Goal: Complete application form: Complete application form

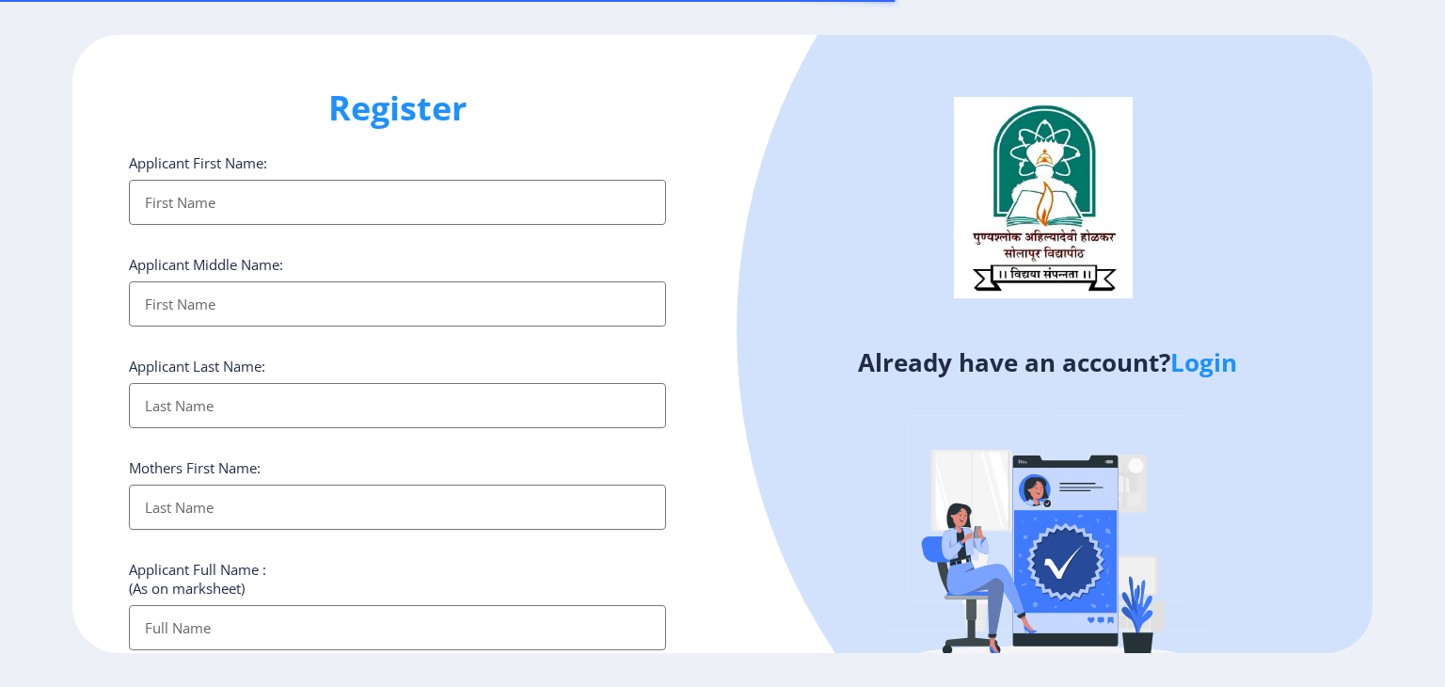
select select
click at [327, 222] on input "Applicant First Name:" at bounding box center [397, 202] width 537 height 45
type input "Mahesh"
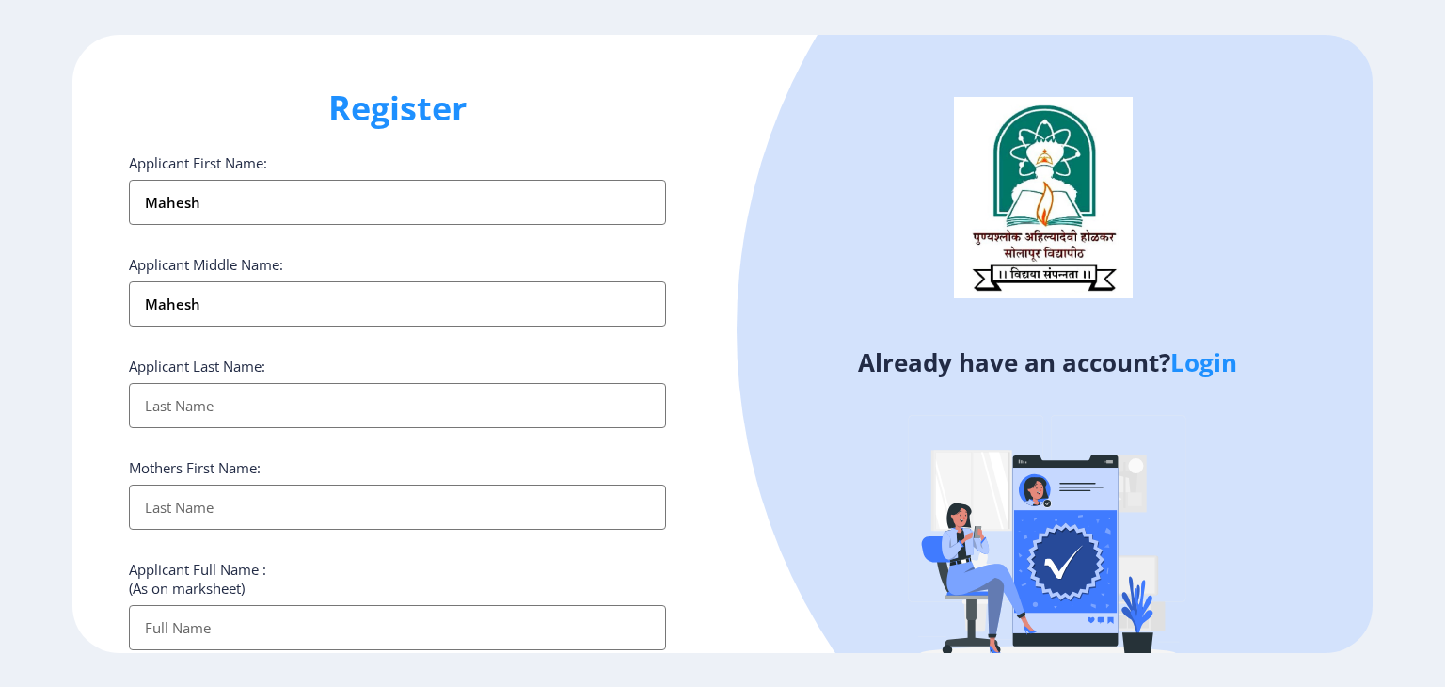
type input "Gund"
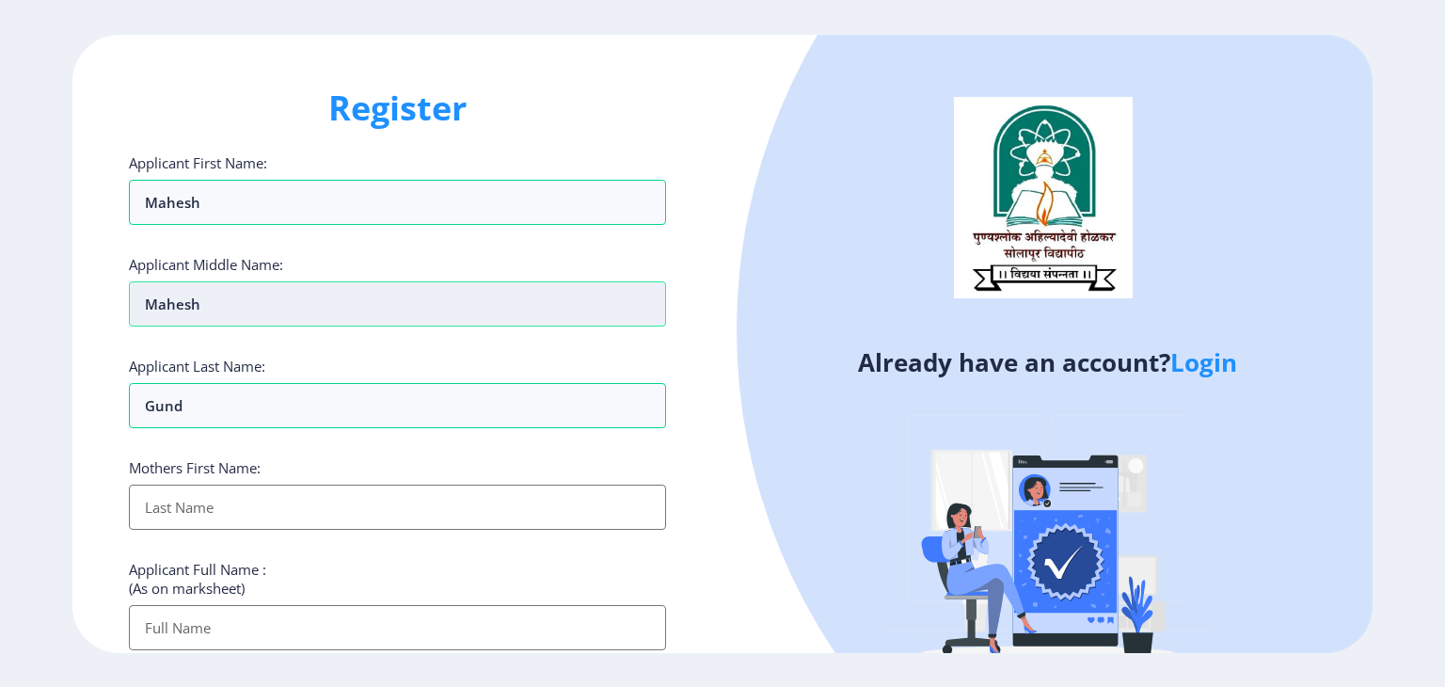
click at [179, 309] on input "Mahesh" at bounding box center [397, 303] width 537 height 45
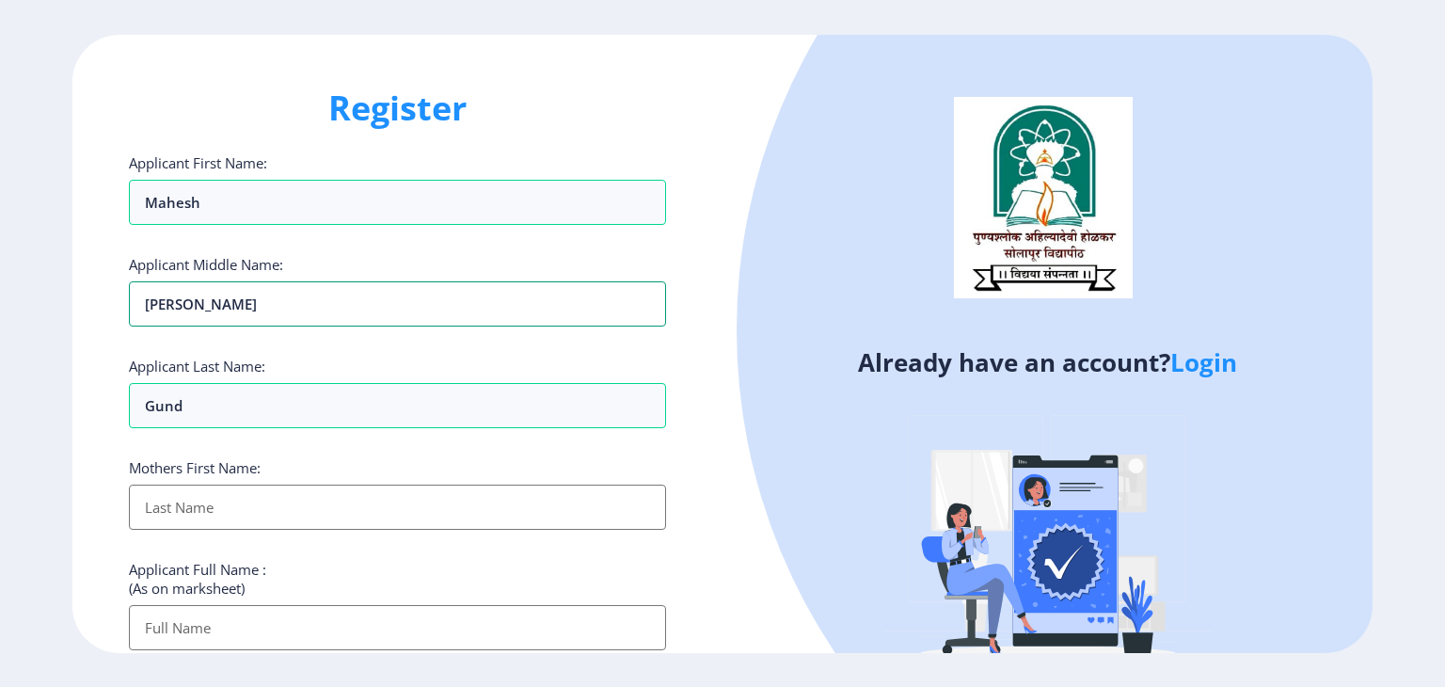
type input "[PERSON_NAME]"
click at [678, 356] on div "Register Applicant First Name: Mahesh Applicant Middle Name: Rajendra Applicant…" at bounding box center [397, 344] width 650 height 618
click at [363, 361] on div "Applicant Last Name: Gund" at bounding box center [397, 393] width 537 height 72
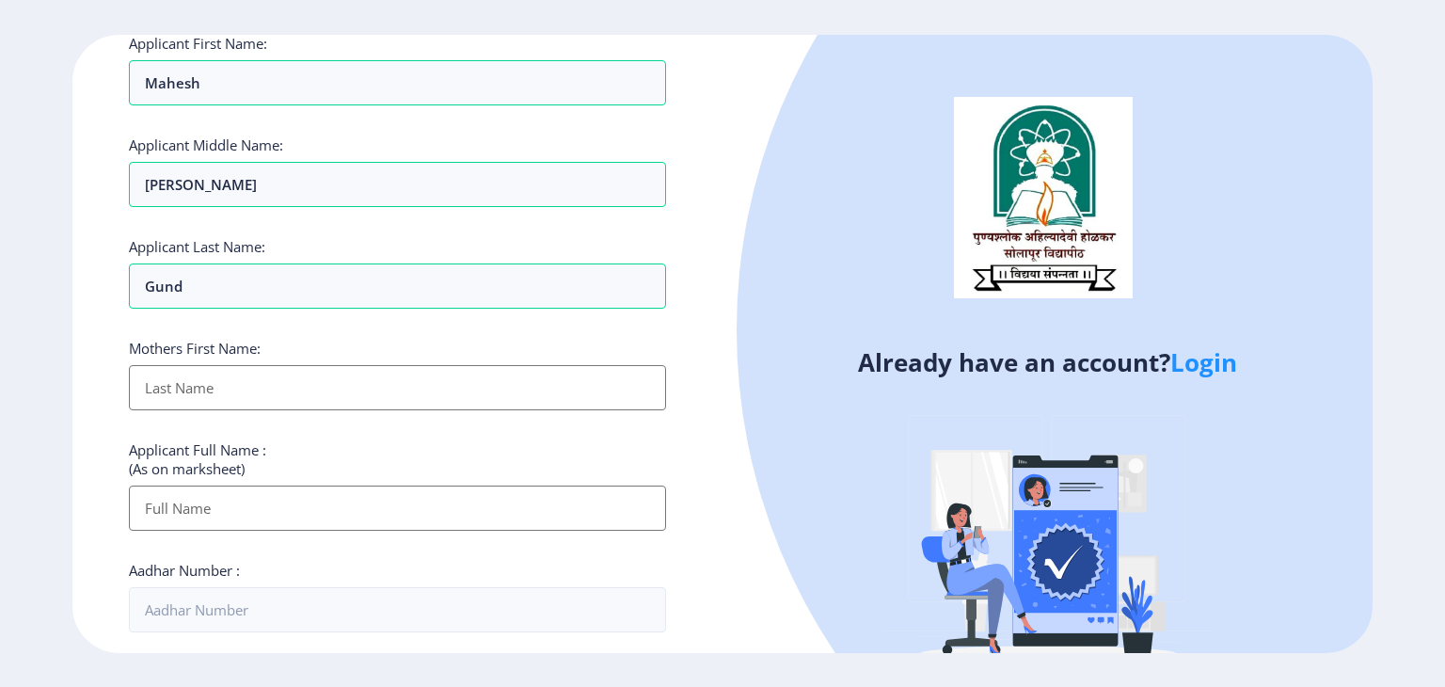
scroll to position [122, 0]
click at [279, 373] on input "Applicant First Name:" at bounding box center [397, 384] width 537 height 45
type input "Vandana"
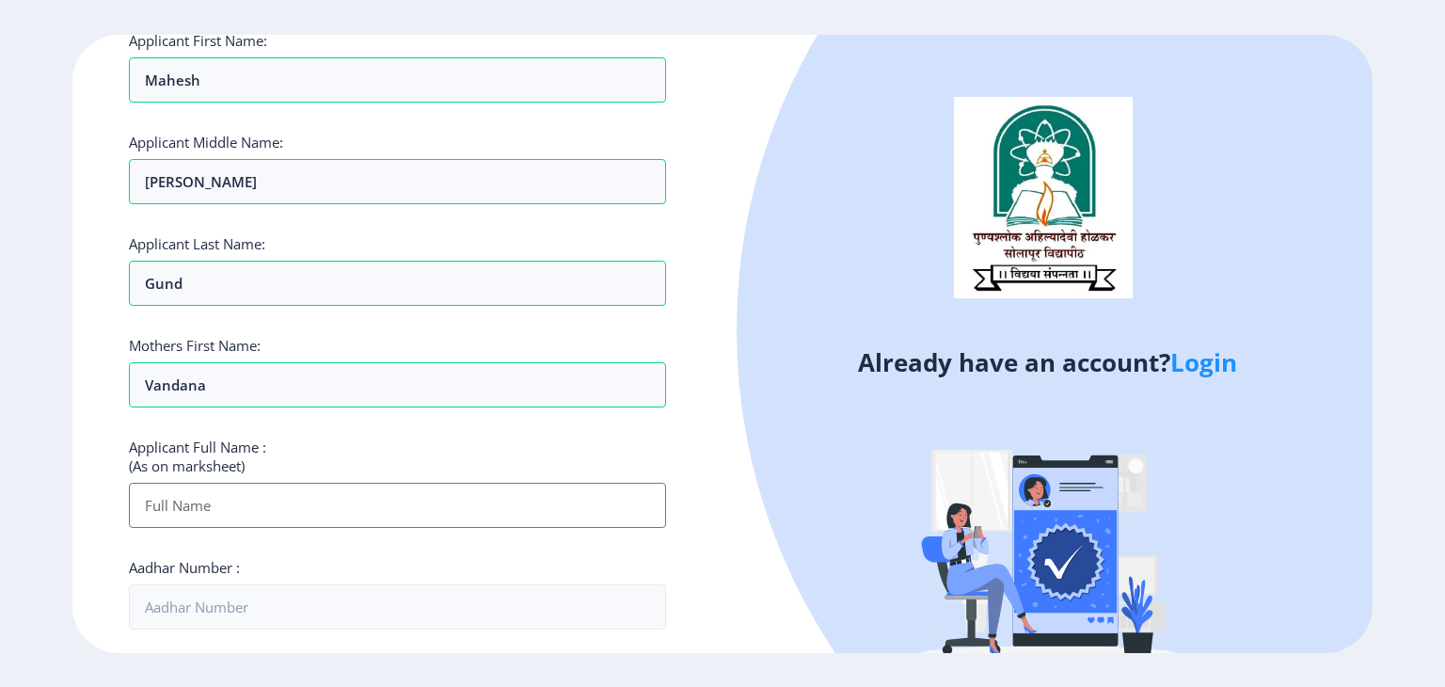
click at [439, 428] on div "Applicant First Name: Mahesh Applicant Middle Name: Rajendra Applicant Last Nam…" at bounding box center [397, 597] width 537 height 1133
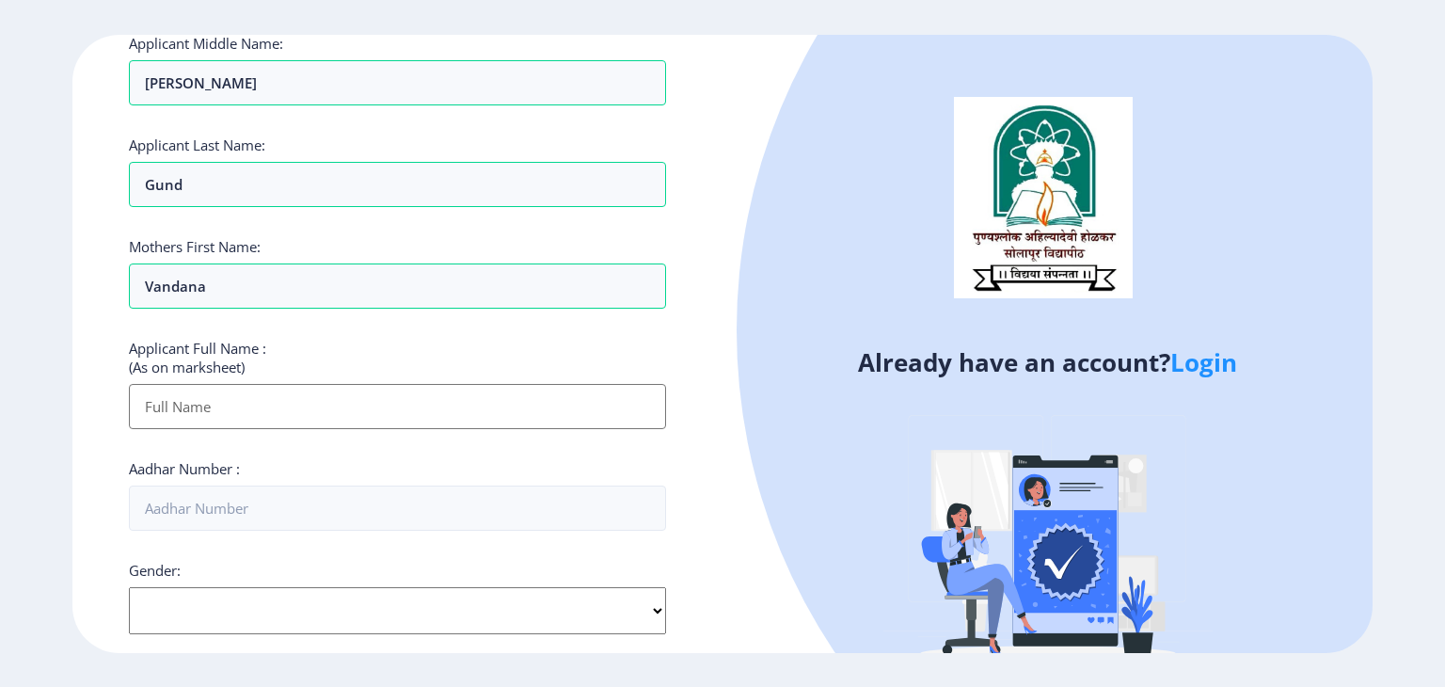
scroll to position [231, 0]
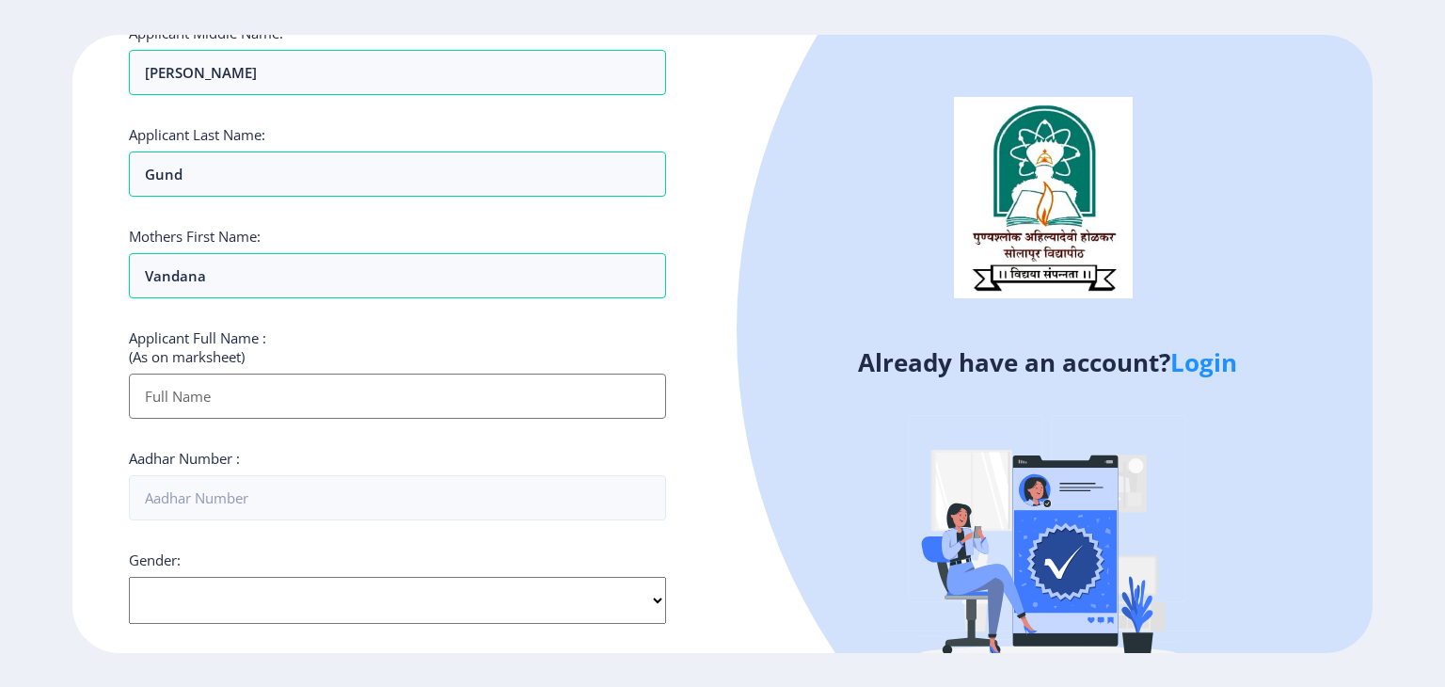
click at [261, 399] on input "Applicant First Name:" at bounding box center [397, 396] width 537 height 45
type input "Mahesh Rajendra Gund"
type input "09209040571"
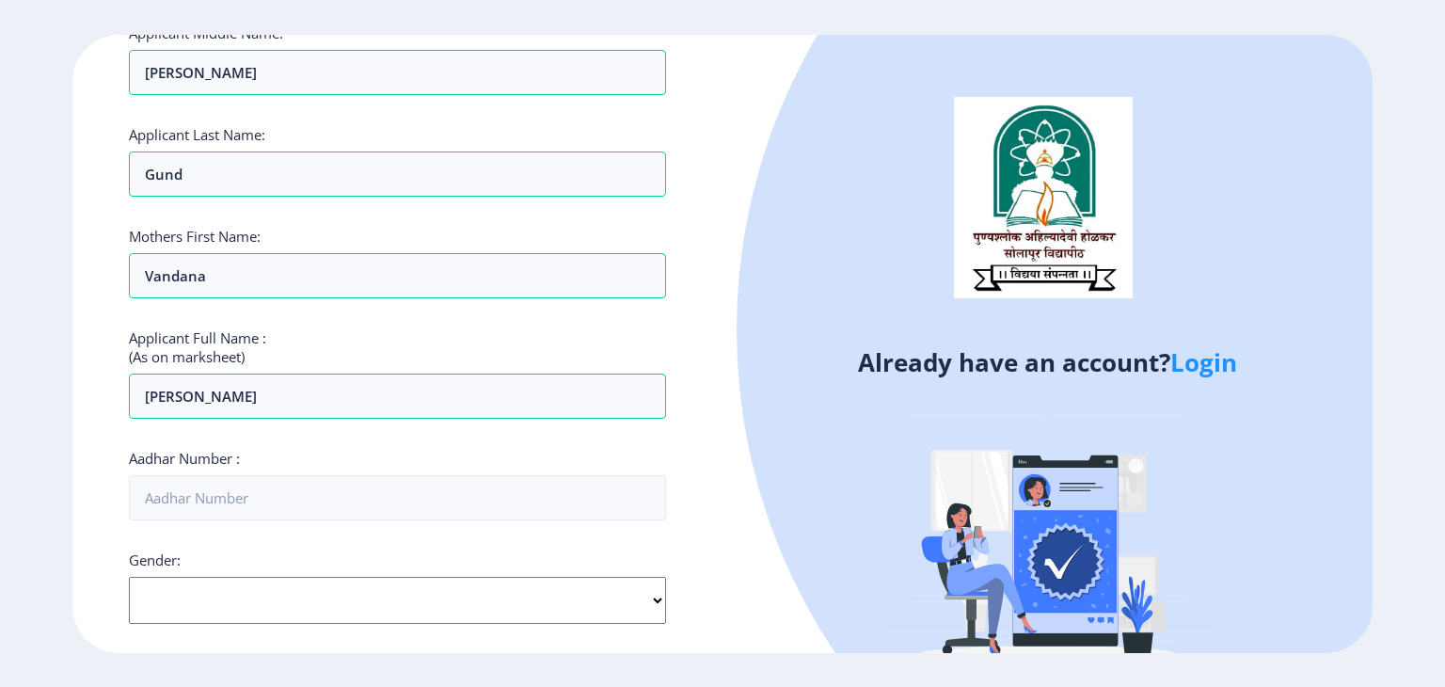
click at [479, 460] on div "Aadhar Number :" at bounding box center [397, 485] width 537 height 72
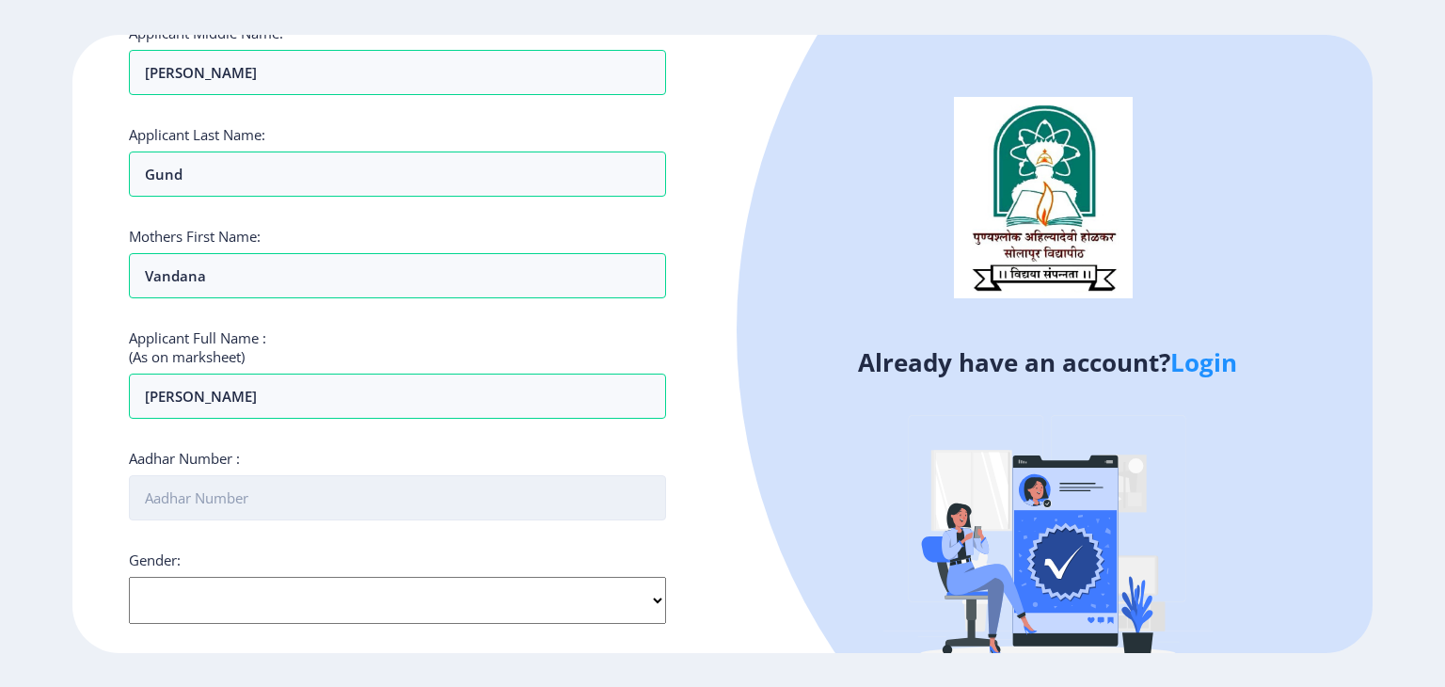
click at [320, 497] on input "Aadhar Number :" at bounding box center [397, 497] width 537 height 45
click at [319, 502] on input "Aadhar Number :" at bounding box center [397, 497] width 537 height 45
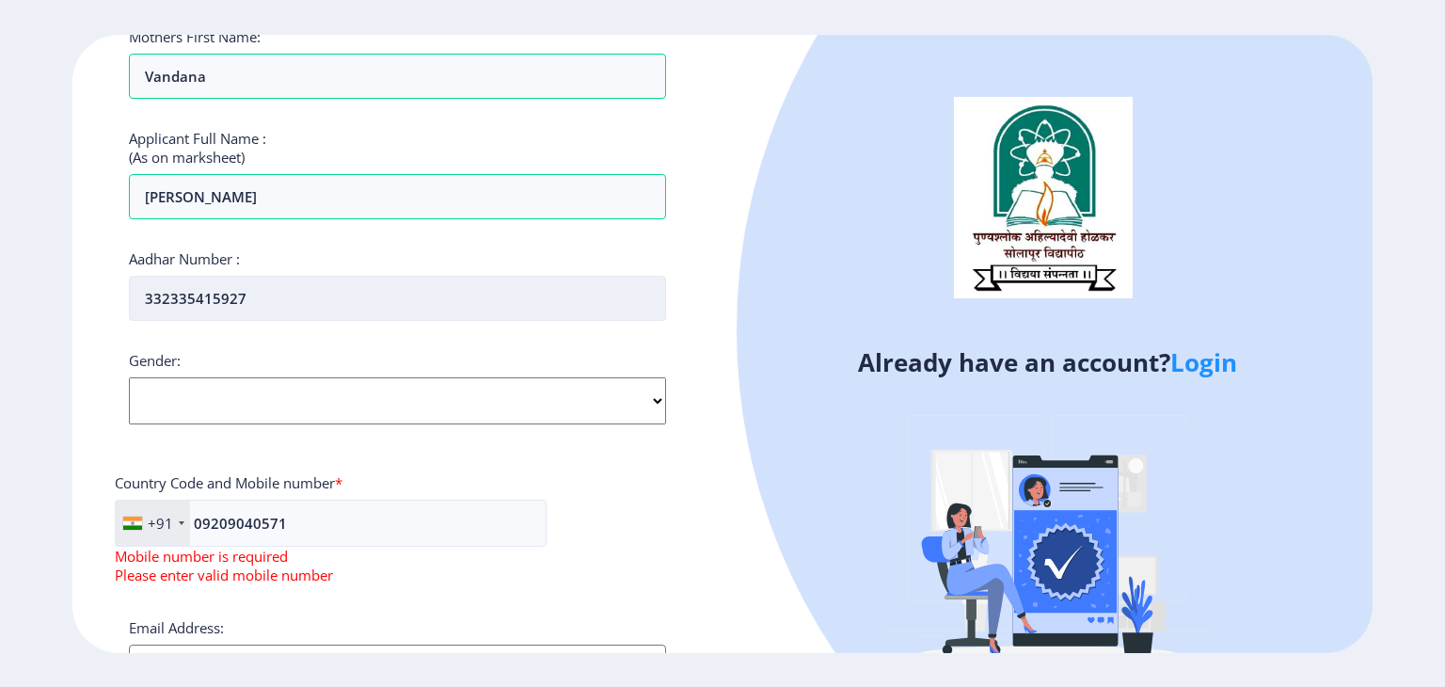
scroll to position [442, 0]
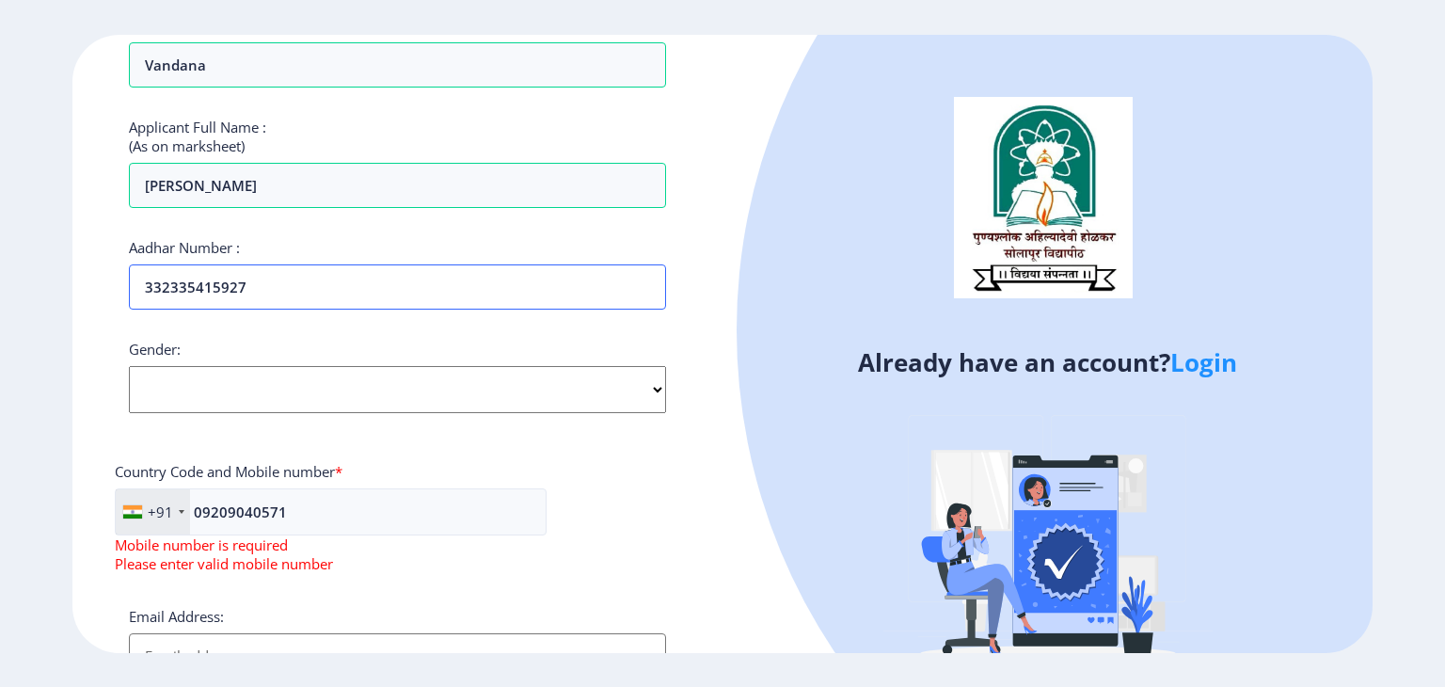
type input "332335415927"
click at [675, 462] on div "Country Code and Mobile number *" at bounding box center [398, 475] width 566 height 26
click at [478, 377] on select "Select Gender Male Female Other" at bounding box center [397, 389] width 537 height 47
select select "[DEMOGRAPHIC_DATA]"
click at [129, 366] on select "Select Gender Male Female Other" at bounding box center [397, 389] width 537 height 47
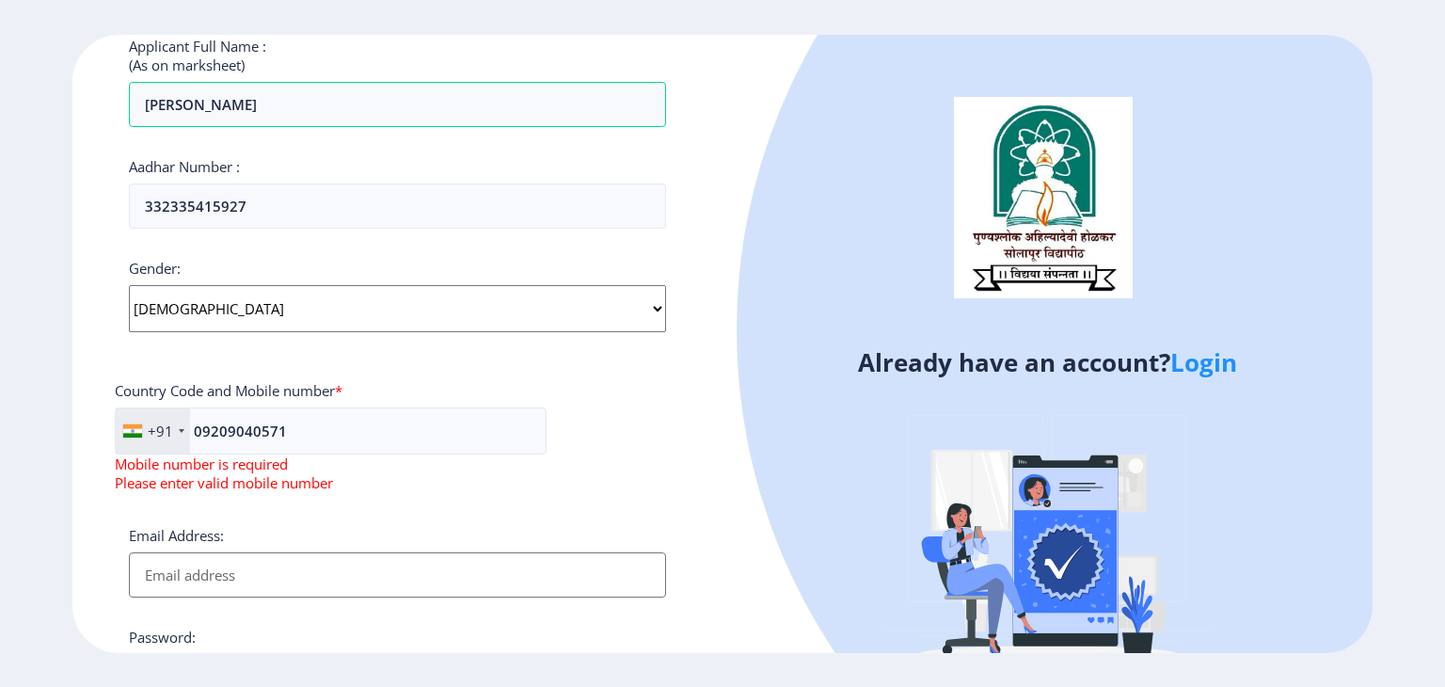
scroll to position [526, 0]
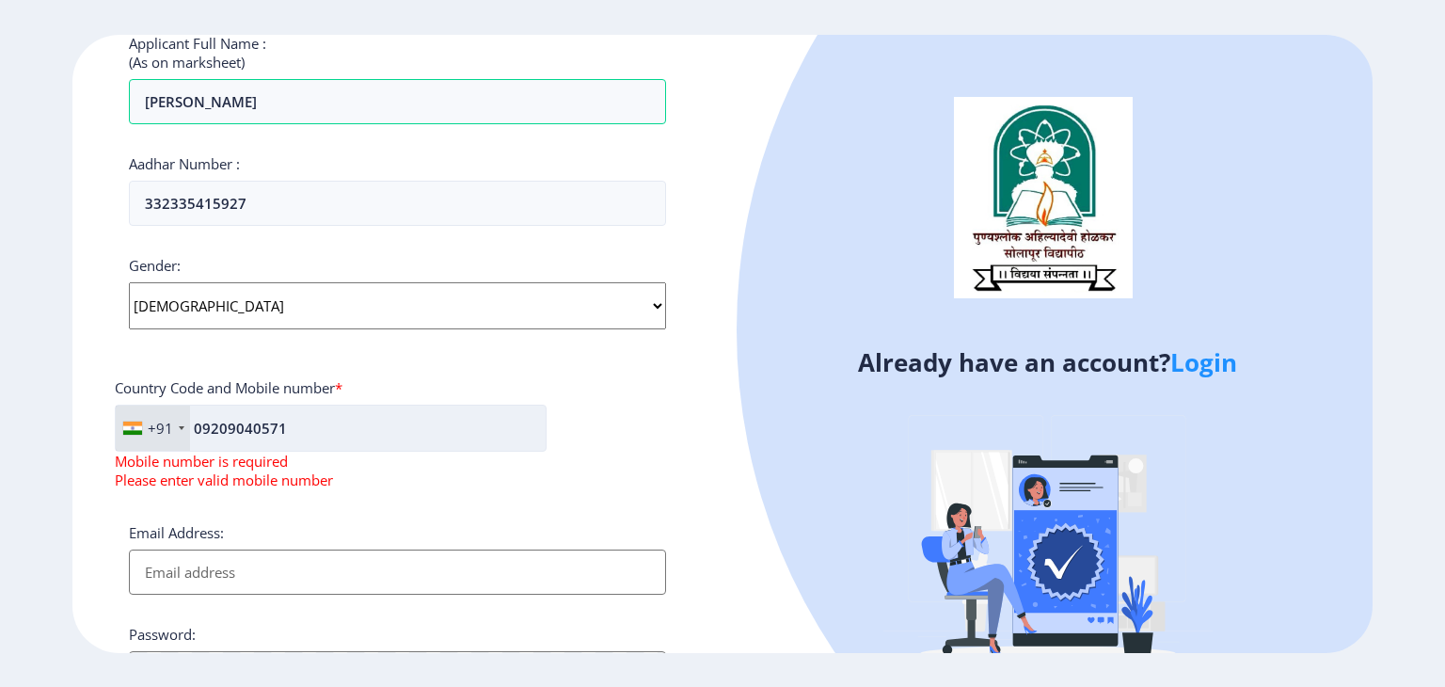
click at [252, 426] on input "09209040571" at bounding box center [331, 428] width 432 height 47
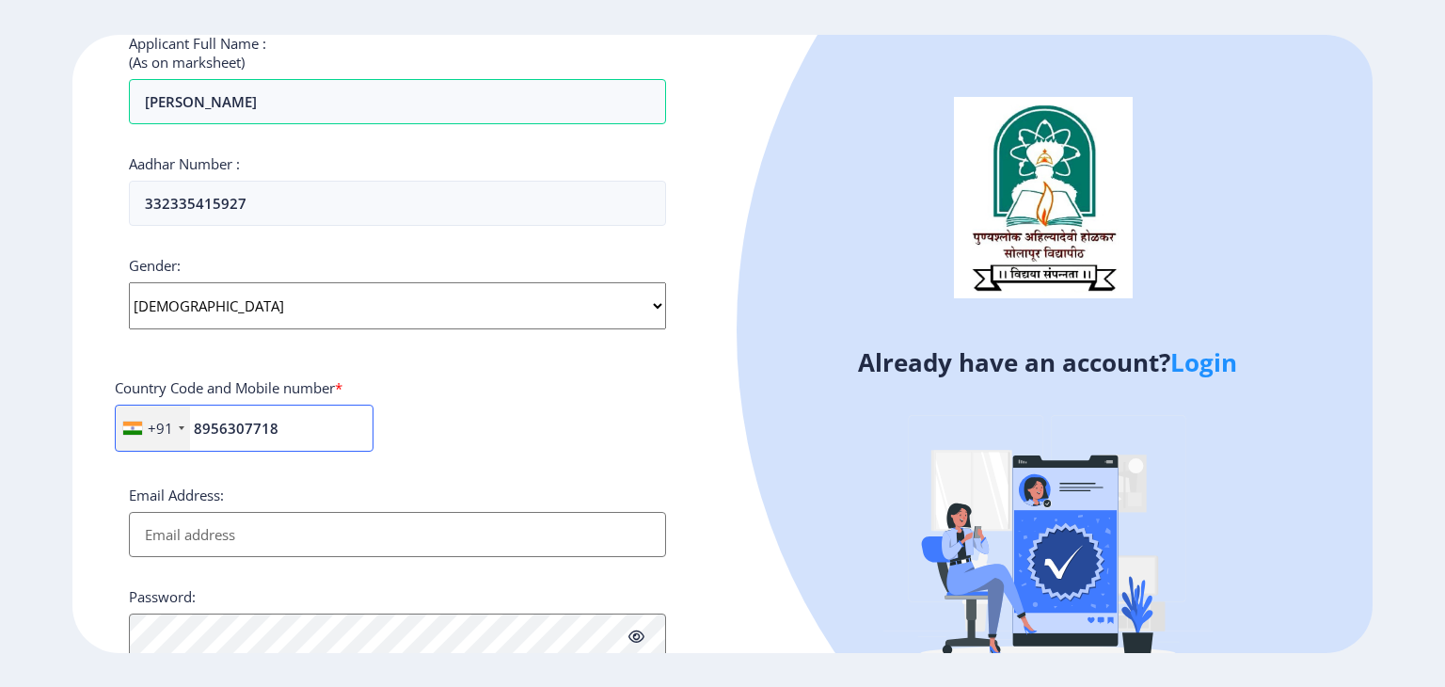
type input "8956307718"
click at [553, 434] on div "+91 India (भारत) +91 Afghanistan (‫افغانستان‬‎) +93 Albania (Shqipëri) +355 Alg…" at bounding box center [398, 436] width 566 height 62
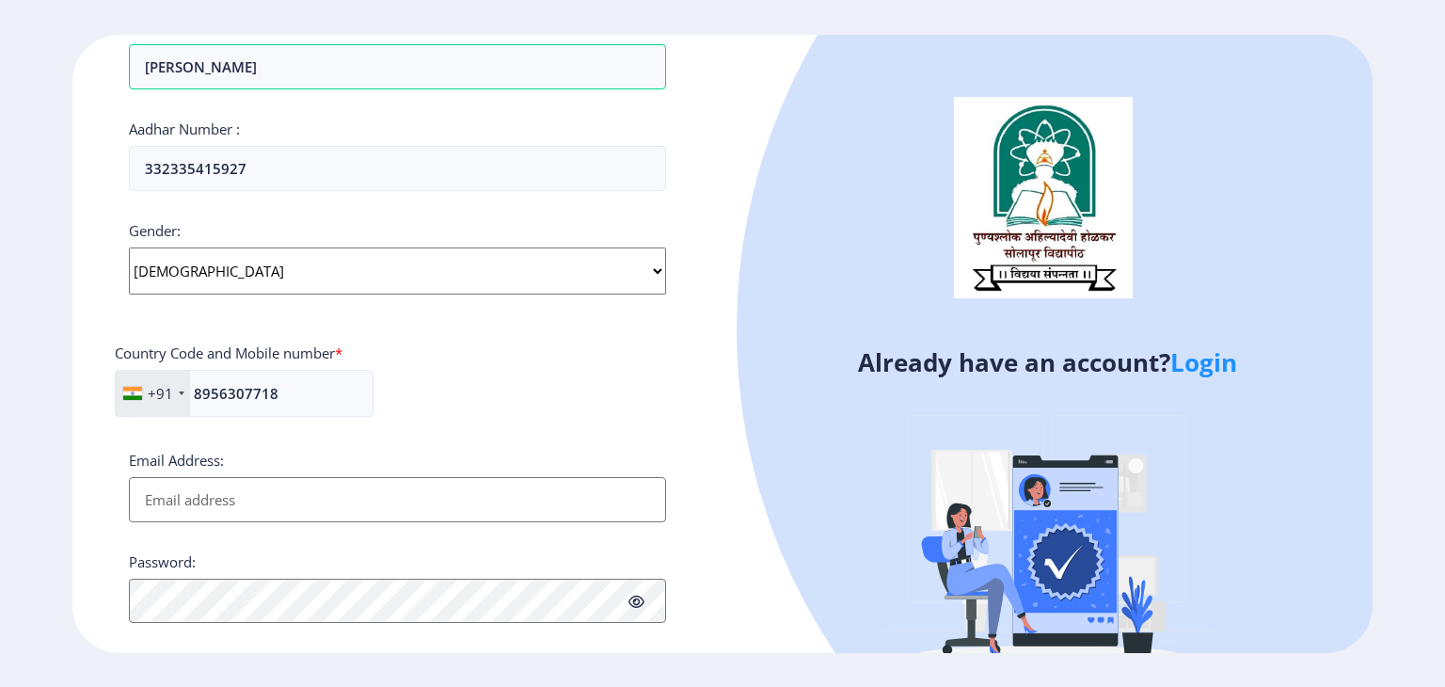
scroll to position [565, 0]
click at [355, 493] on input "Email Address:" at bounding box center [397, 495] width 537 height 45
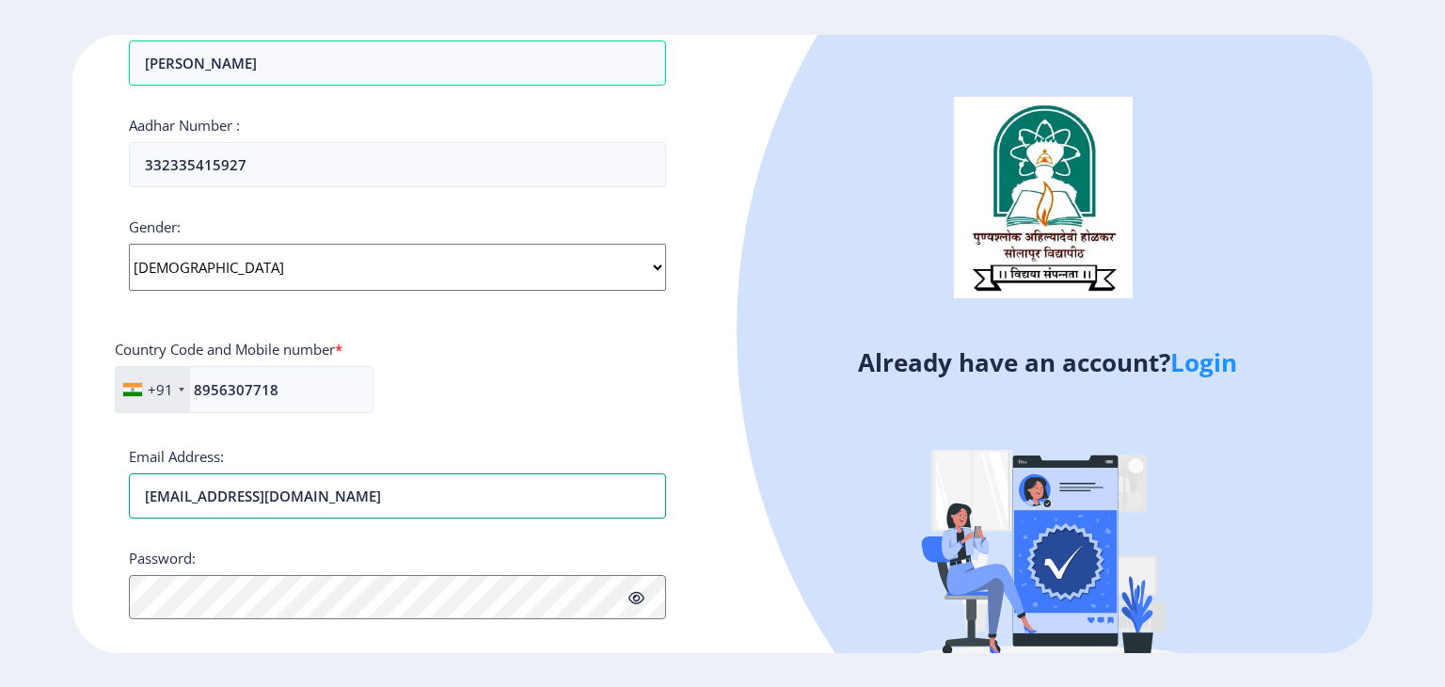
type input "maheshgund1805@gmail.com"
click at [376, 537] on div "Applicant First Name: Mahesh Applicant Middle Name: Rajendra Applicant Last Nam…" at bounding box center [397, 155] width 537 height 1133
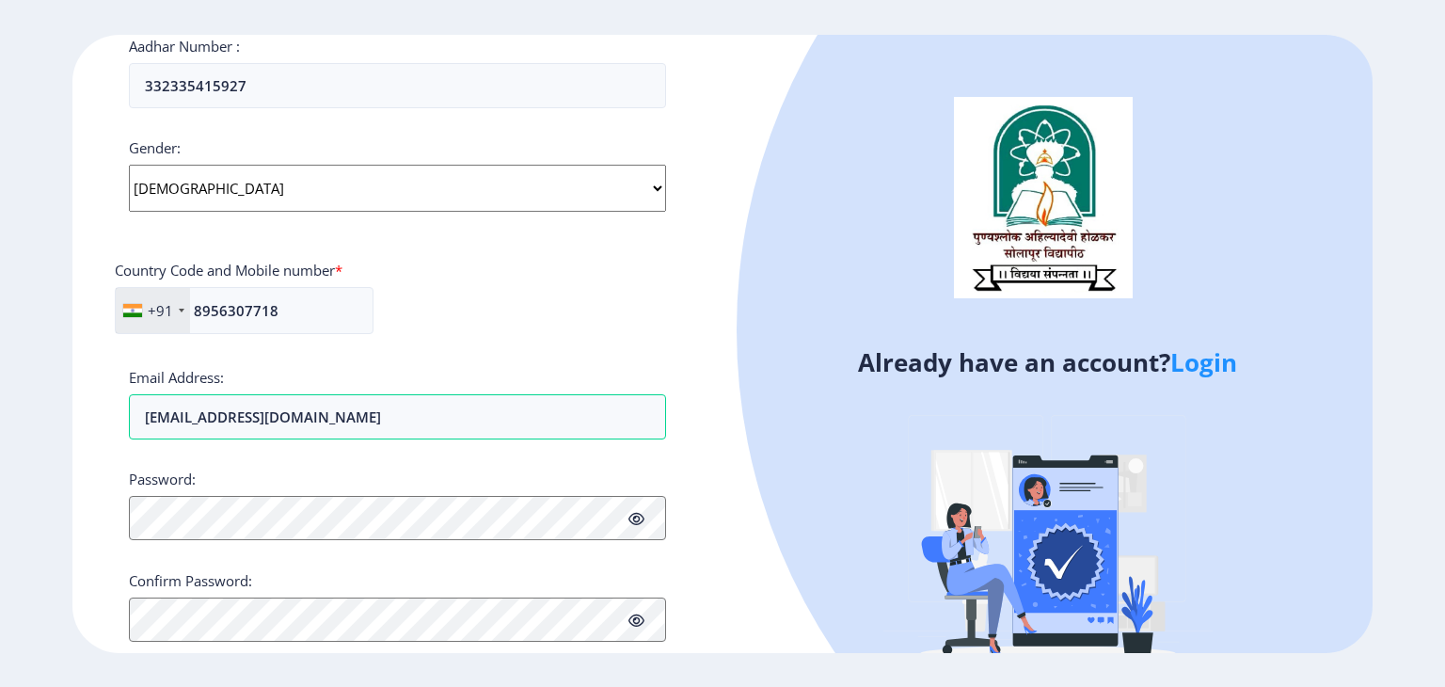
scroll to position [689, 0]
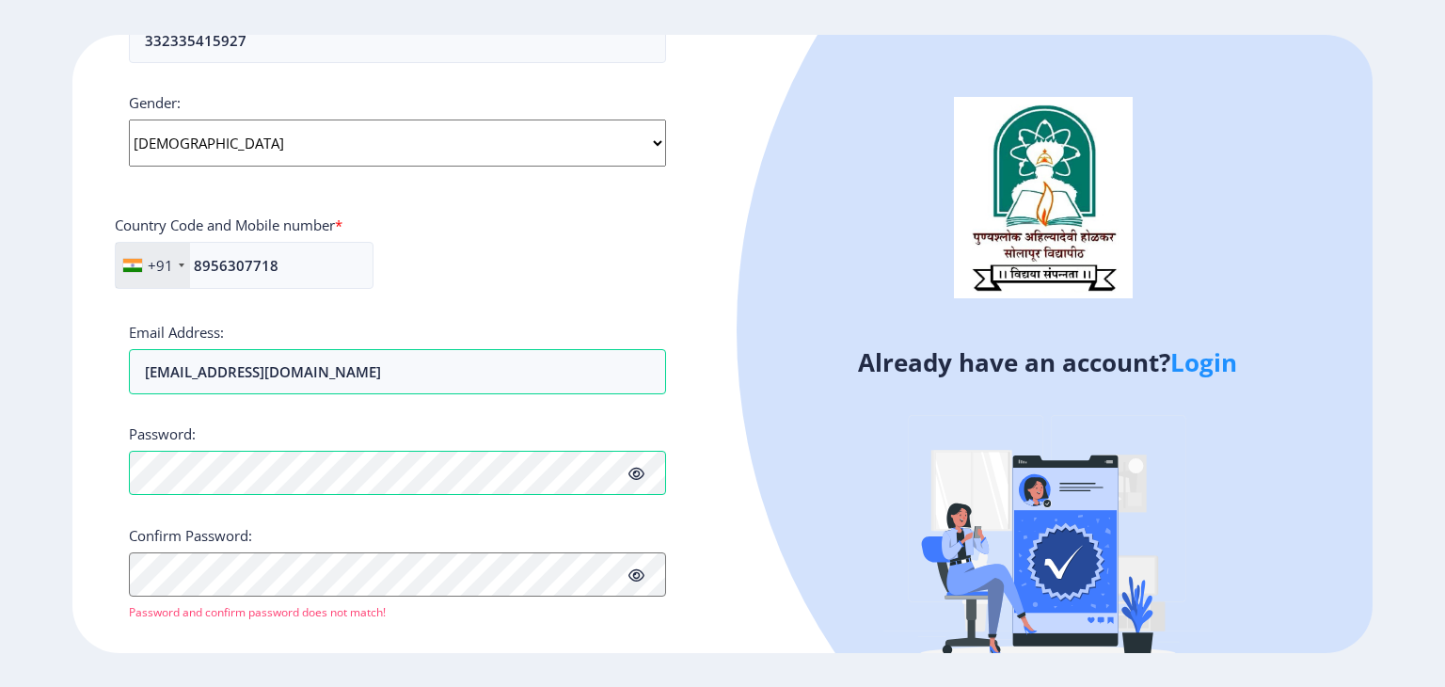
click at [637, 471] on icon at bounding box center [637, 474] width 16 height 14
click at [218, 594] on div "Confirm Password: Password and confirm password does not match!" at bounding box center [397, 573] width 537 height 94
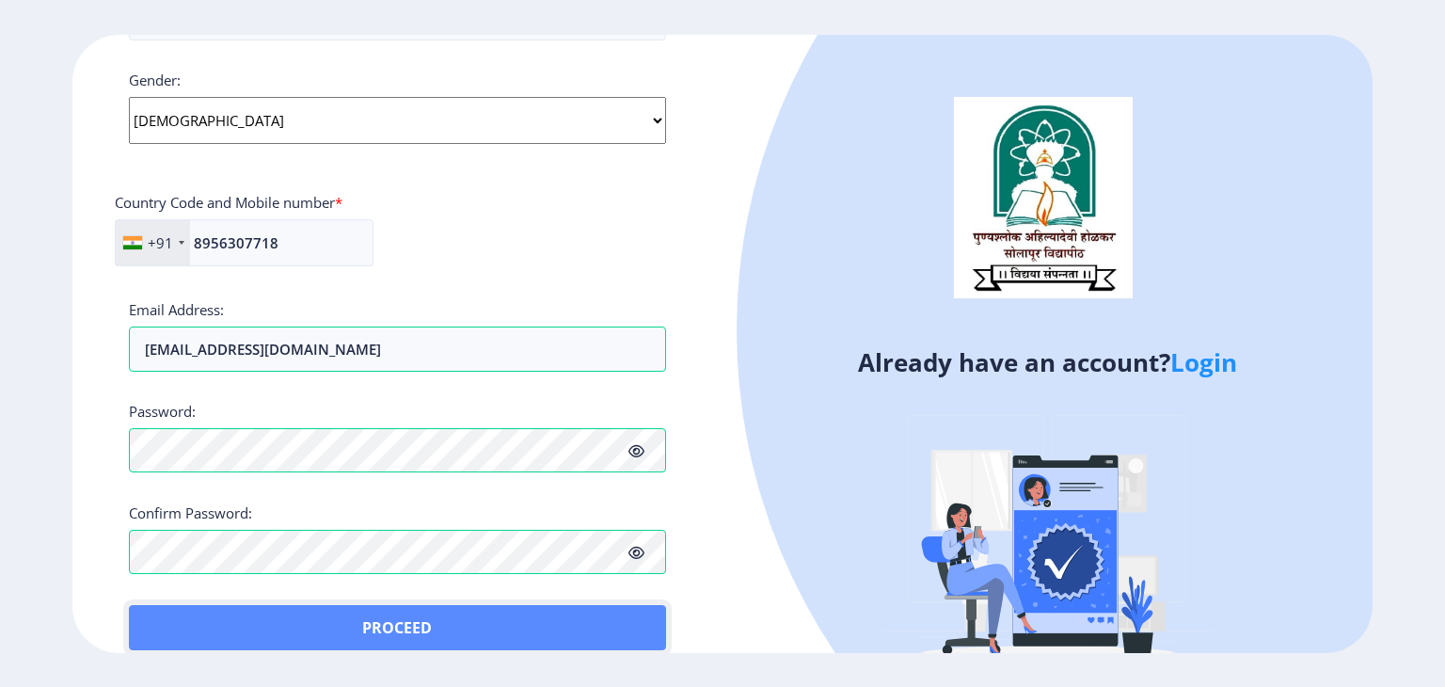
click at [155, 605] on button "Proceed" at bounding box center [397, 627] width 537 height 45
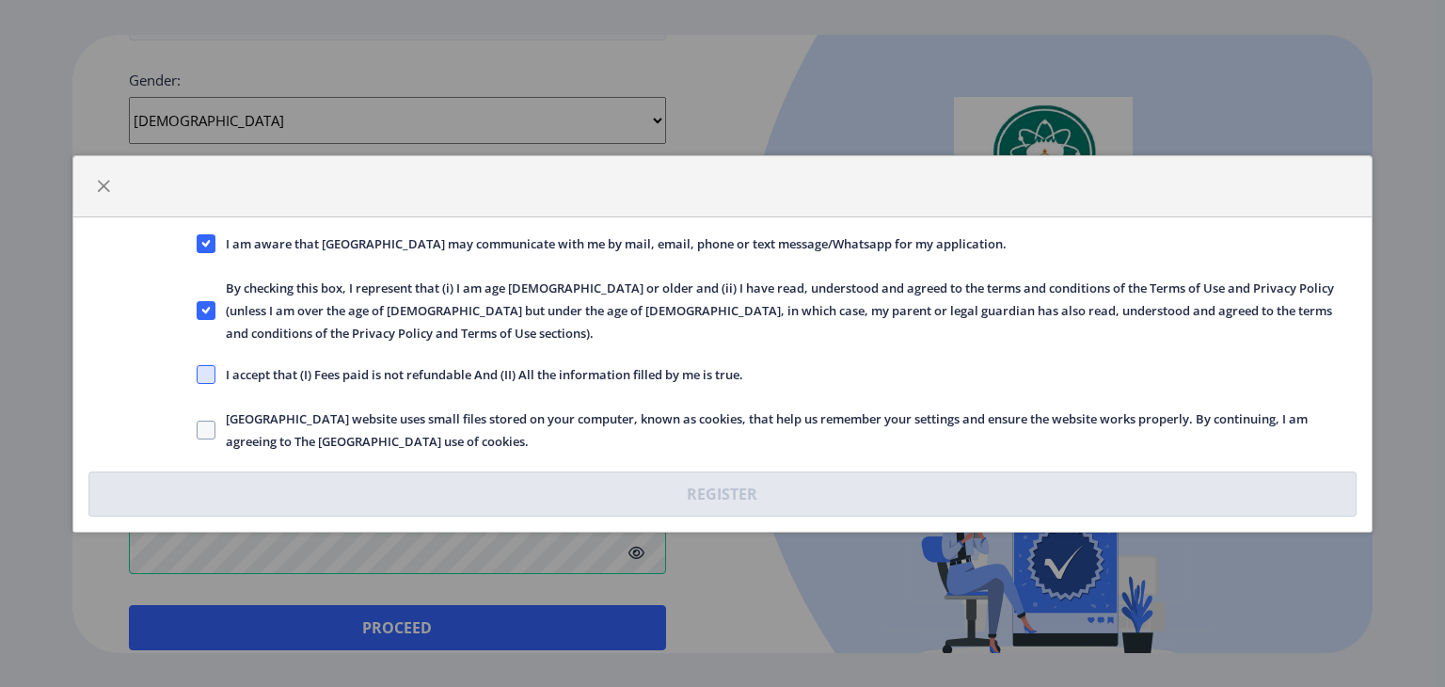
click at [199, 365] on span at bounding box center [206, 374] width 19 height 19
click at [198, 374] on input "I accept that (I) Fees paid is not refundable And (II) All the information fill…" at bounding box center [197, 374] width 1 height 1
checkbox input "true"
click at [197, 421] on span at bounding box center [206, 430] width 19 height 19
click at [197, 429] on input "Solapur University website uses small files stored on your computer, known as c…" at bounding box center [197, 429] width 1 height 1
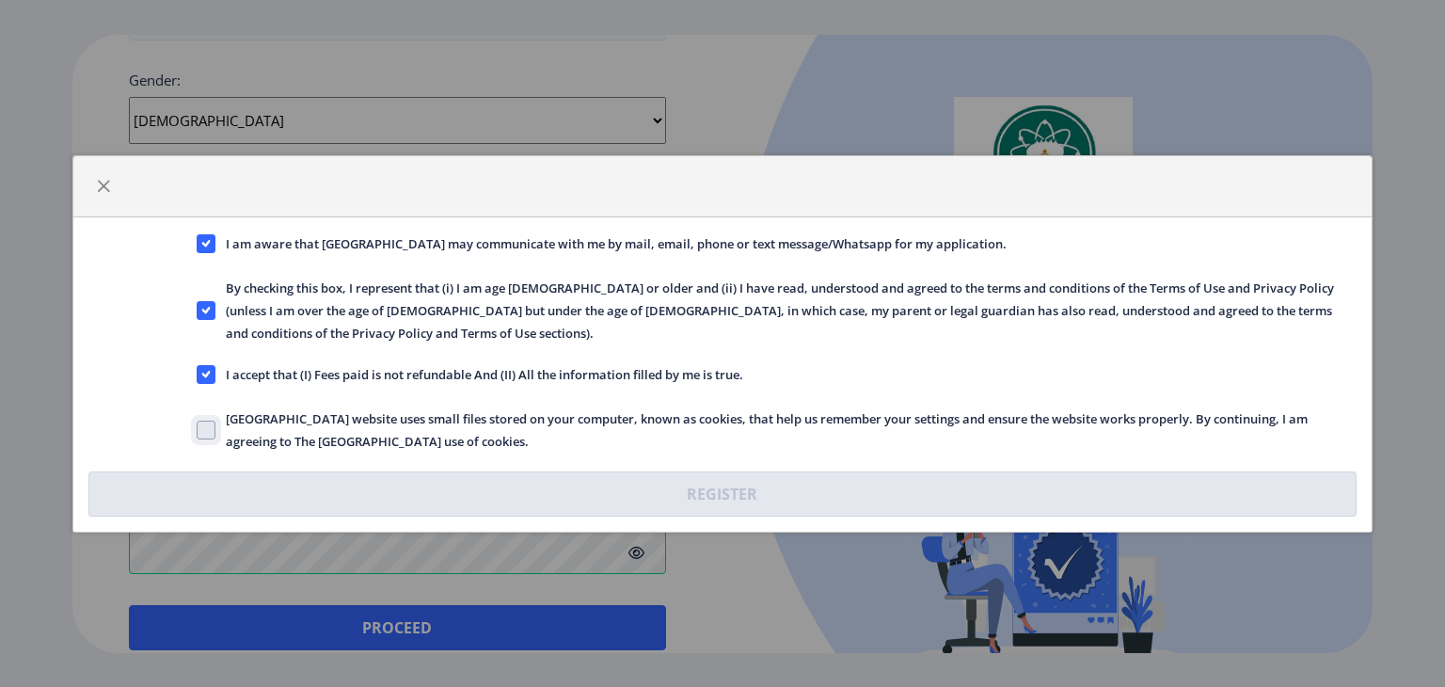
checkbox input "true"
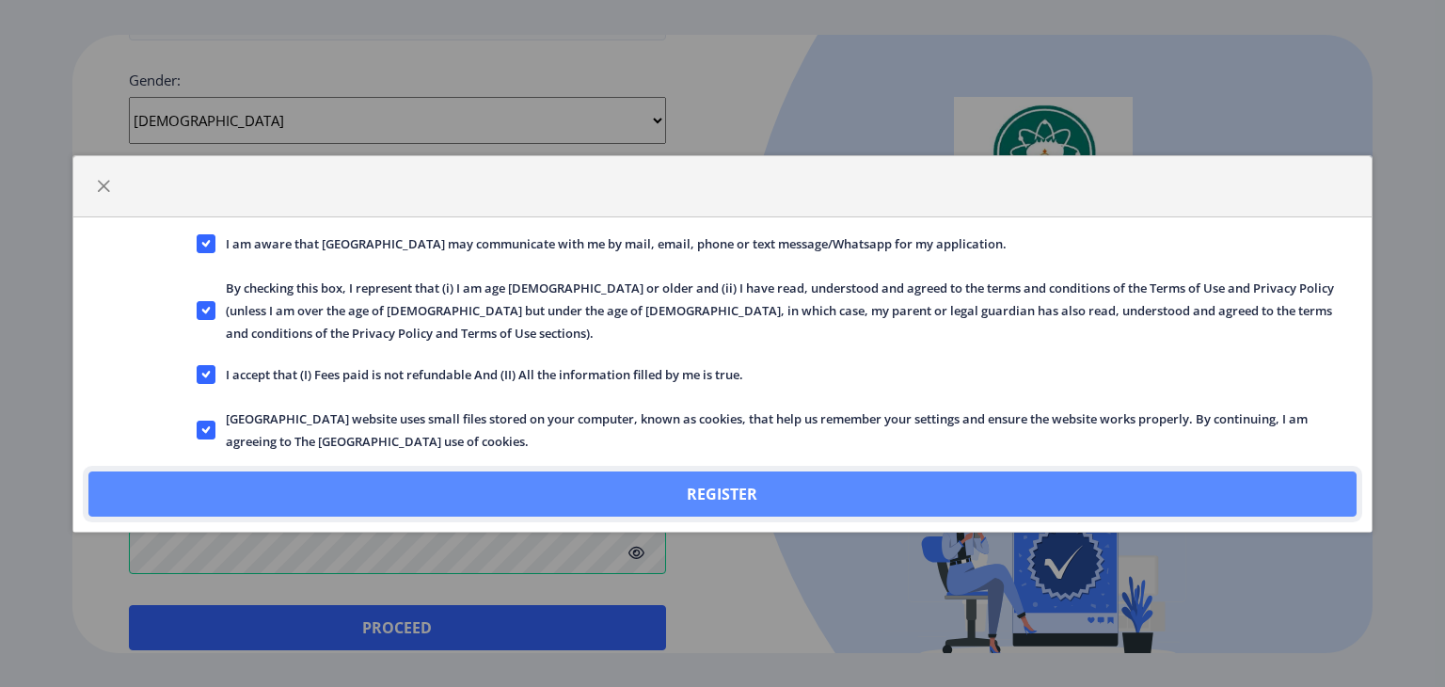
click at [666, 488] on button "Register" at bounding box center [722, 493] width 1268 height 45
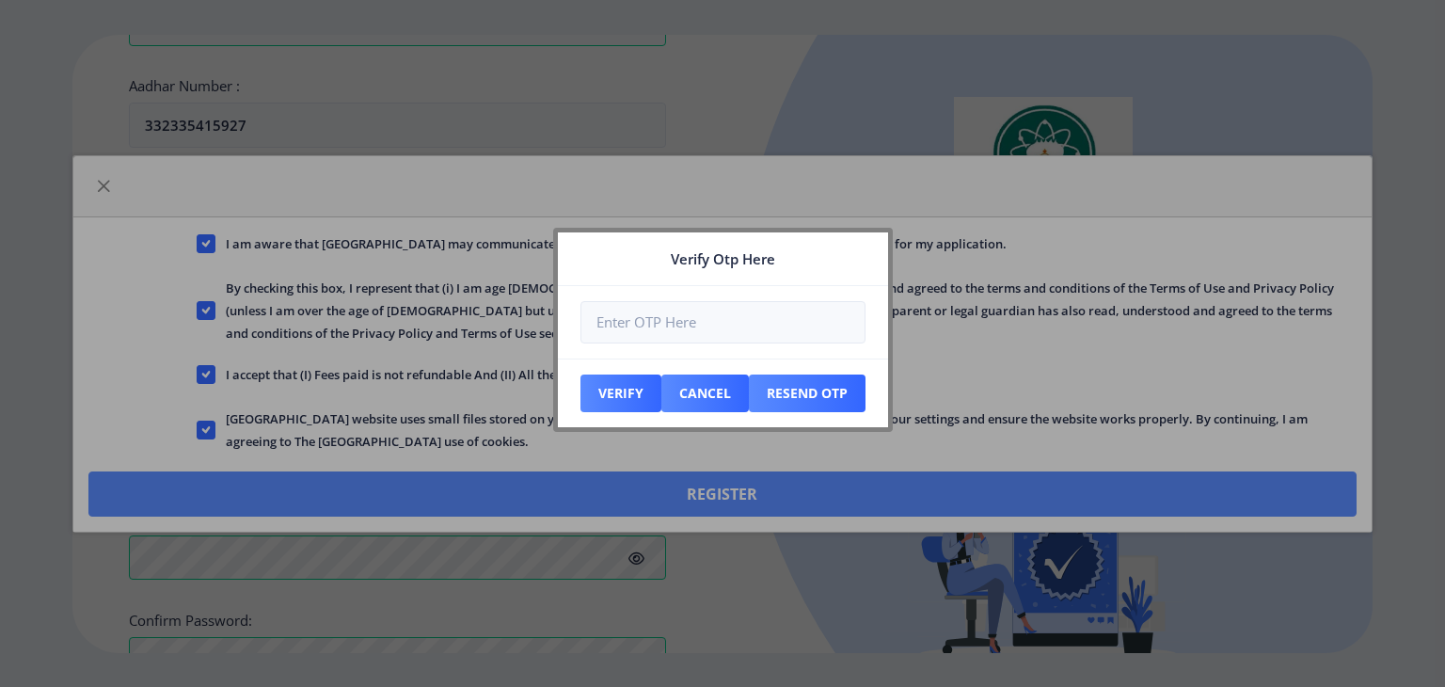
scroll to position [818, 0]
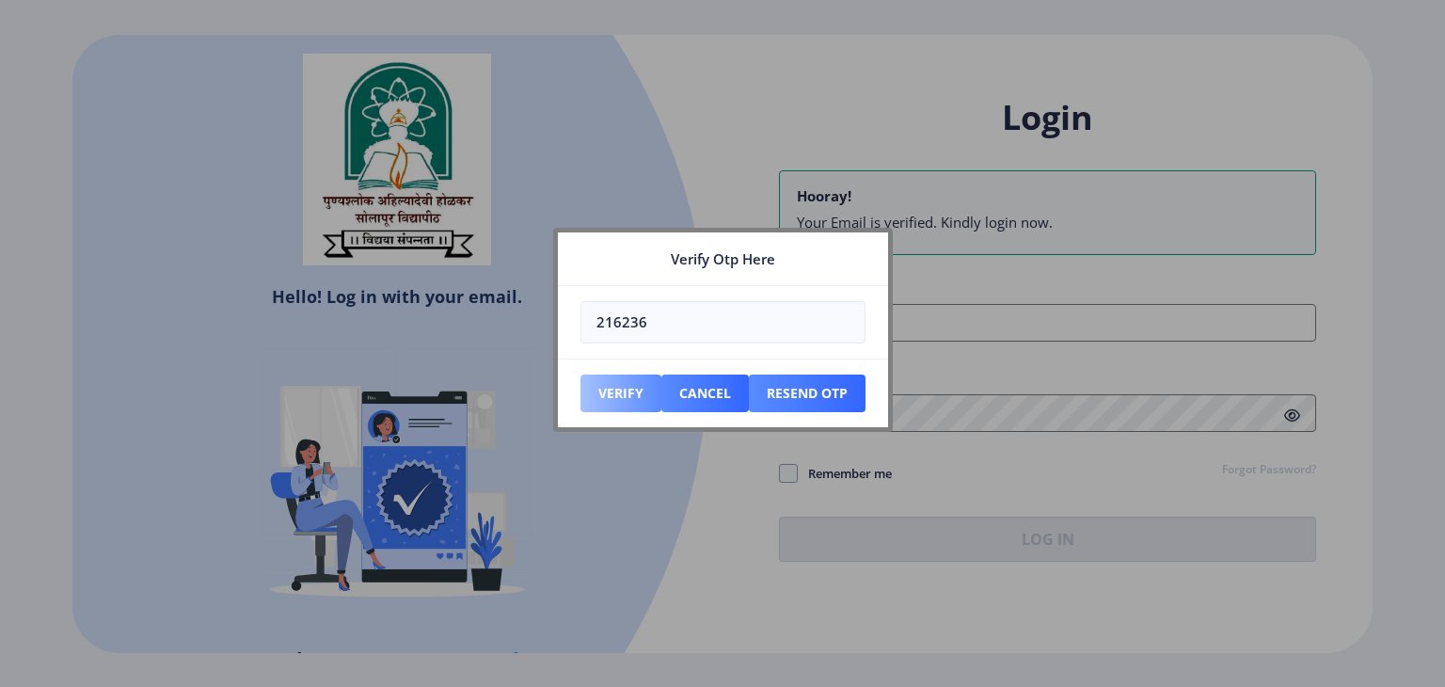
type input "216236"
click at [602, 380] on button "Verify" at bounding box center [621, 394] width 81 height 38
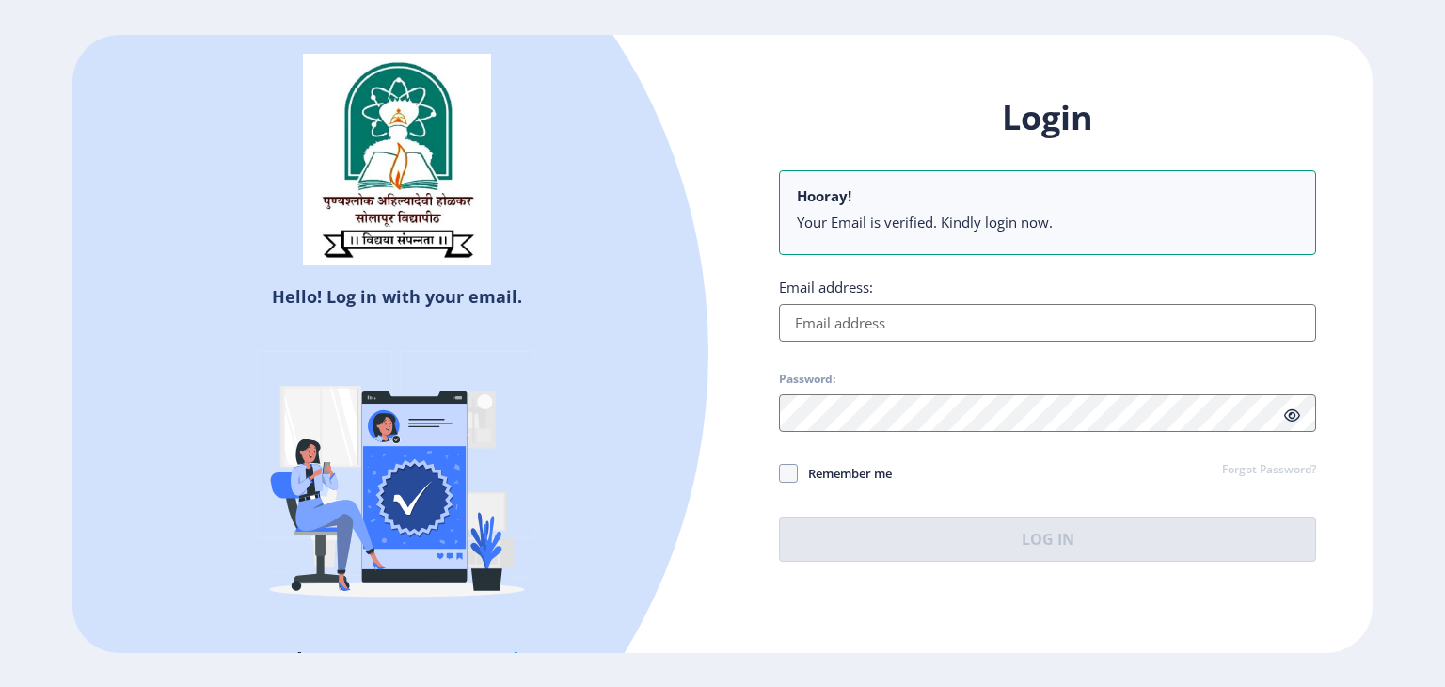
type input "maheshgund1805@gmail.com"
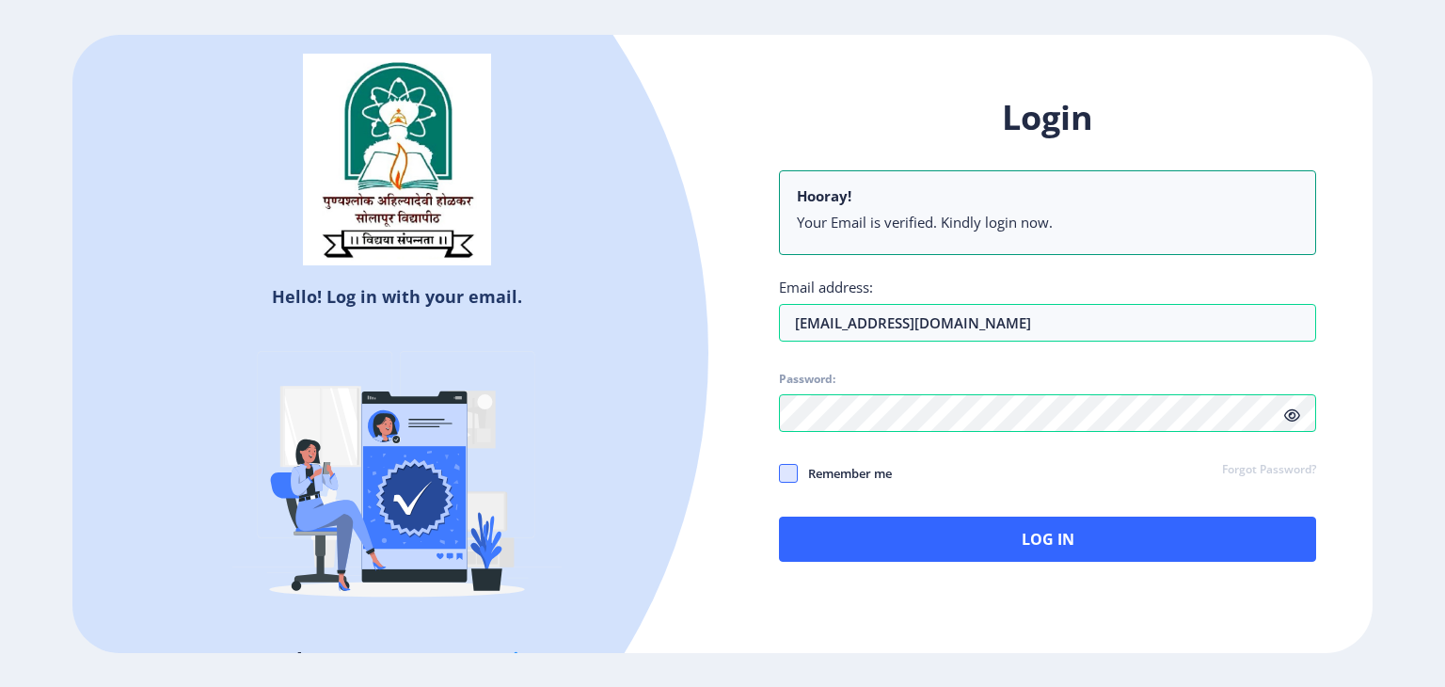
click at [783, 469] on span at bounding box center [788, 473] width 19 height 19
click at [780, 472] on input "Remember me" at bounding box center [779, 472] width 1 height 1
checkbox input "true"
click at [1291, 414] on icon at bounding box center [1292, 415] width 16 height 14
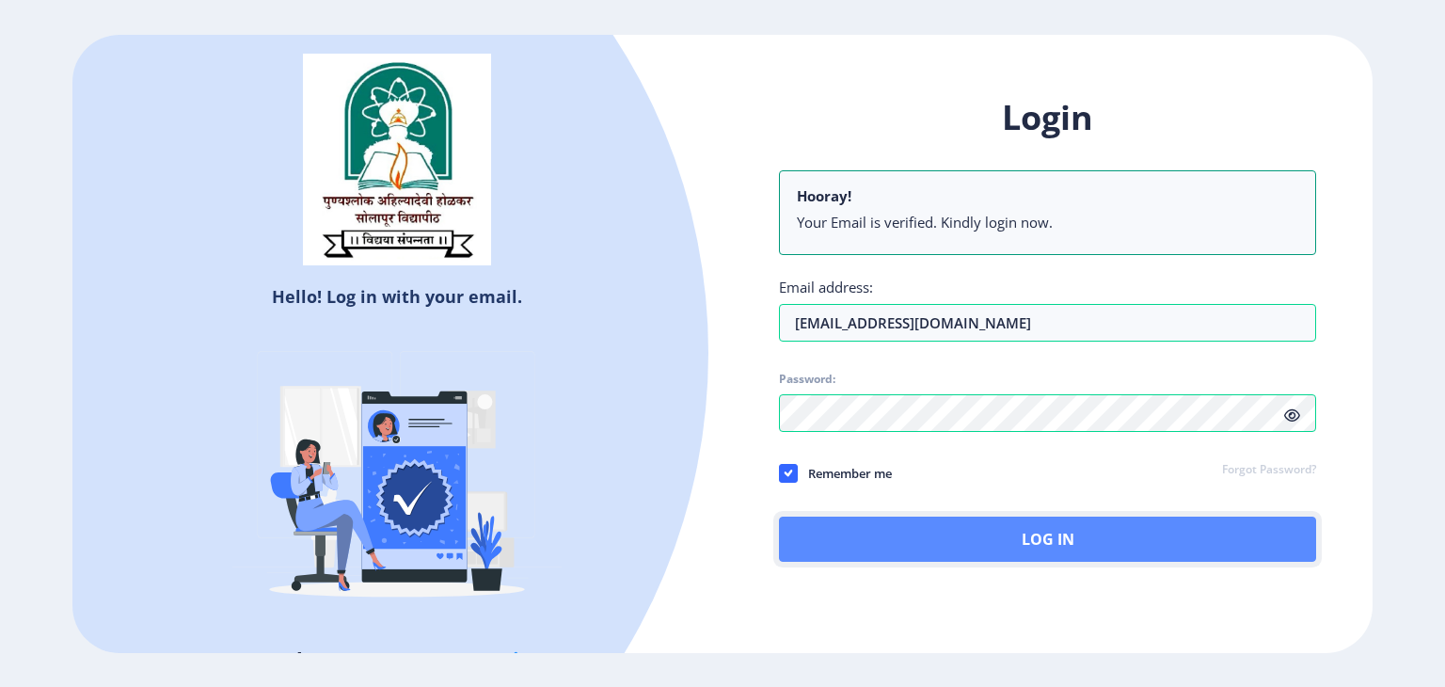
click at [1047, 530] on button "Log In" at bounding box center [1047, 539] width 537 height 45
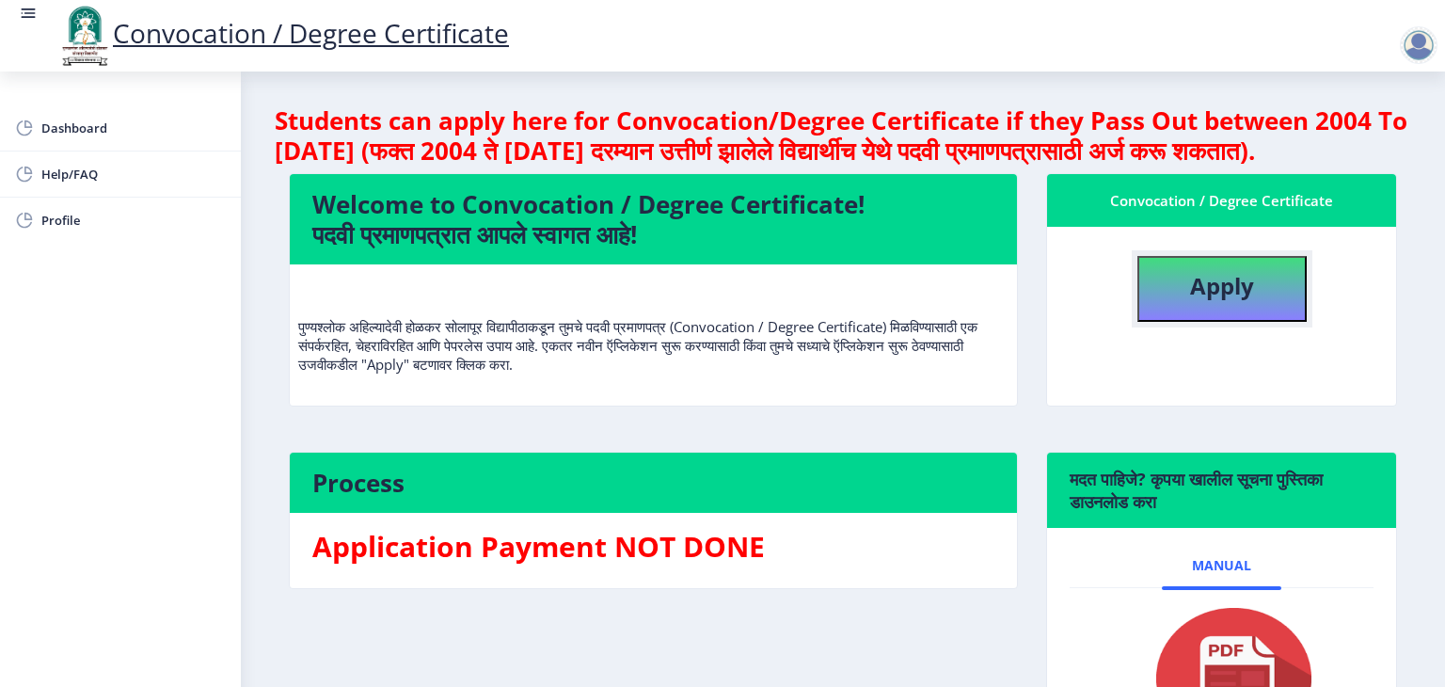
click at [1216, 322] on button "Apply" at bounding box center [1222, 289] width 169 height 66
select select
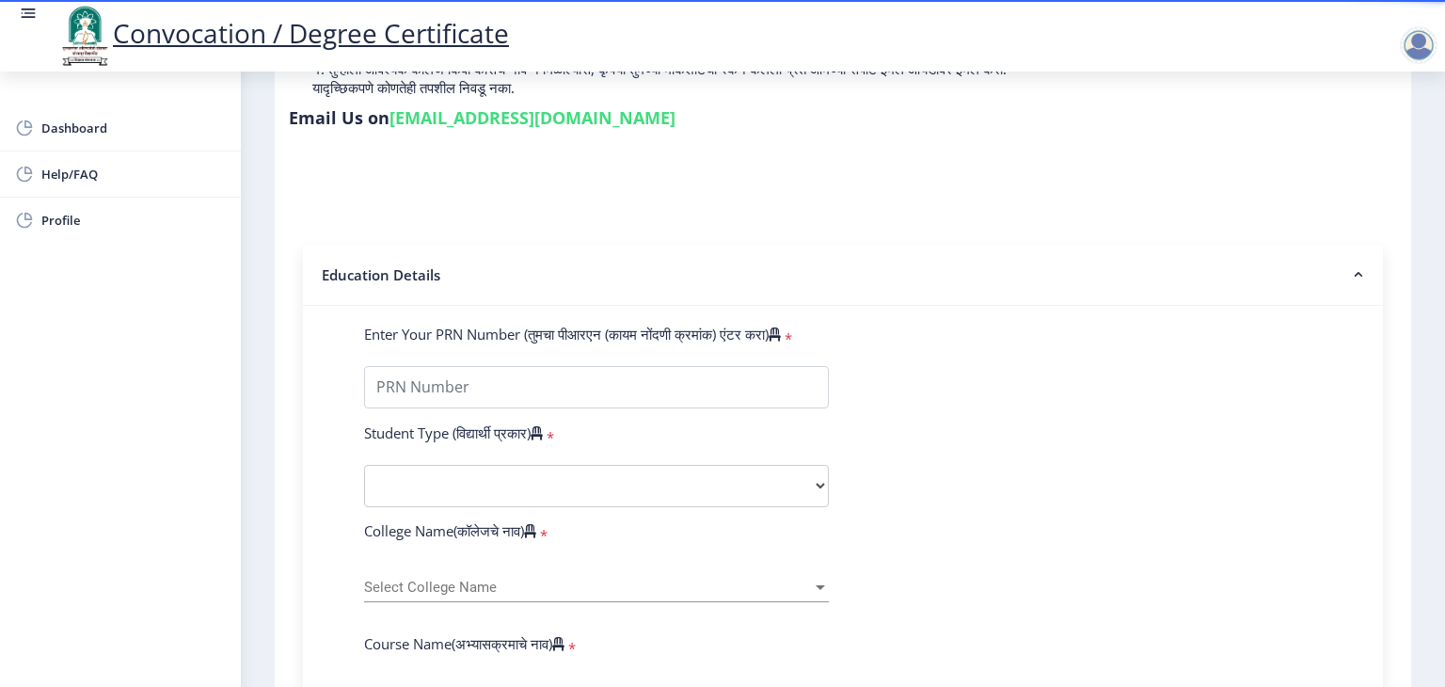
scroll to position [271, 0]
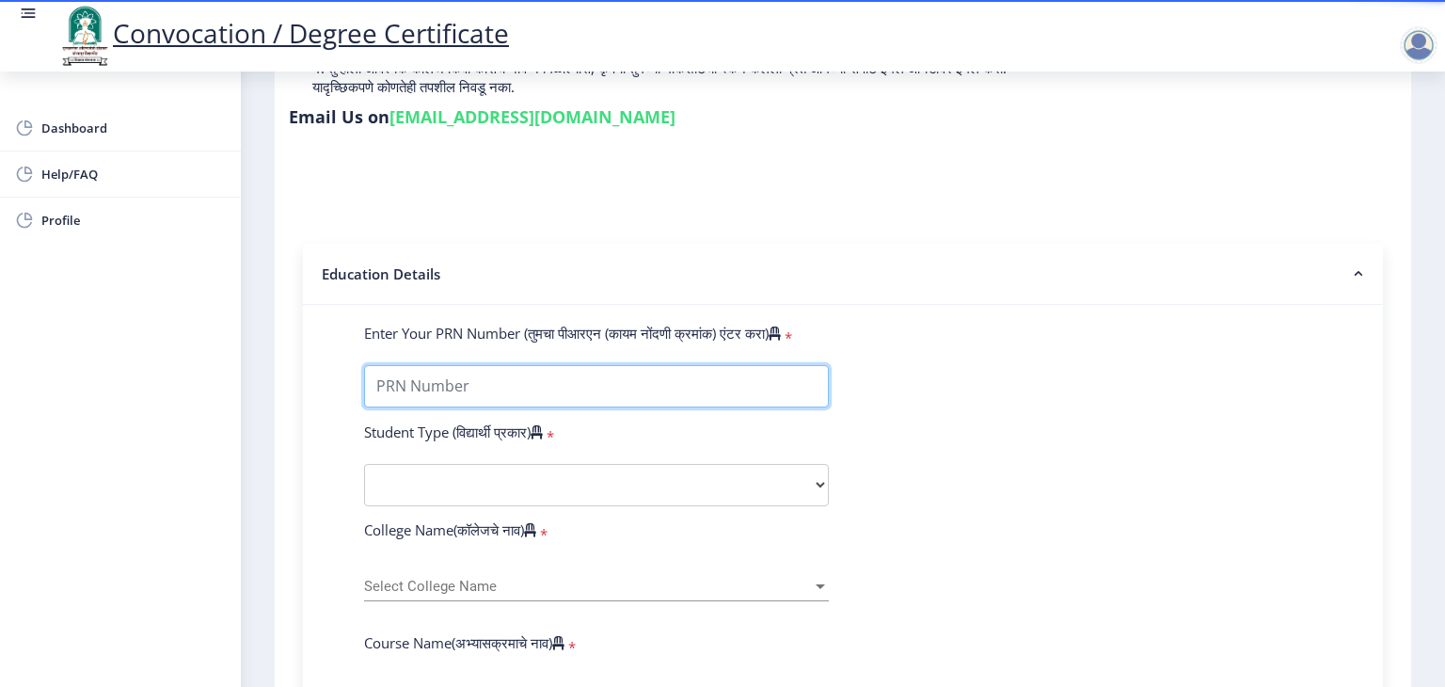
click at [449, 389] on input "Enter Your PRN Number (तुमचा पीआरएन (कायम नोंदणी क्रमांक) एंटर करा)" at bounding box center [596, 386] width 465 height 42
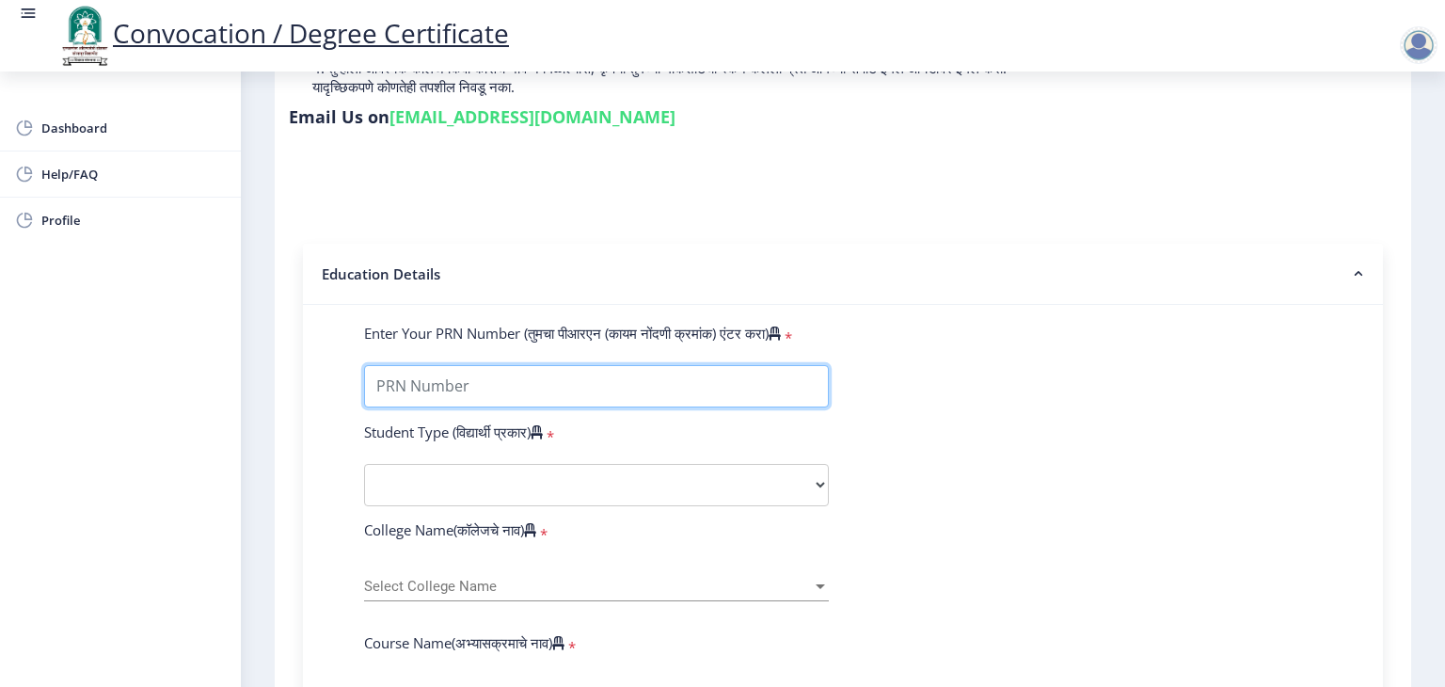
click at [508, 365] on input "Enter Your PRN Number (तुमचा पीआरएन (कायम नोंदणी क्रमांक) एंटर करा)" at bounding box center [596, 386] width 465 height 42
type input "2018032500118572"
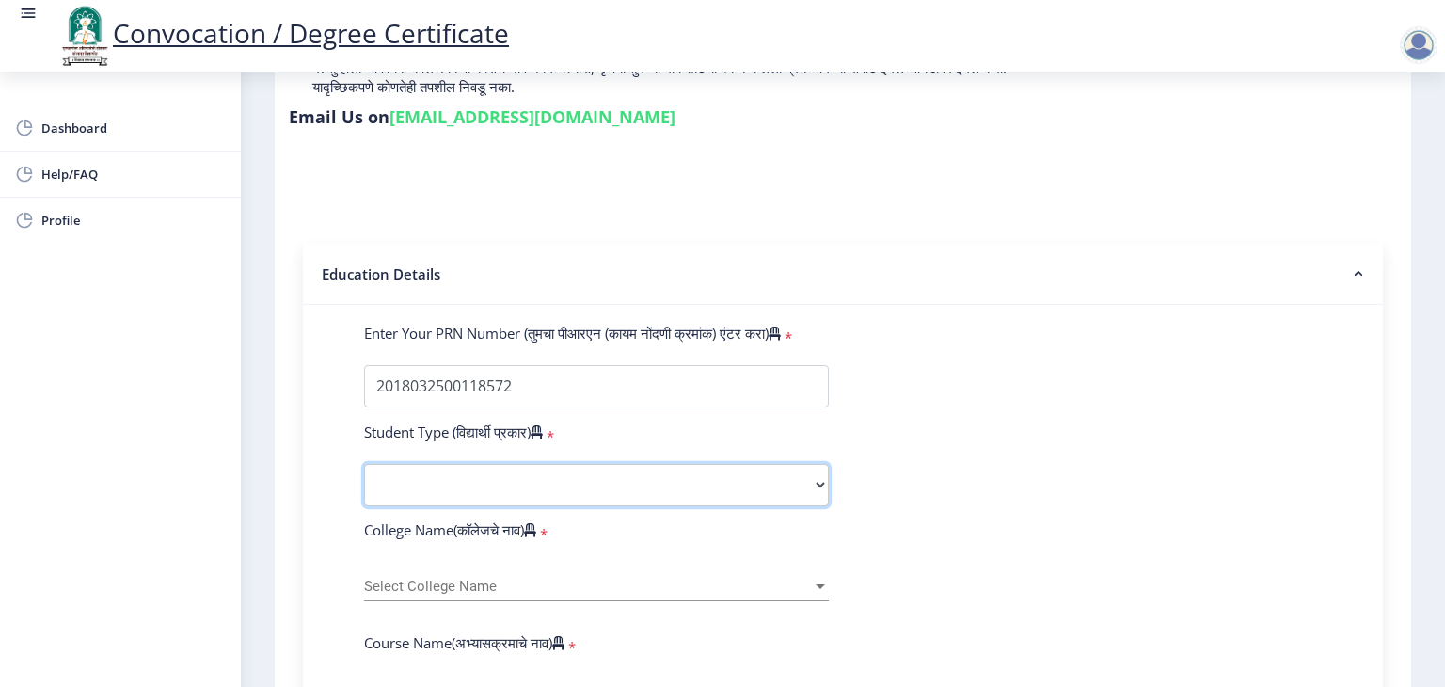
click at [578, 464] on select "Select Student Type Regular External" at bounding box center [596, 485] width 465 height 42
select select "Regular"
click at [364, 464] on select "Select Student Type Regular External" at bounding box center [596, 485] width 465 height 42
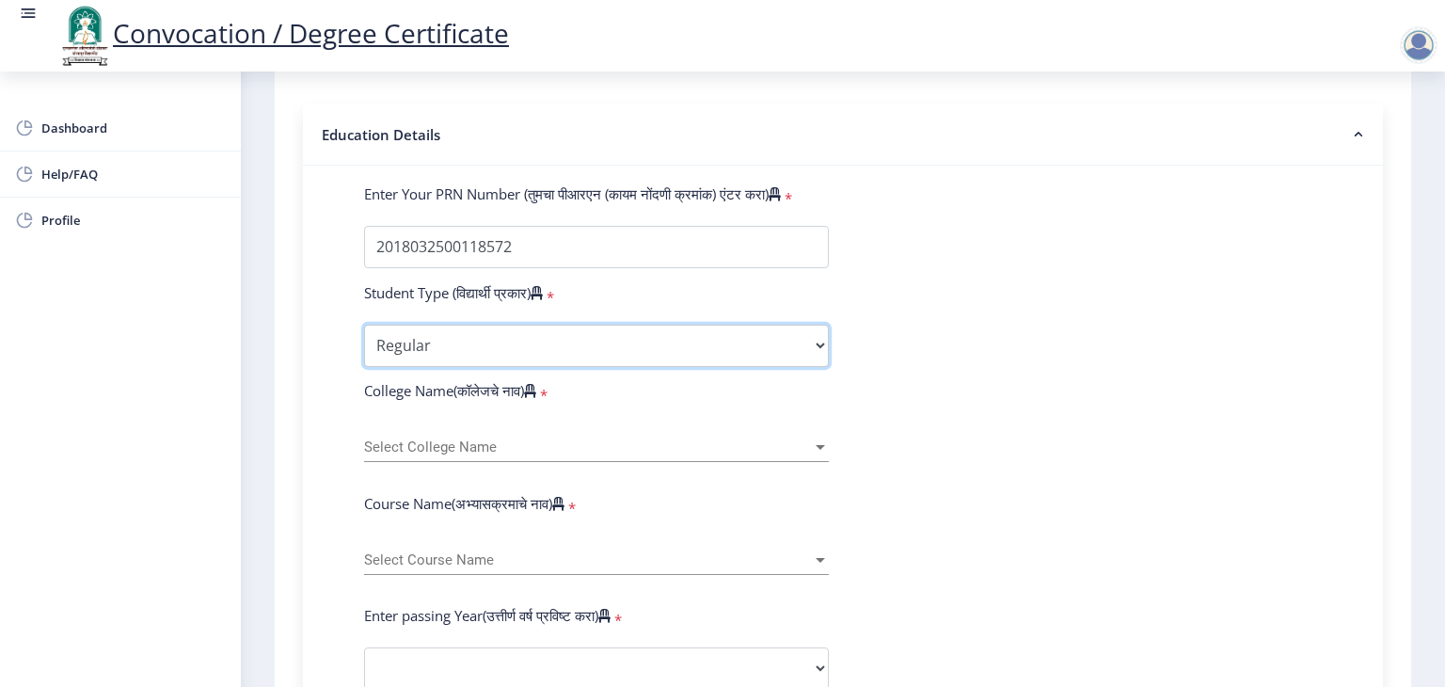
scroll to position [414, 0]
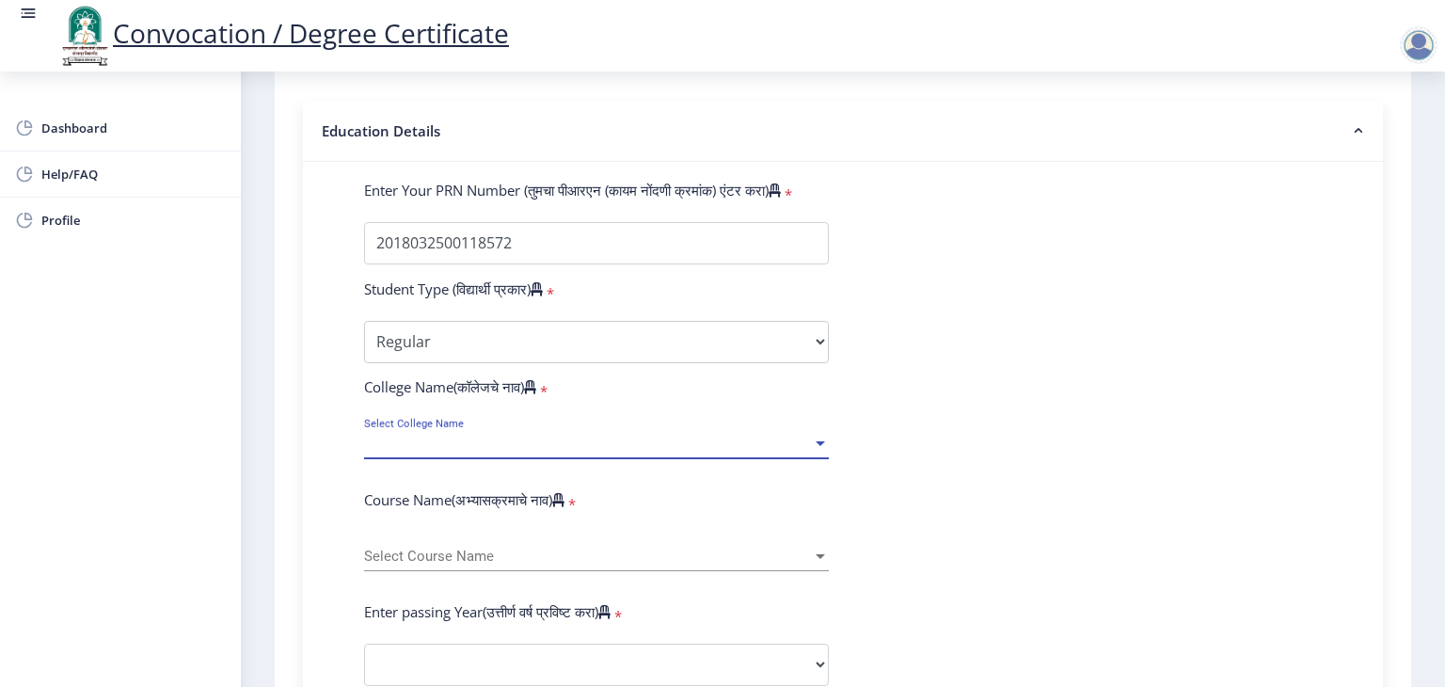
click at [493, 436] on span "Select College Name" at bounding box center [588, 444] width 448 height 16
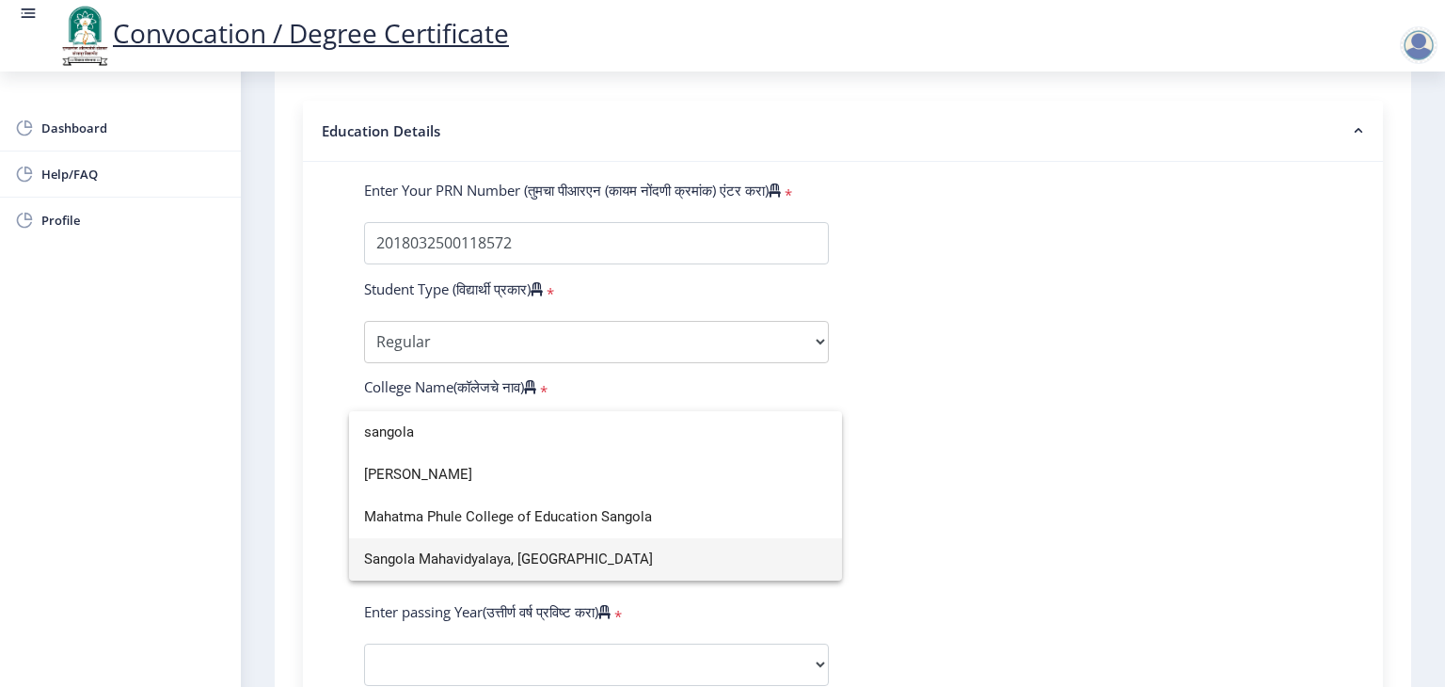
type input "sangola"
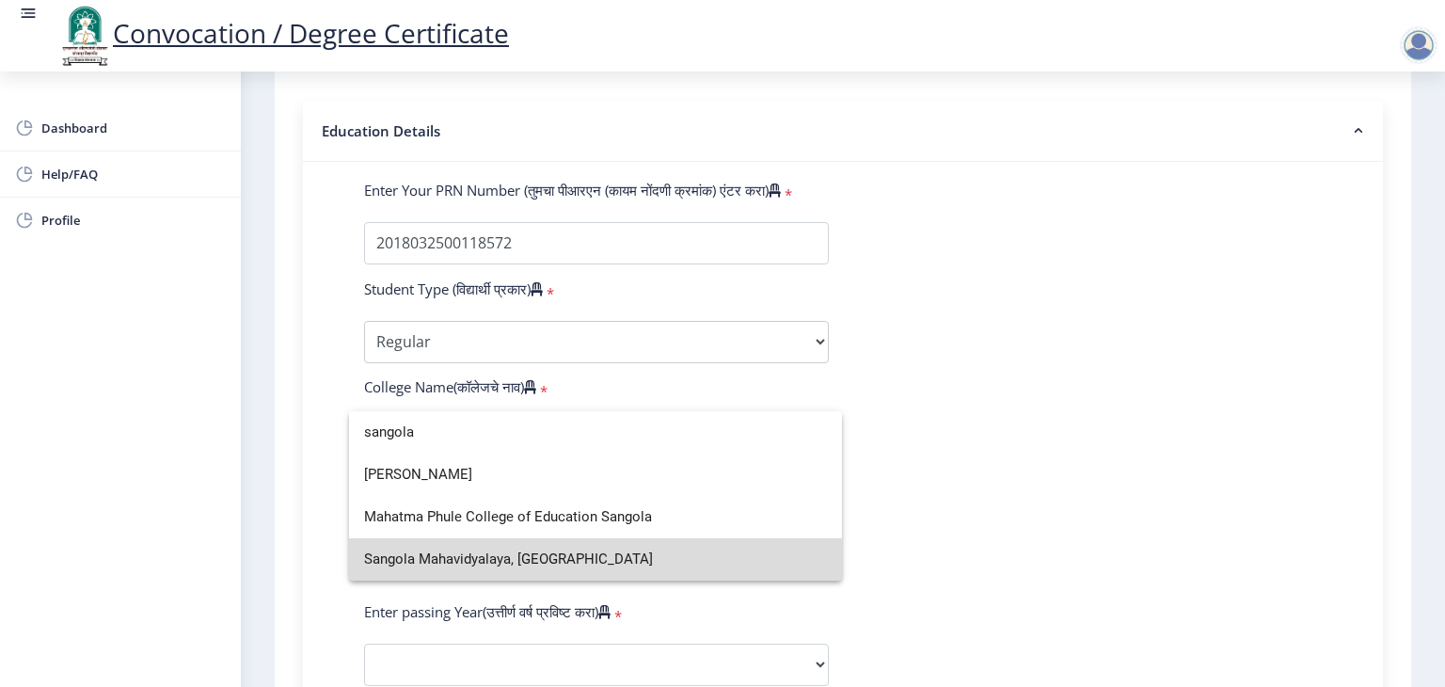
click at [508, 562] on span "Sangola Mahavidyalaya, Sangola" at bounding box center [595, 559] width 463 height 42
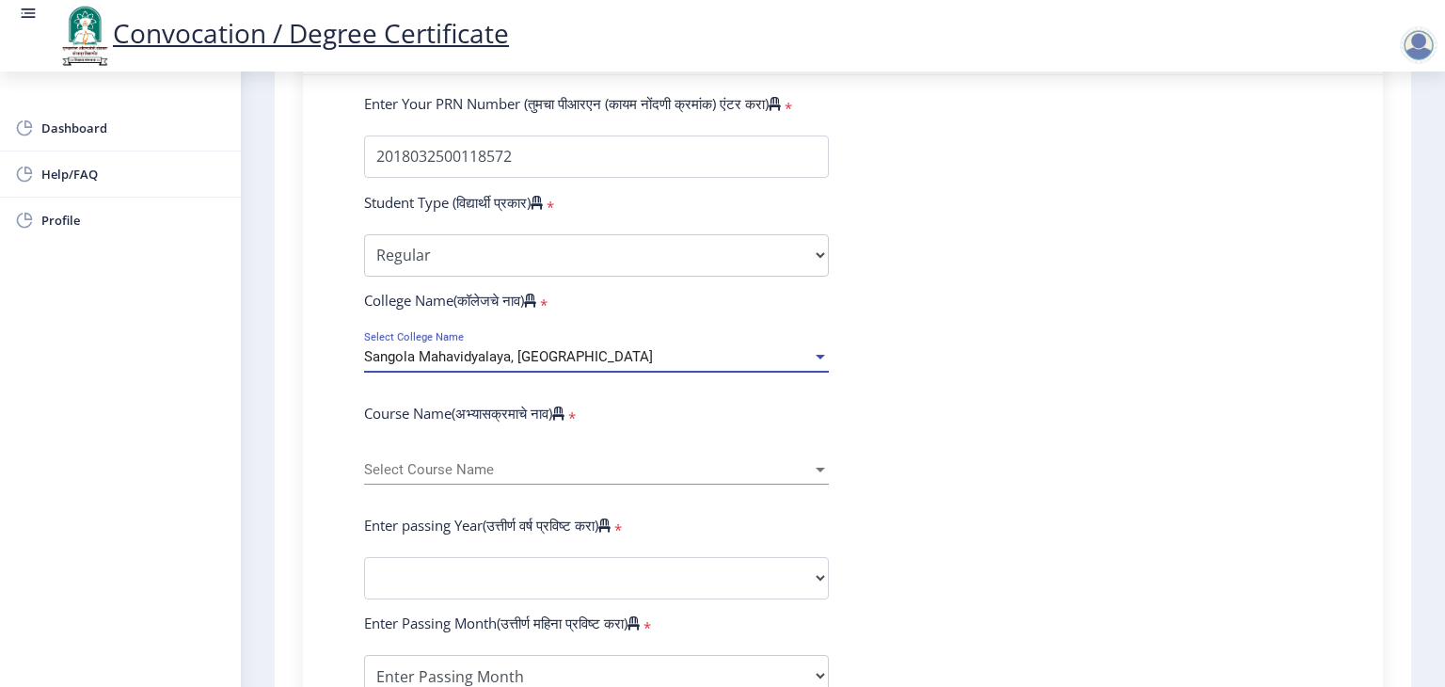
scroll to position [503, 0]
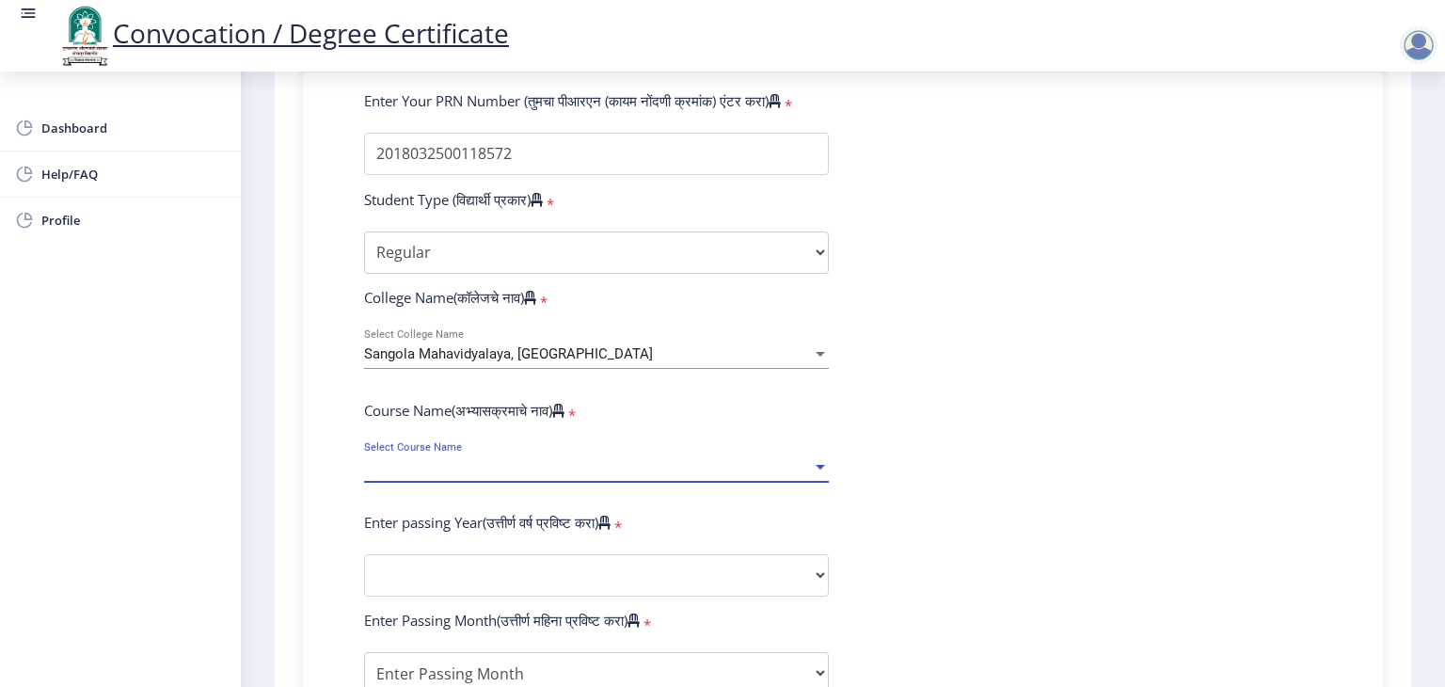
click at [554, 459] on span "Select Course Name" at bounding box center [588, 467] width 448 height 16
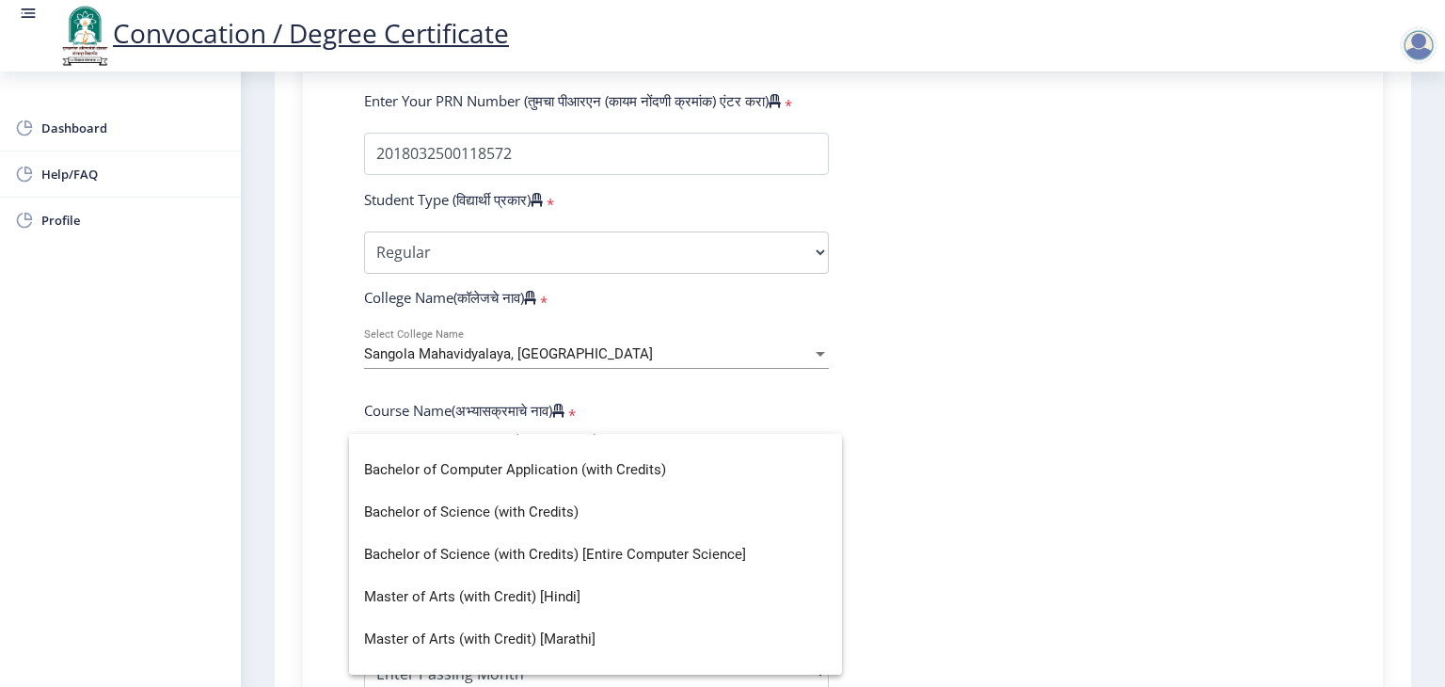
scroll to position [0, 0]
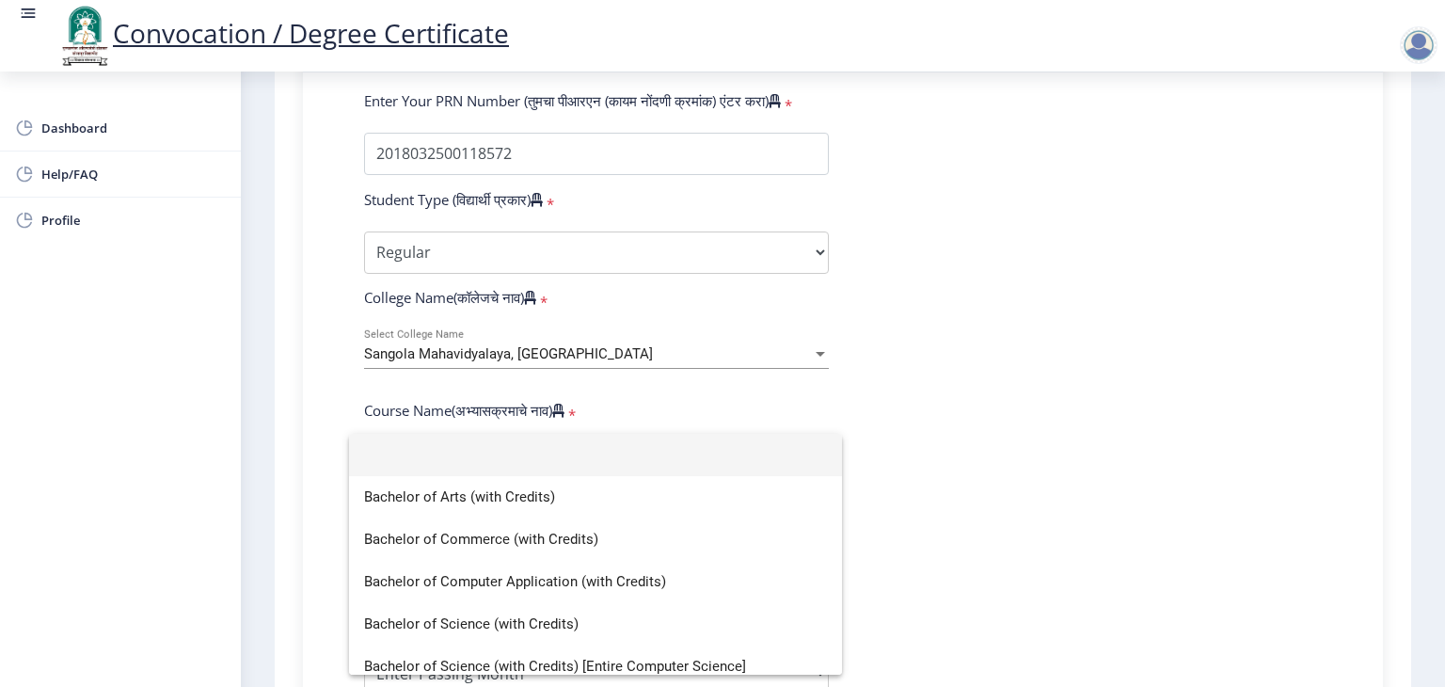
drag, startPoint x: 704, startPoint y: 651, endPoint x: 409, endPoint y: 472, distance: 344.6
click at [409, 472] on div "Bachelor of Arts (with Credits) Bachelor of Commerce (with Credits) Bachelor of…" at bounding box center [595, 554] width 493 height 241
copy div "Bachelor of Arts (with Credits) Bachelor of Commerce (with Credits) Bachelor of…"
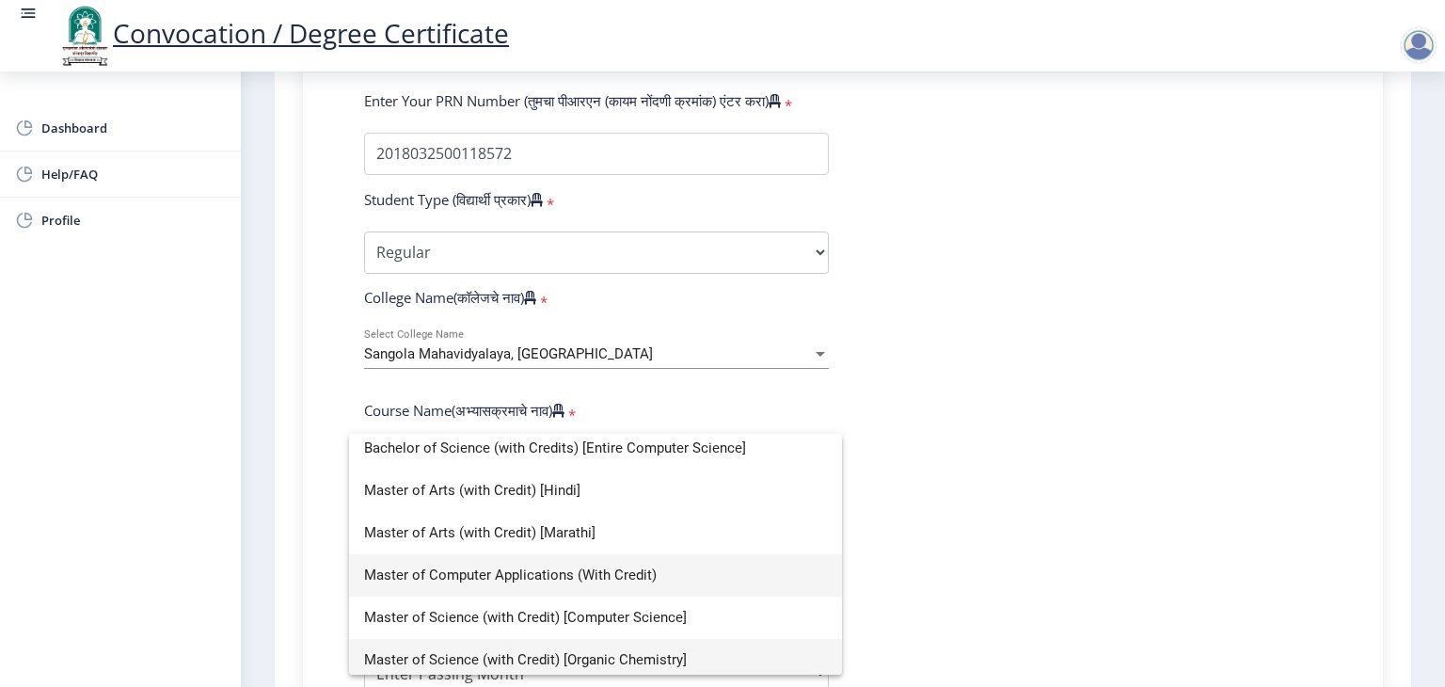
scroll to position [225, 0]
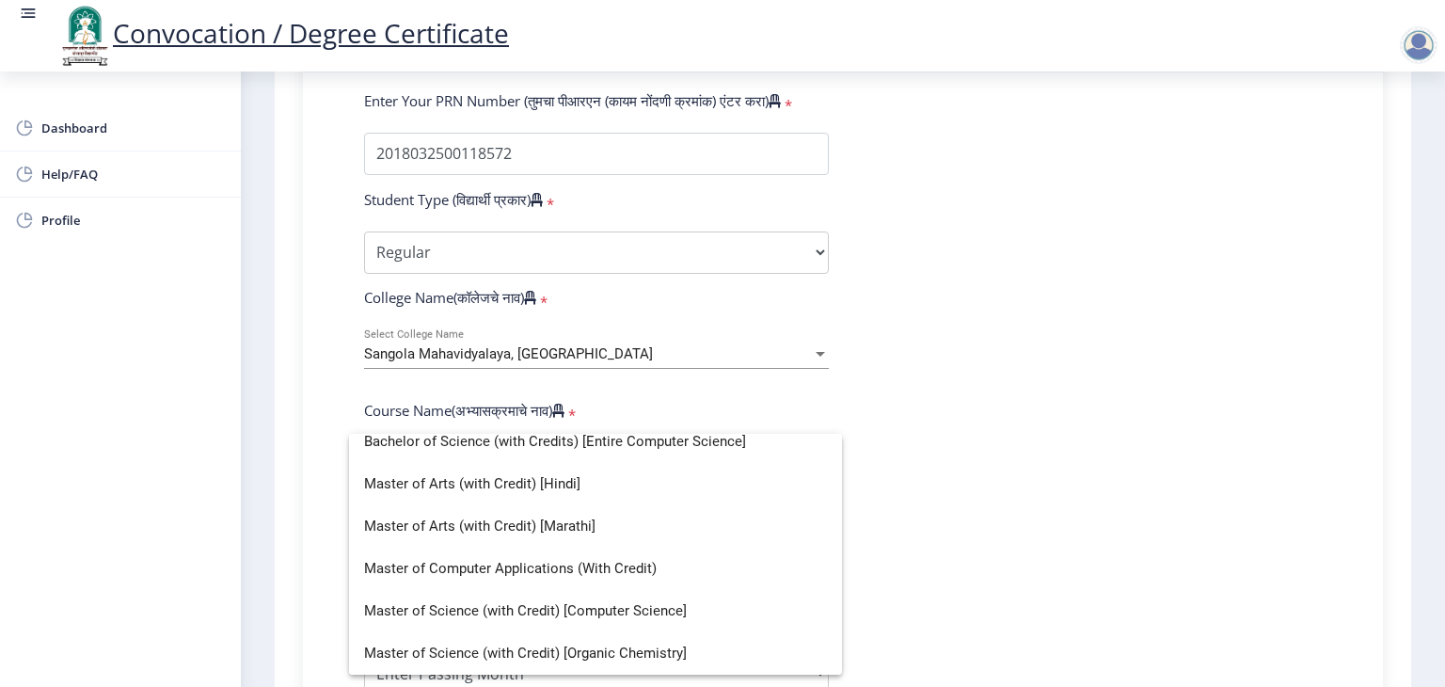
click at [1052, 420] on div at bounding box center [722, 343] width 1445 height 687
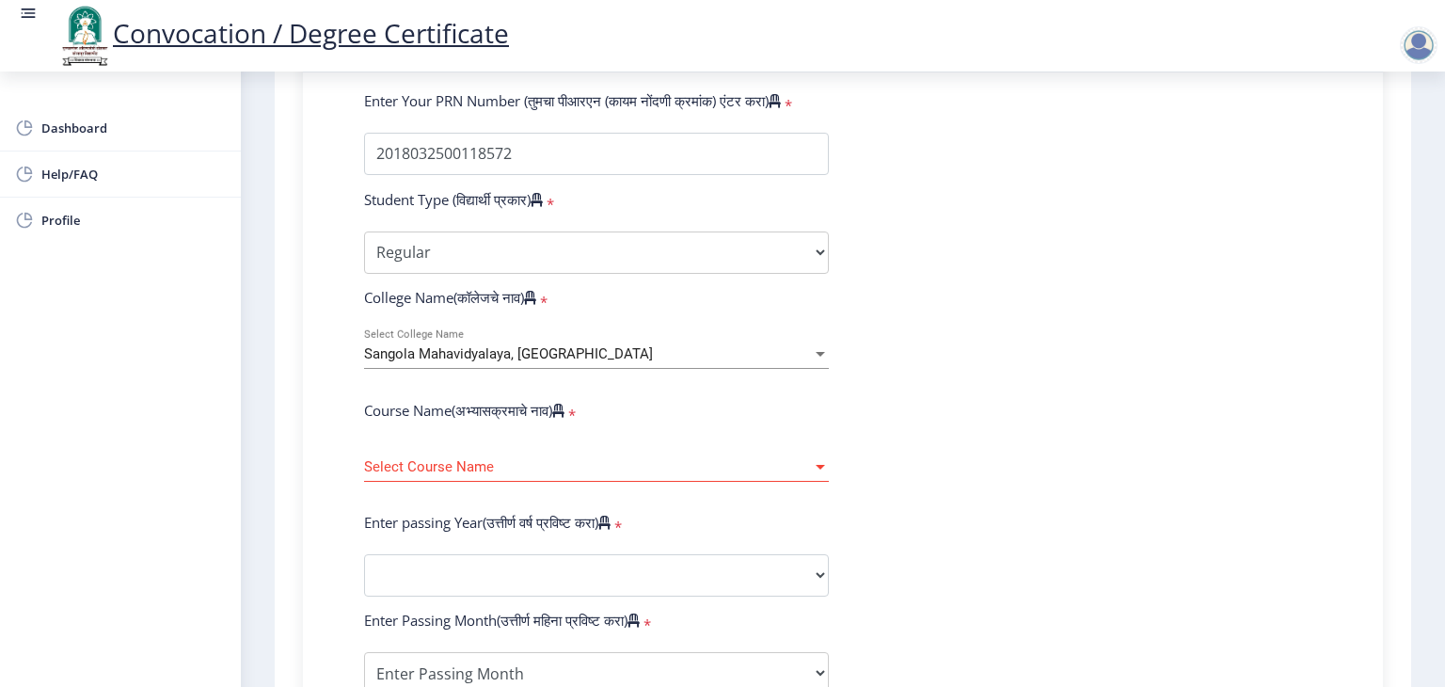
click at [730, 464] on div "Select Course Name Select Course Name" at bounding box center [596, 462] width 465 height 40
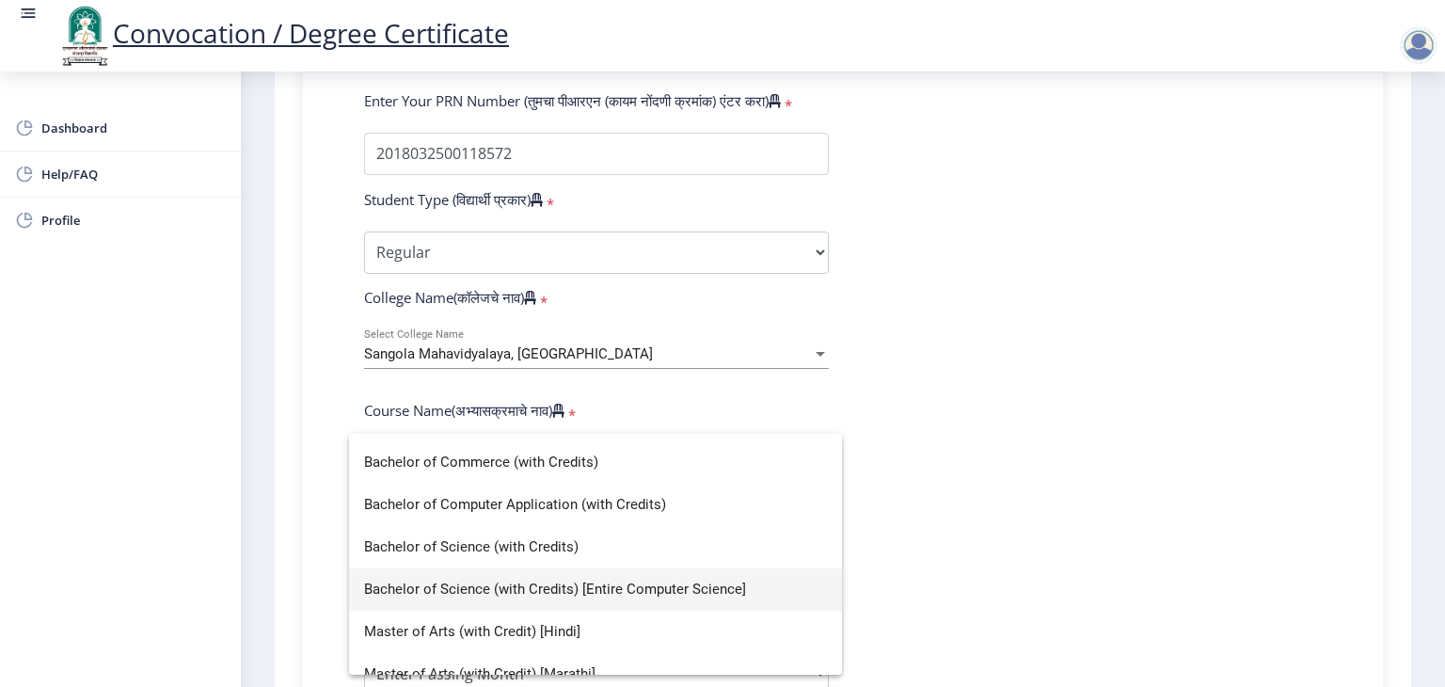
scroll to position [72, 0]
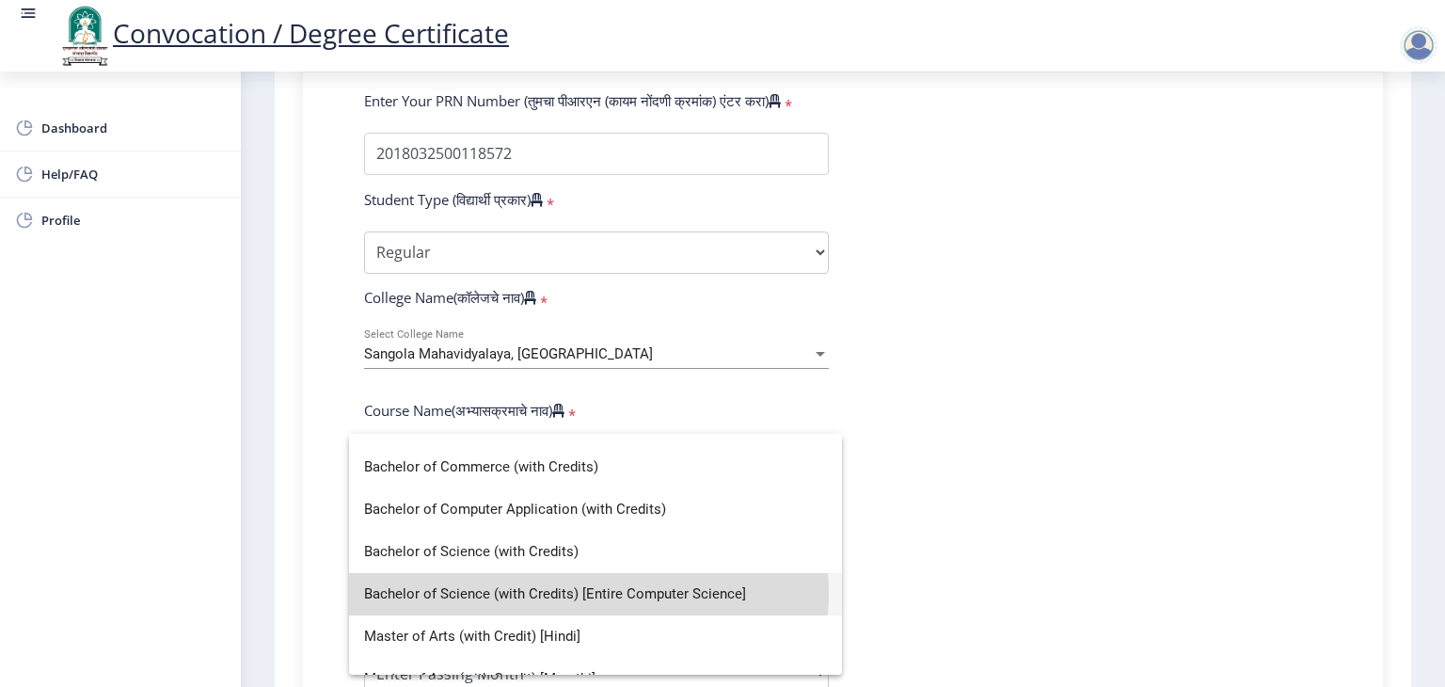
click at [583, 592] on span "Bachelor of Science (with Credits) [Entire Computer Science]" at bounding box center [595, 594] width 463 height 42
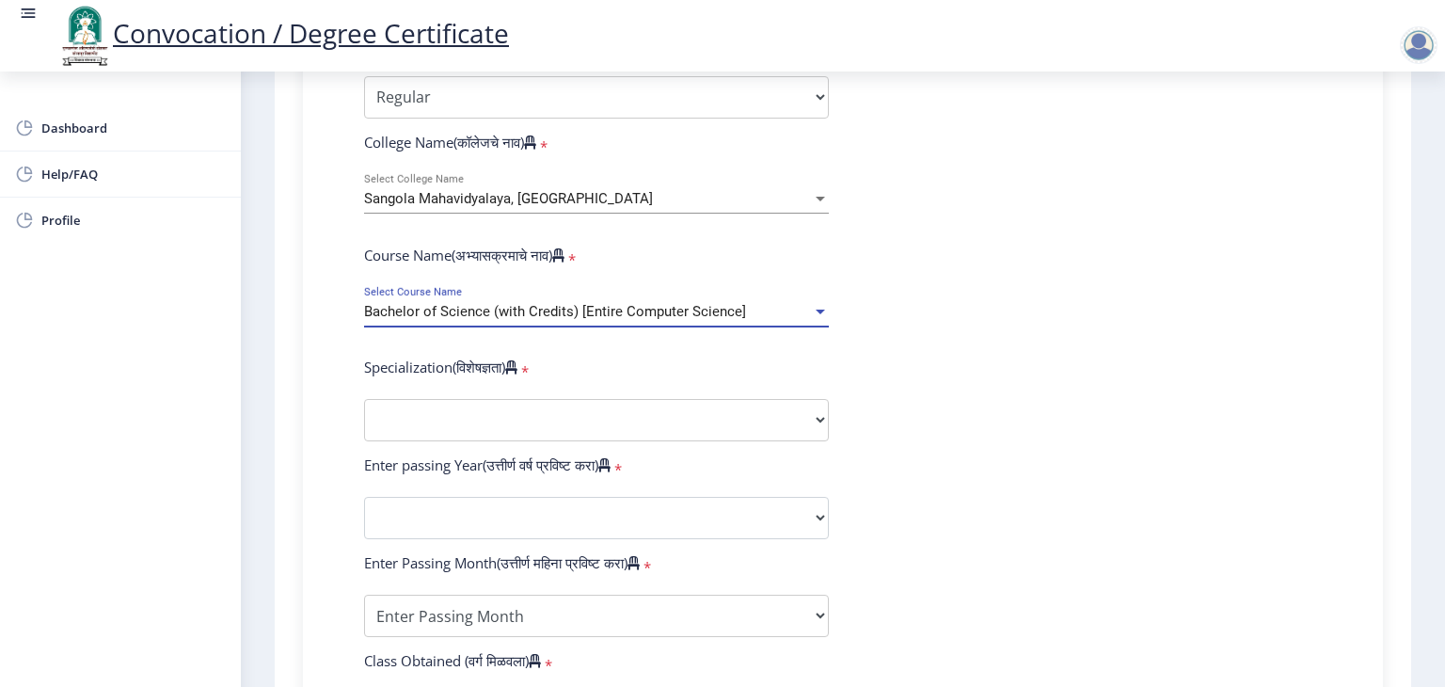
scroll to position [666, 0]
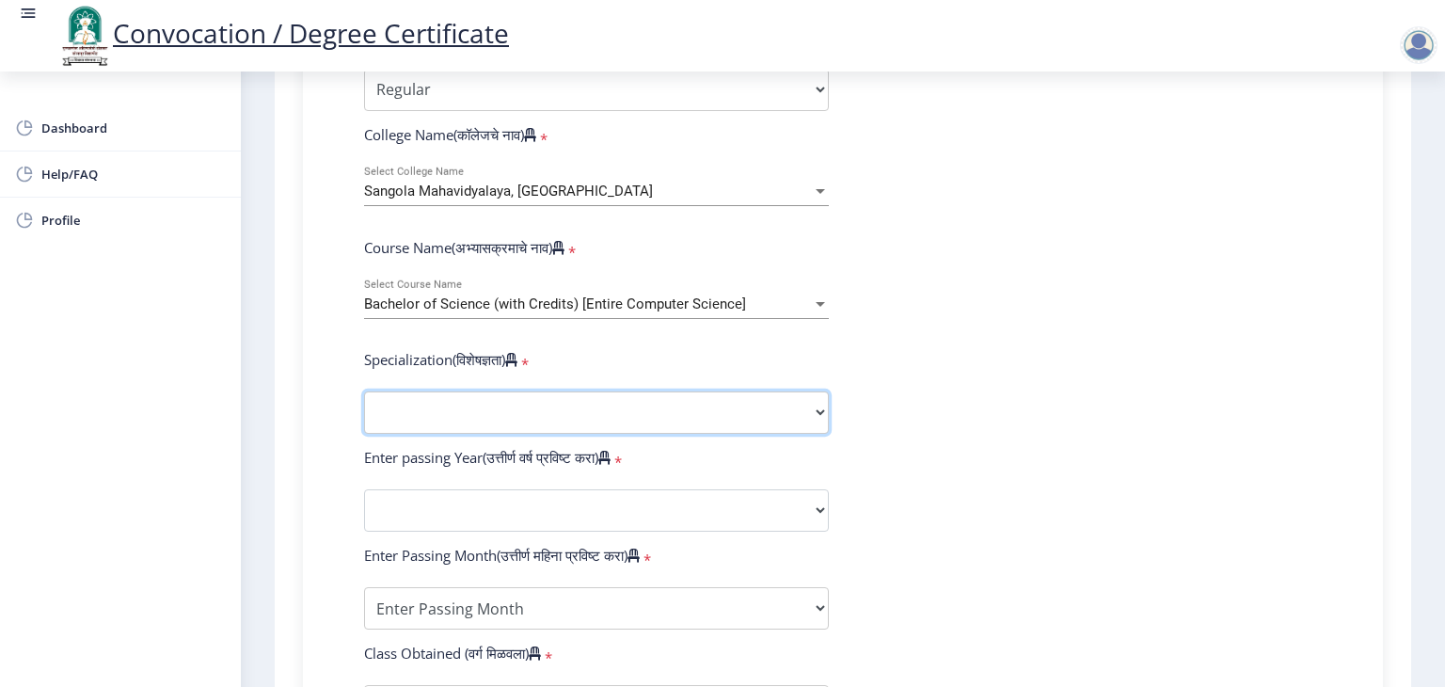
click at [700, 391] on select "Specialization Botany Chemistry Computer Science Electronics Geology Mathematic…" at bounding box center [596, 412] width 465 height 42
click at [364, 391] on select "Specialization Botany Chemistry Computer Science Electronics Geology Mathematic…" at bounding box center [596, 412] width 465 height 42
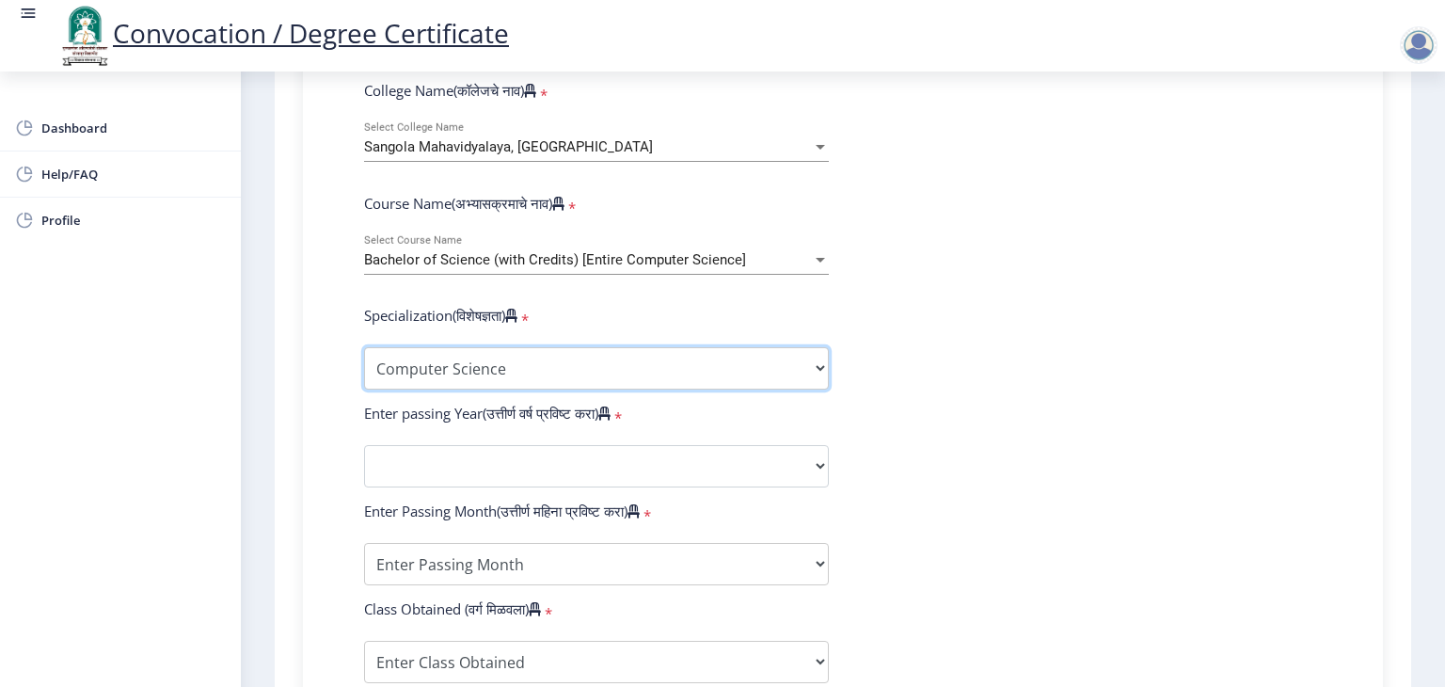
click at [754, 355] on select "Specialization Botany Chemistry Computer Science Electronics Geology Mathematic…" at bounding box center [596, 368] width 465 height 42
click at [364, 347] on select "Specialization Botany Chemistry Computer Science Electronics Geology Mathematic…" at bounding box center [596, 368] width 465 height 42
click at [671, 347] on select "Specialization Botany Chemistry Computer Science Electronics Geology Mathematic…" at bounding box center [596, 368] width 465 height 42
click at [364, 347] on select "Specialization Botany Chemistry Computer Science Electronics Geology Mathematic…" at bounding box center [596, 368] width 465 height 42
click at [763, 367] on select "Specialization Botany Chemistry Computer Science Electronics Geology Mathematic…" at bounding box center [596, 368] width 465 height 42
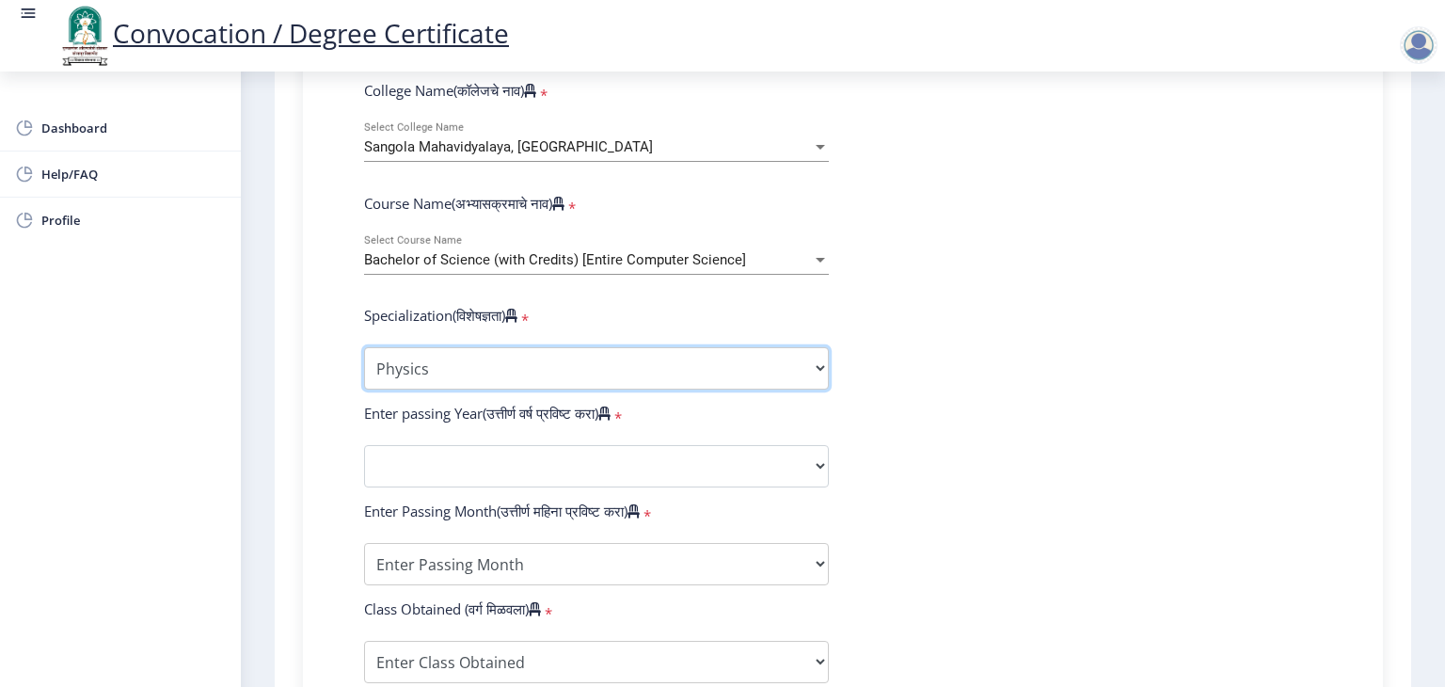
click at [521, 348] on select "Specialization Botany Chemistry Computer Science Electronics Geology Mathematic…" at bounding box center [596, 368] width 465 height 42
select select "Computer Science"
click at [364, 347] on select "Specialization Botany Chemistry Computer Science Electronics Geology Mathematic…" at bounding box center [596, 368] width 465 height 42
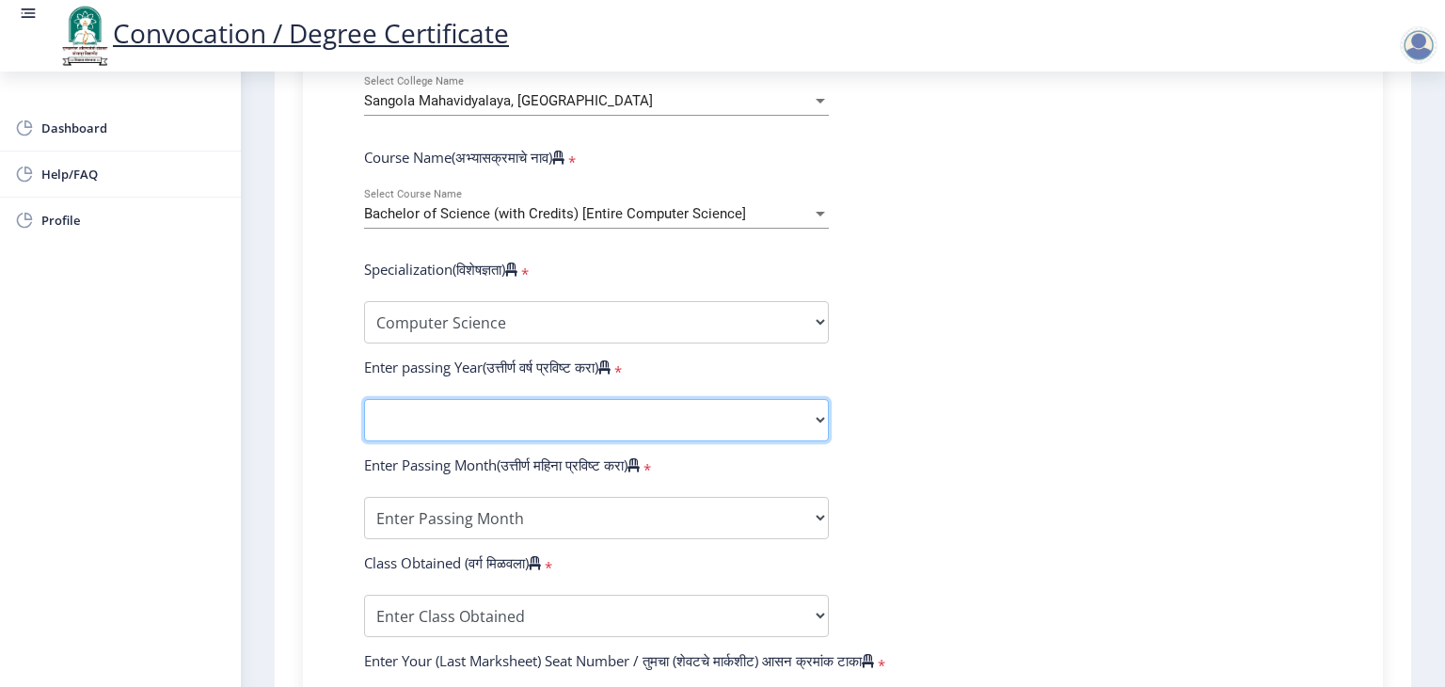
click at [502, 408] on select "2025 2024 2023 2022 2021 2020 2019 2018 2017 2016 2015 2014 2013 2012 2011 2010…" at bounding box center [596, 420] width 465 height 42
select select "2021"
click at [364, 399] on select "2025 2024 2023 2022 2021 2020 2019 2018 2017 2016 2015 2014 2013 2012 2011 2010…" at bounding box center [596, 420] width 465 height 42
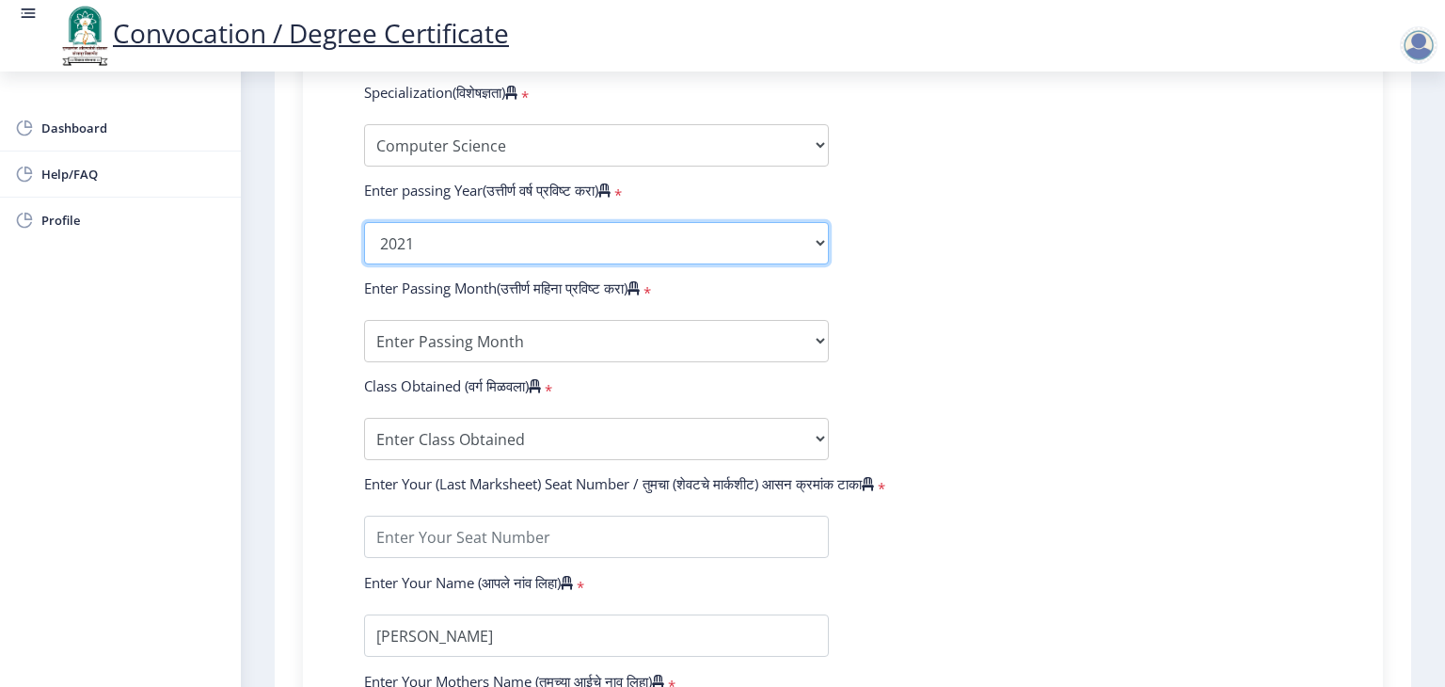
scroll to position [936, 0]
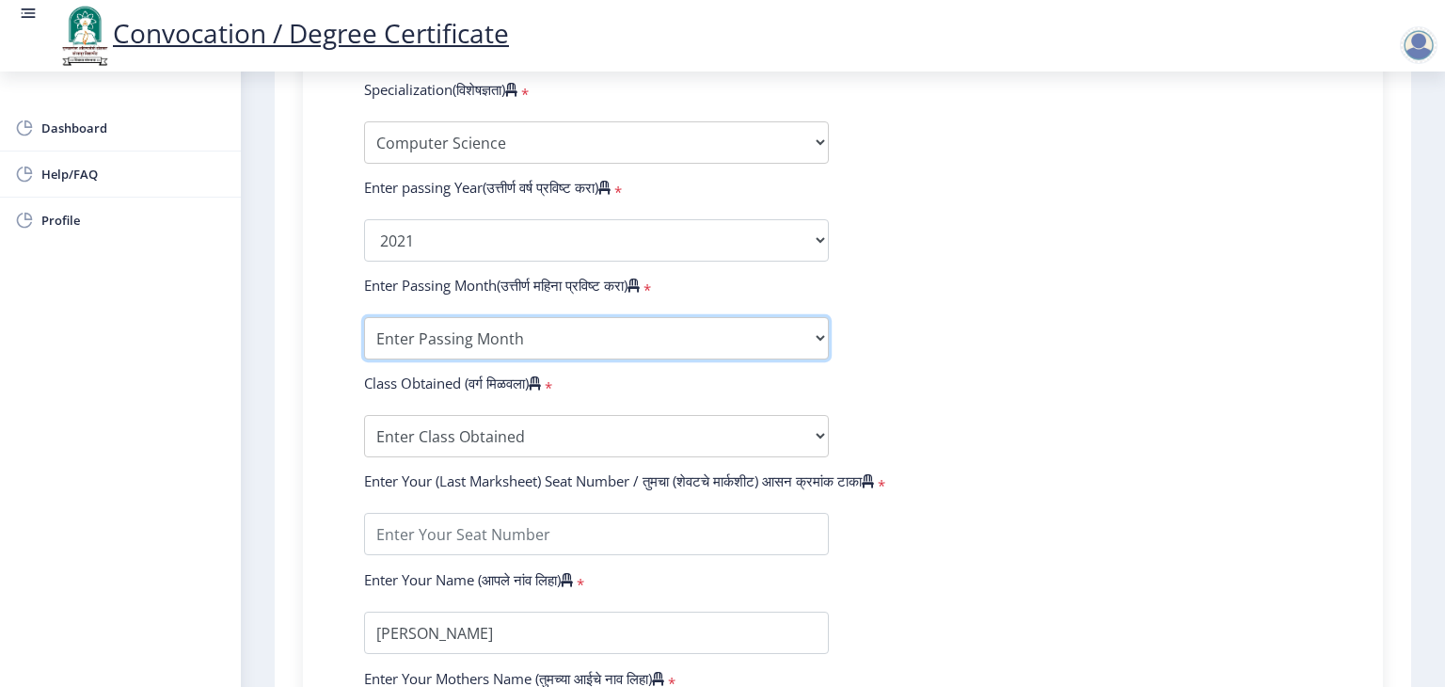
click at [598, 340] on select "Enter Passing Month March April May October November December" at bounding box center [596, 338] width 465 height 42
click at [647, 332] on select "Enter Passing Month March April May October November December" at bounding box center [596, 338] width 465 height 42
click at [592, 344] on select "Enter Passing Month March April May October November December" at bounding box center [596, 338] width 465 height 42
click at [550, 323] on select "Enter Passing Month March April May October November December" at bounding box center [596, 338] width 465 height 42
select select "March"
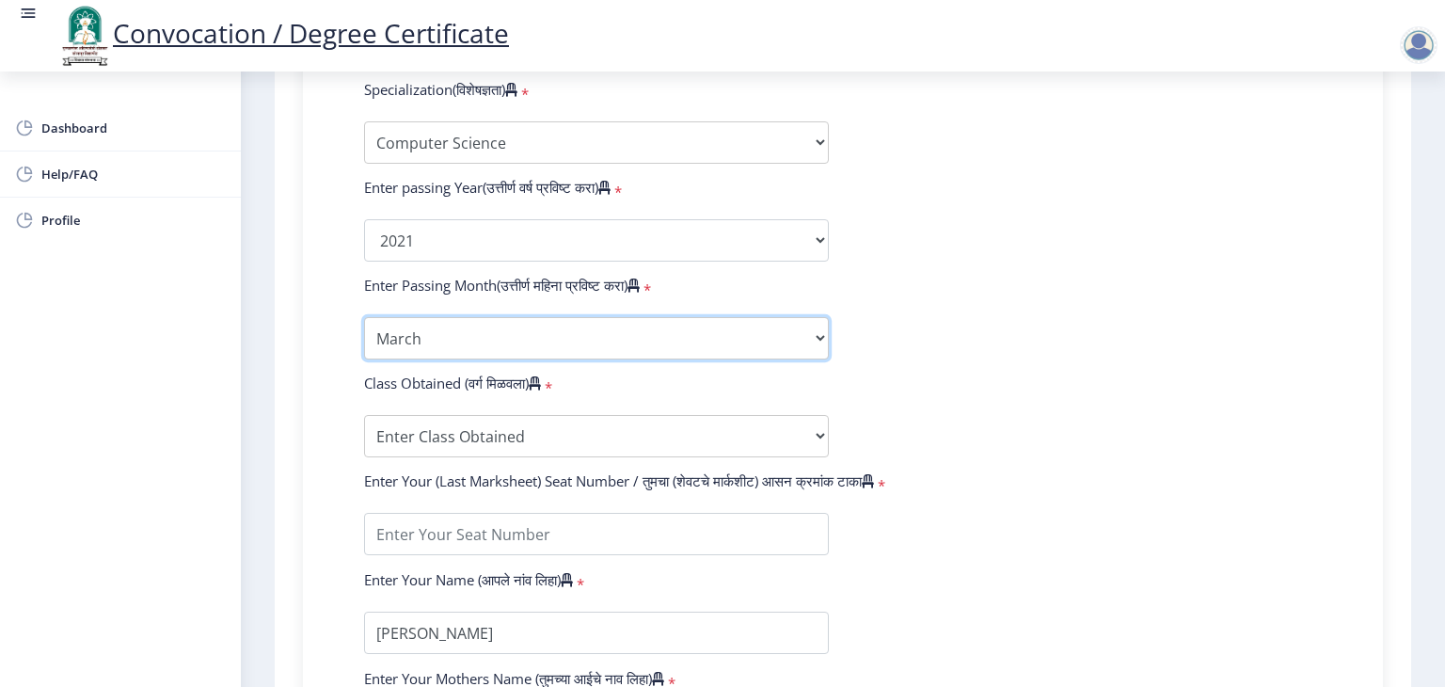
click at [364, 317] on select "Enter Passing Month March April May October November December" at bounding box center [596, 338] width 465 height 42
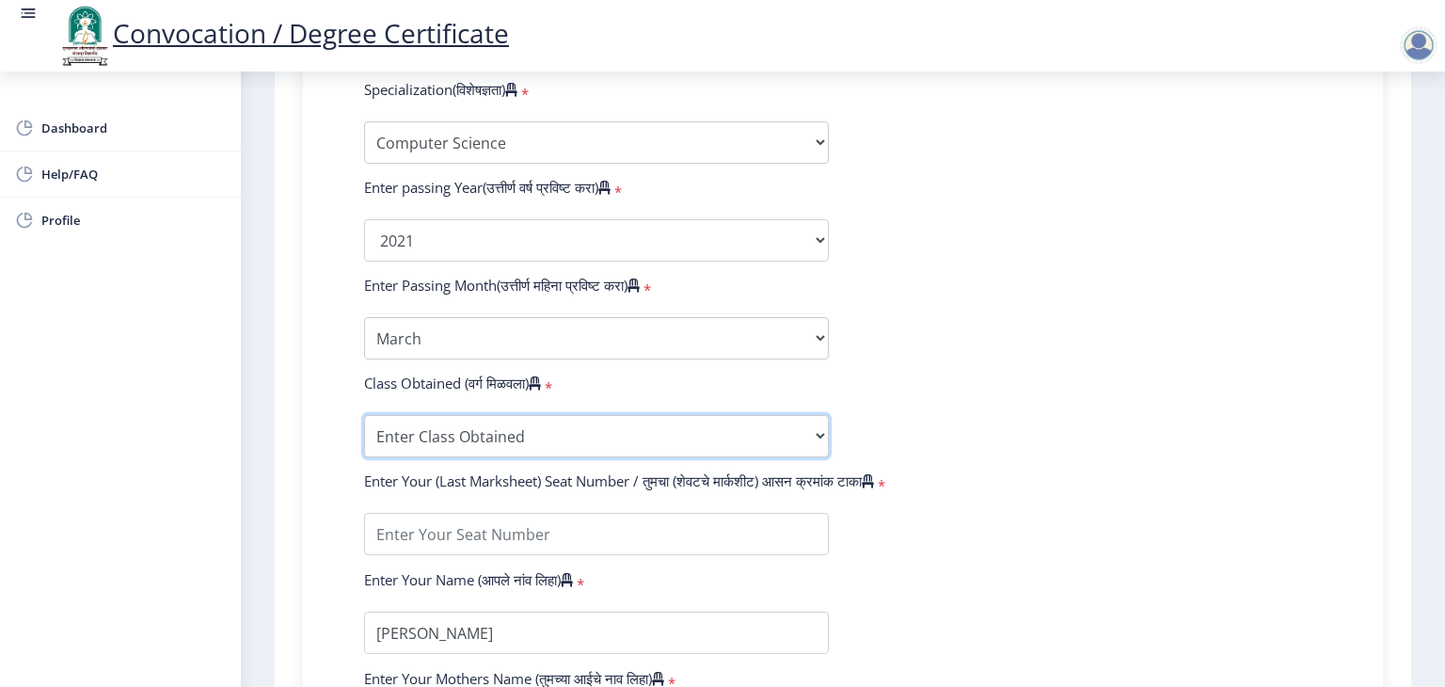
click at [523, 439] on select "Enter Class Obtained FIRST CLASS WITH DISTINCTION FIRST CLASS HIGHER SECOND CLA…" at bounding box center [596, 436] width 465 height 42
select select "Grade A+"
click at [364, 415] on select "Enter Class Obtained FIRST CLASS WITH DISTINCTION FIRST CLASS HIGHER SECOND CLA…" at bounding box center [596, 436] width 465 height 42
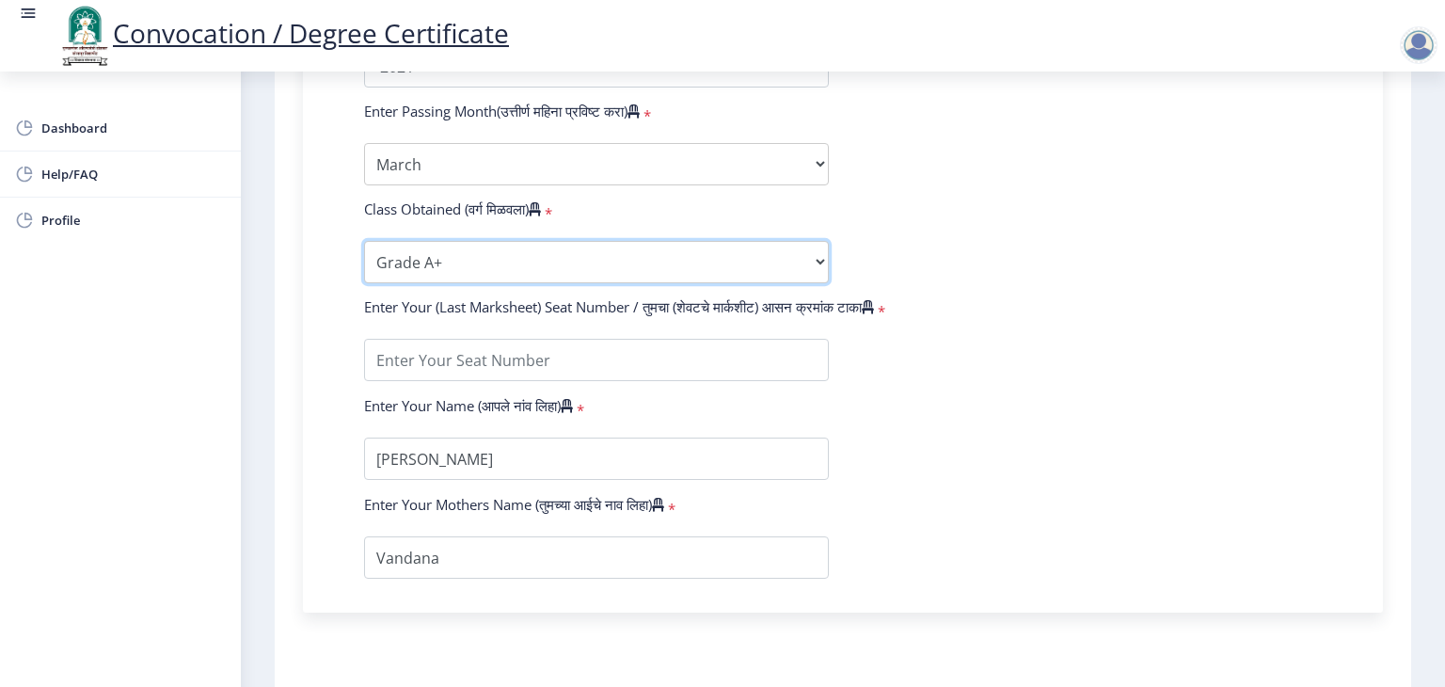
scroll to position [1114, 0]
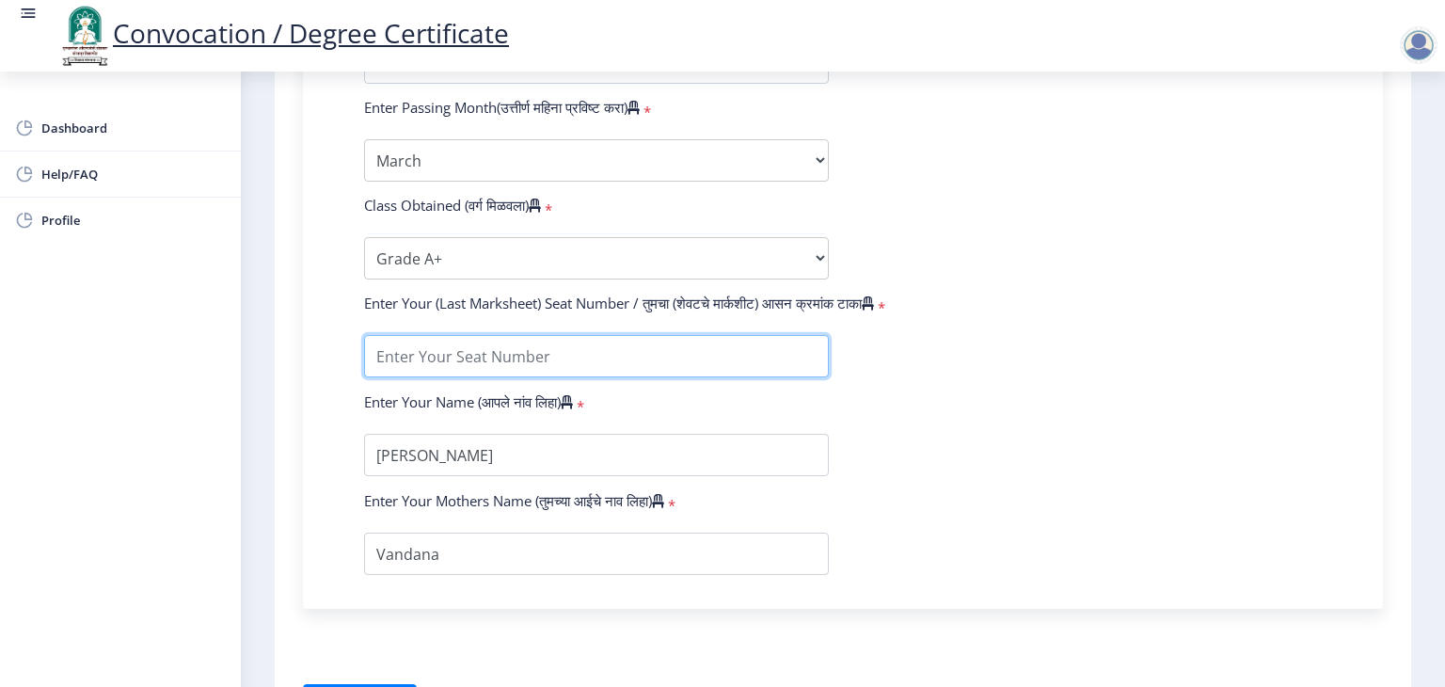
click at [774, 337] on input "textarea" at bounding box center [596, 356] width 465 height 42
click at [705, 343] on input "textarea" at bounding box center [596, 356] width 465 height 42
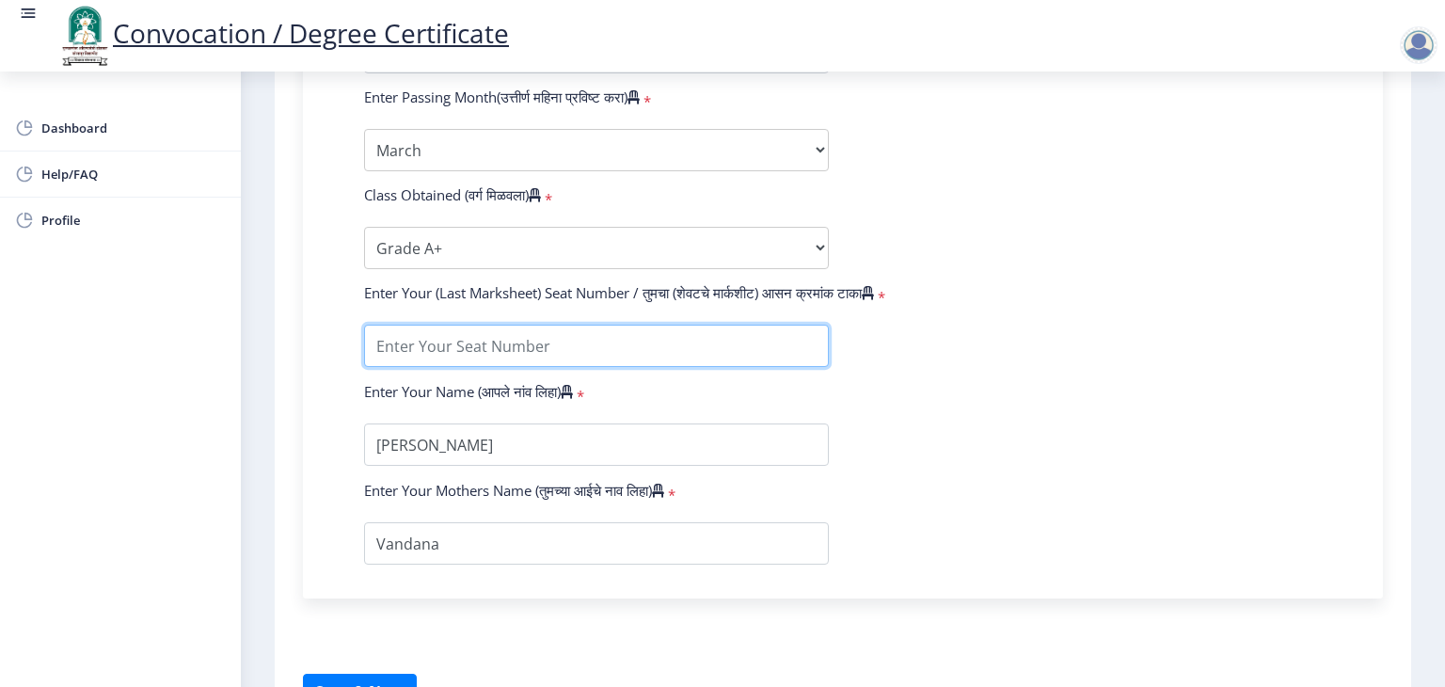
scroll to position [1118, 0]
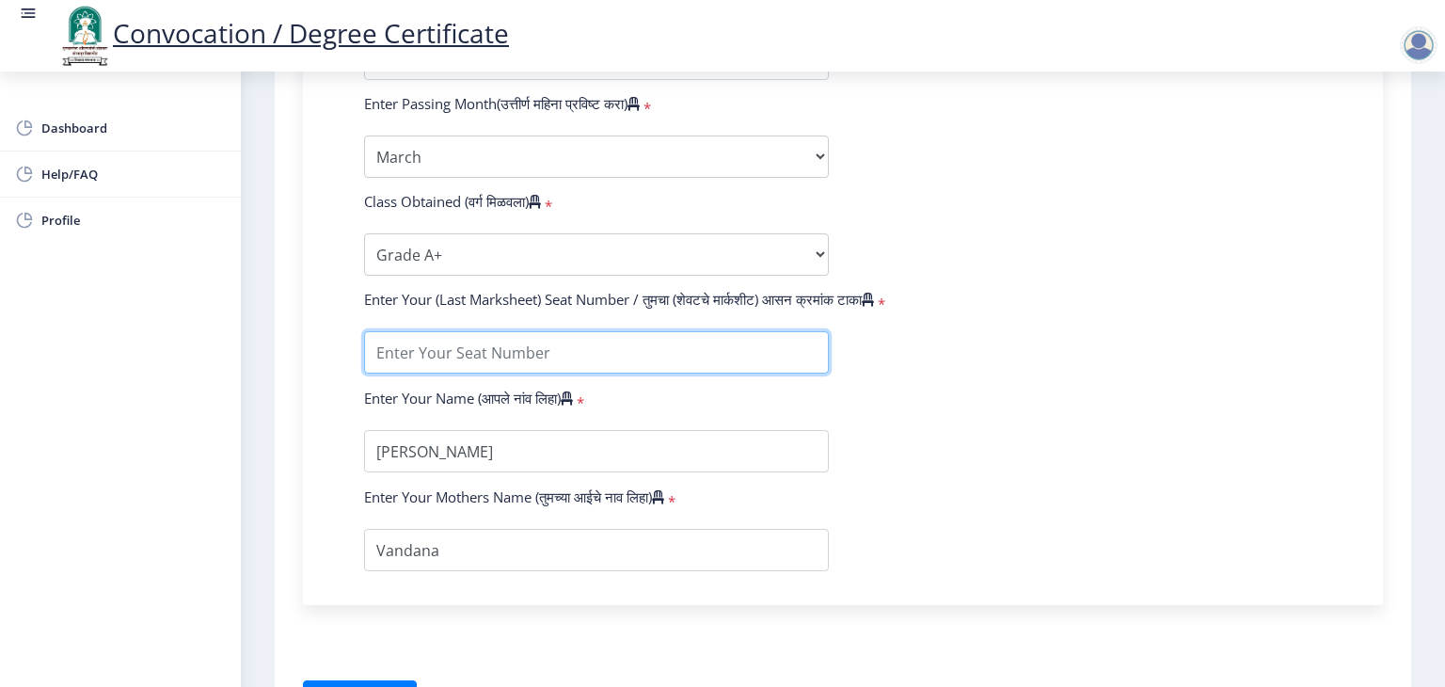
click at [658, 338] on input "textarea" at bounding box center [596, 352] width 465 height 42
type input "1811857"
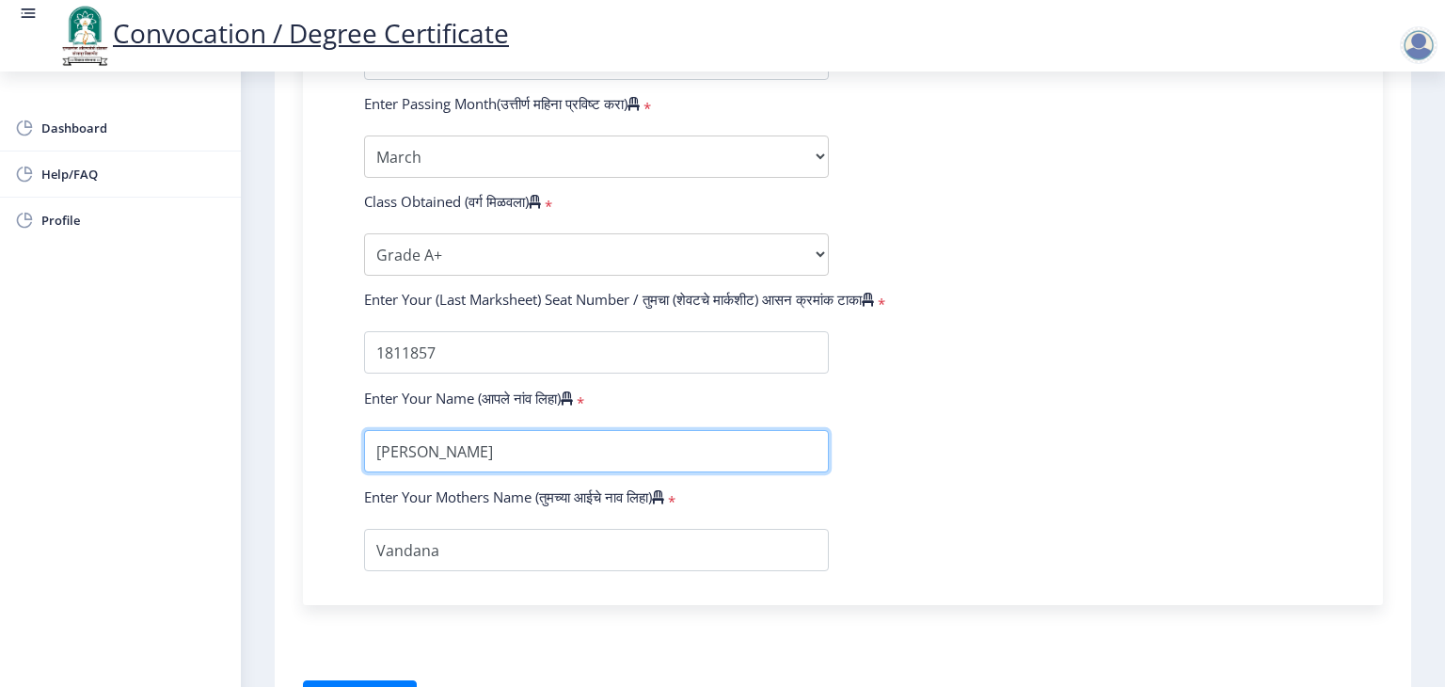
click at [508, 455] on input "textarea" at bounding box center [596, 451] width 465 height 42
click at [604, 438] on input "textarea" at bounding box center [596, 451] width 465 height 42
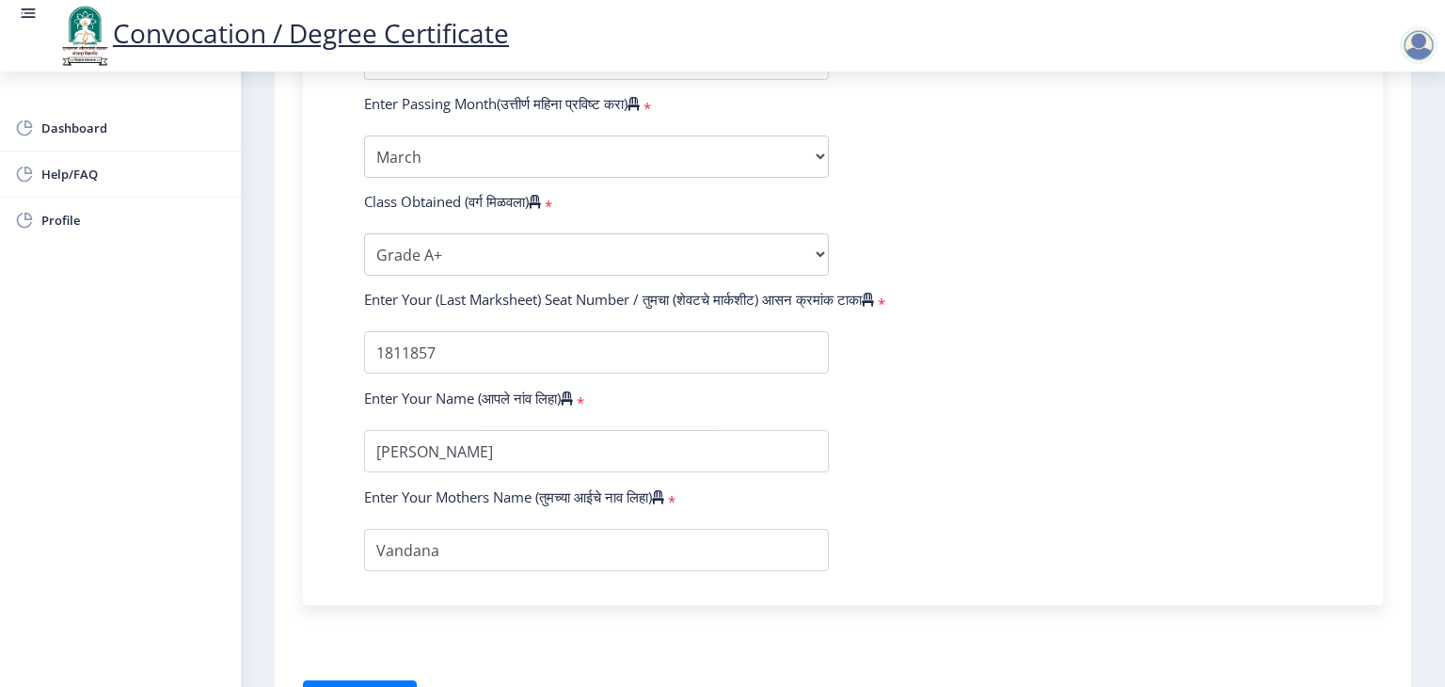
click at [971, 471] on form "Enter Your PRN Number (तुमचा पीआरएन (कायम नोंदणी क्रमांक) एंटर करा) * Student T…" at bounding box center [843, 24] width 986 height 1095
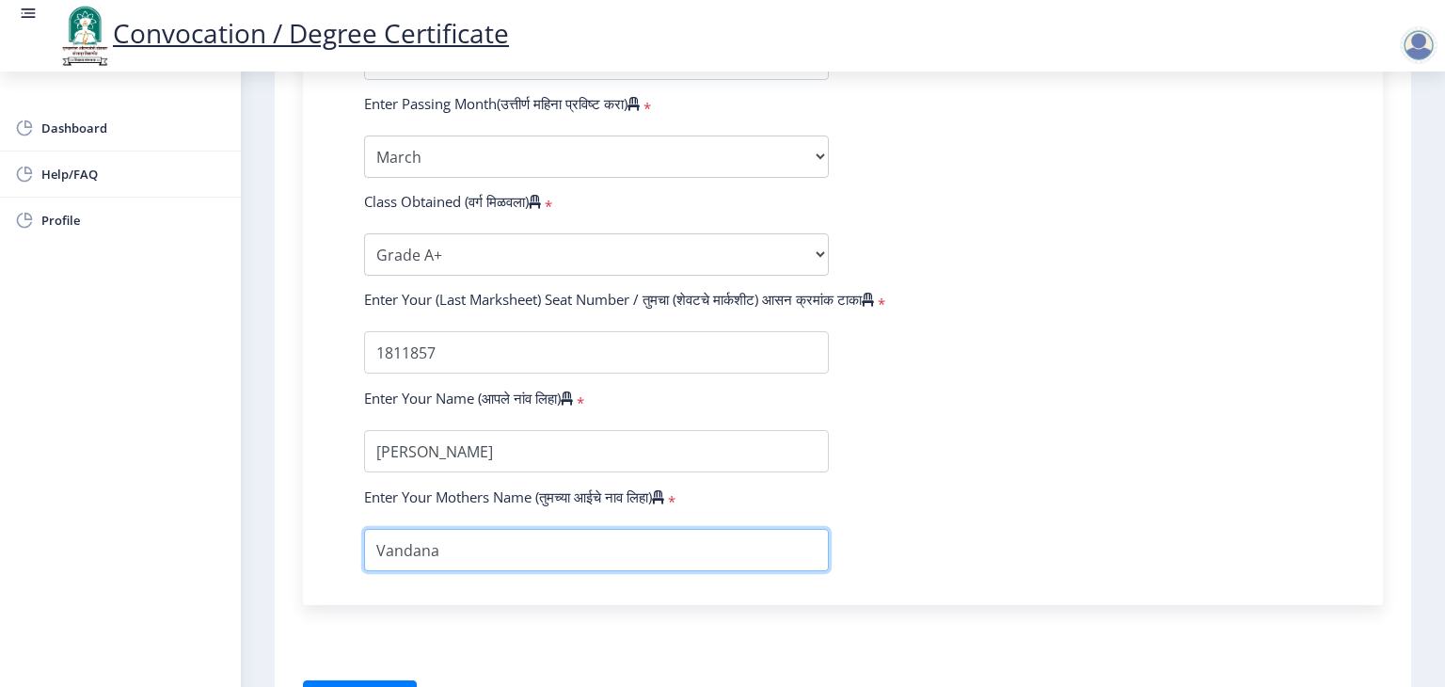
click at [526, 545] on input "textarea" at bounding box center [596, 550] width 465 height 42
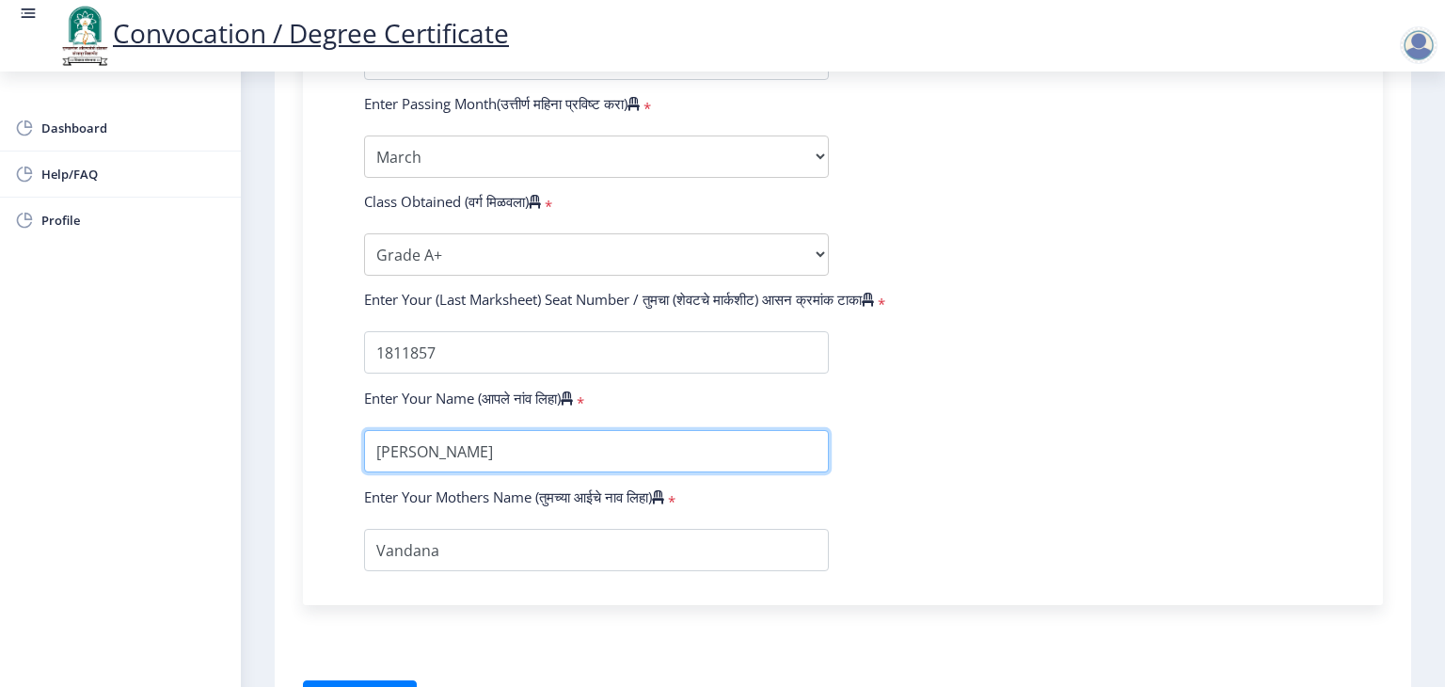
drag, startPoint x: 552, startPoint y: 434, endPoint x: 437, endPoint y: 439, distance: 115.8
click at [437, 439] on input "textarea" at bounding box center [596, 451] width 465 height 42
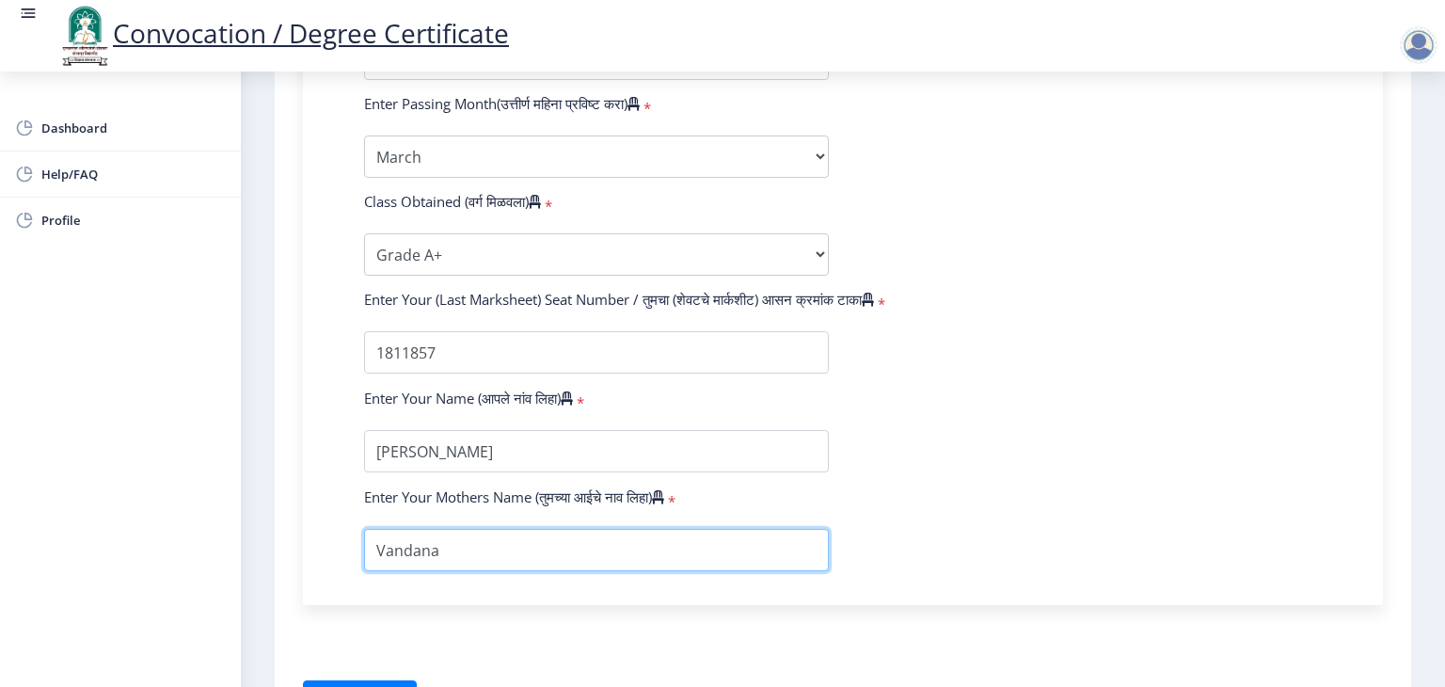
click at [484, 529] on input "textarea" at bounding box center [596, 550] width 465 height 42
paste input "Rajendra Gund"
type input "Vandana Rajendra Gund"
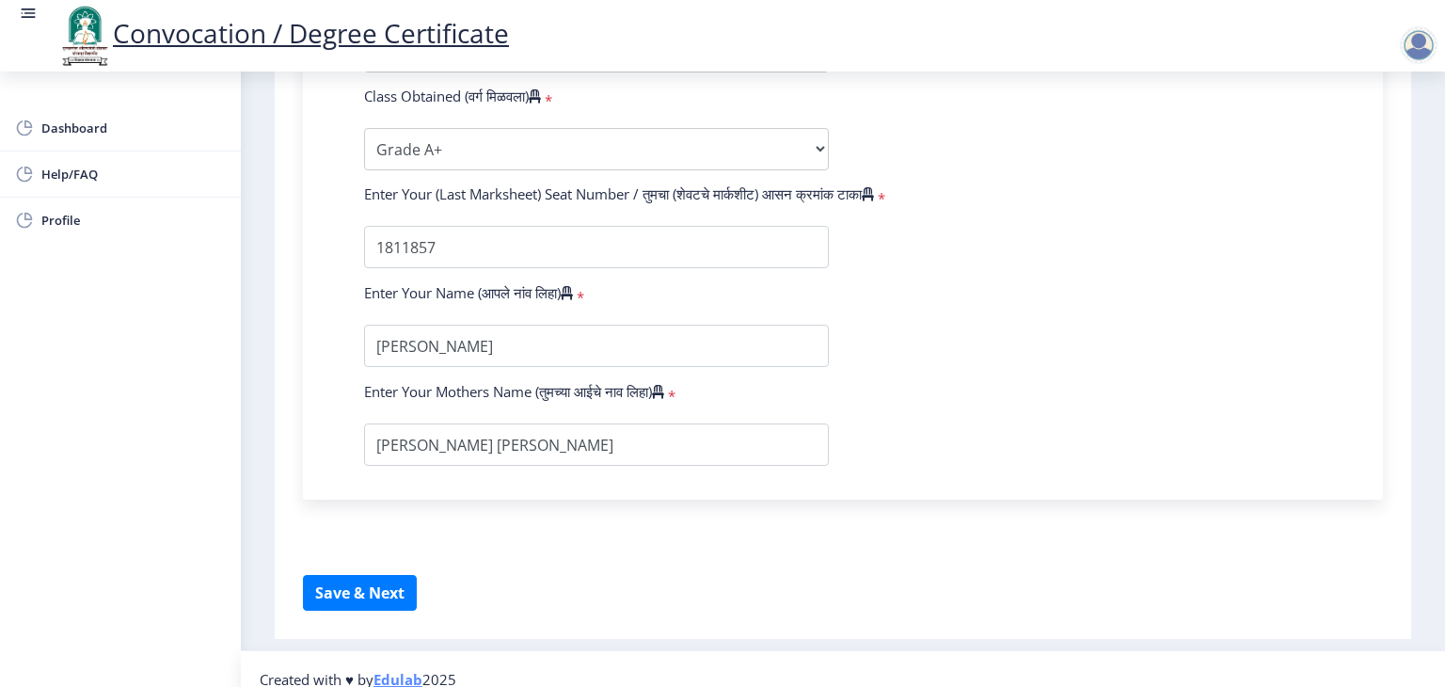
scroll to position [1232, 0]
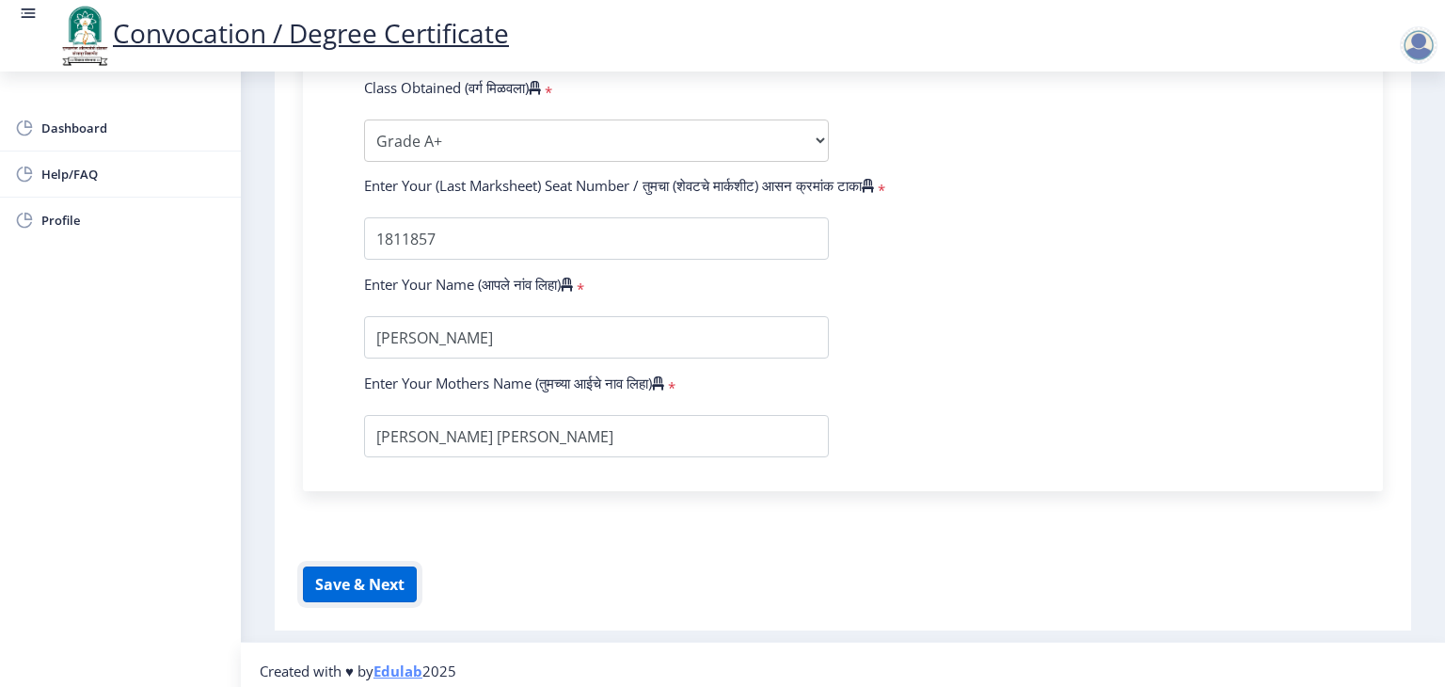
click at [357, 571] on button "Save & Next" at bounding box center [360, 584] width 114 height 36
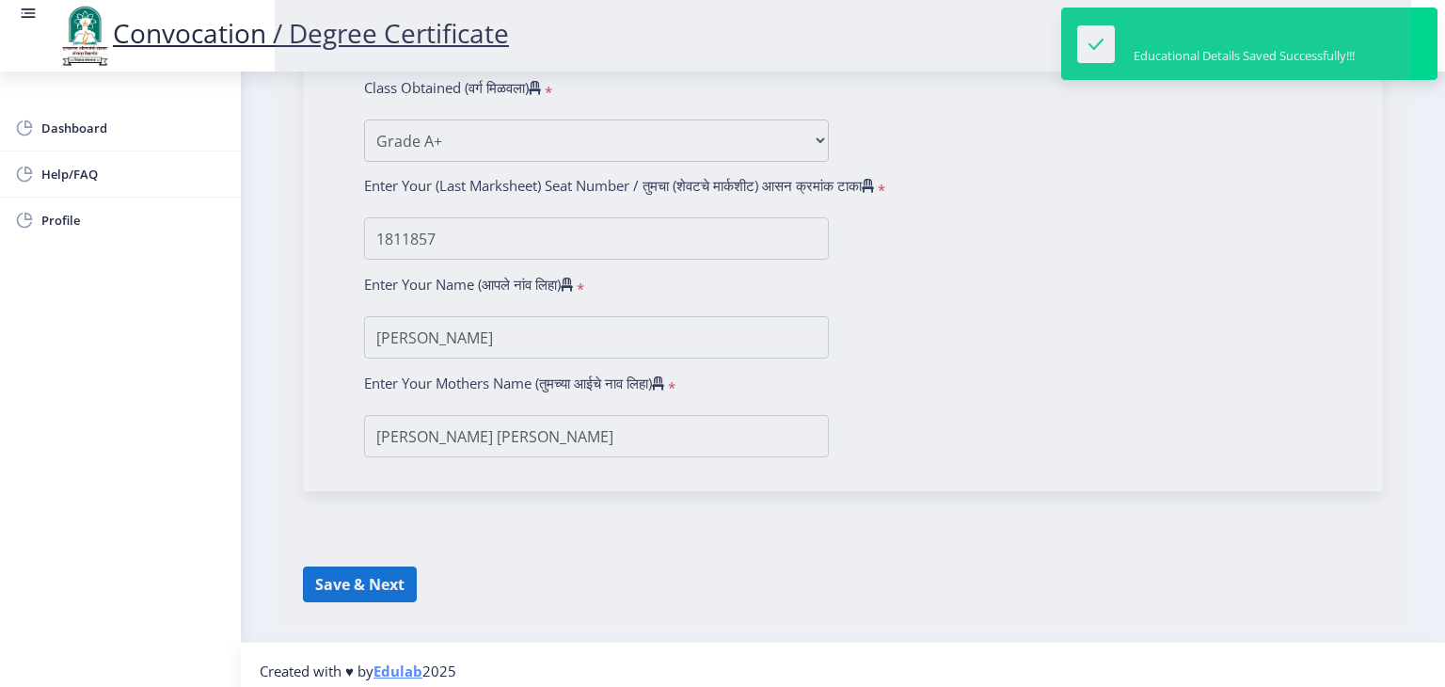
select select
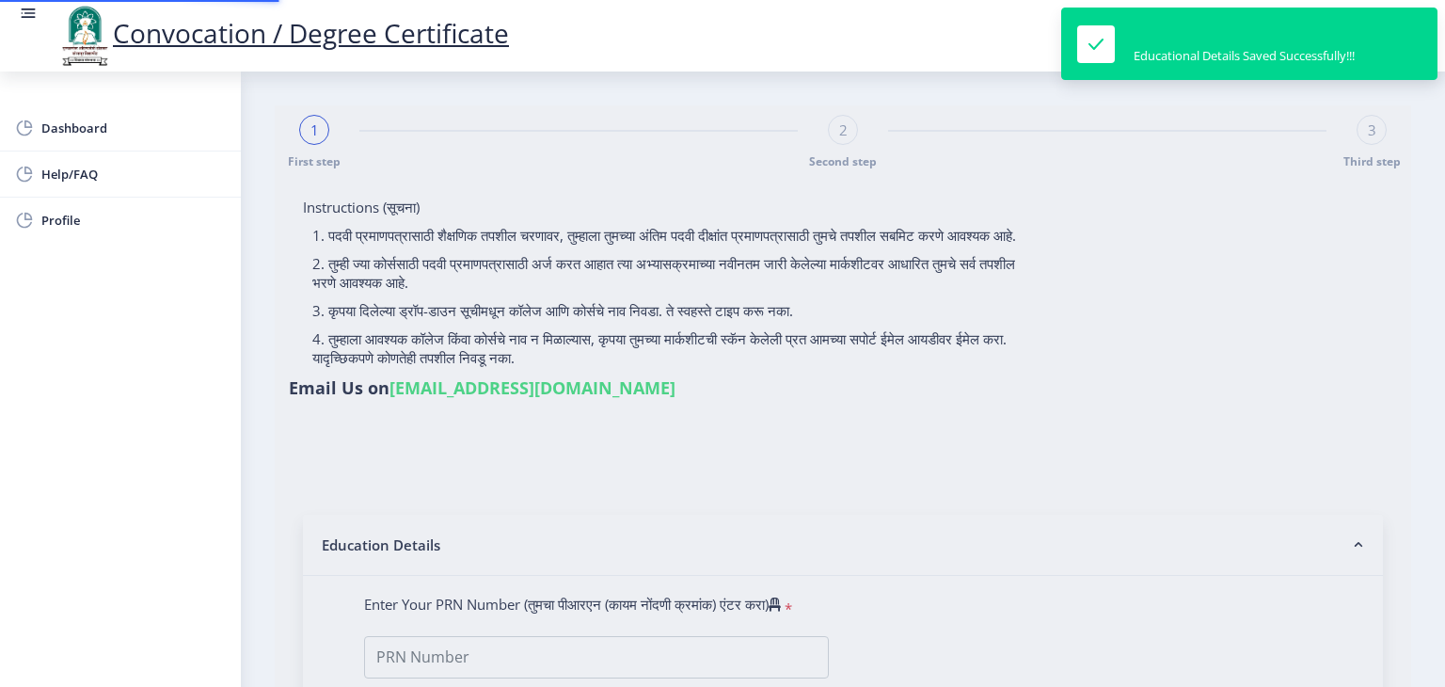
type input "2018032500118572"
select select "Regular"
select select "2021"
select select "March"
select select "Grade A+"
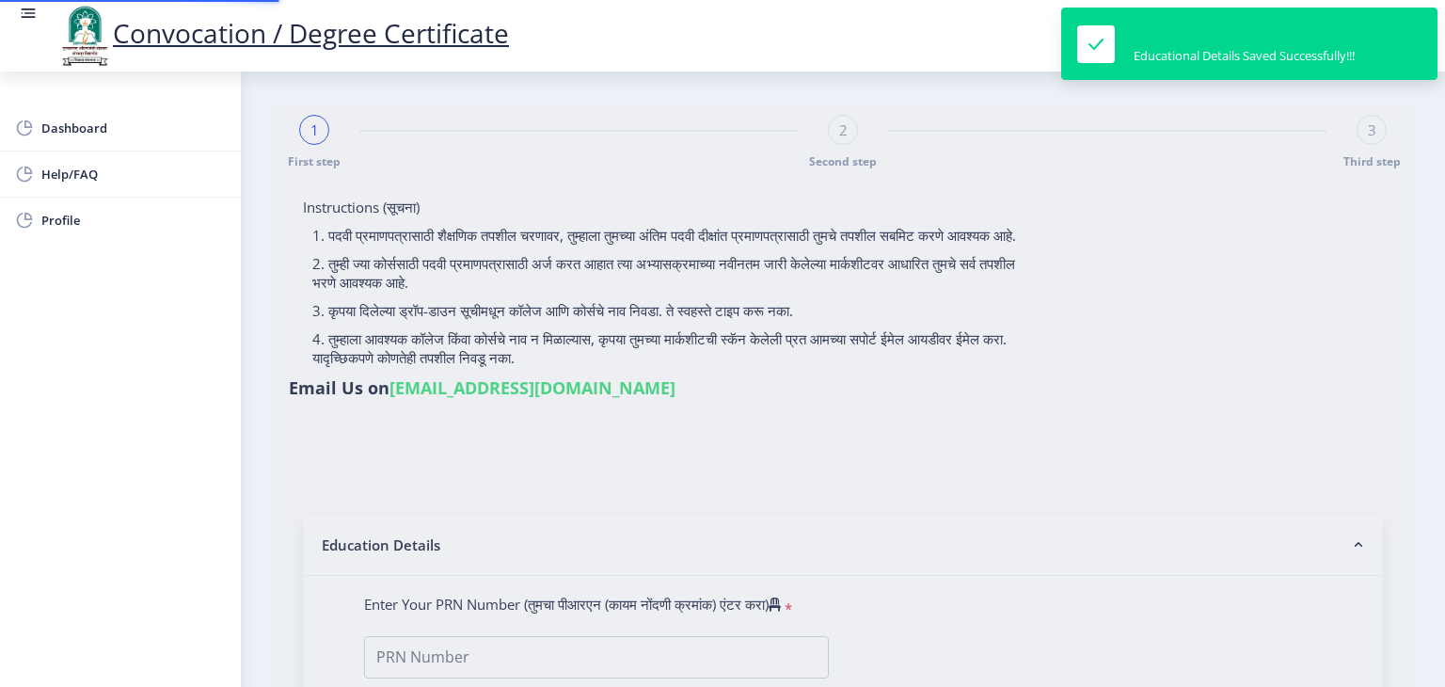
type input "1811857"
type input "Vandana Rajendra Gund"
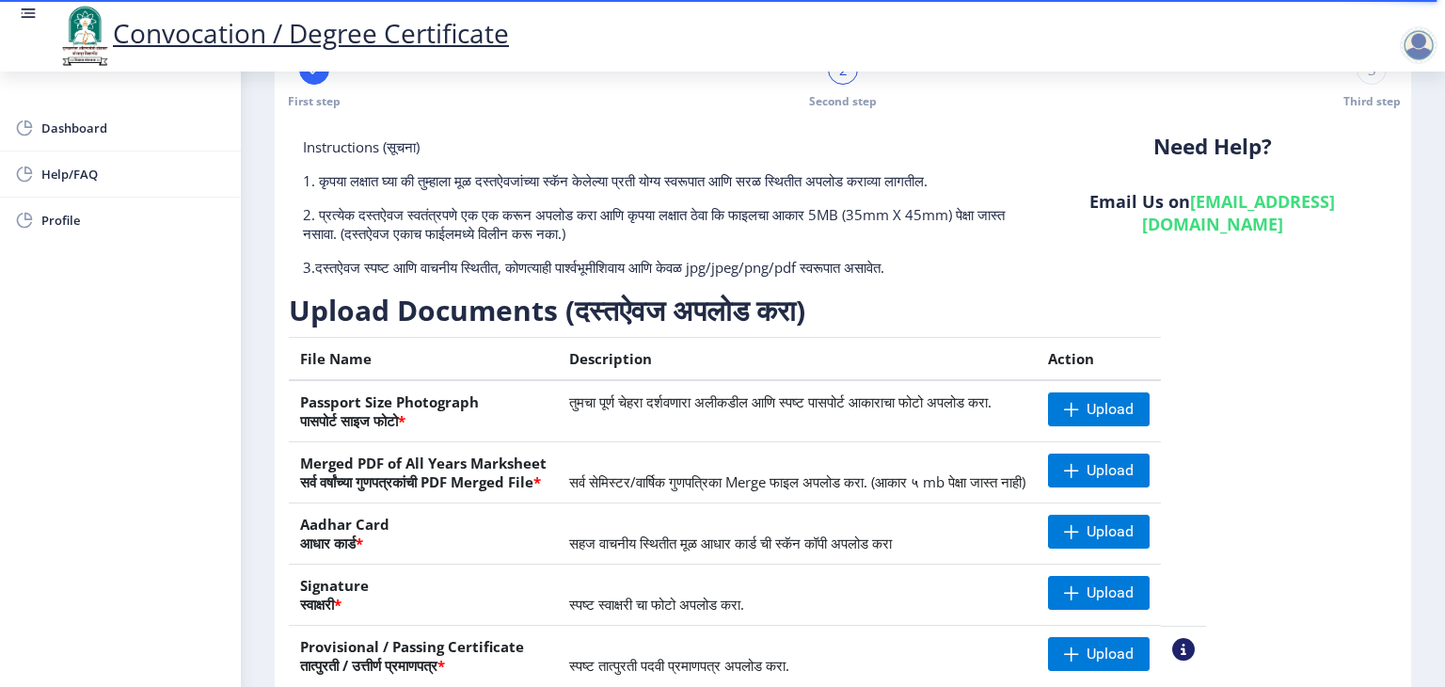
scroll to position [70, 0]
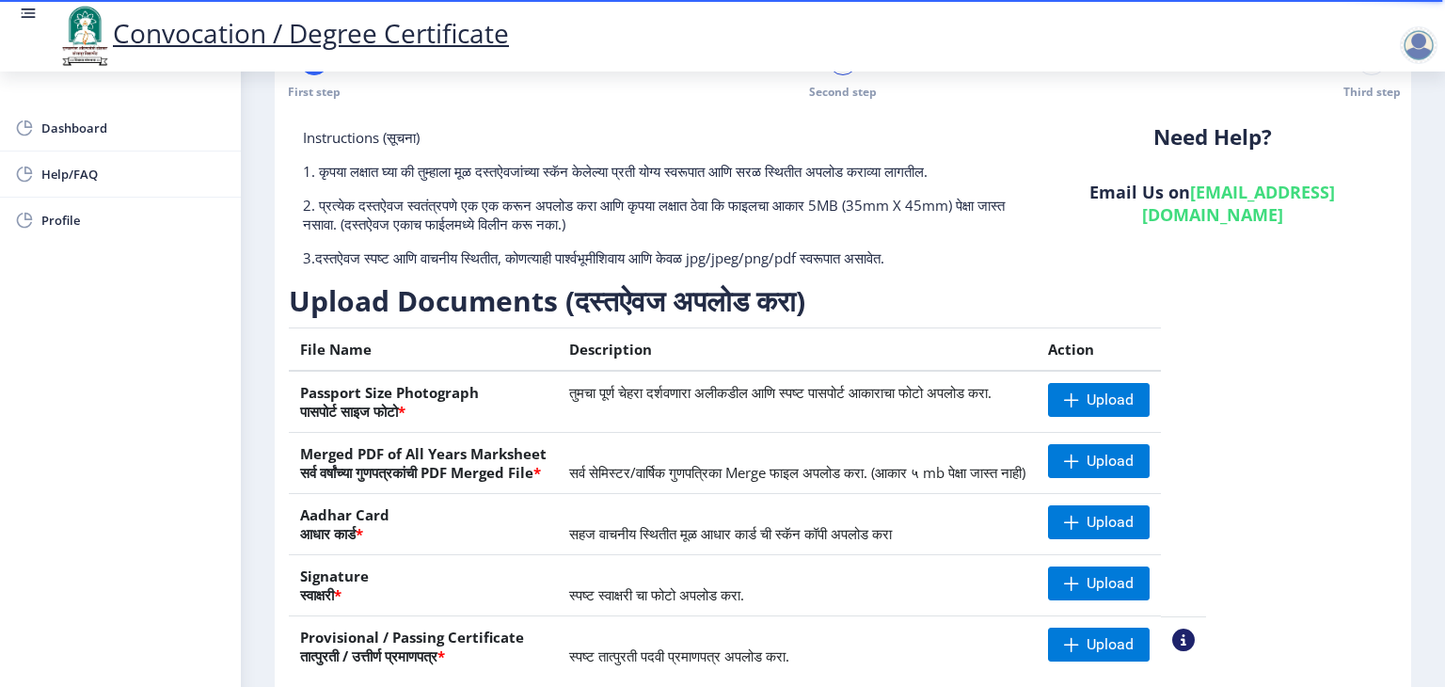
click at [890, 429] on td "तुमचा पूर्ण चेहरा दर्शवणारा अलीकडील आणि स्पष्ट पासपोर्ट आकाराचा फोटो अपलोड करा." at bounding box center [797, 402] width 479 height 62
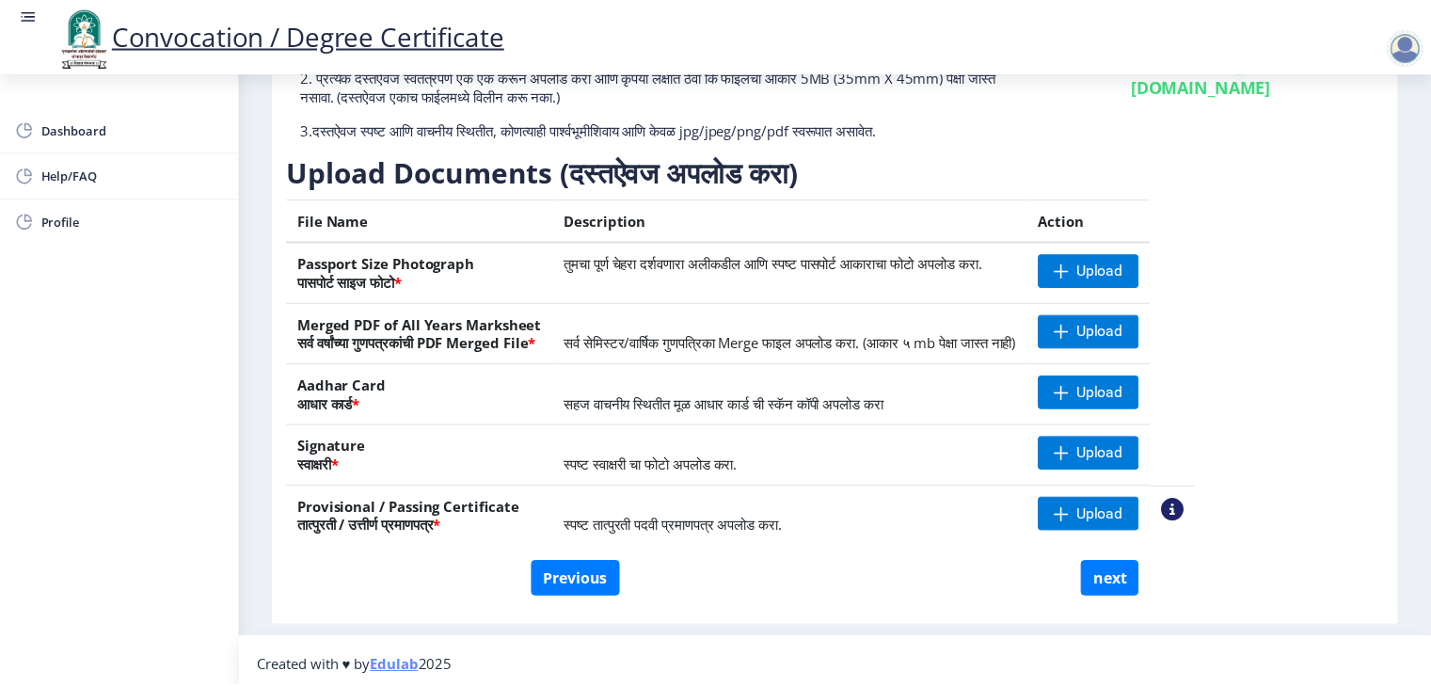
scroll to position [205, 0]
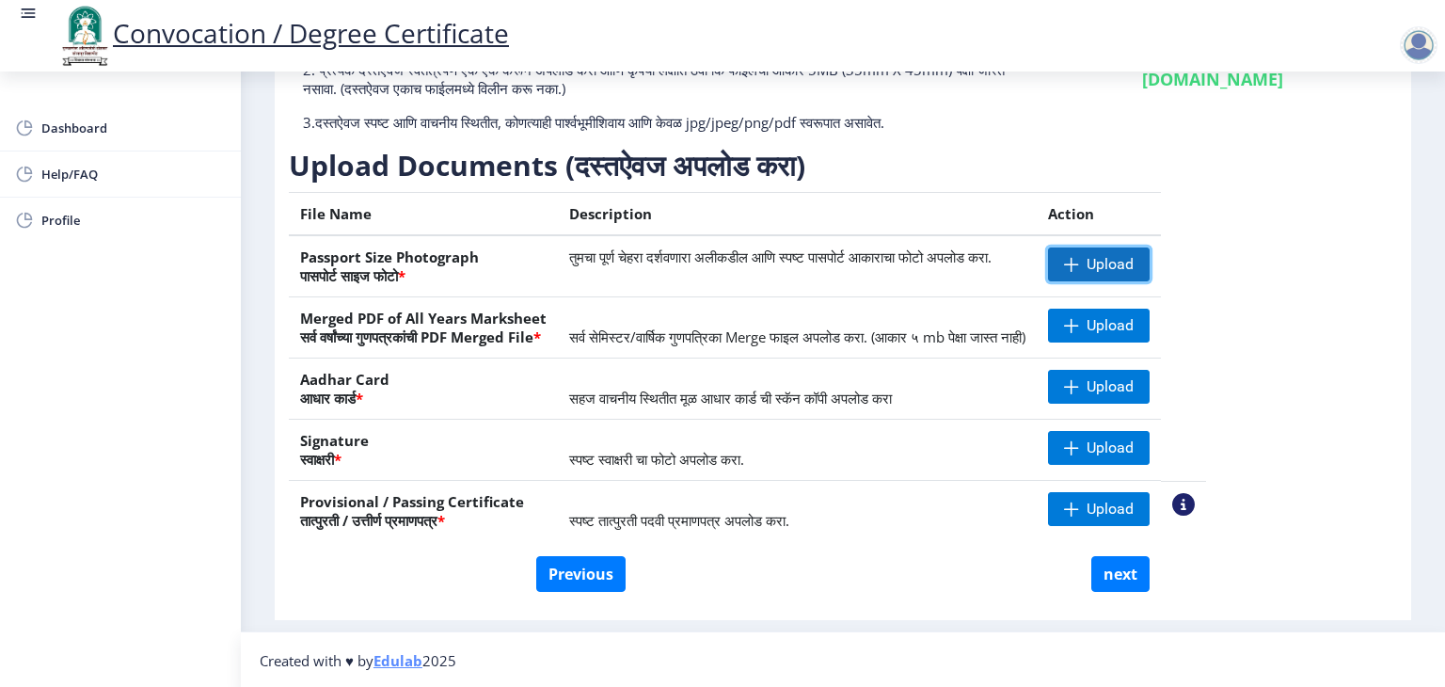
click at [1148, 260] on span "Upload" at bounding box center [1099, 264] width 102 height 34
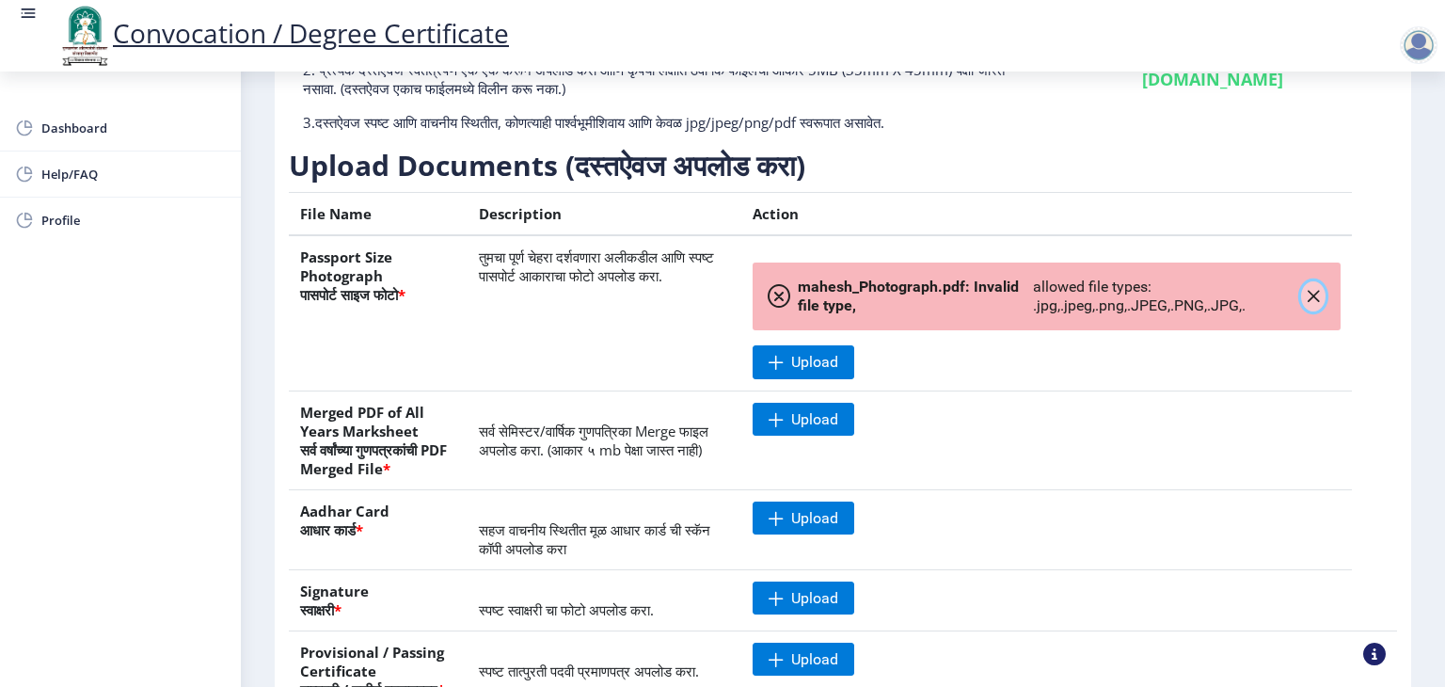
click at [1314, 298] on icon "button" at bounding box center [1313, 296] width 15 height 15
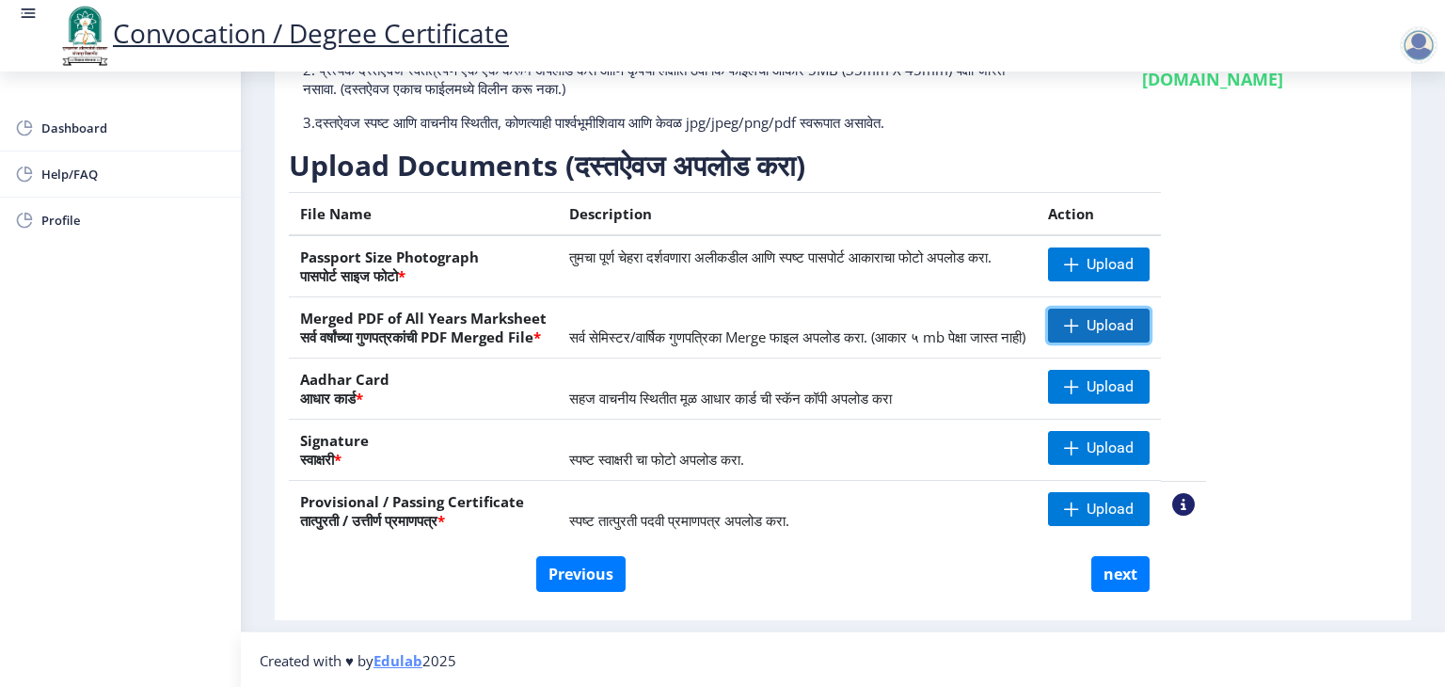
click at [1150, 312] on span "Upload" at bounding box center [1099, 326] width 102 height 34
click at [1134, 389] on span "Upload" at bounding box center [1110, 386] width 47 height 19
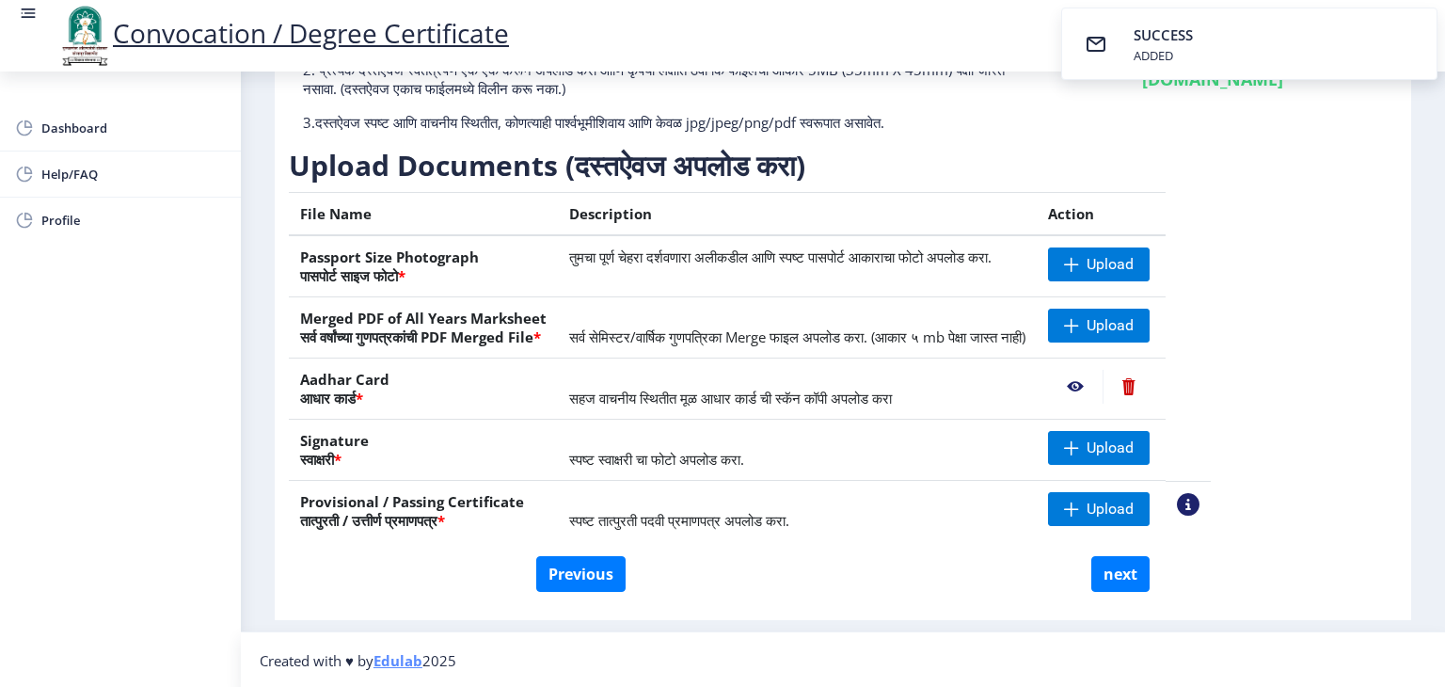
click at [1103, 384] on nb-action at bounding box center [1075, 387] width 55 height 34
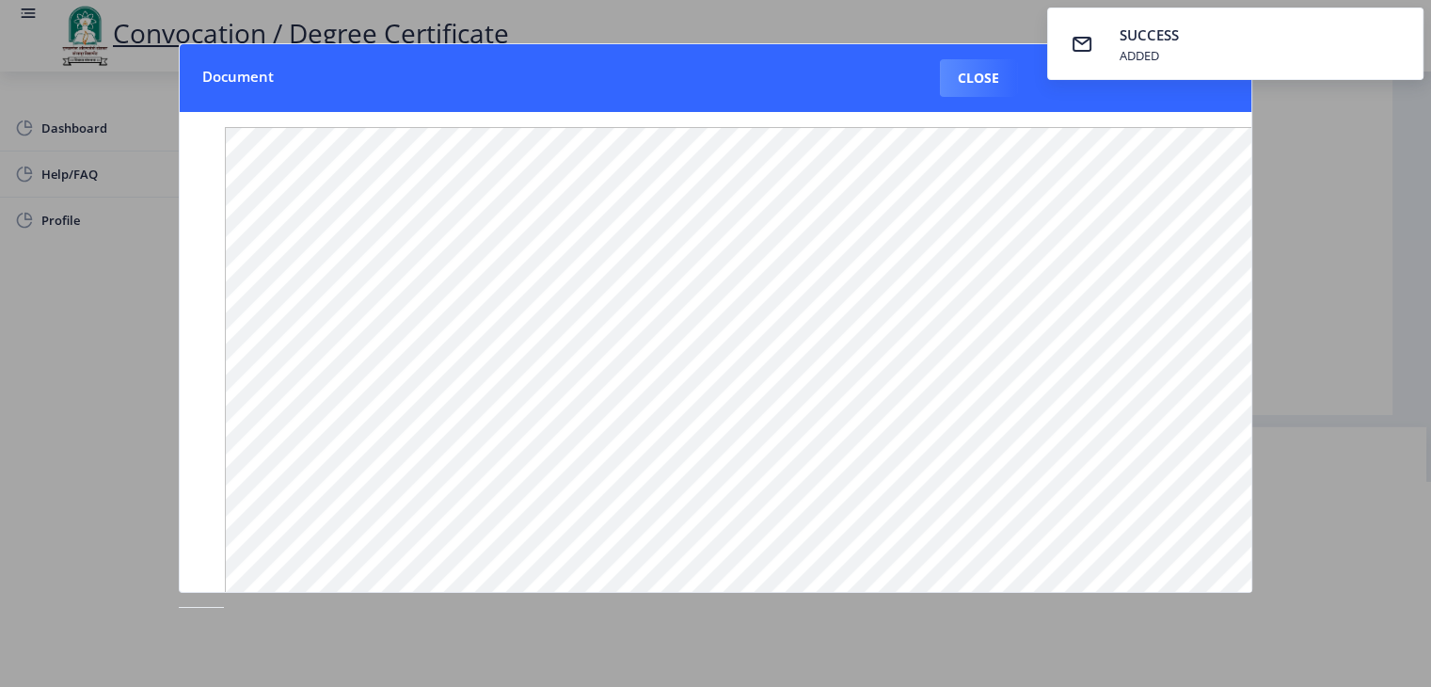
scroll to position [216, 0]
click at [1376, 340] on div at bounding box center [715, 343] width 1431 height 687
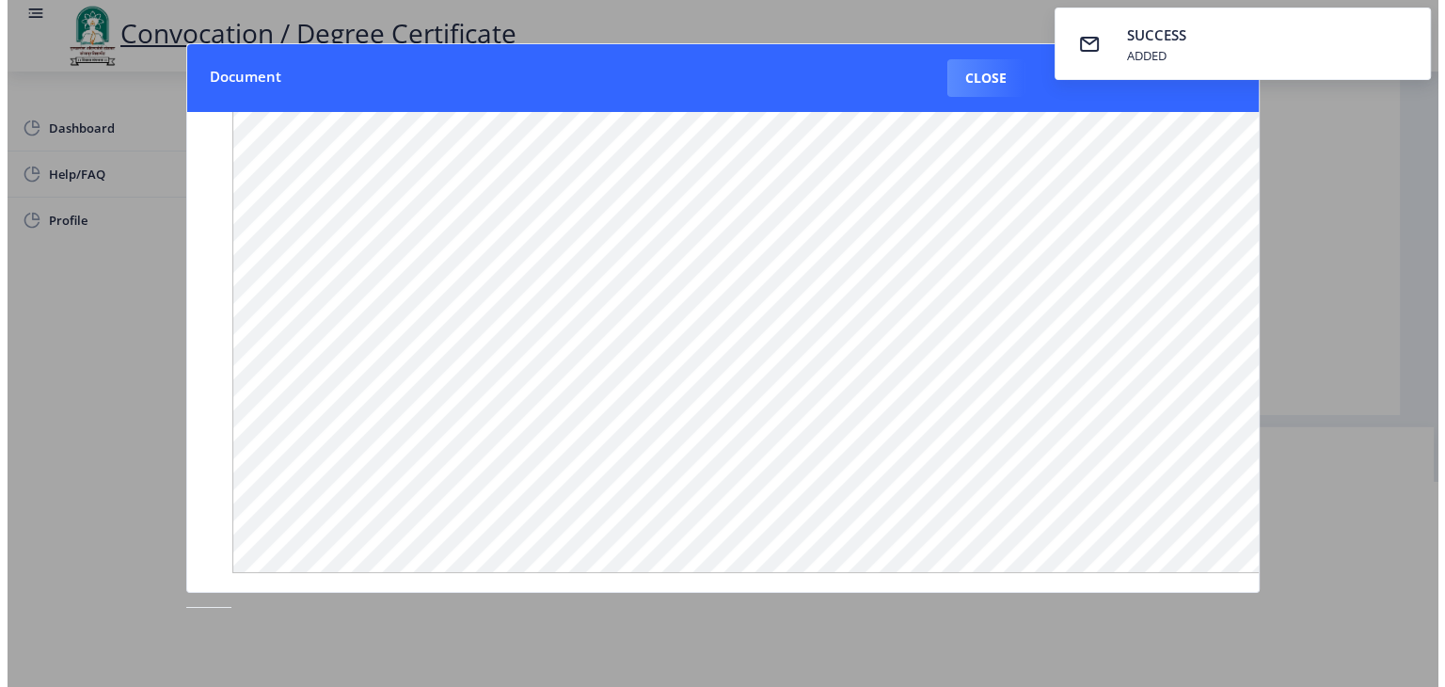
scroll to position [22, 0]
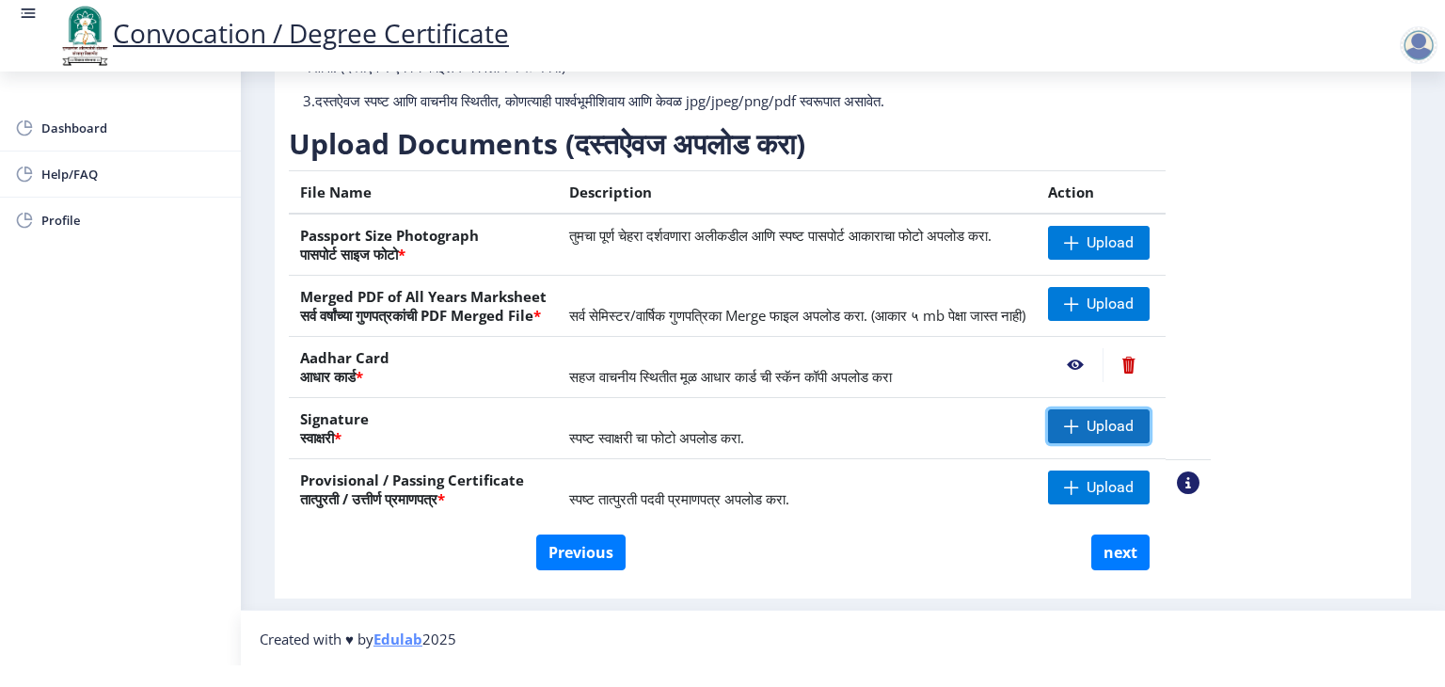
click at [1079, 424] on span at bounding box center [1071, 426] width 15 height 15
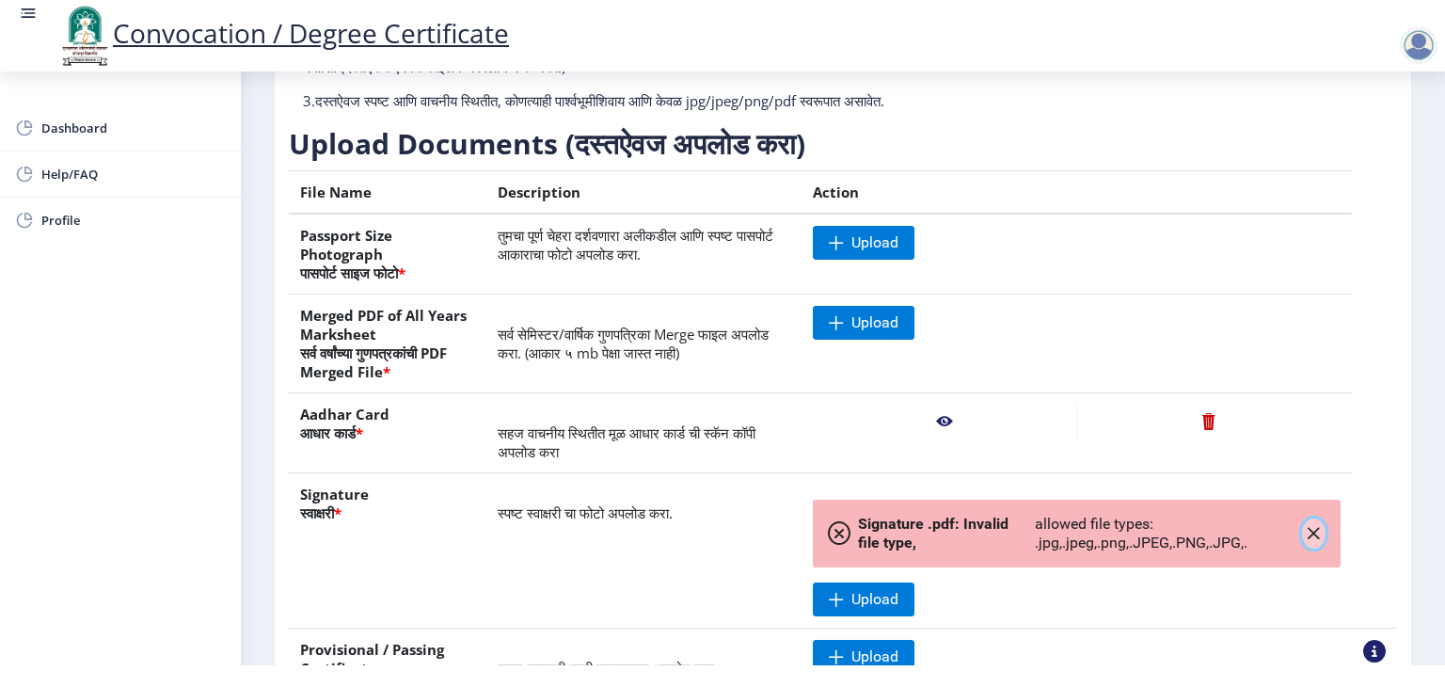
click at [1306, 530] on icon "button" at bounding box center [1313, 533] width 15 height 15
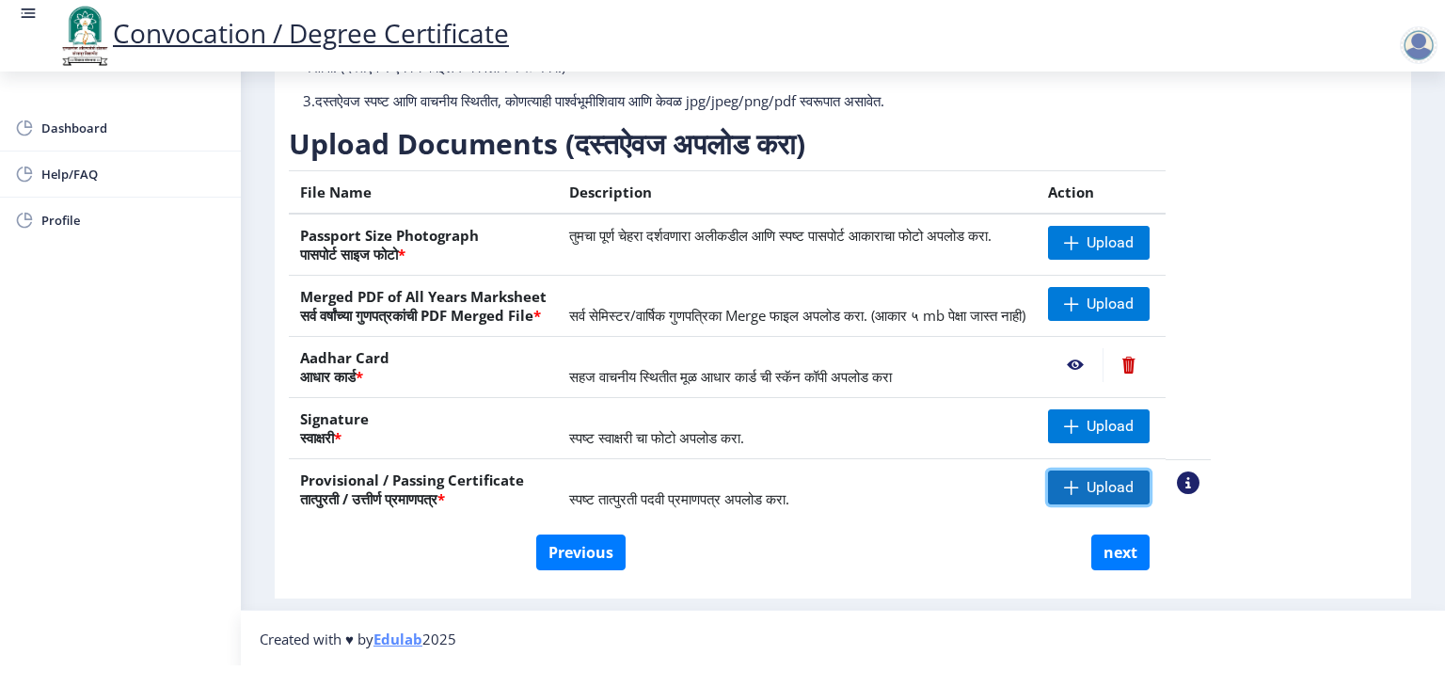
click at [1079, 483] on span at bounding box center [1071, 487] width 15 height 15
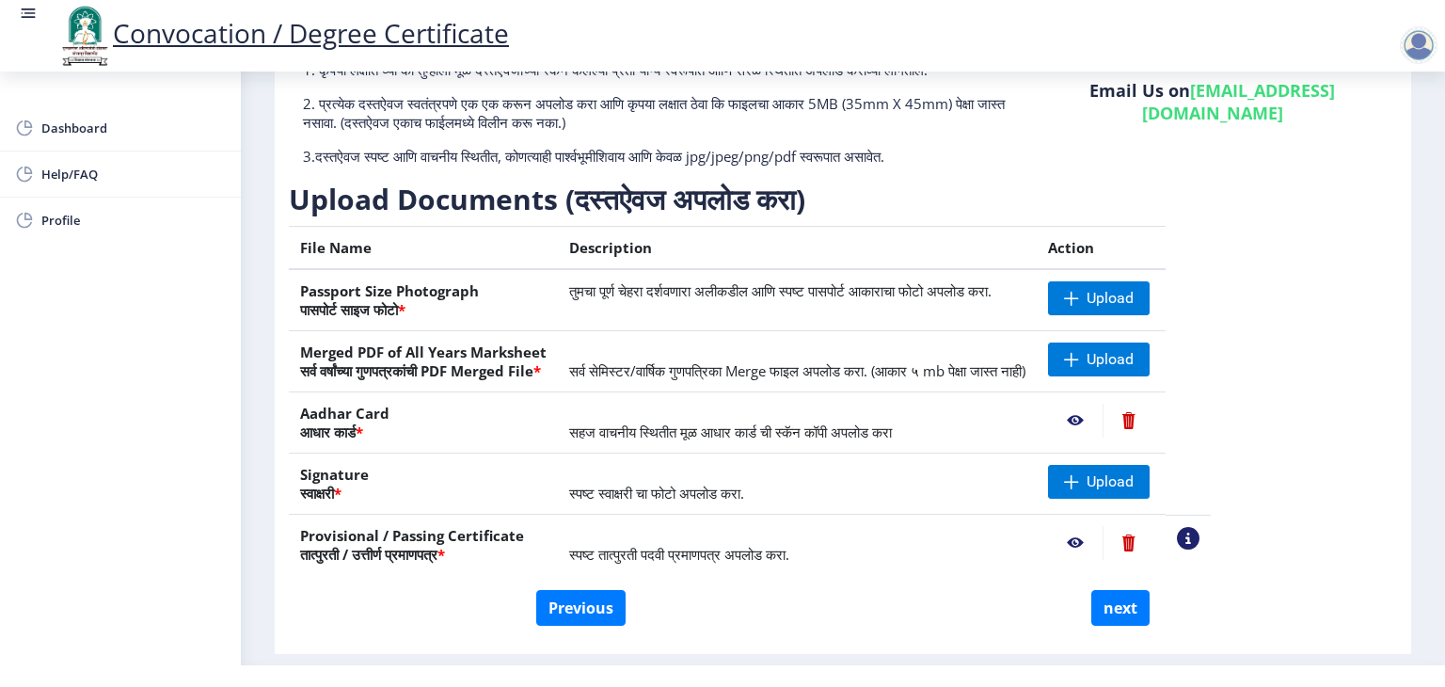
scroll to position [155, 0]
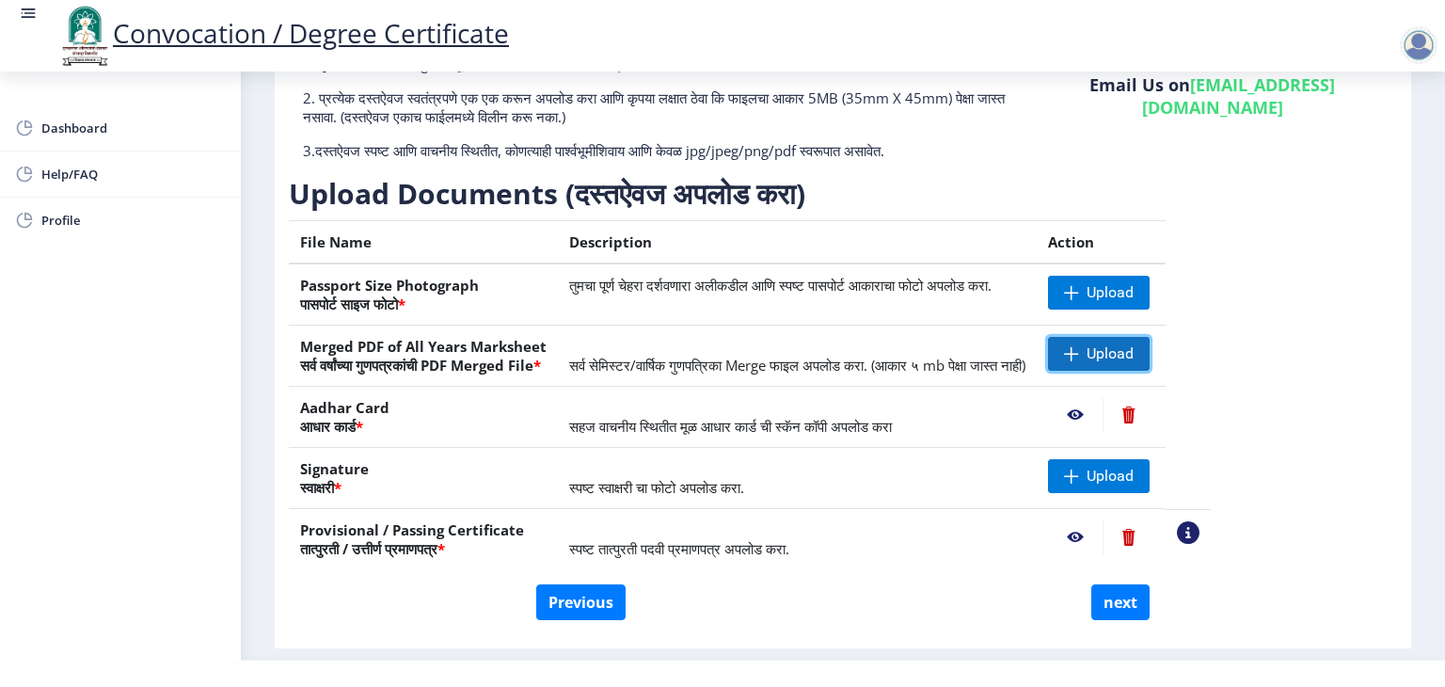
click at [1134, 347] on span "Upload" at bounding box center [1110, 353] width 47 height 19
click at [1103, 357] on nb-action at bounding box center [1075, 354] width 55 height 34
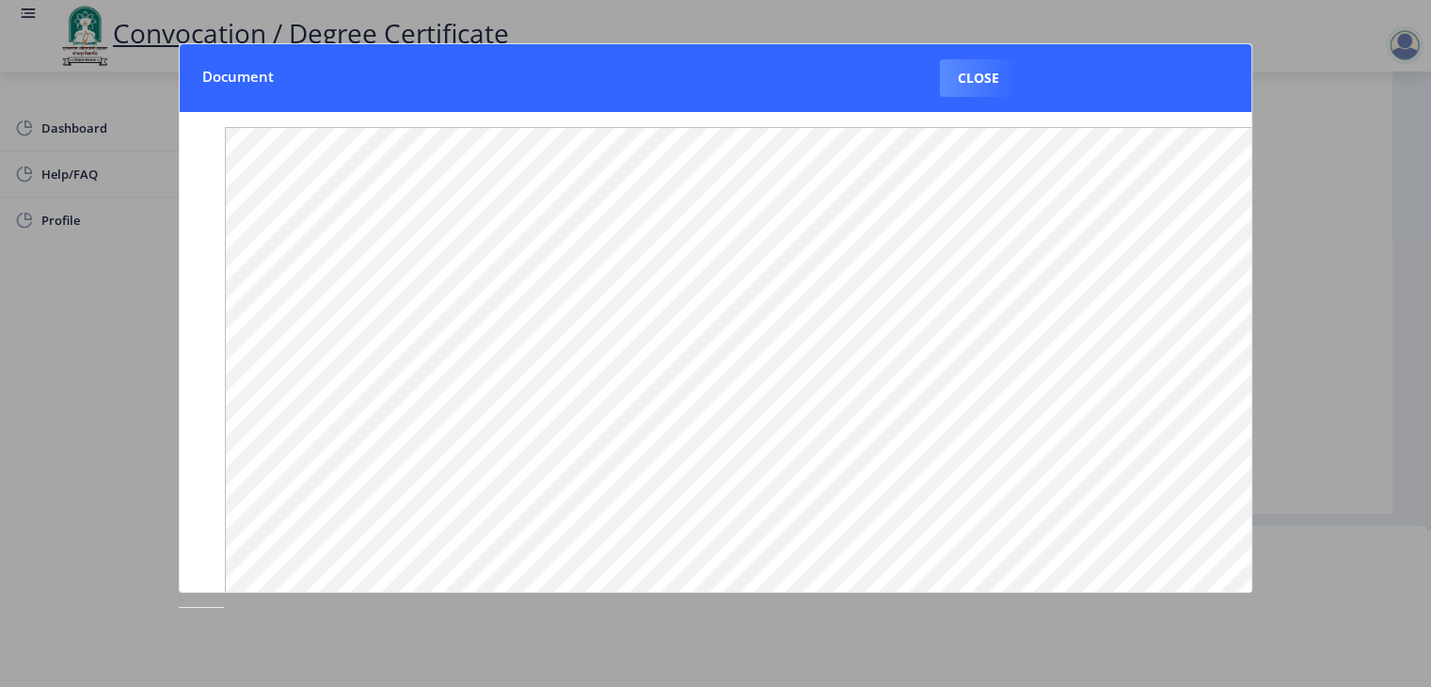
scroll to position [216, 0]
click at [981, 84] on button "Close" at bounding box center [978, 78] width 77 height 38
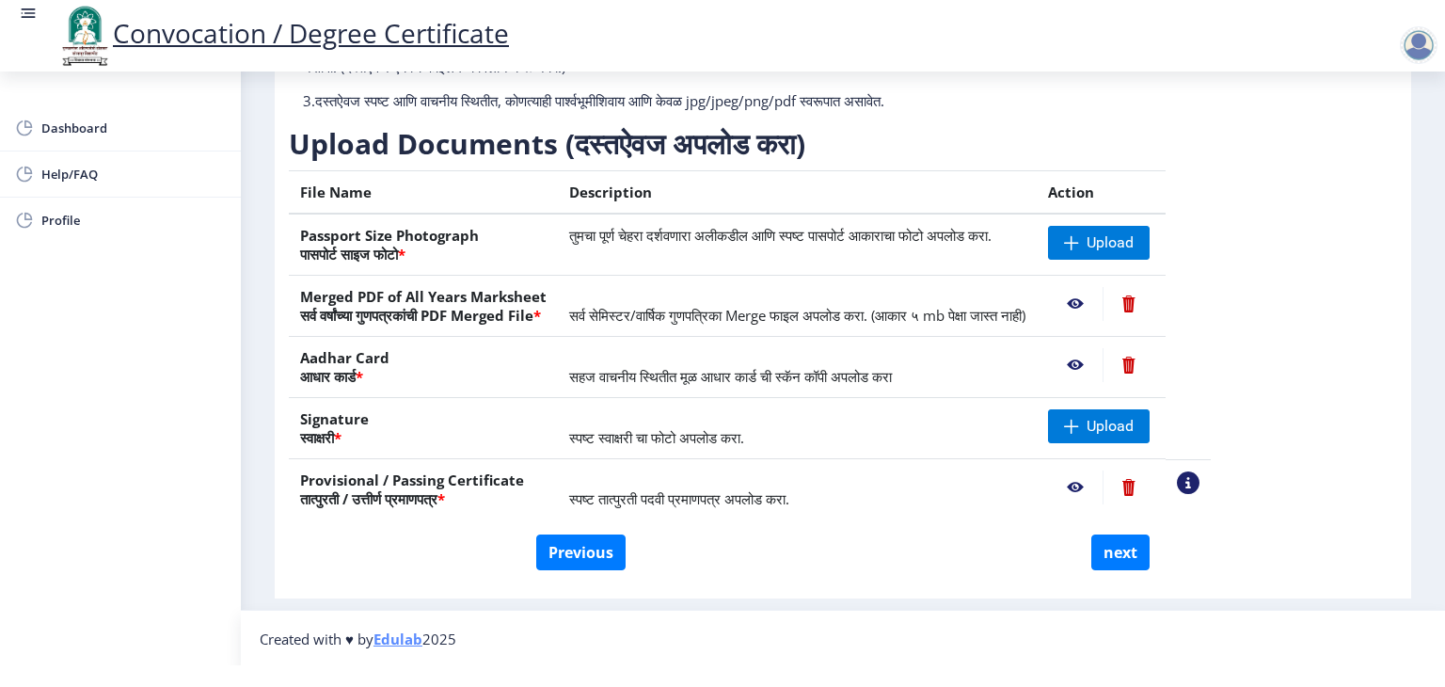
scroll to position [183, 0]
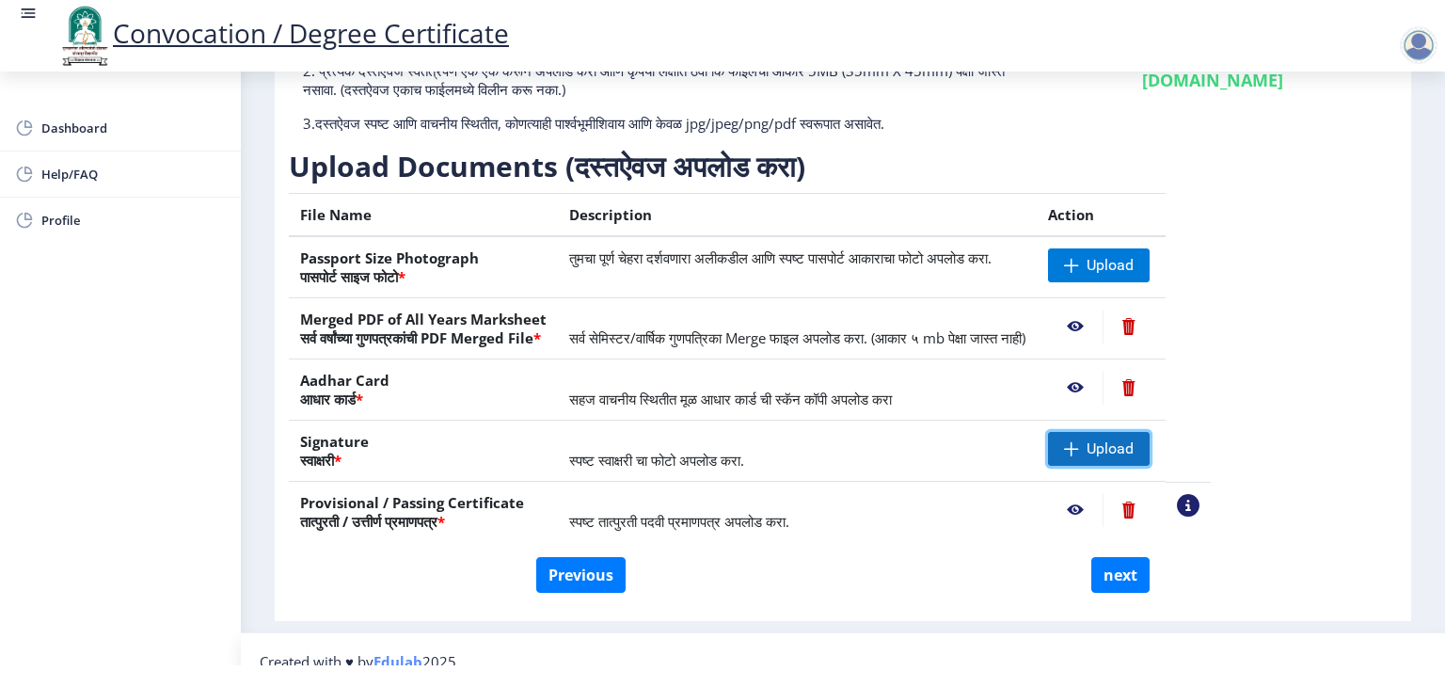
click at [1134, 454] on span "Upload" at bounding box center [1110, 448] width 47 height 19
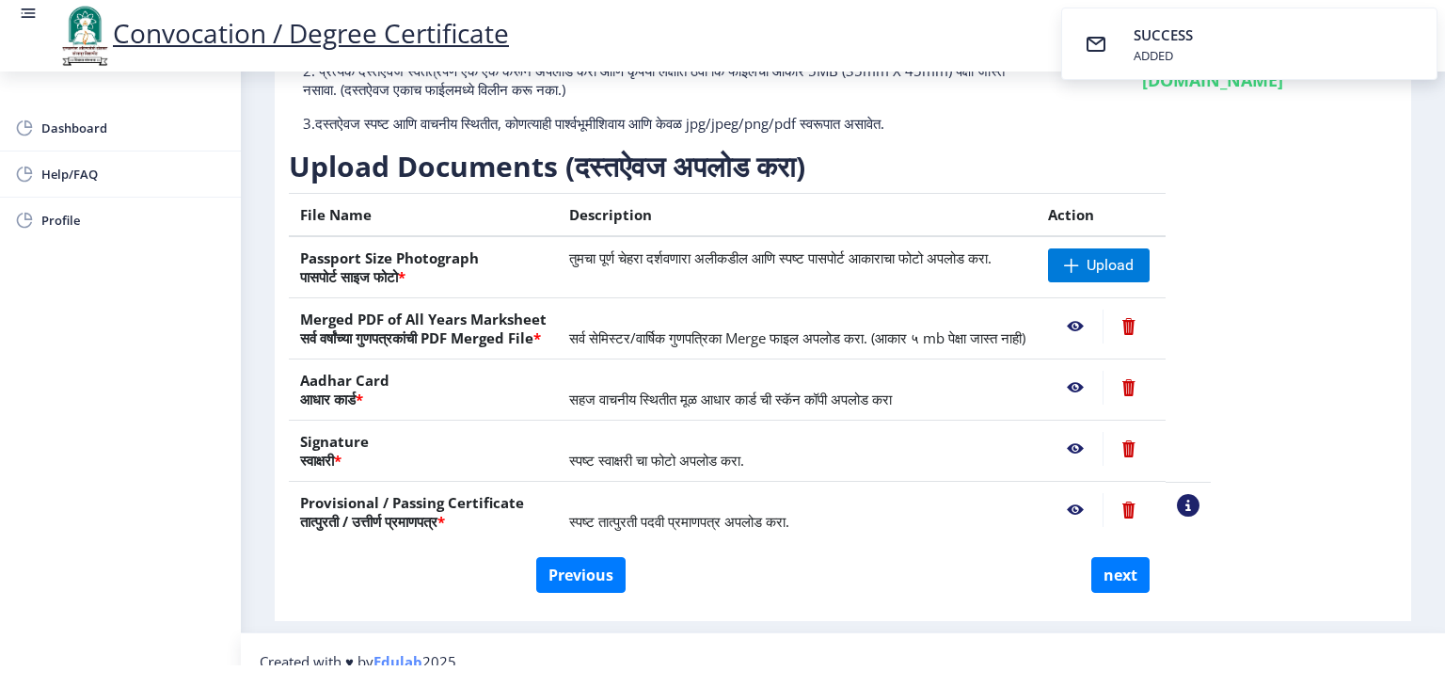
click at [1103, 455] on nb-action at bounding box center [1075, 449] width 55 height 34
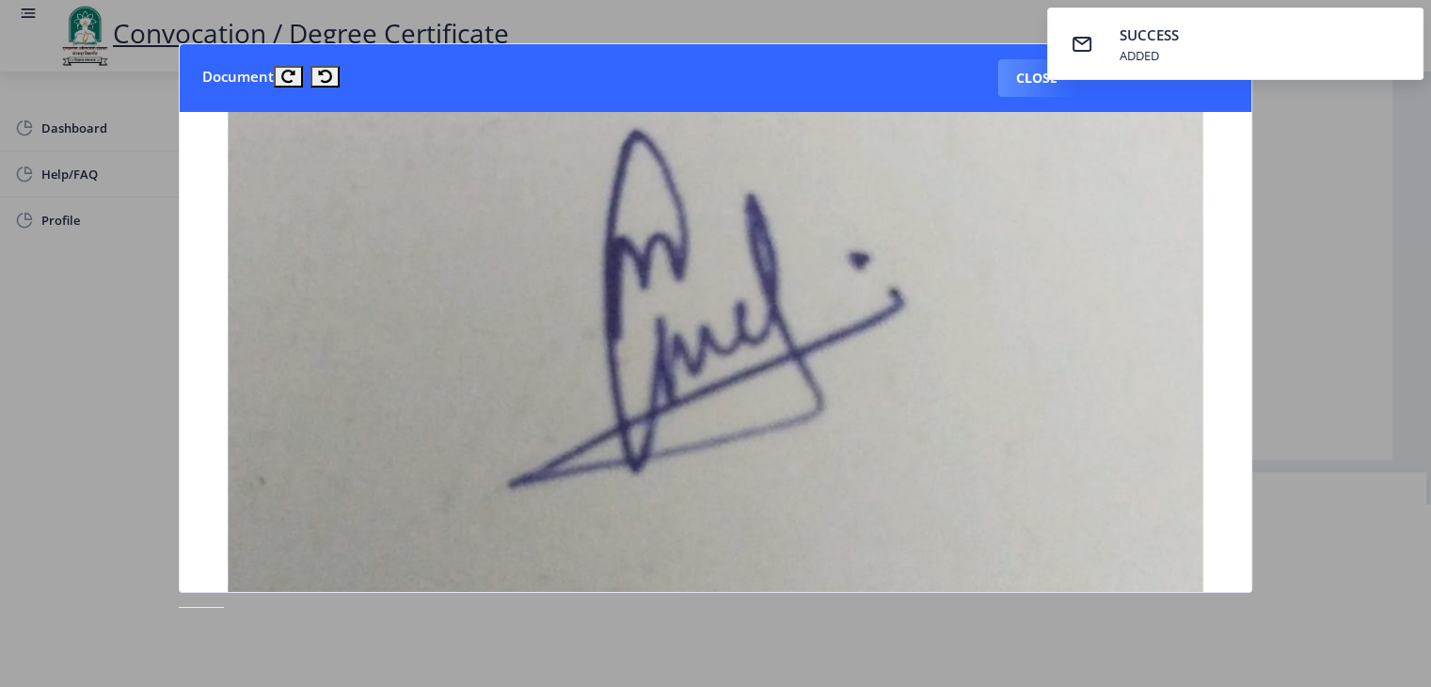
scroll to position [444, 0]
click at [1320, 379] on div at bounding box center [715, 343] width 1431 height 687
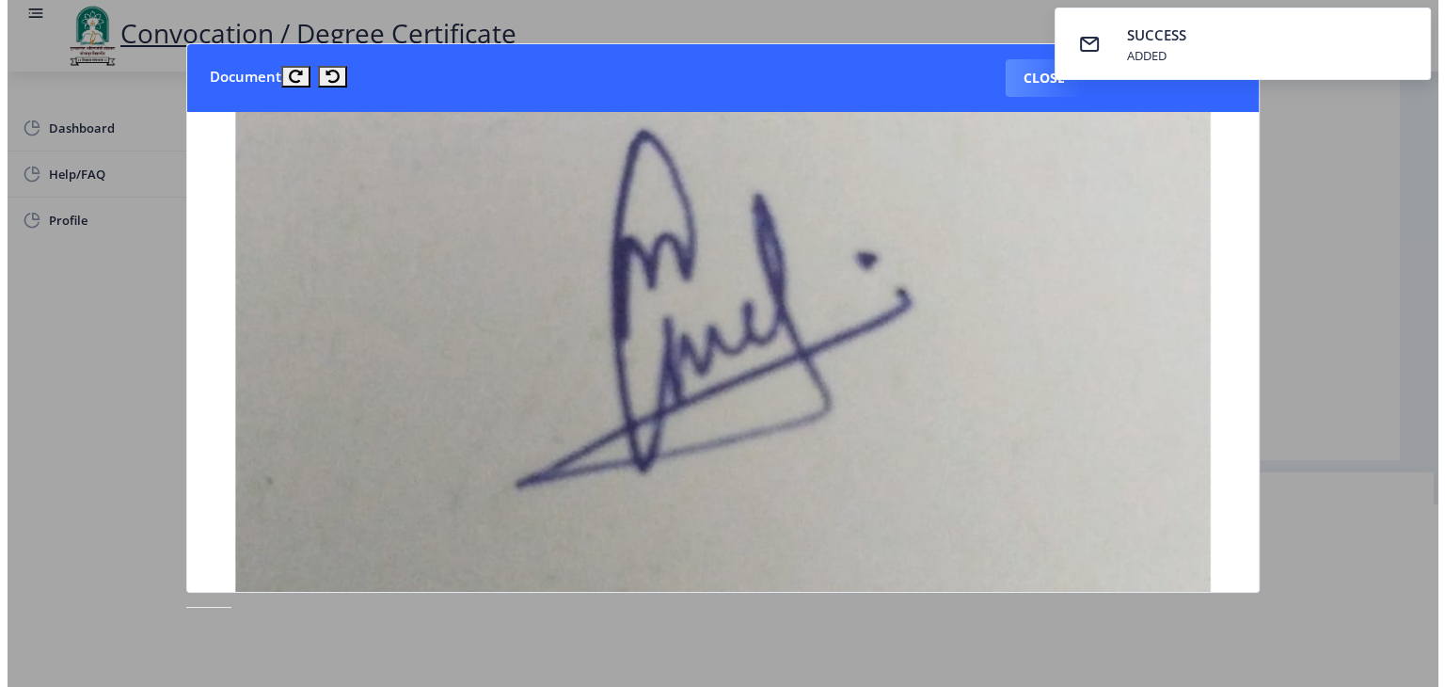
scroll to position [22, 0]
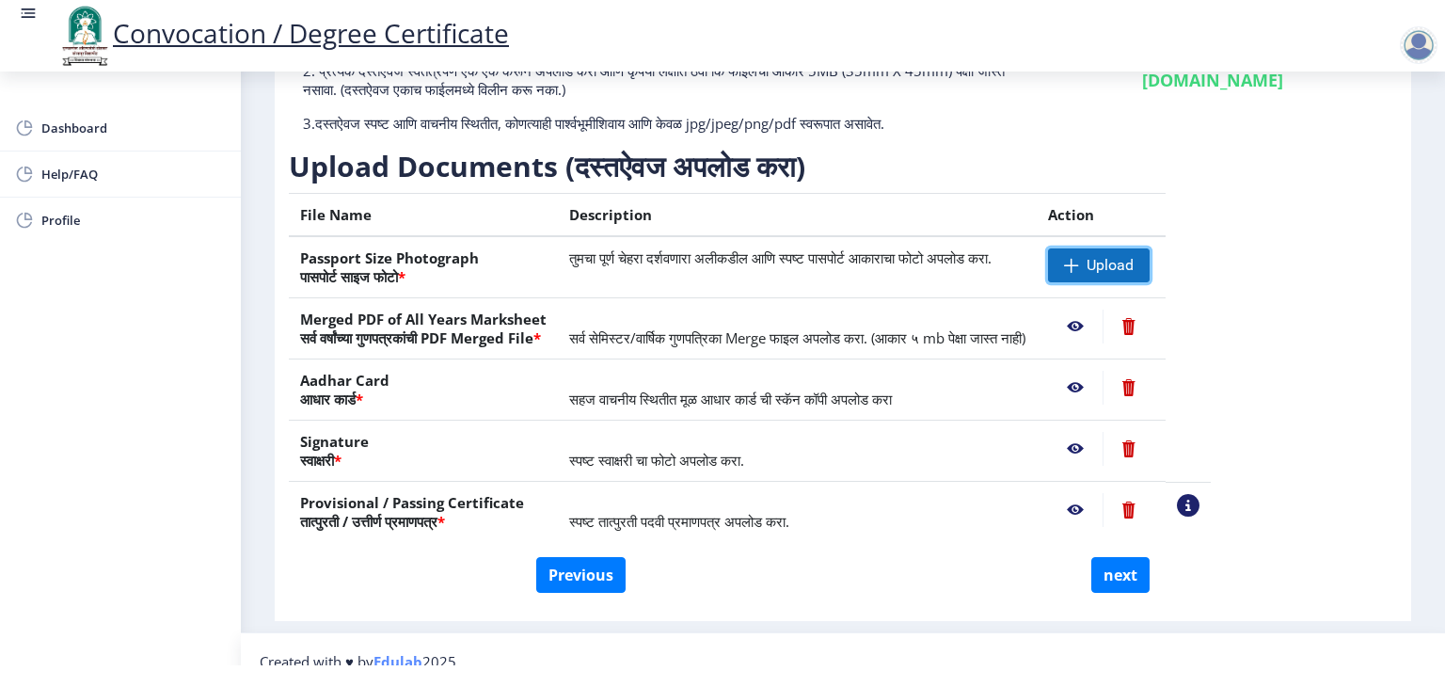
click at [1079, 264] on span at bounding box center [1071, 265] width 15 height 15
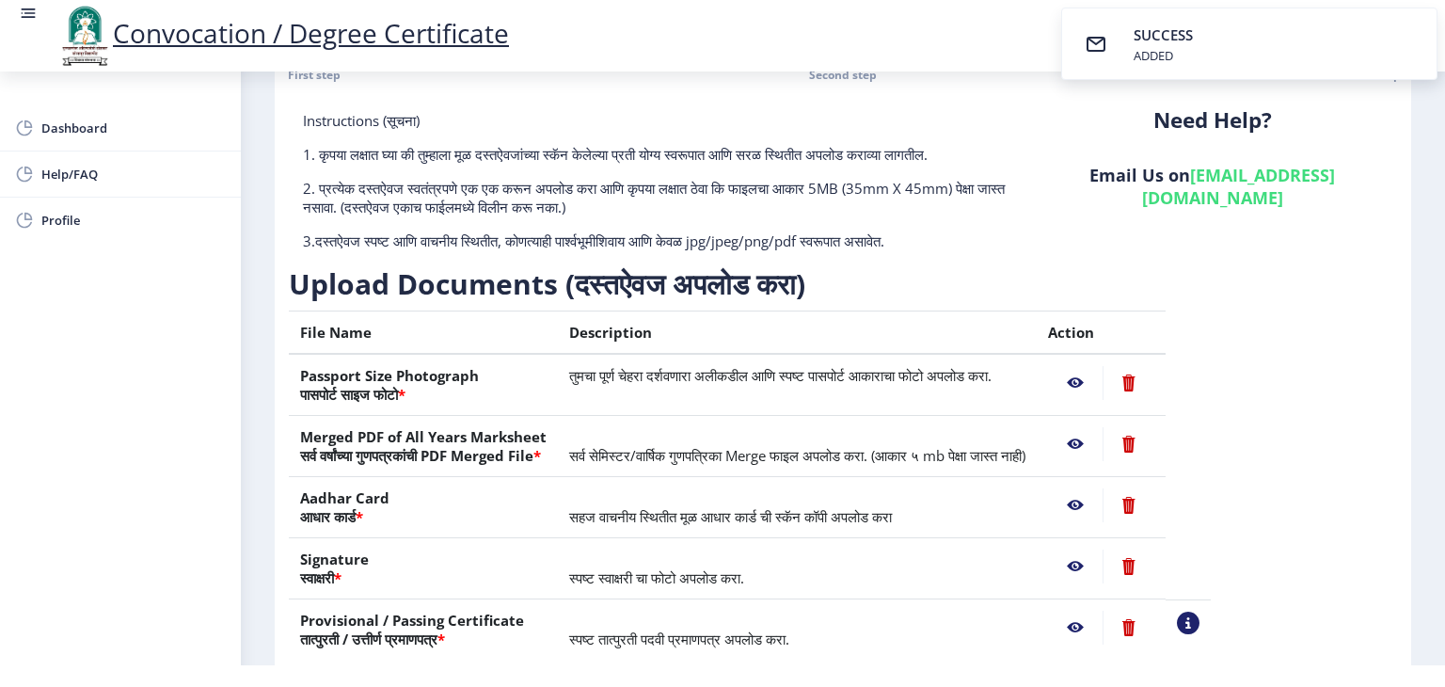
scroll to position [62, 0]
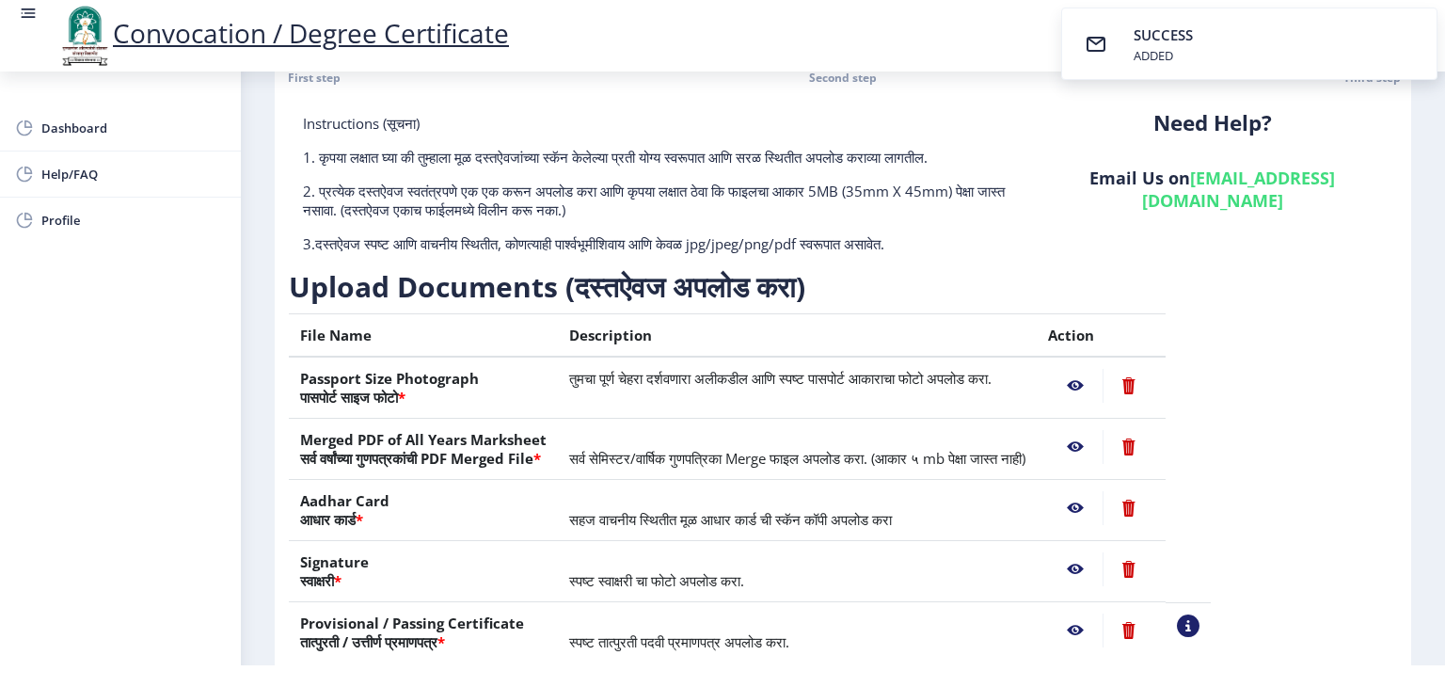
click at [1103, 389] on nb-action at bounding box center [1075, 386] width 55 height 34
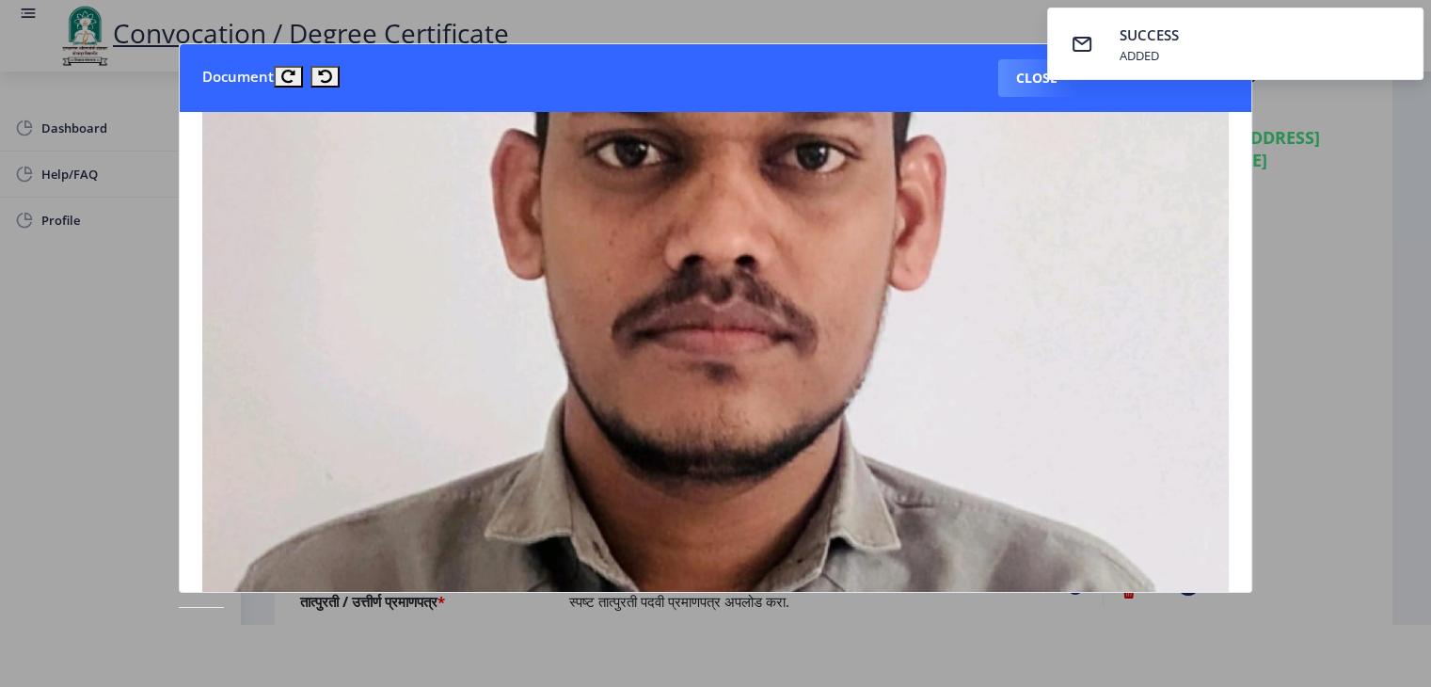
scroll to position [425, 0]
click at [1011, 84] on button "Close" at bounding box center [1036, 78] width 77 height 38
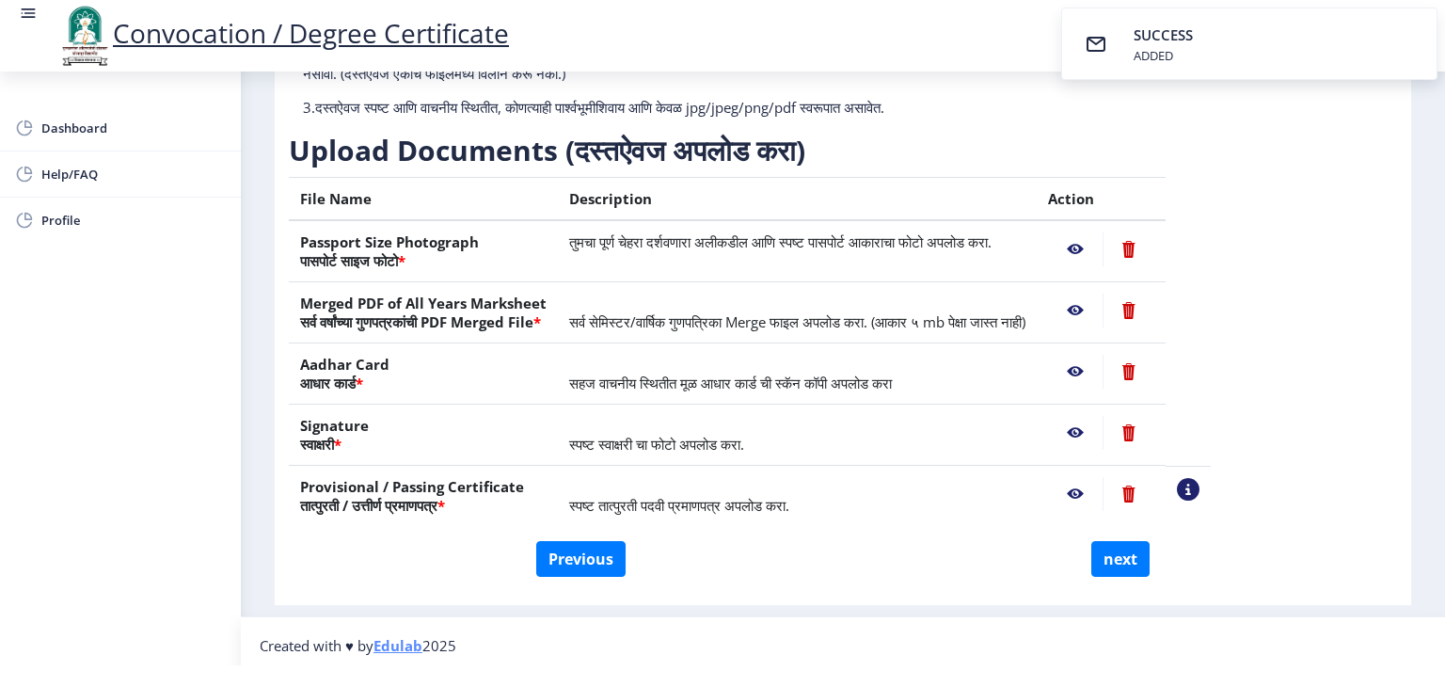
scroll to position [205, 0]
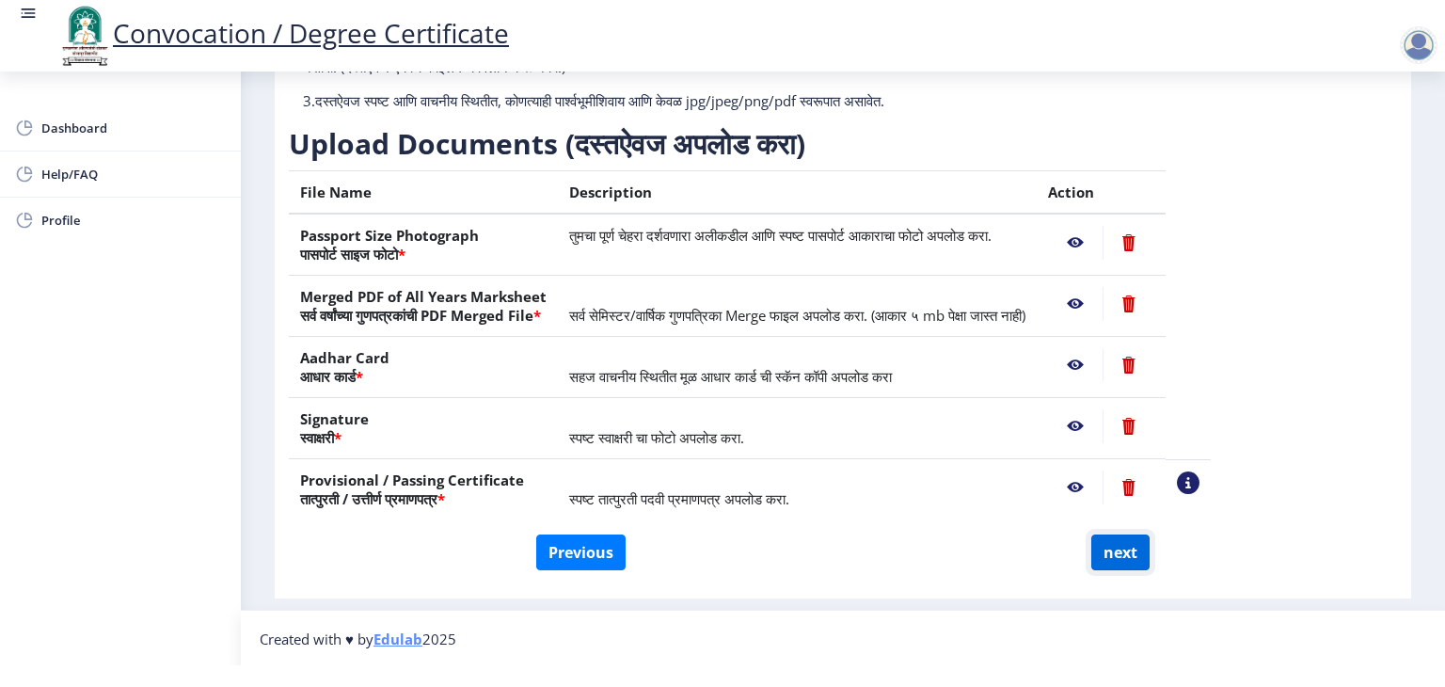
click at [1129, 553] on button "next" at bounding box center [1121, 552] width 58 height 36
select select
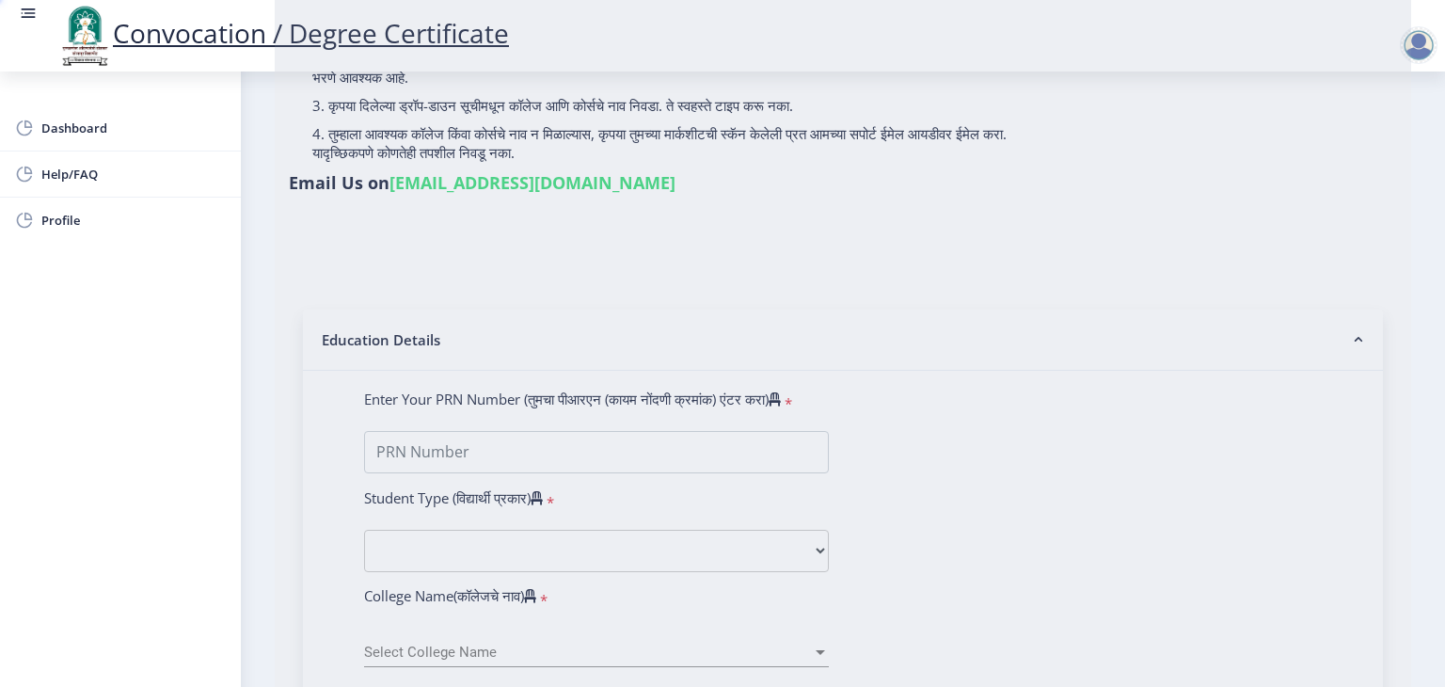
scroll to position [0, 0]
select select
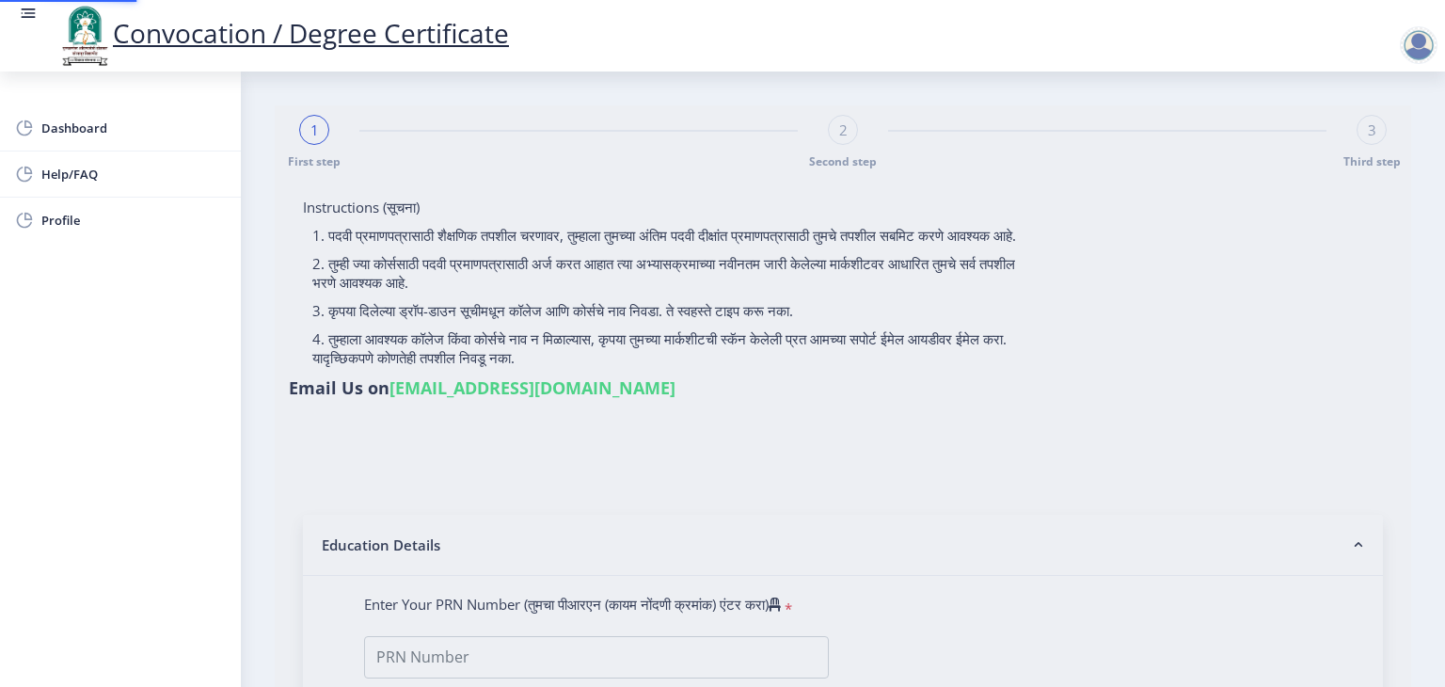
select select
type input "2018032500118572"
select select "Regular"
select select "2021"
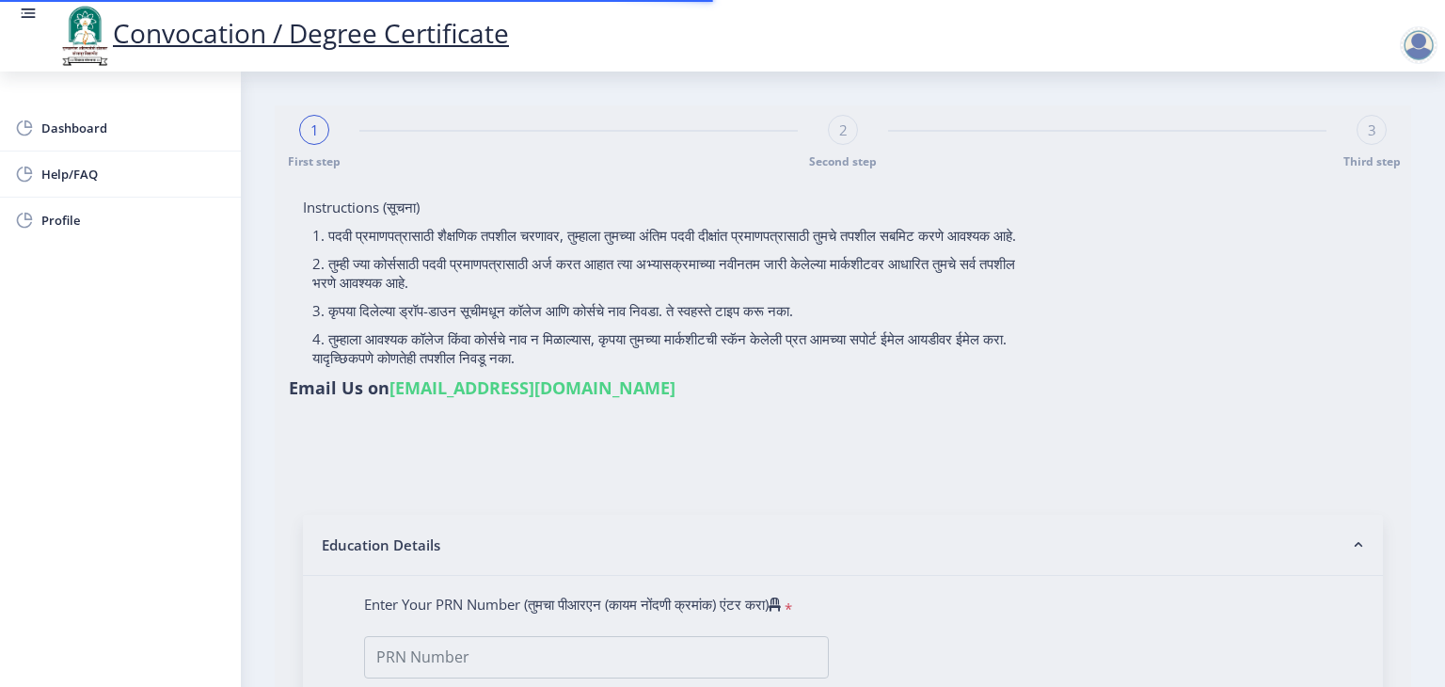
select select "March"
select select "Grade A+"
type input "1811857"
type input "Vandana Rajendra Gund"
select select "Computer Science"
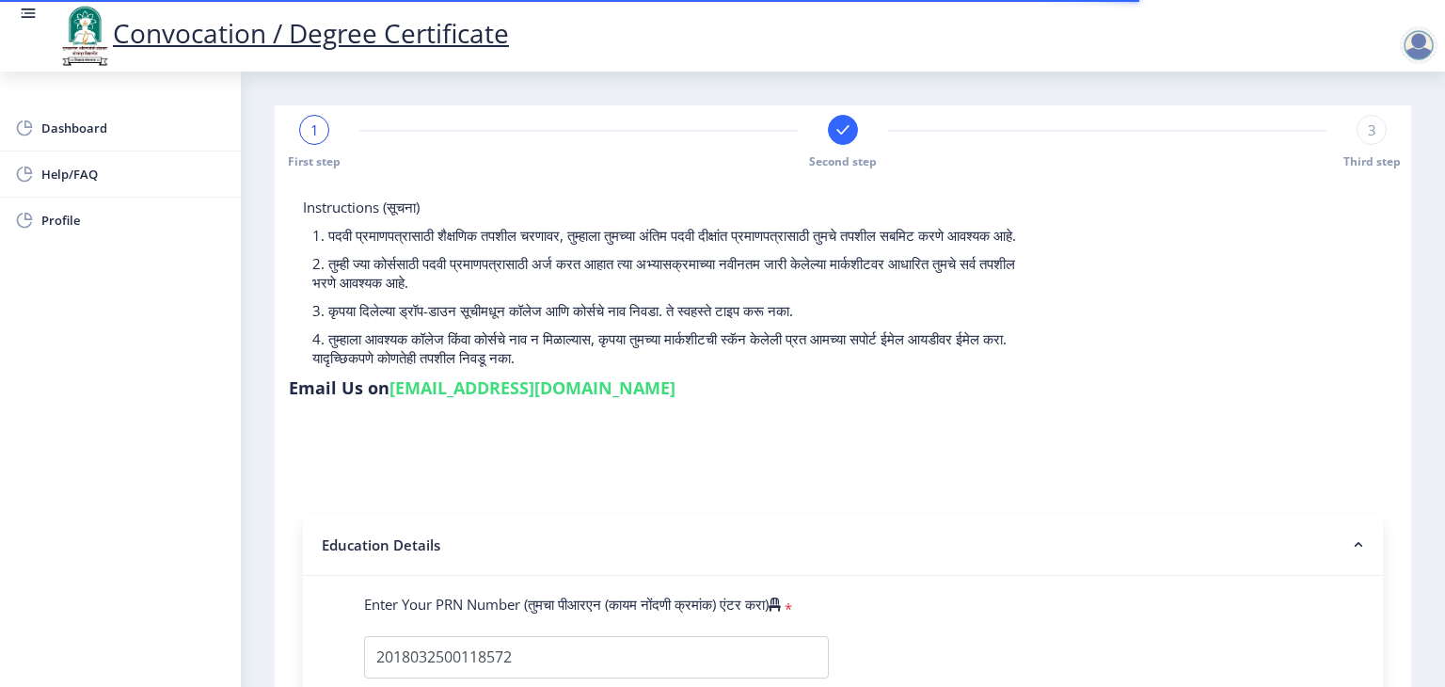
select select
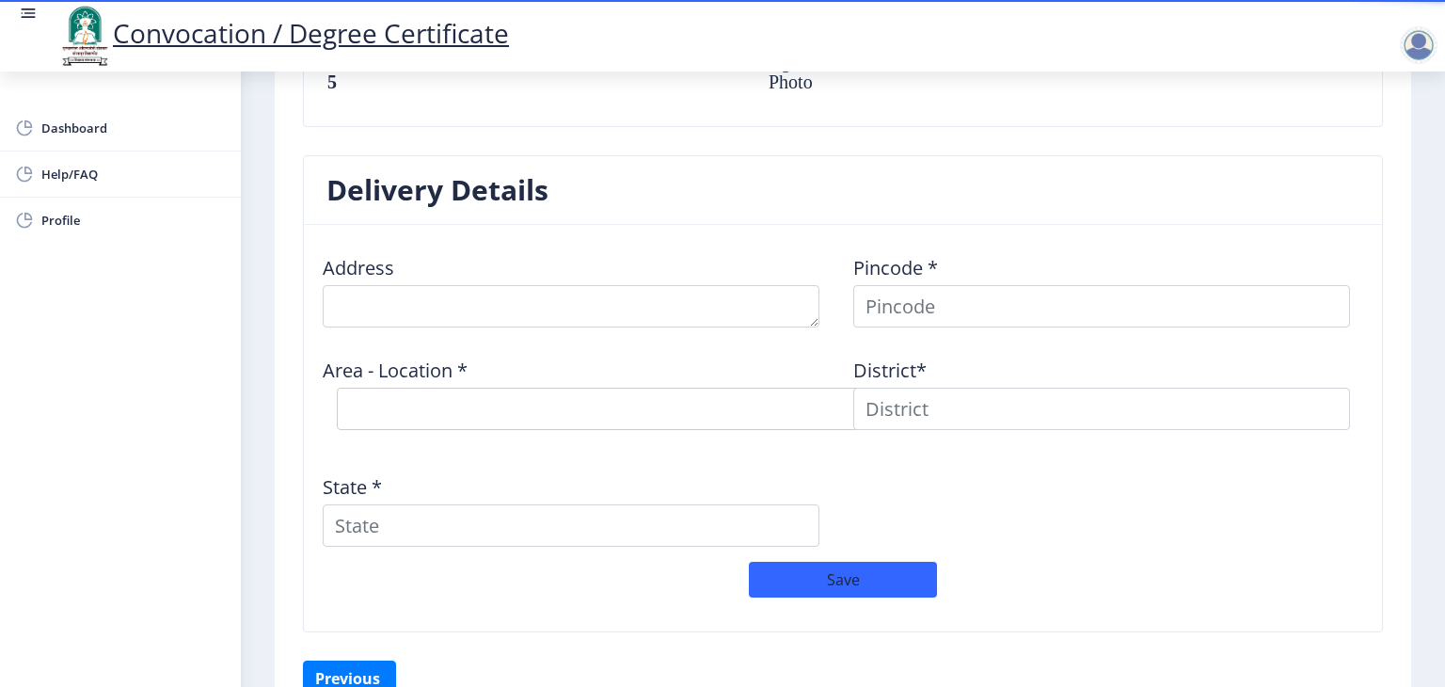
scroll to position [1427, 0]
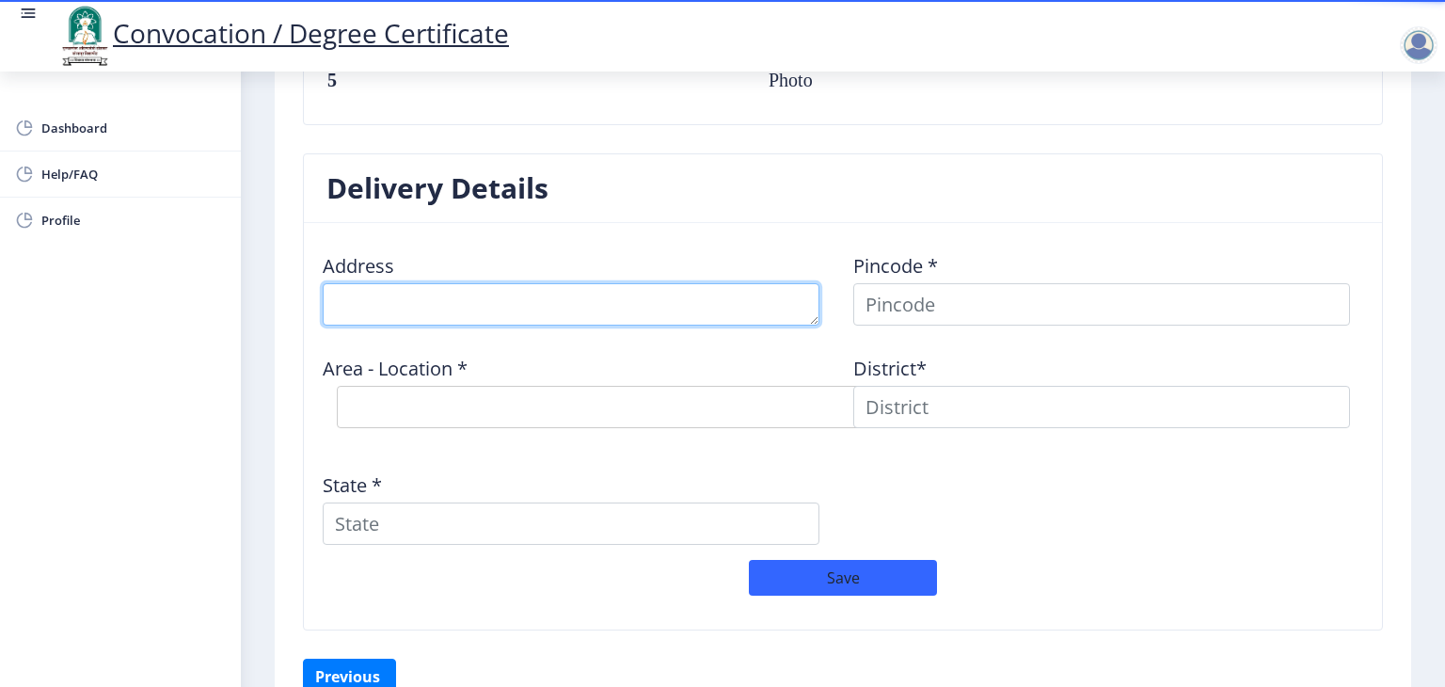
click at [492, 303] on textarea at bounding box center [571, 304] width 497 height 42
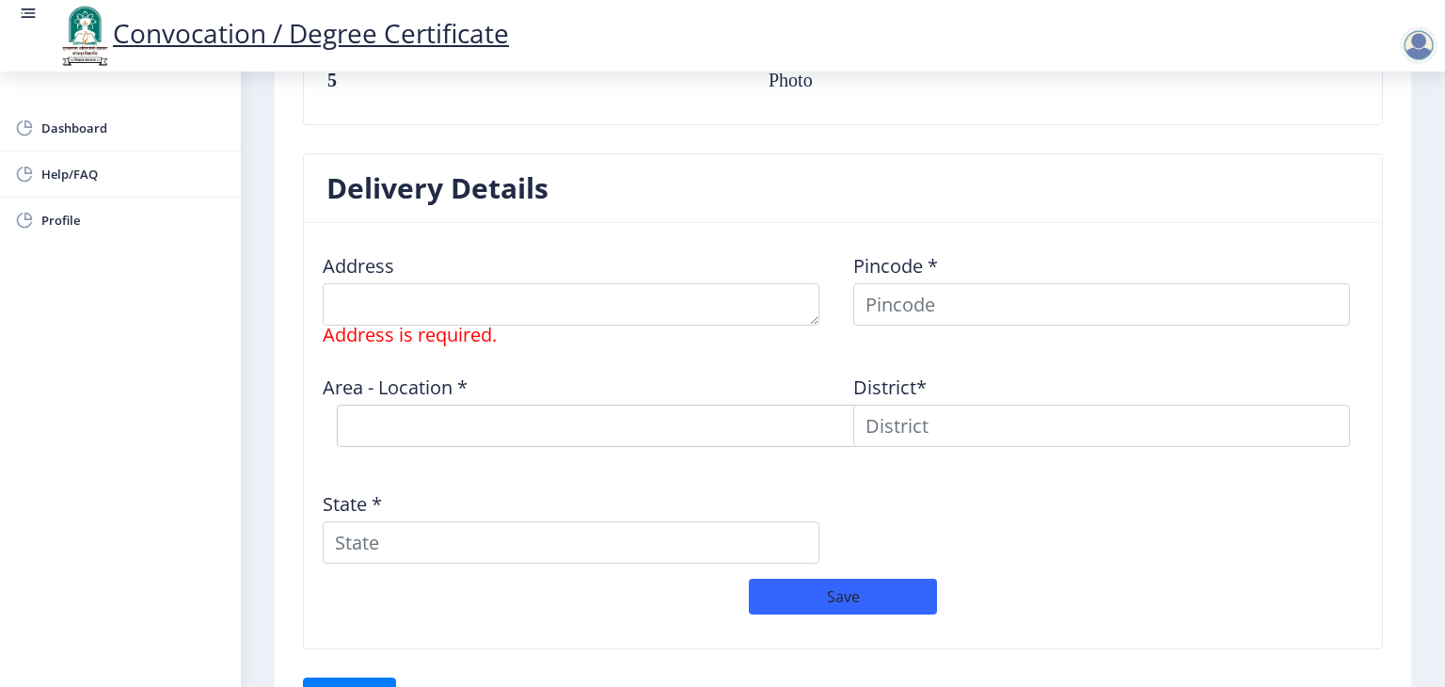
click at [565, 238] on div "Address Address is required." at bounding box center [577, 291] width 531 height 106
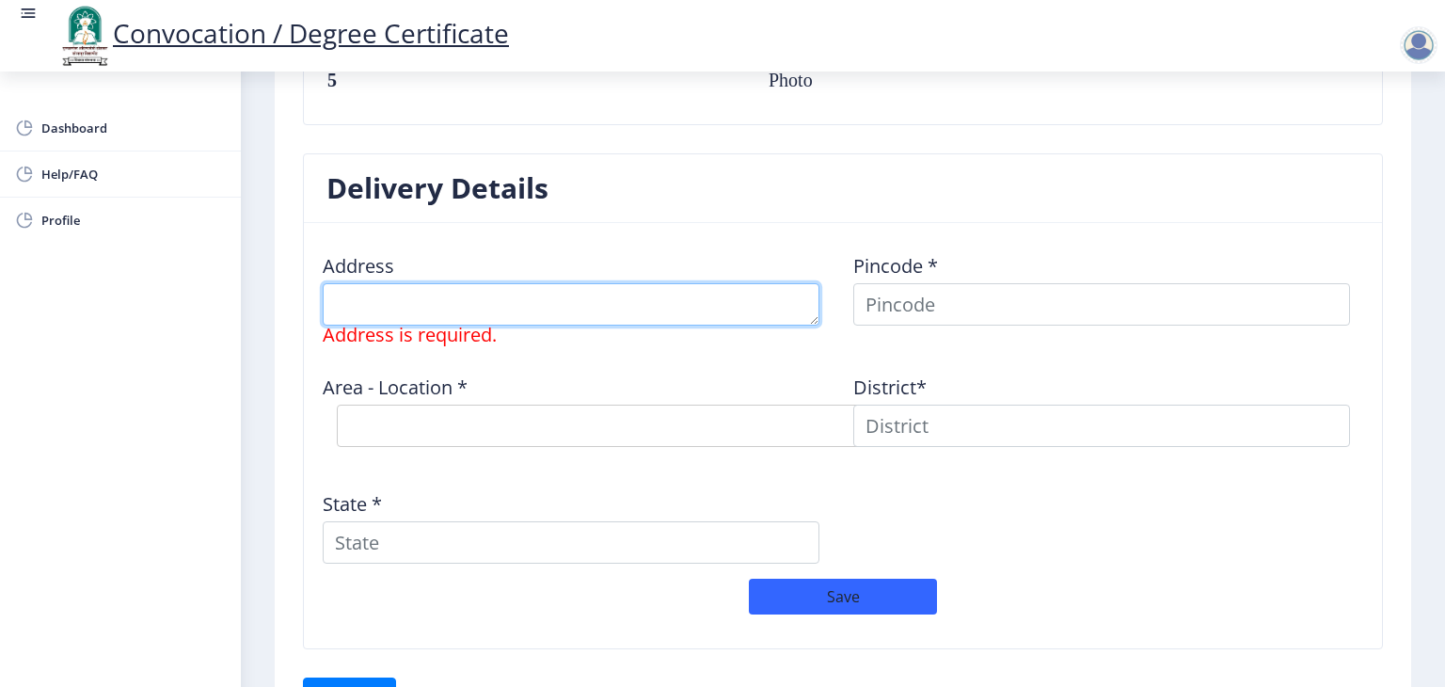
click at [531, 295] on textarea at bounding box center [571, 304] width 497 height 42
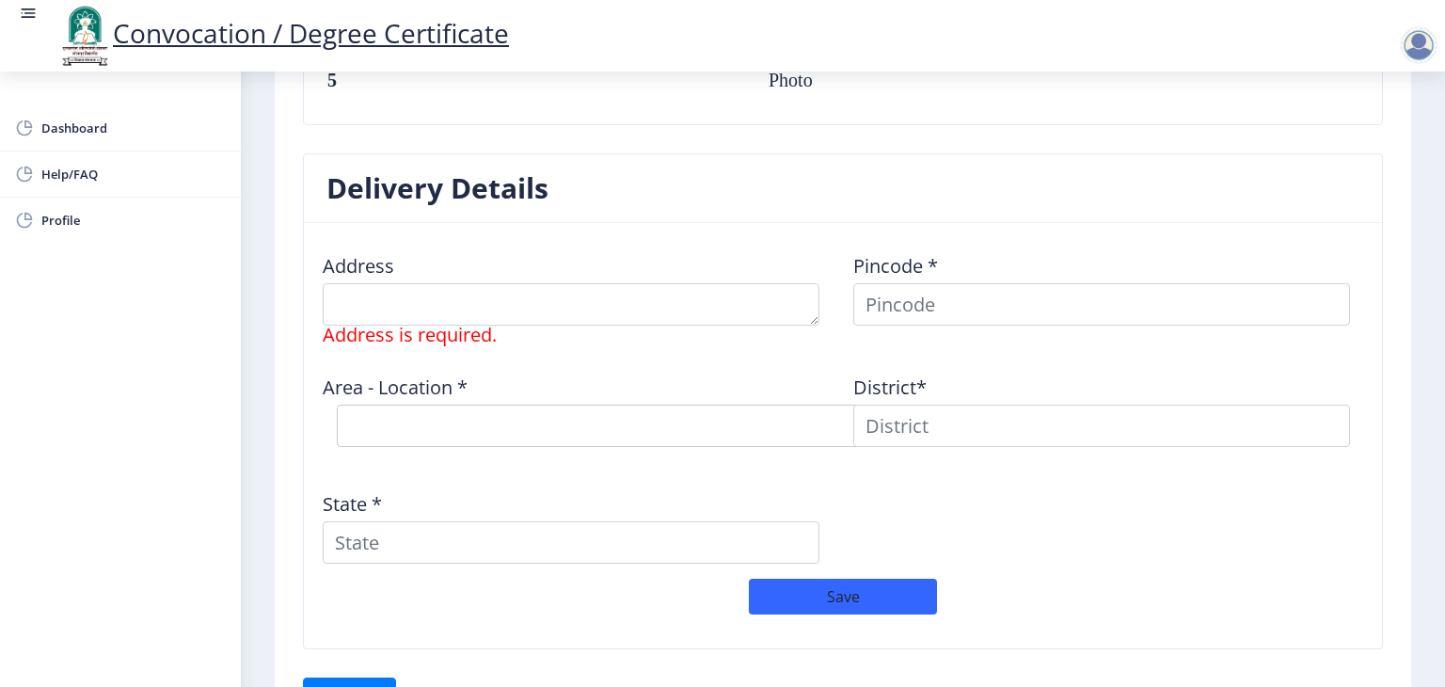
click at [821, 371] on div "Area - Location * Select Area Location" at bounding box center [577, 410] width 531 height 102
click at [621, 423] on select "Select Area Location" at bounding box center [619, 426] width 565 height 42
click at [808, 332] on div "Address Address is required." at bounding box center [577, 291] width 531 height 106
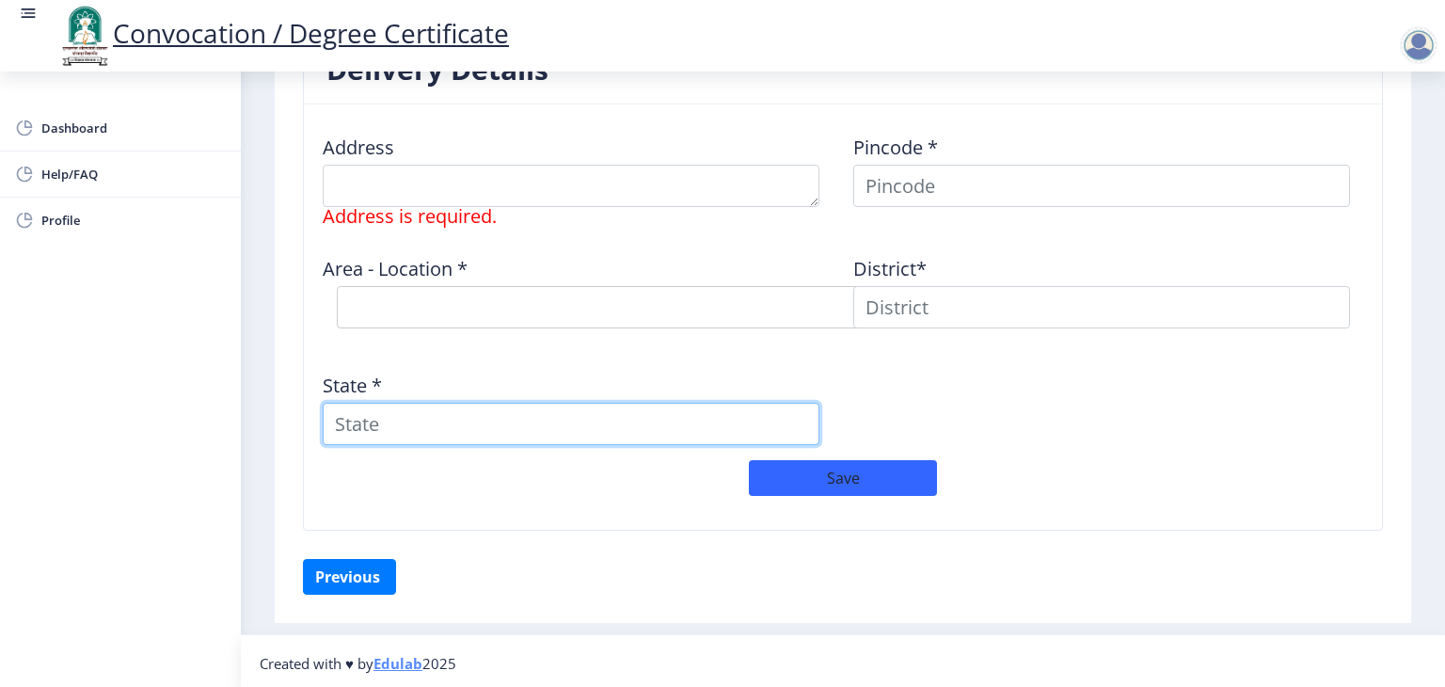
click at [542, 417] on input "State *" at bounding box center [571, 424] width 497 height 42
type input "Maharashtra"
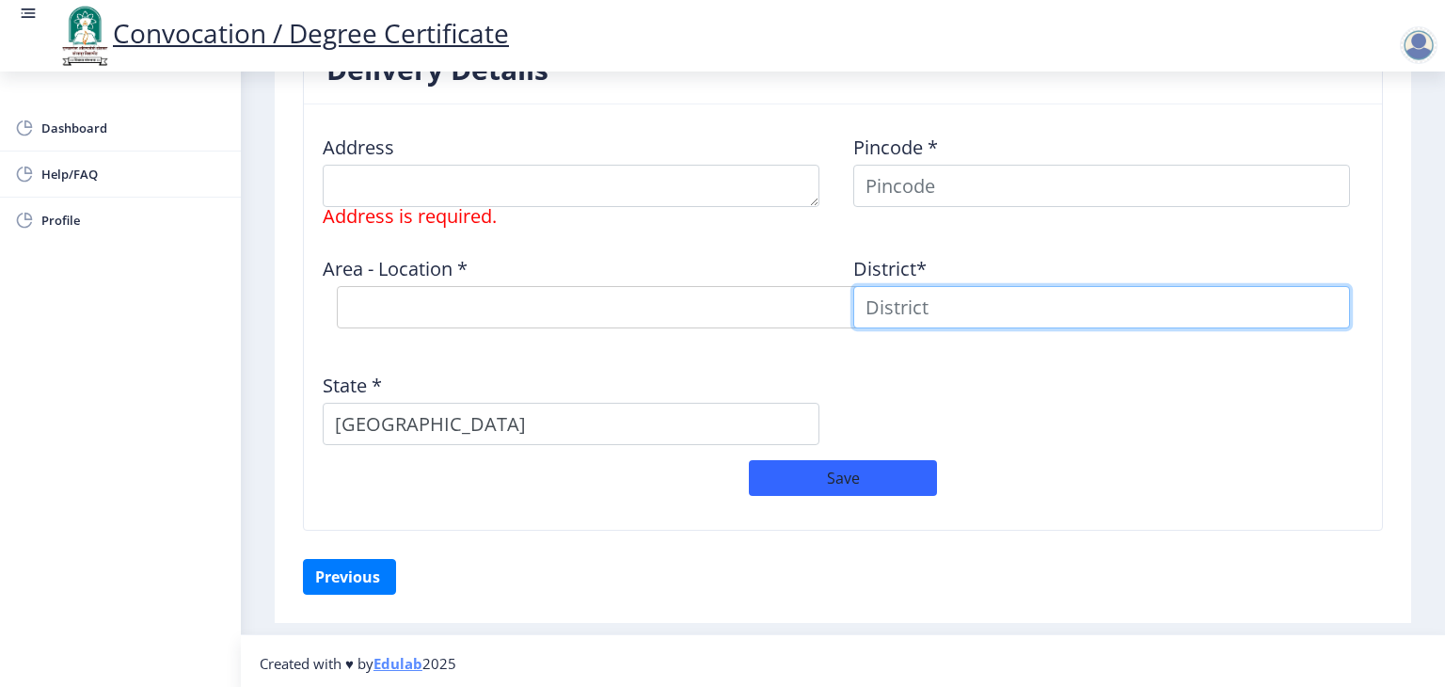
type input "Mahesh"
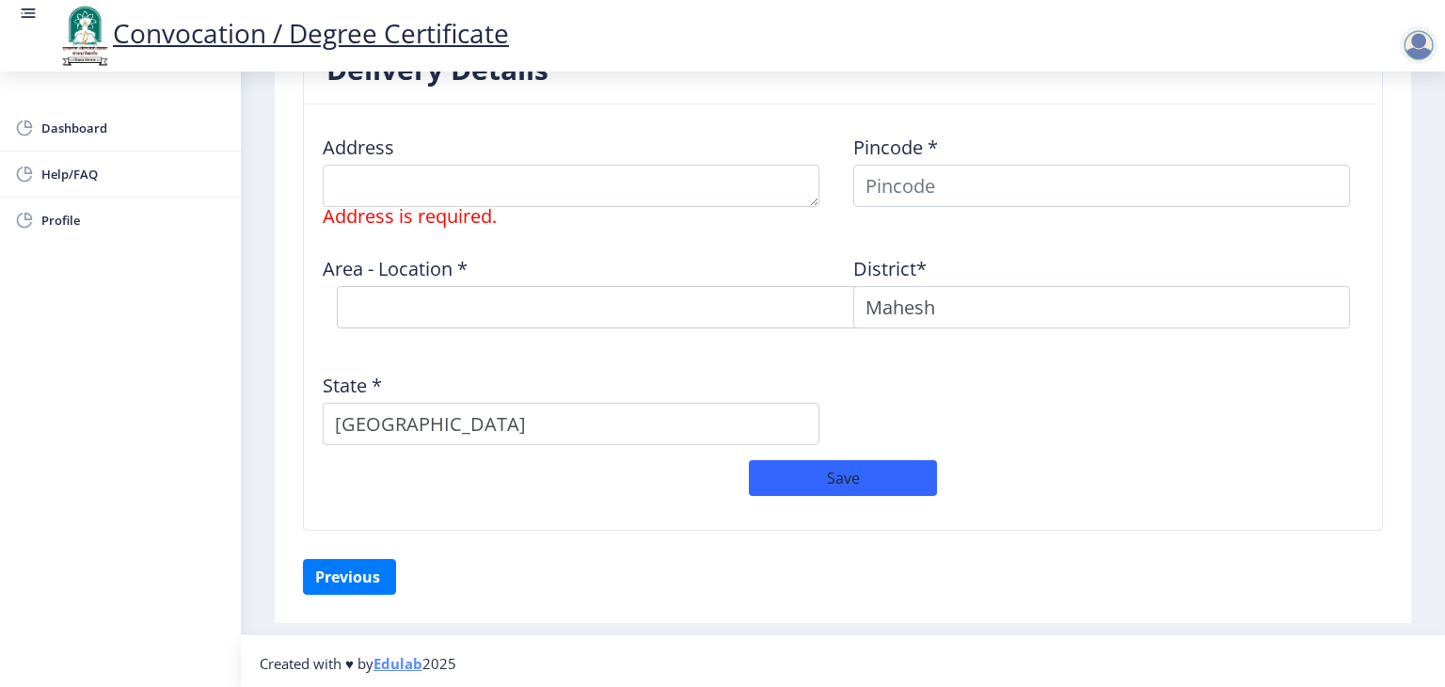
click at [1029, 350] on div "Address Address is required. Pincode * Area - Location * Select Area Location D…" at bounding box center [842, 290] width 1061 height 341
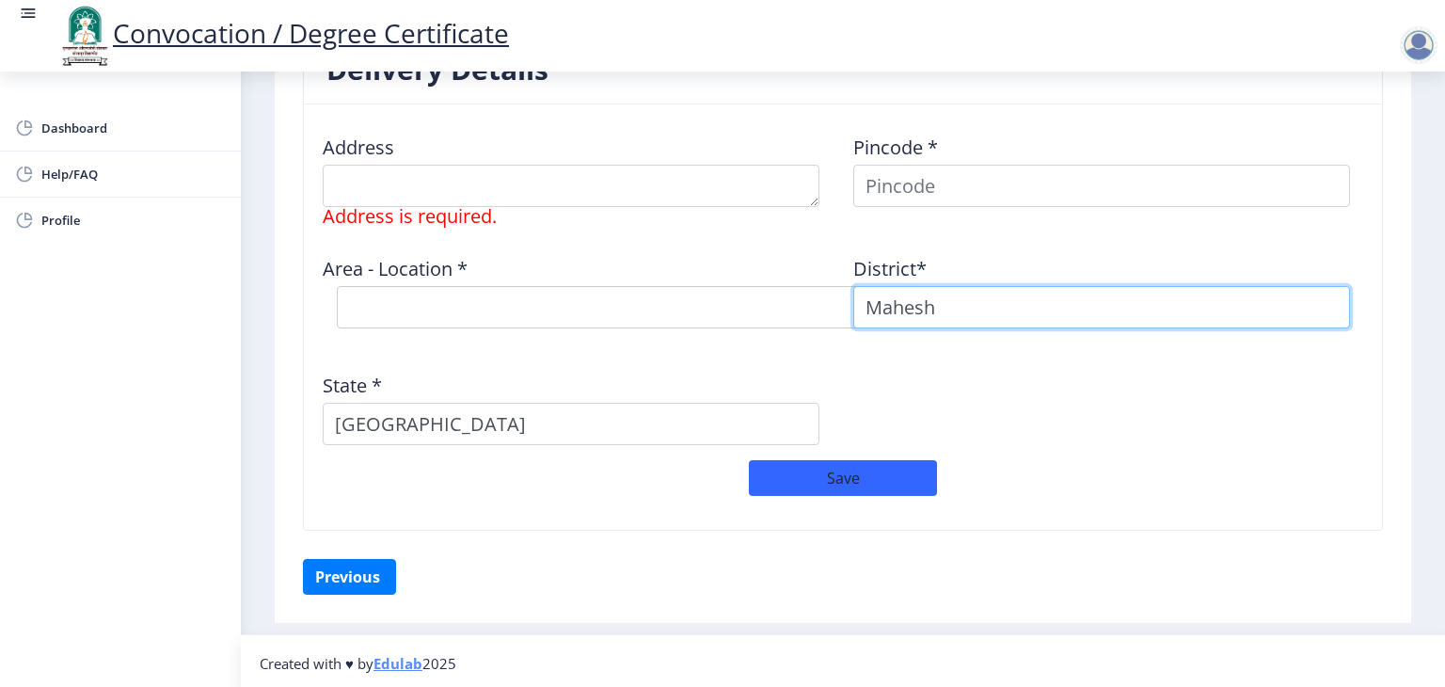
click at [889, 297] on input "Mahesh" at bounding box center [1101, 307] width 497 height 42
type input "Pune"
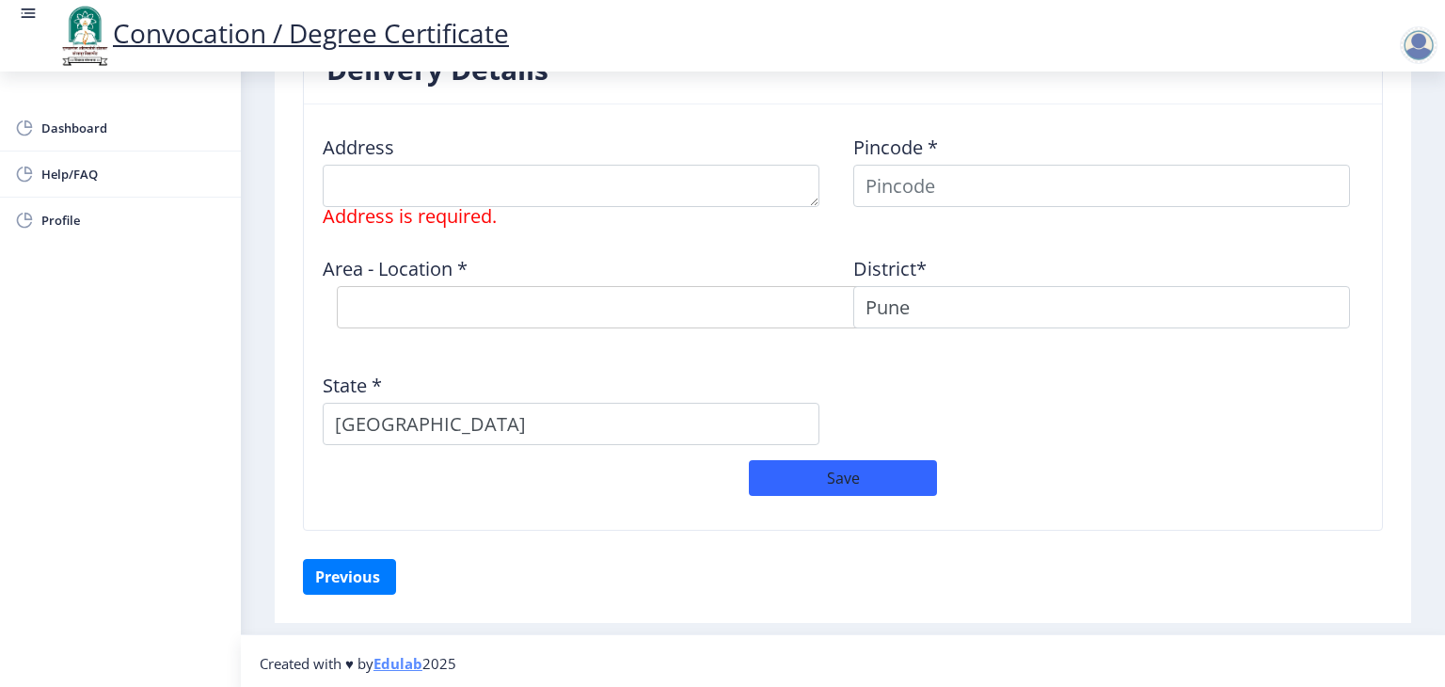
click at [899, 393] on div "Address Address is required. Pincode * Area - Location * Select Area Location D…" at bounding box center [842, 290] width 1061 height 341
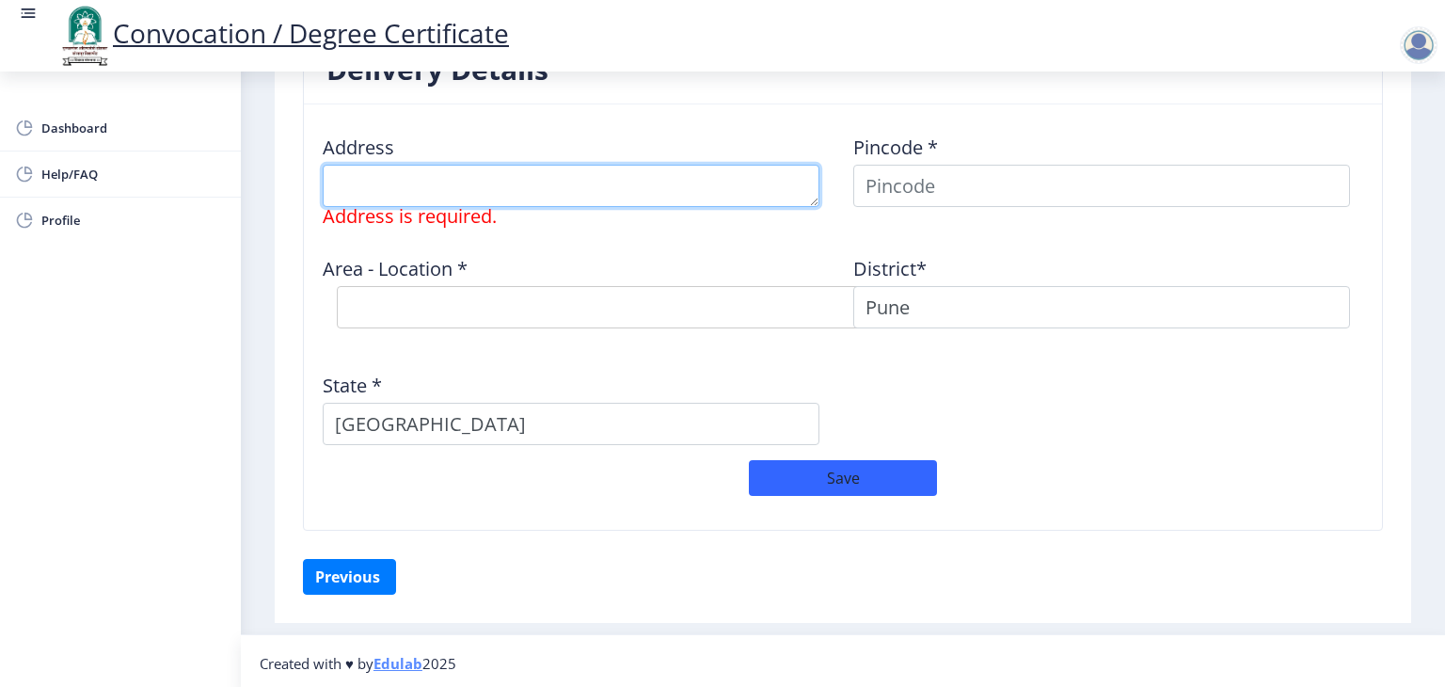
click at [519, 178] on textarea at bounding box center [571, 186] width 497 height 42
type textarea "Parihar chowk, Udit Appartment , Aundh , Maharashtra - 411007"
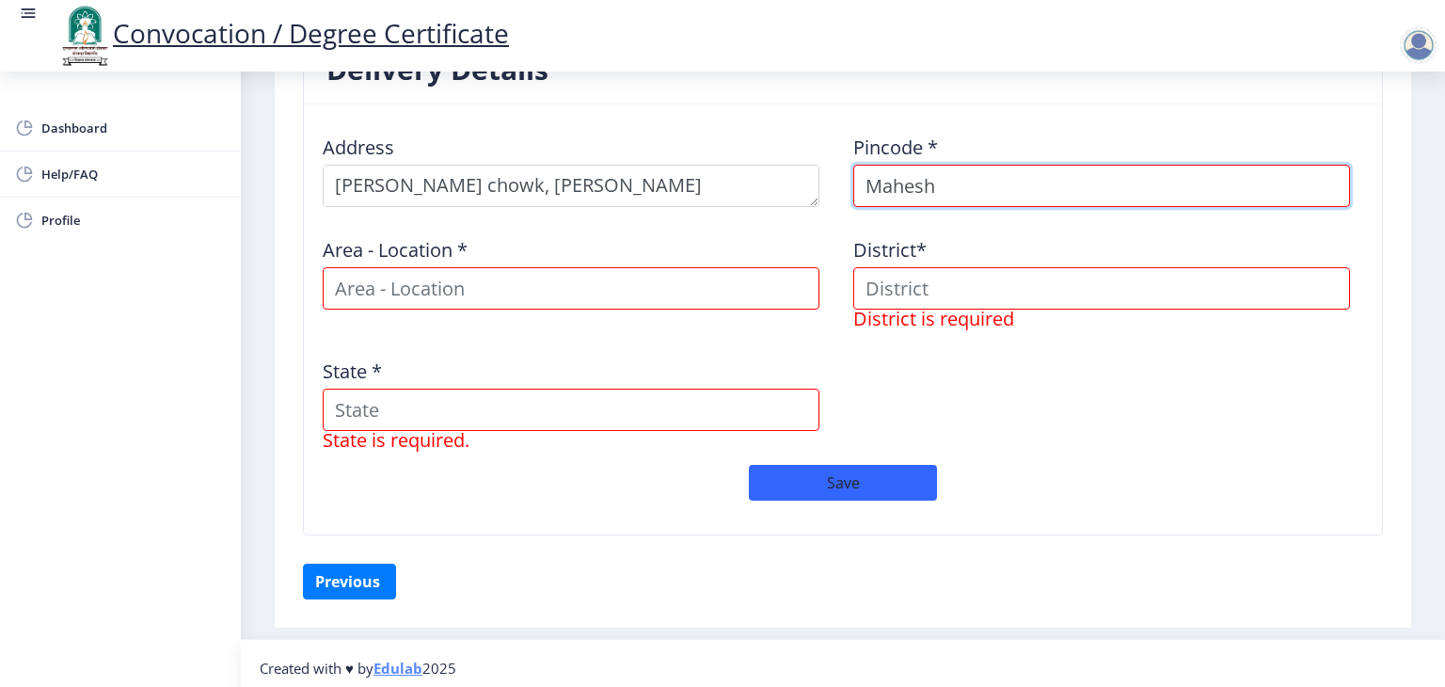
click at [889, 181] on input "Mahesh" at bounding box center [1101, 186] width 497 height 42
type input "411007"
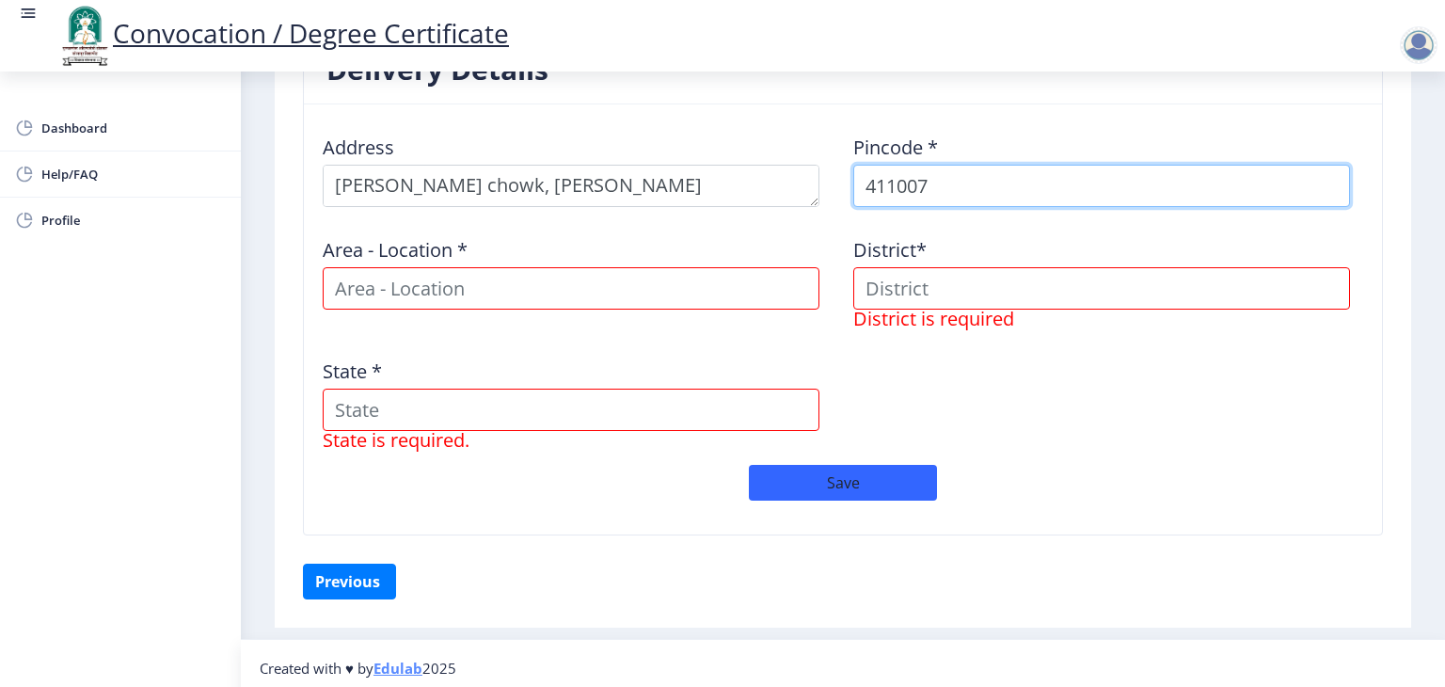
scroll to position [1526, 0]
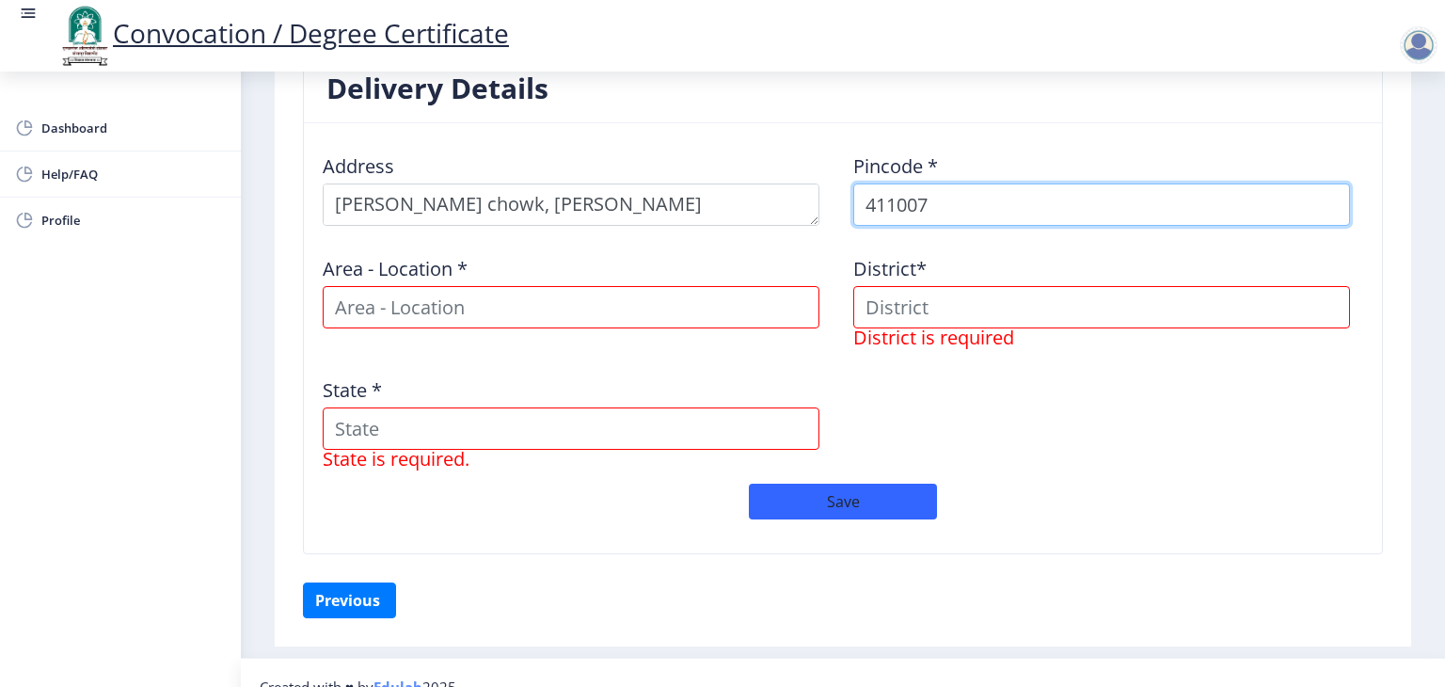
select select
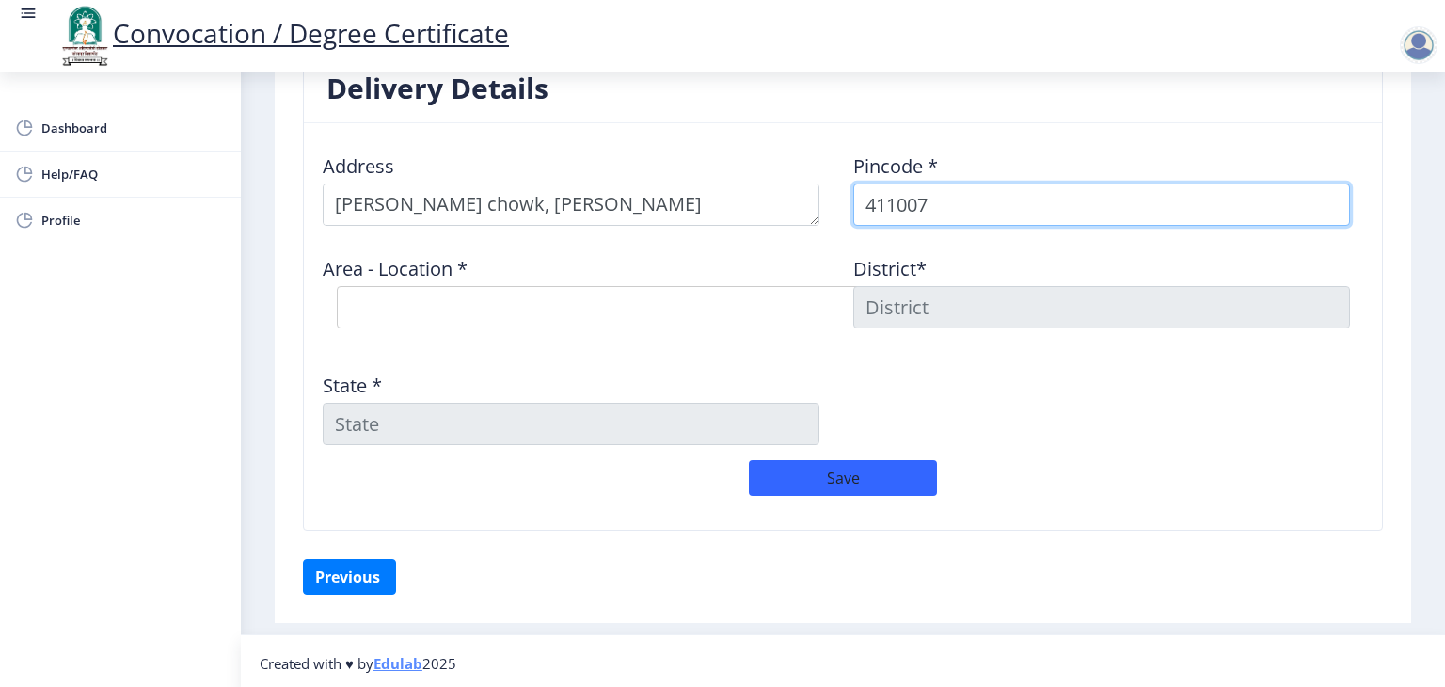
type input "411007"
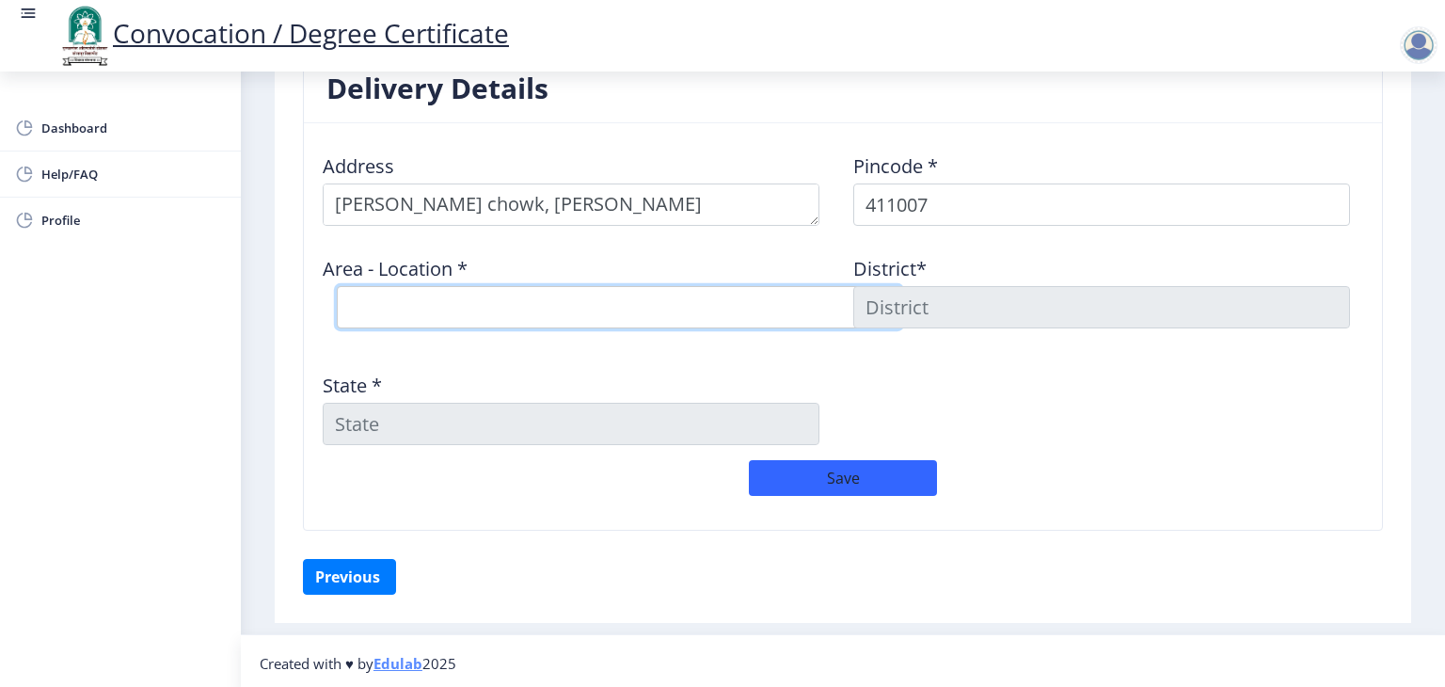
click at [674, 303] on select "Select Area Location Aundh T.S. S.O Ganeshkhind S.O" at bounding box center [619, 307] width 565 height 42
select select "1: Object"
click at [337, 286] on select "Select Area Location Aundh T.S. S.O Ganeshkhind S.O" at bounding box center [619, 307] width 565 height 42
type input "PUNE"
type input "Maharashtra"
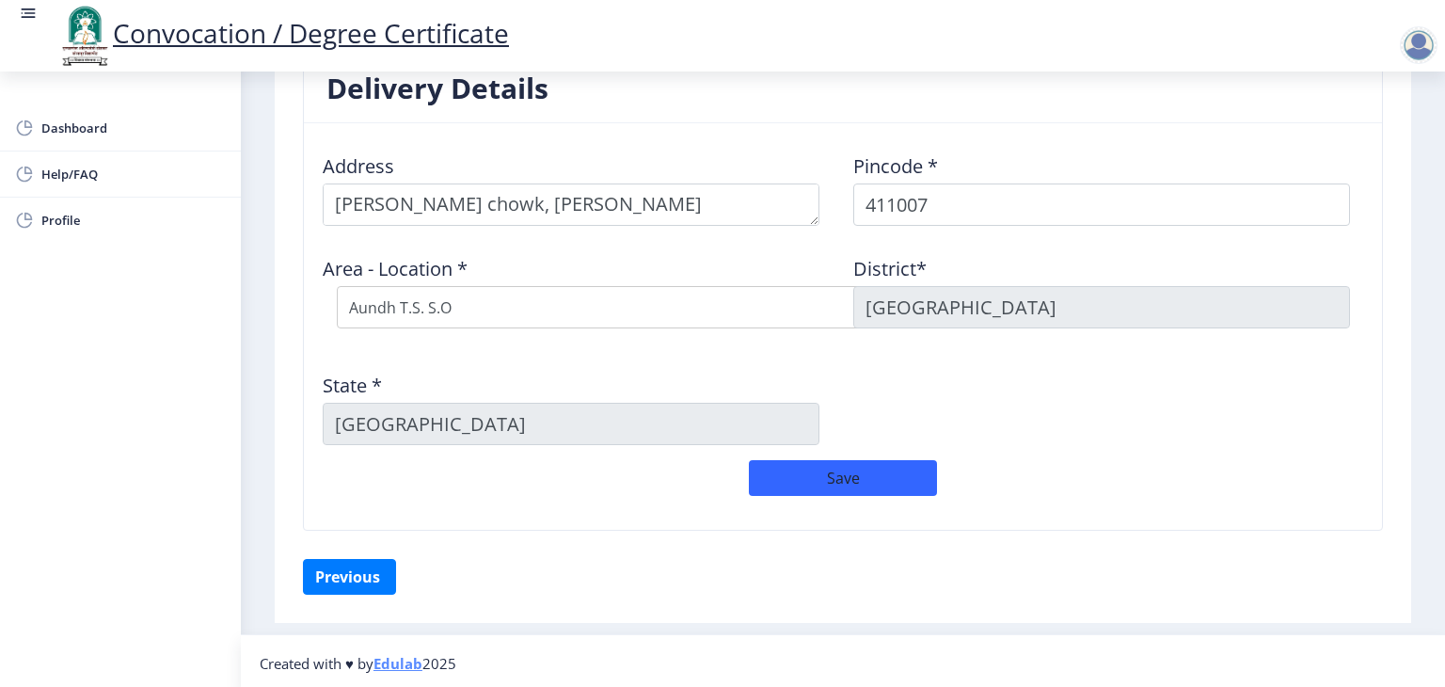
click at [678, 358] on div "State * Maharashtra" at bounding box center [577, 402] width 531 height 88
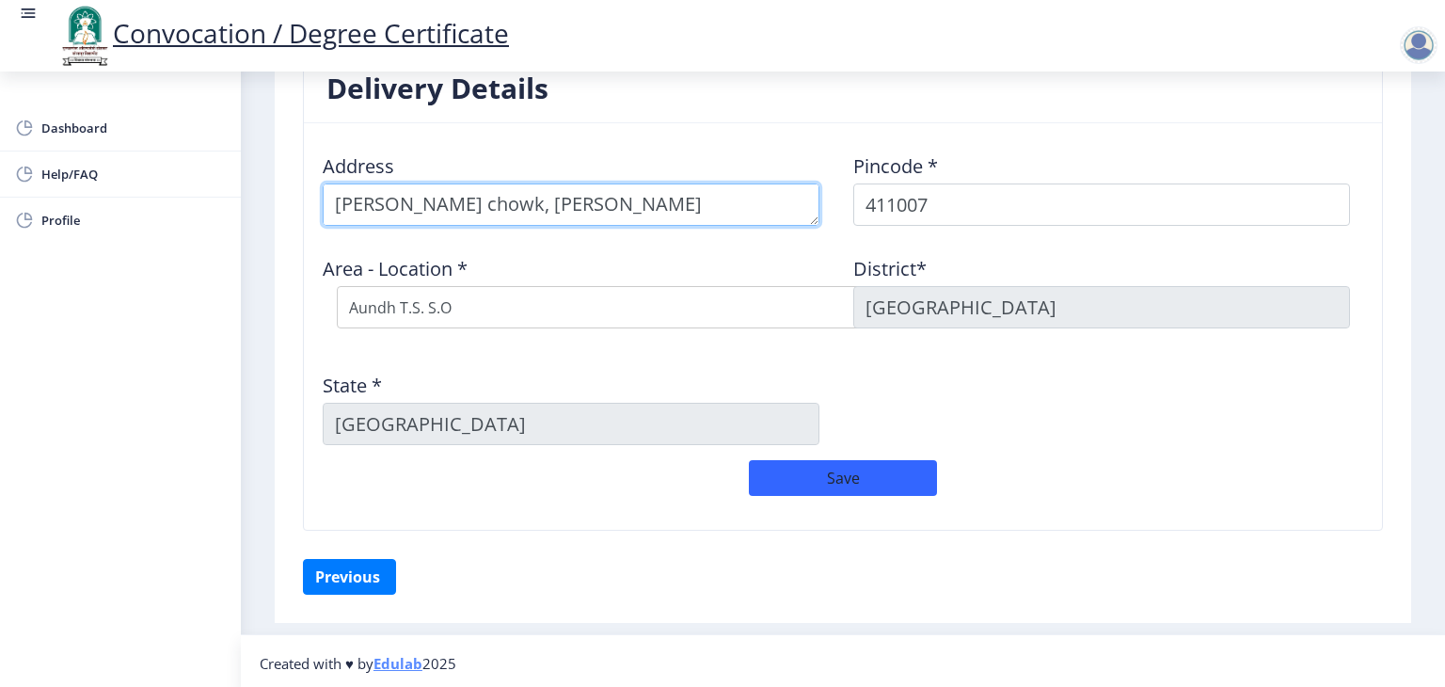
click at [710, 200] on textarea at bounding box center [571, 204] width 497 height 42
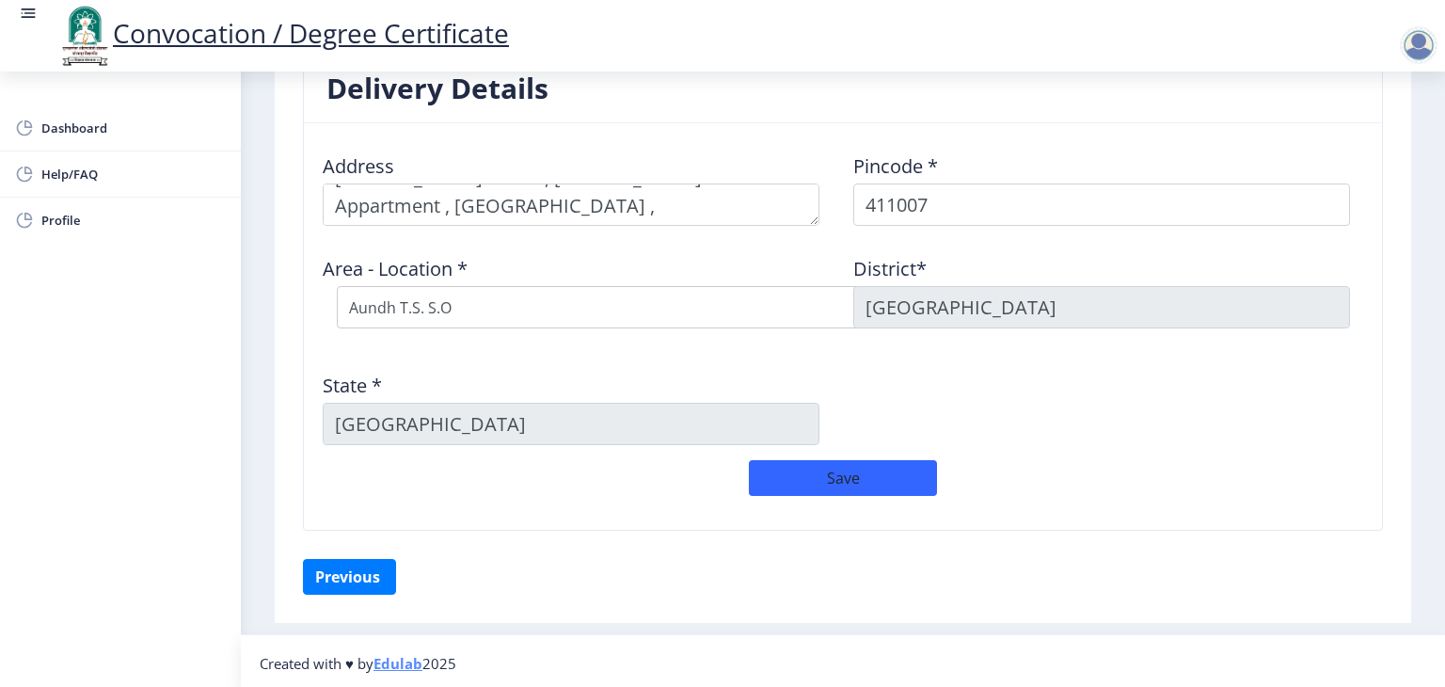
click at [804, 246] on div "Area - Location * Select Area Location Aundh T.S. S.O Ganeshkhind S.O" at bounding box center [577, 292] width 531 height 102
click at [828, 247] on div "Area - Location * Select Area Location Aundh T.S. S.O Ganeshkhind S.O" at bounding box center [577, 292] width 531 height 102
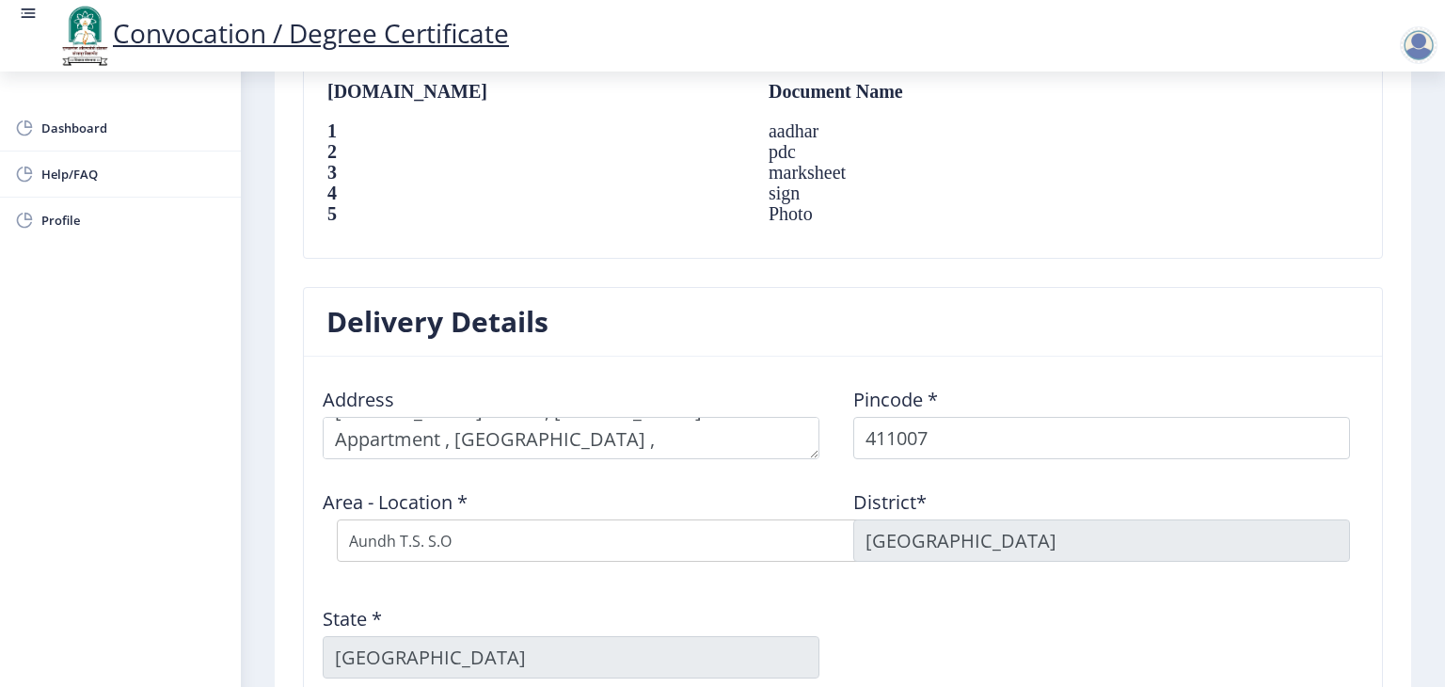
scroll to position [1408, 0]
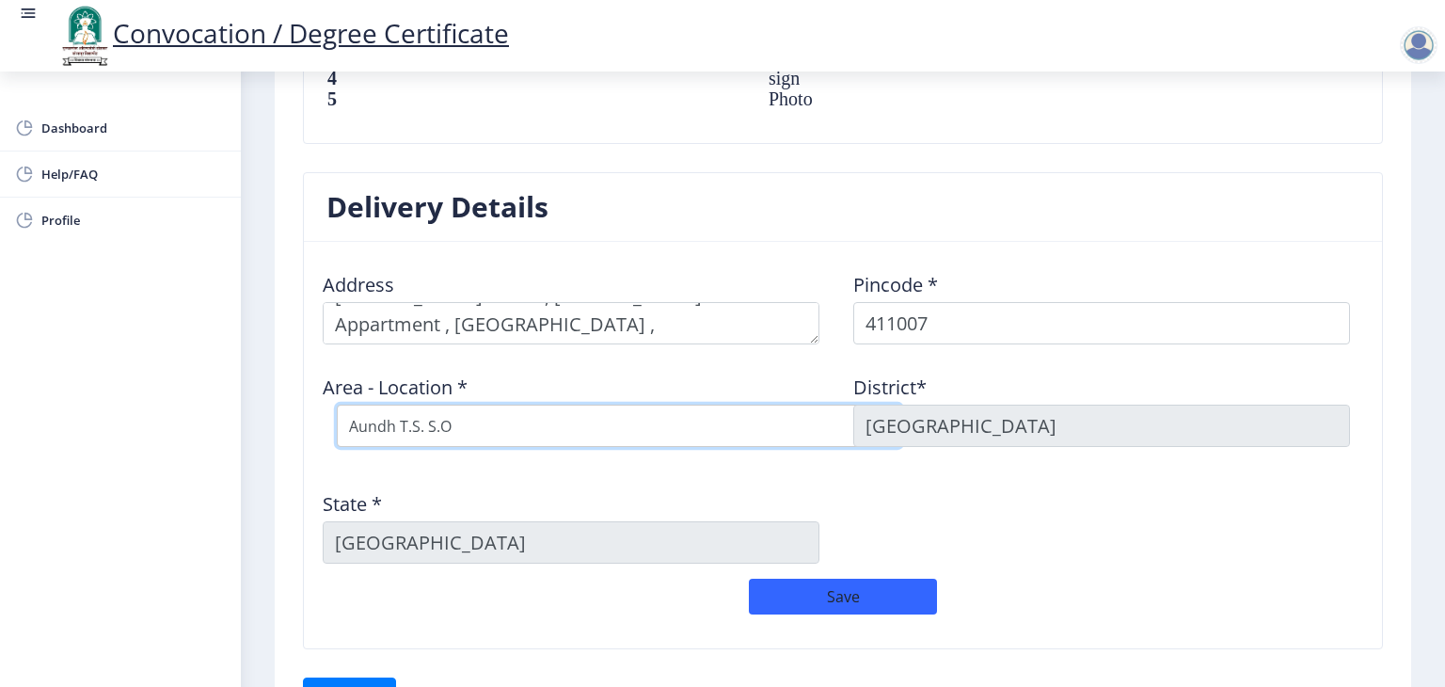
click at [715, 434] on select "Select Area Location Aundh T.S. S.O Ganeshkhind S.O" at bounding box center [619, 426] width 565 height 42
click at [1046, 473] on div "Address Pincode * 411007 Area - Location * Select Area Location Aundh T.S. S.O …" at bounding box center [842, 418] width 1061 height 322
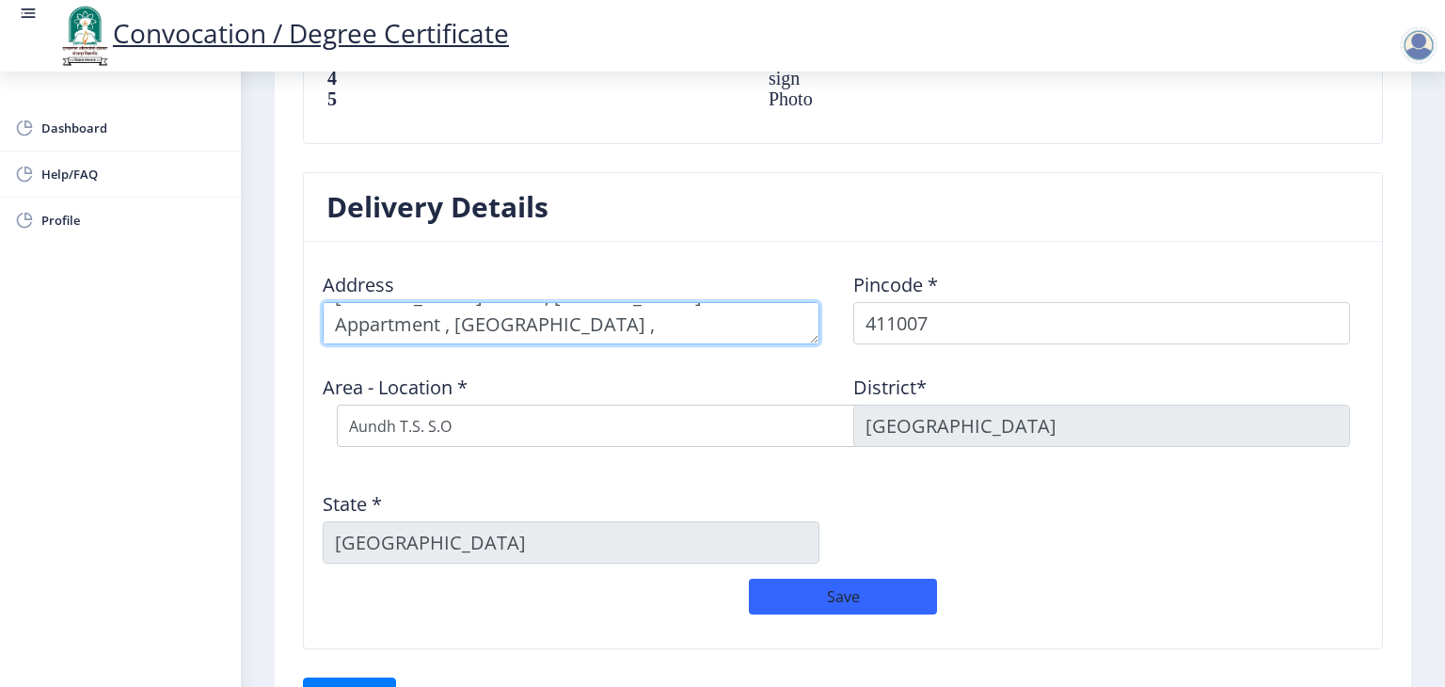
scroll to position [0, 0]
click at [617, 323] on textarea at bounding box center [571, 323] width 497 height 42
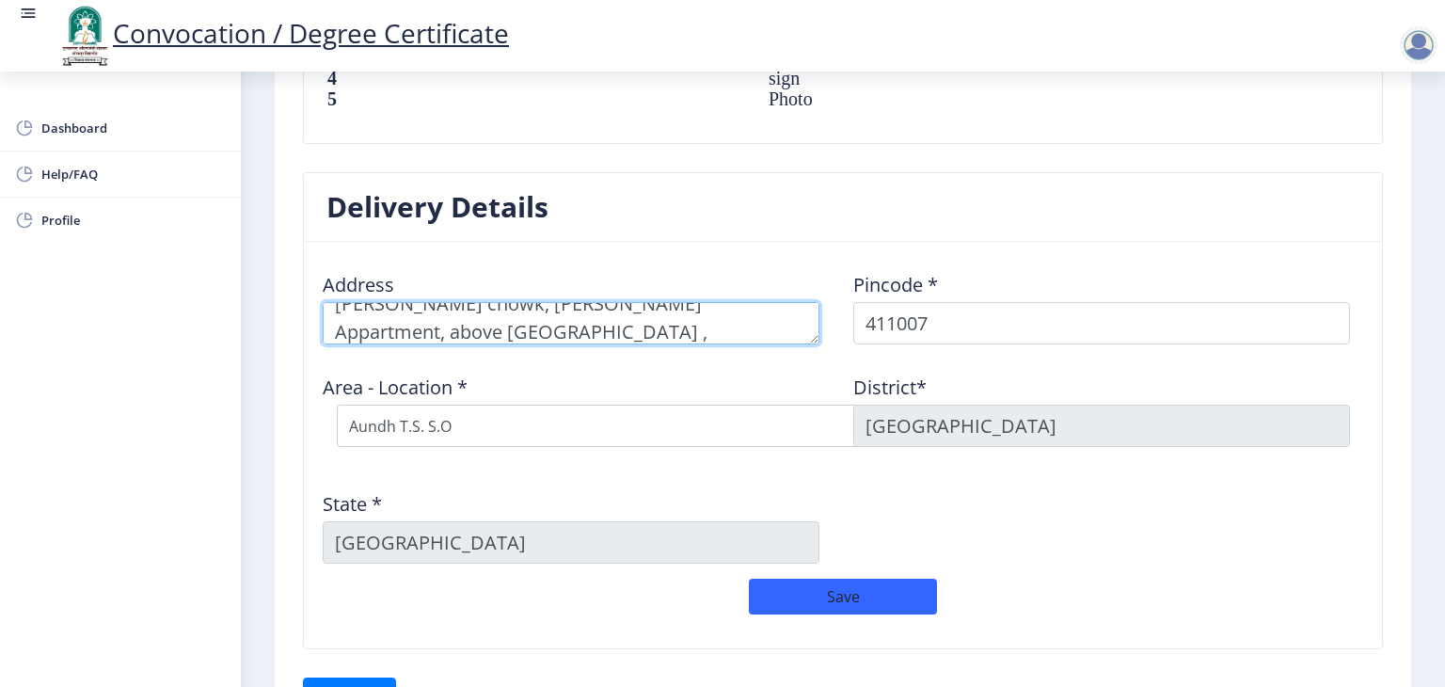
type textarea "Parihar chowk, Udit Appartment, above radhika hotel , Aundh , Maharashtra - 411…"
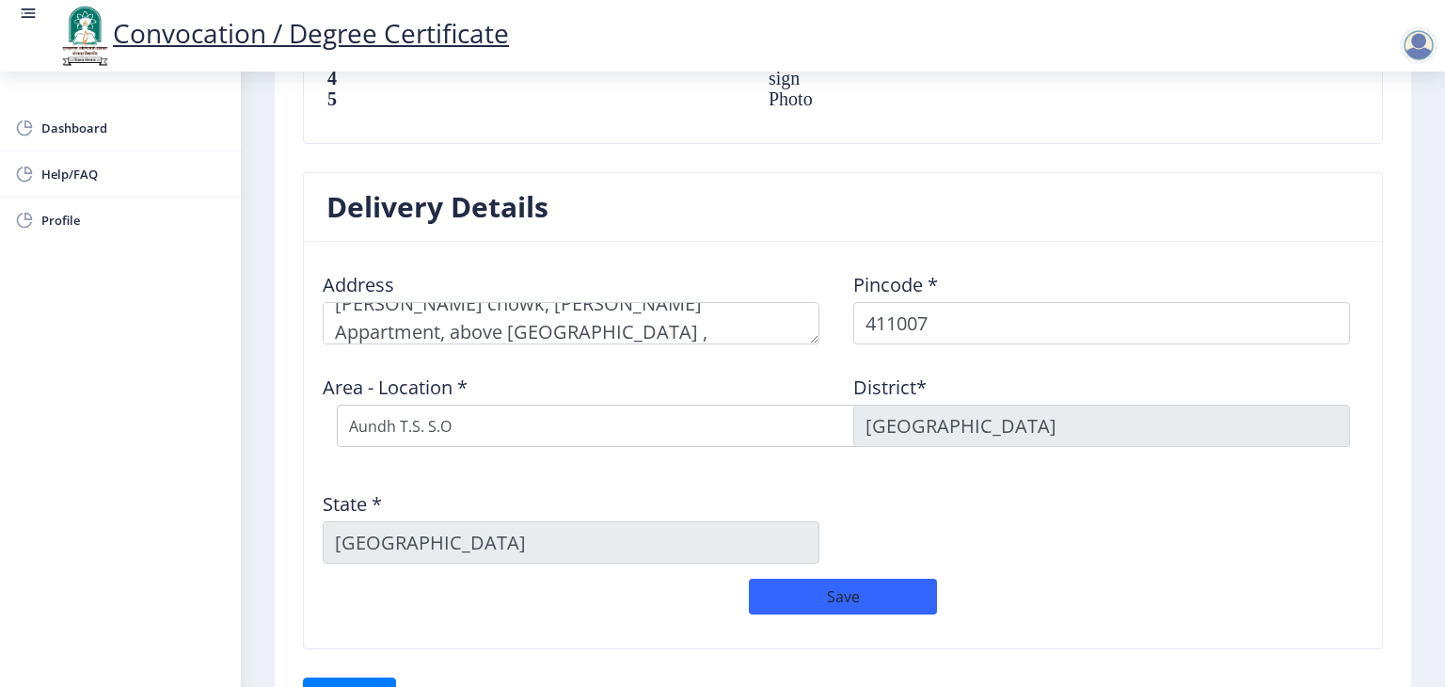
click at [831, 374] on div "Area - Location * Select Area Location Aundh T.S. S.O Ganeshkhind S.O" at bounding box center [577, 410] width 531 height 102
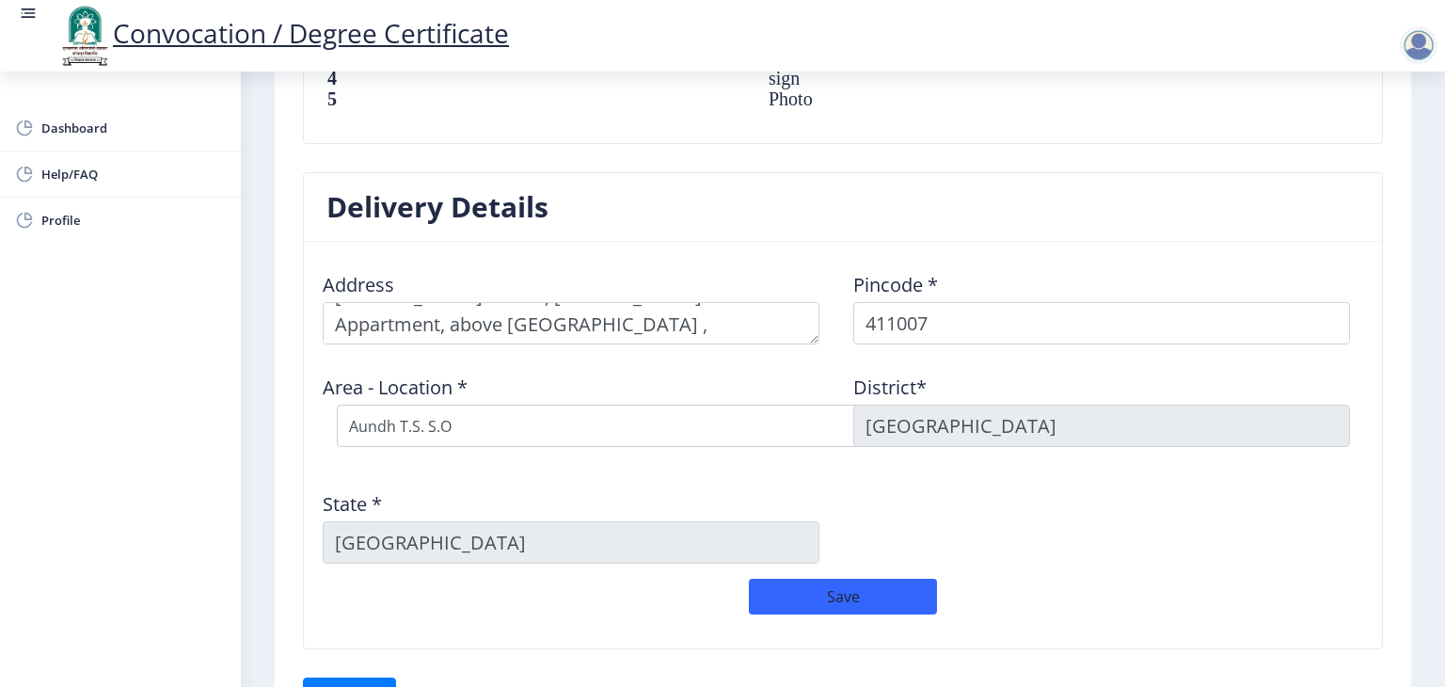
click at [832, 362] on div "Area - Location * Select Area Location Aundh T.S. S.O Ganeshkhind S.O" at bounding box center [577, 410] width 531 height 102
click at [810, 374] on div "Area - Location * Select Area Location Aundh T.S. S.O Ganeshkhind S.O" at bounding box center [577, 410] width 531 height 102
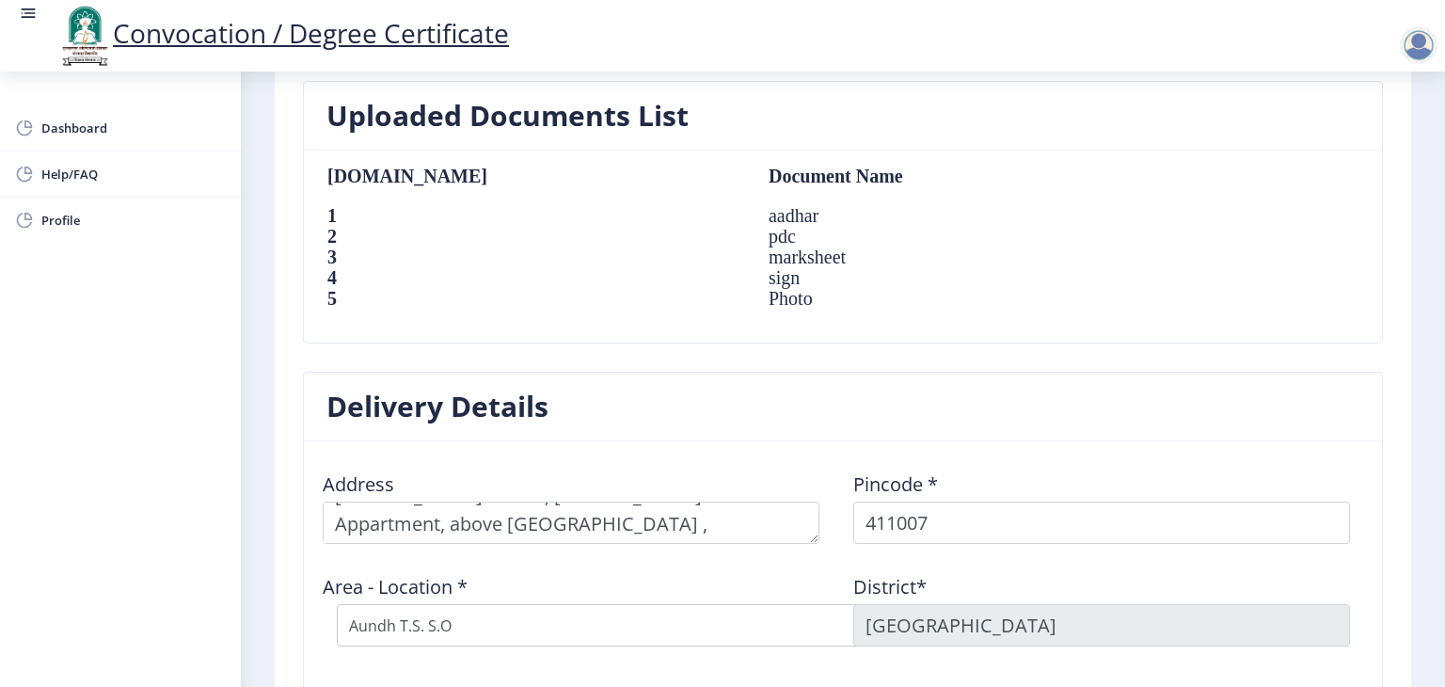
scroll to position [1526, 0]
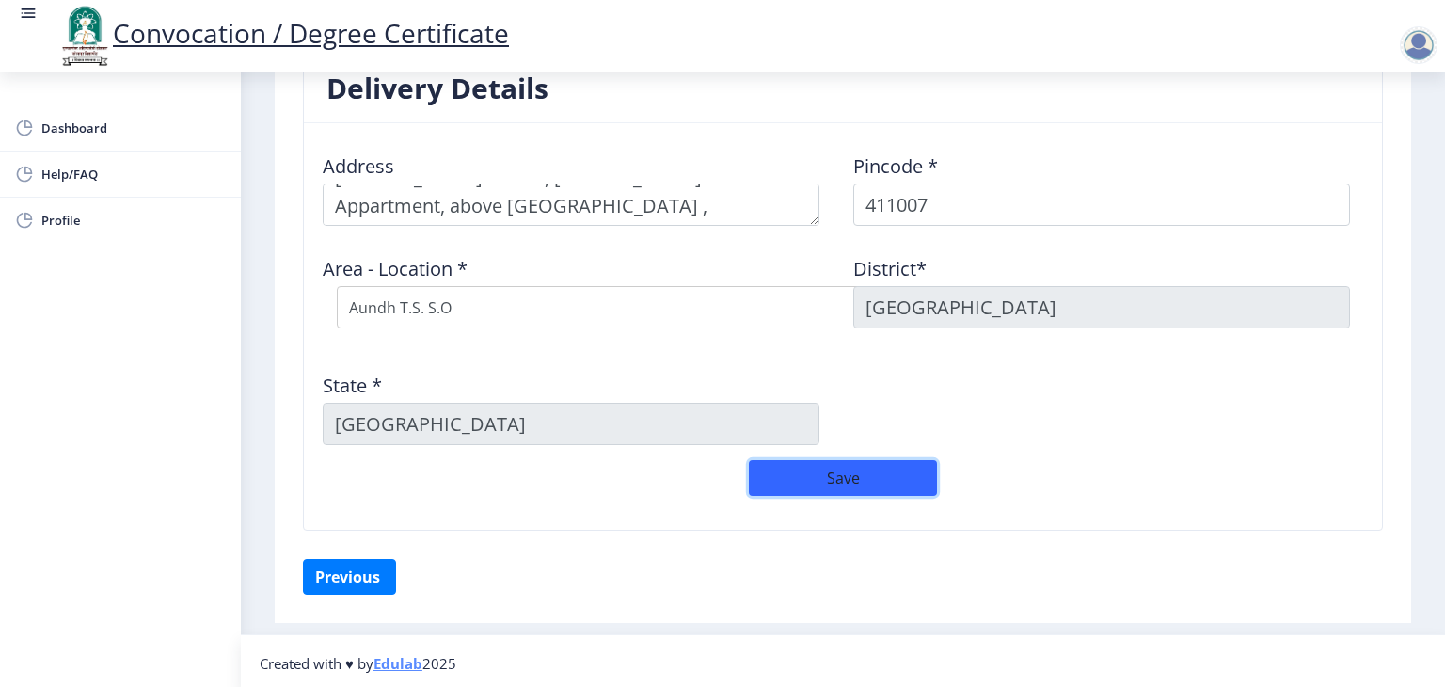
click at [891, 476] on button "Save" at bounding box center [843, 478] width 188 height 36
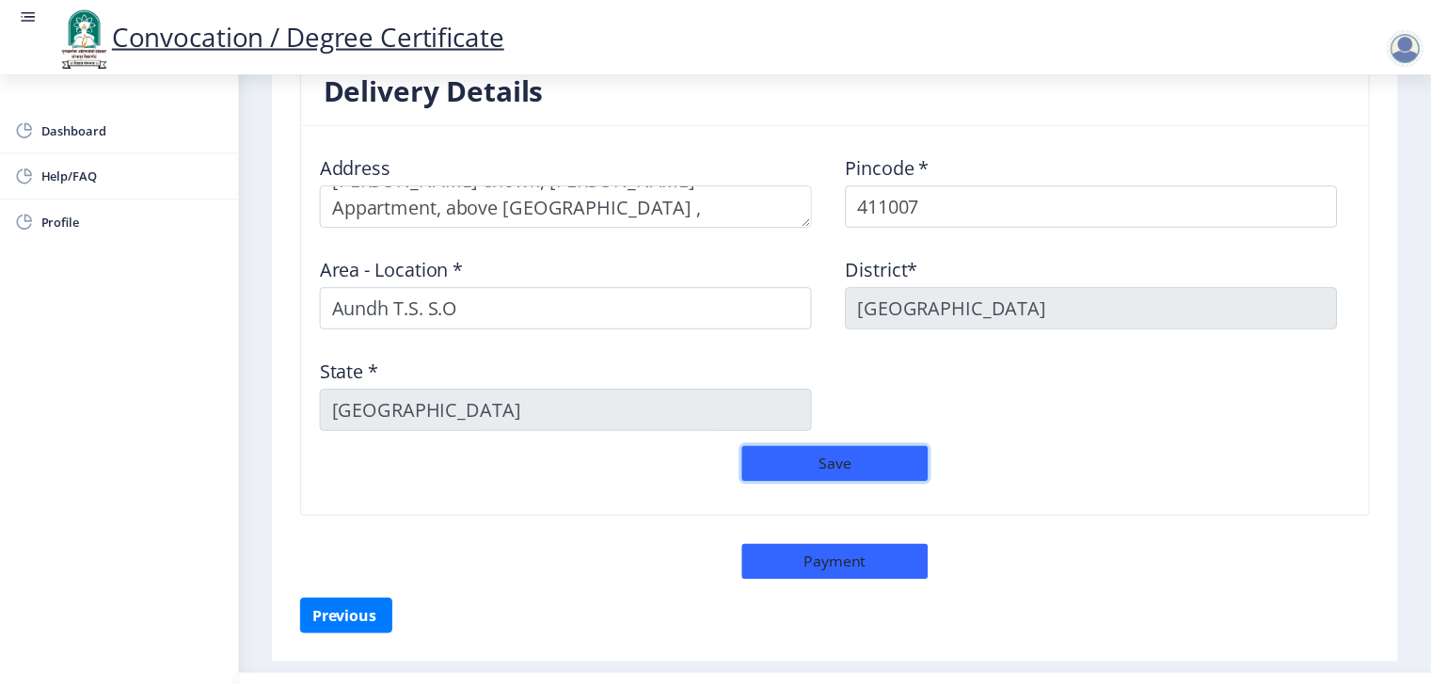
scroll to position [1566, 0]
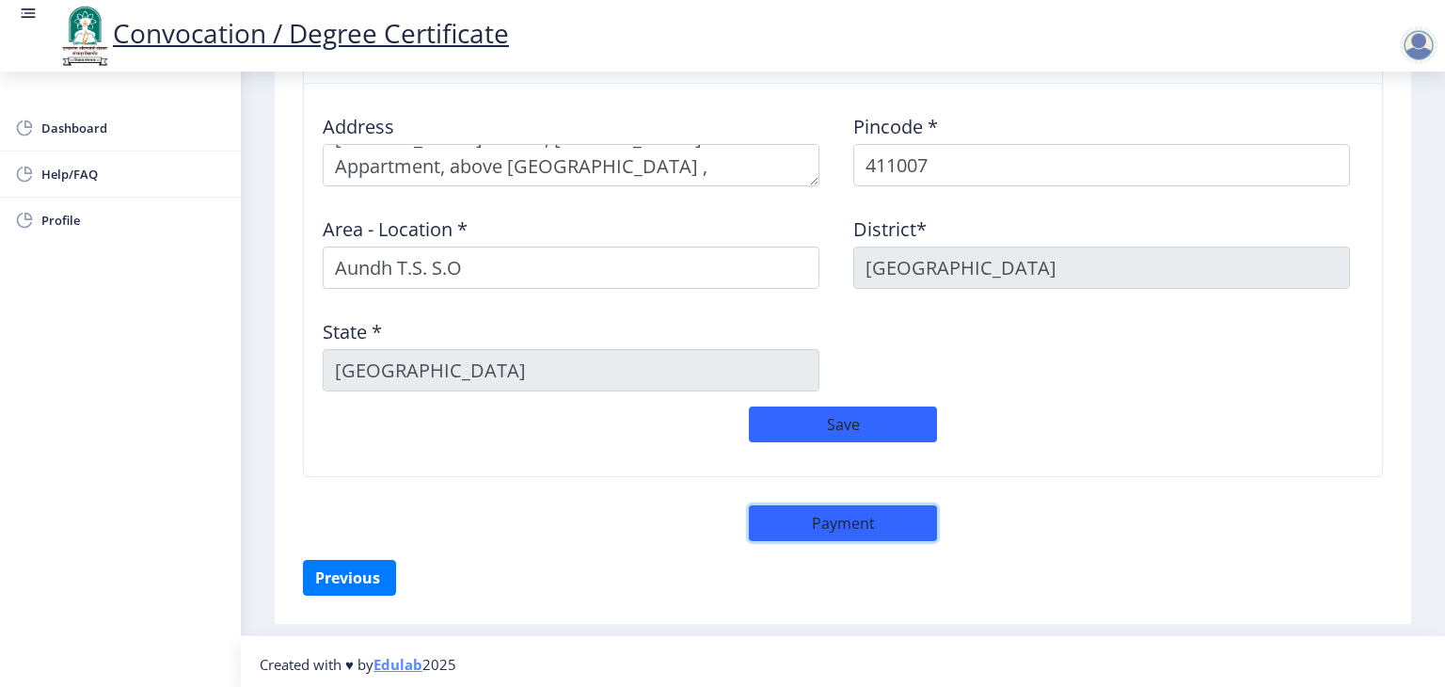
click at [832, 521] on button "Payment" at bounding box center [843, 523] width 188 height 36
select select "sealed"
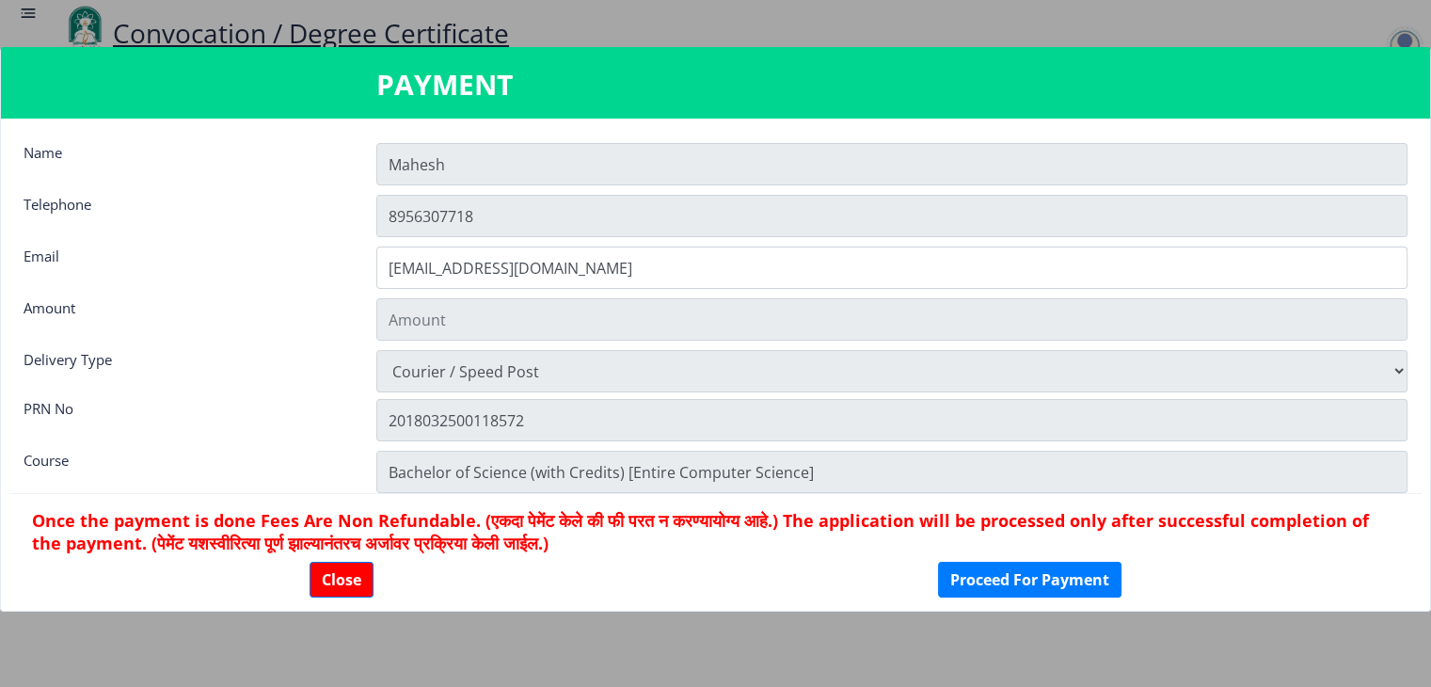
type input "2885"
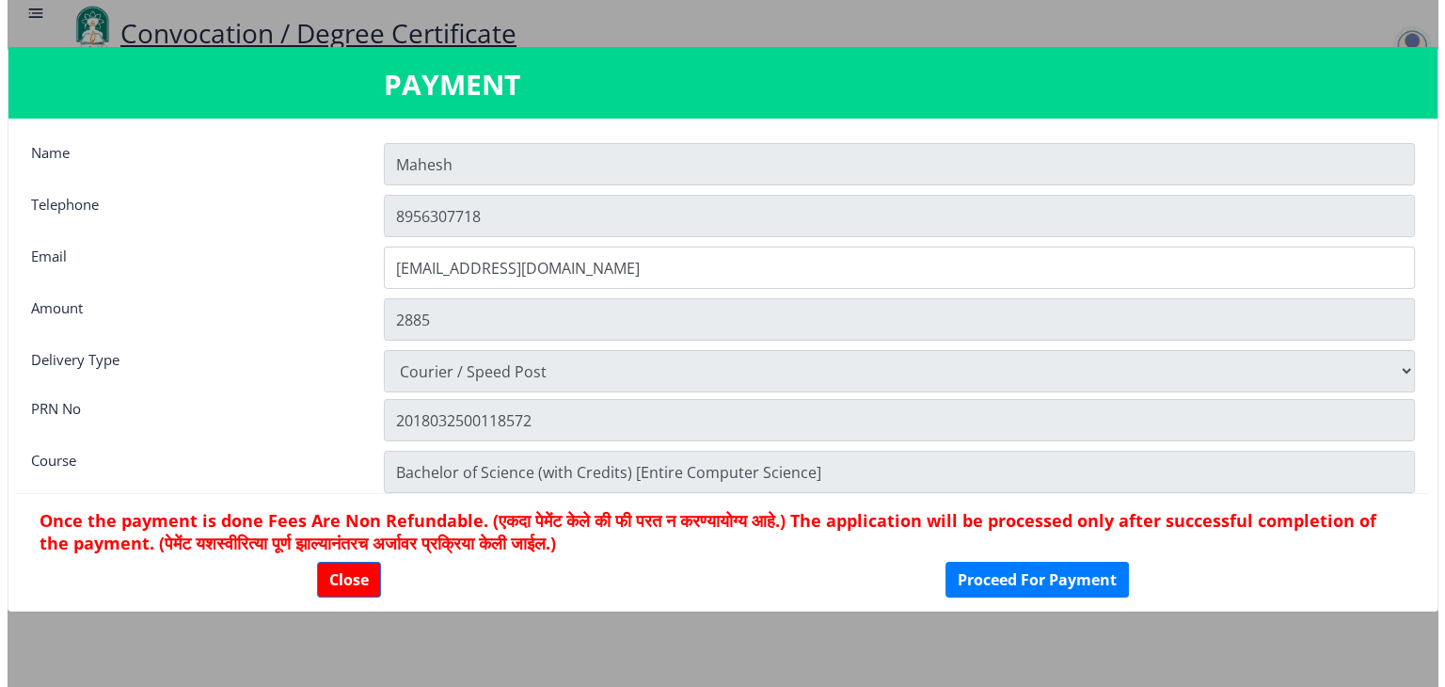
scroll to position [25, 0]
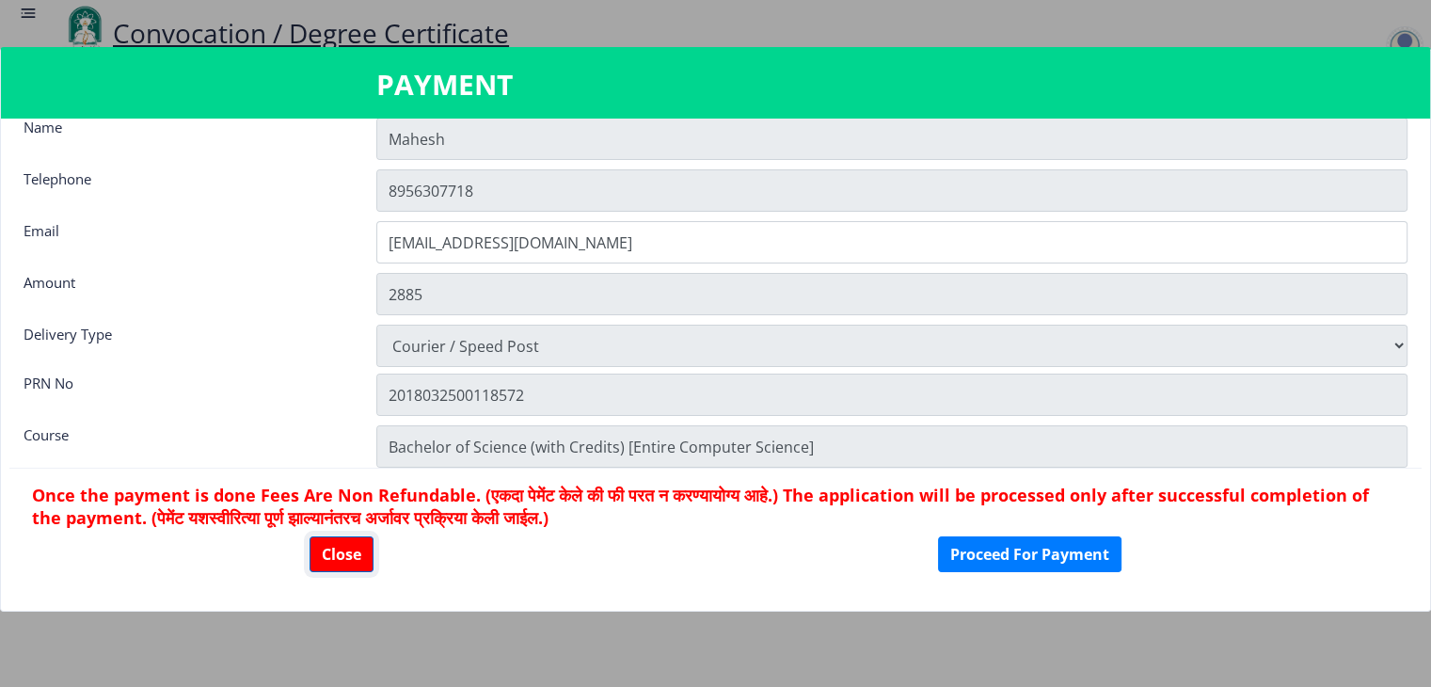
click at [335, 557] on button "Close" at bounding box center [342, 554] width 64 height 36
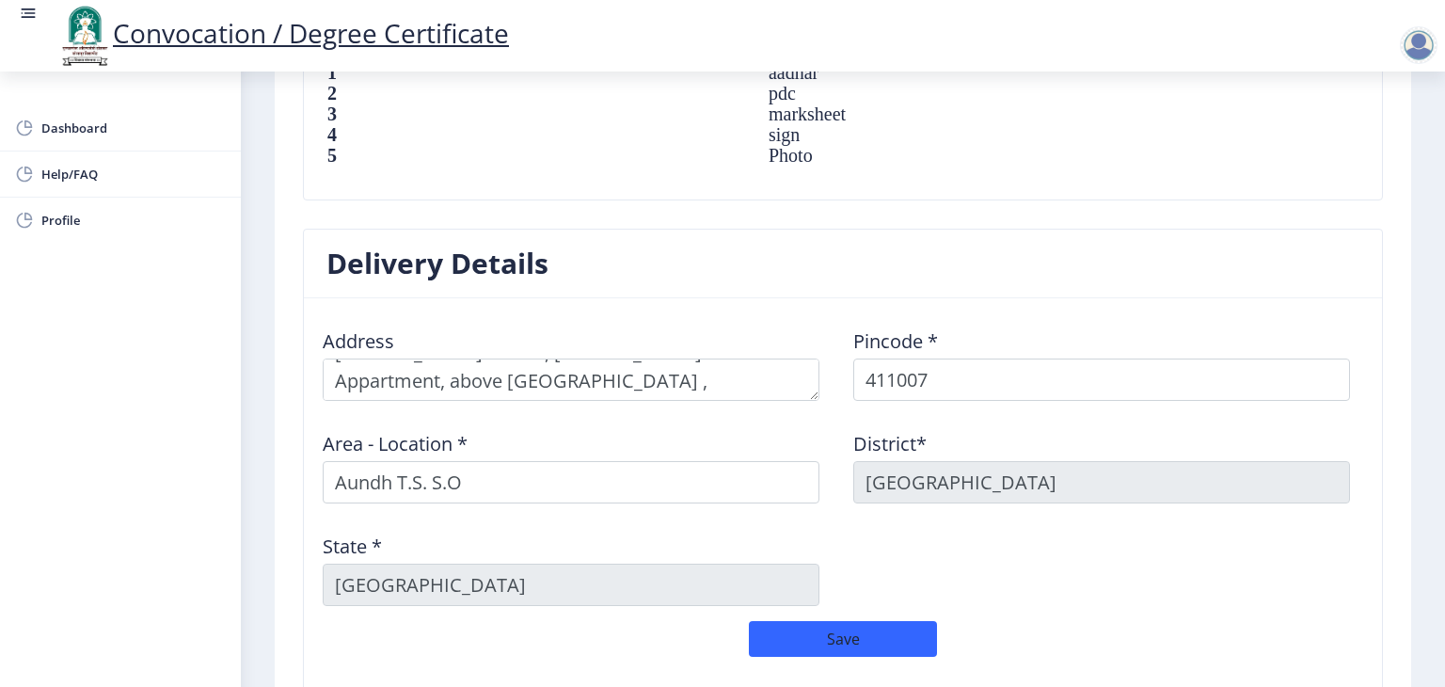
scroll to position [1347, 0]
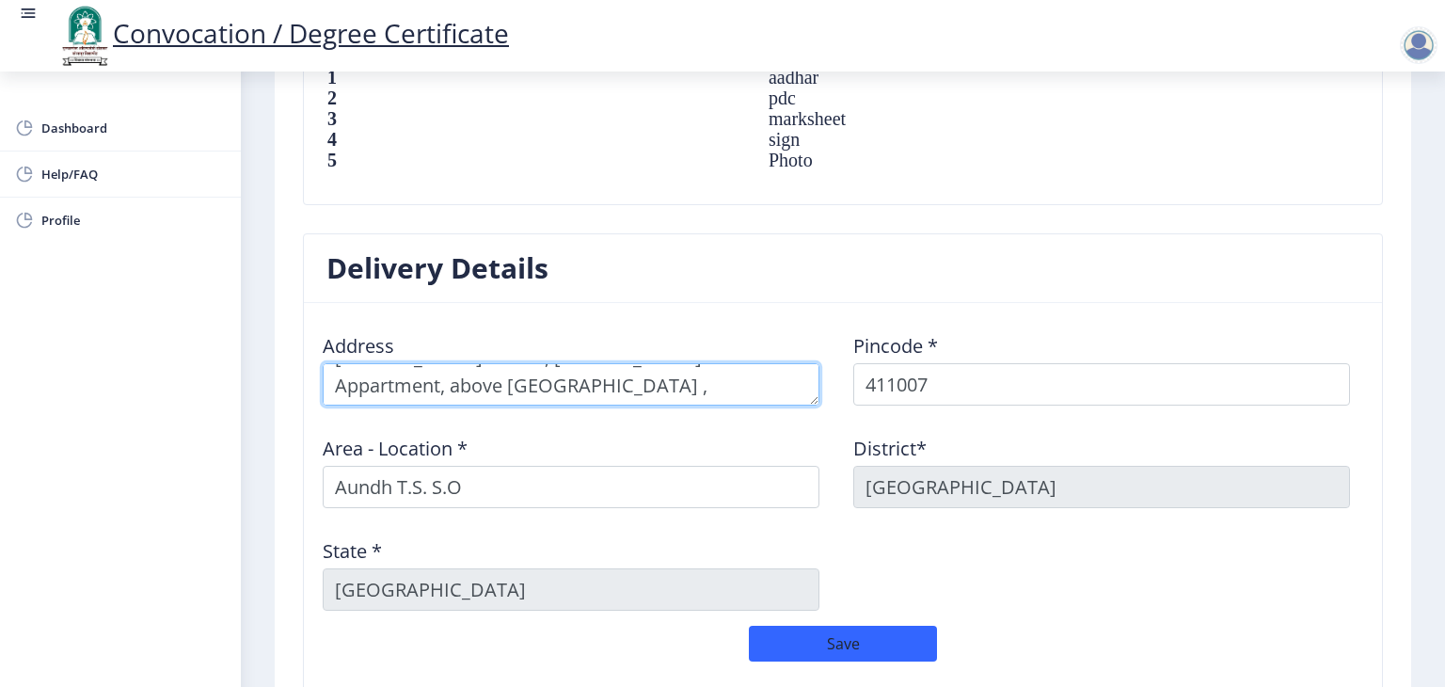
click at [710, 392] on textarea at bounding box center [571, 384] width 497 height 42
drag, startPoint x: 710, startPoint y: 392, endPoint x: 320, endPoint y: 375, distance: 390.9
click at [320, 375] on div "Address" at bounding box center [577, 362] width 531 height 88
type textarea "Parihar chowk, Udit Appartment, above radhika"
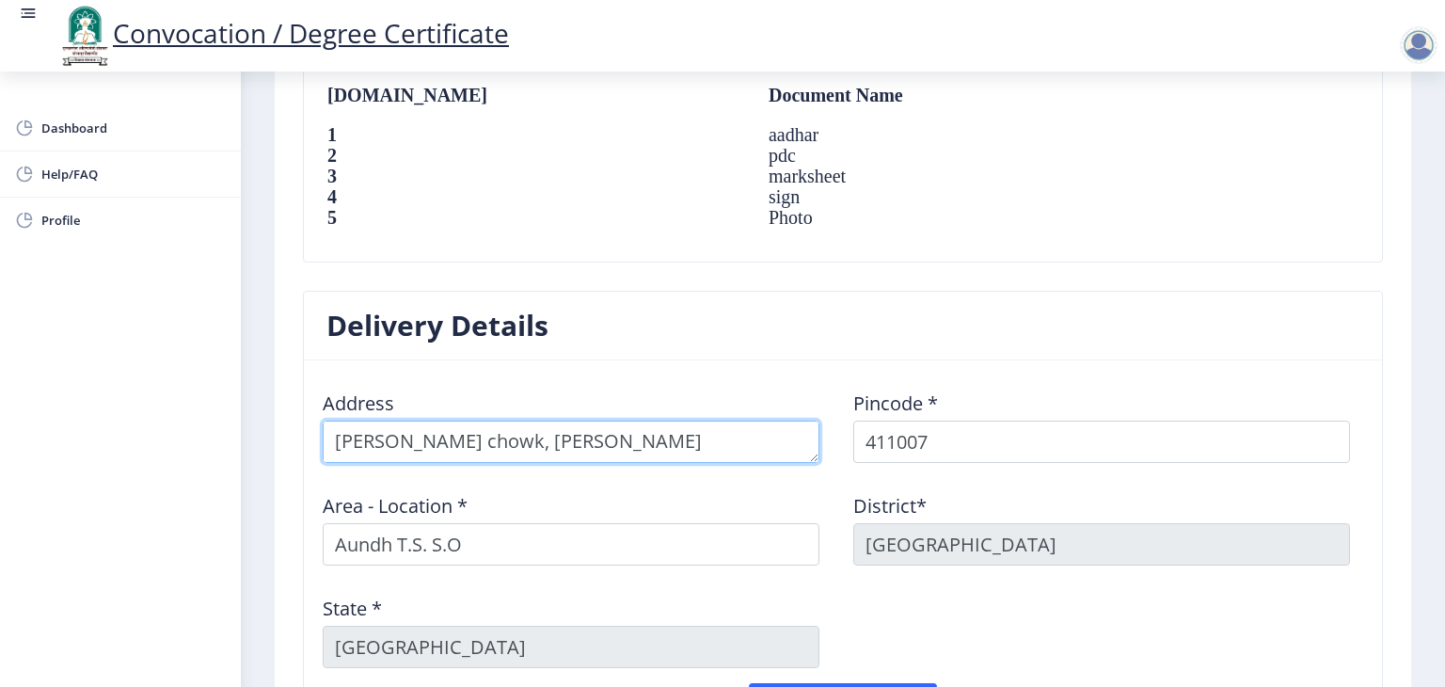
scroll to position [1291, 0]
click at [700, 434] on textarea at bounding box center [571, 440] width 497 height 42
click at [700, 438] on textarea at bounding box center [571, 440] width 497 height 42
type textarea "Khandobachiwadi, Tal-Mohol, Dist - Solapur"
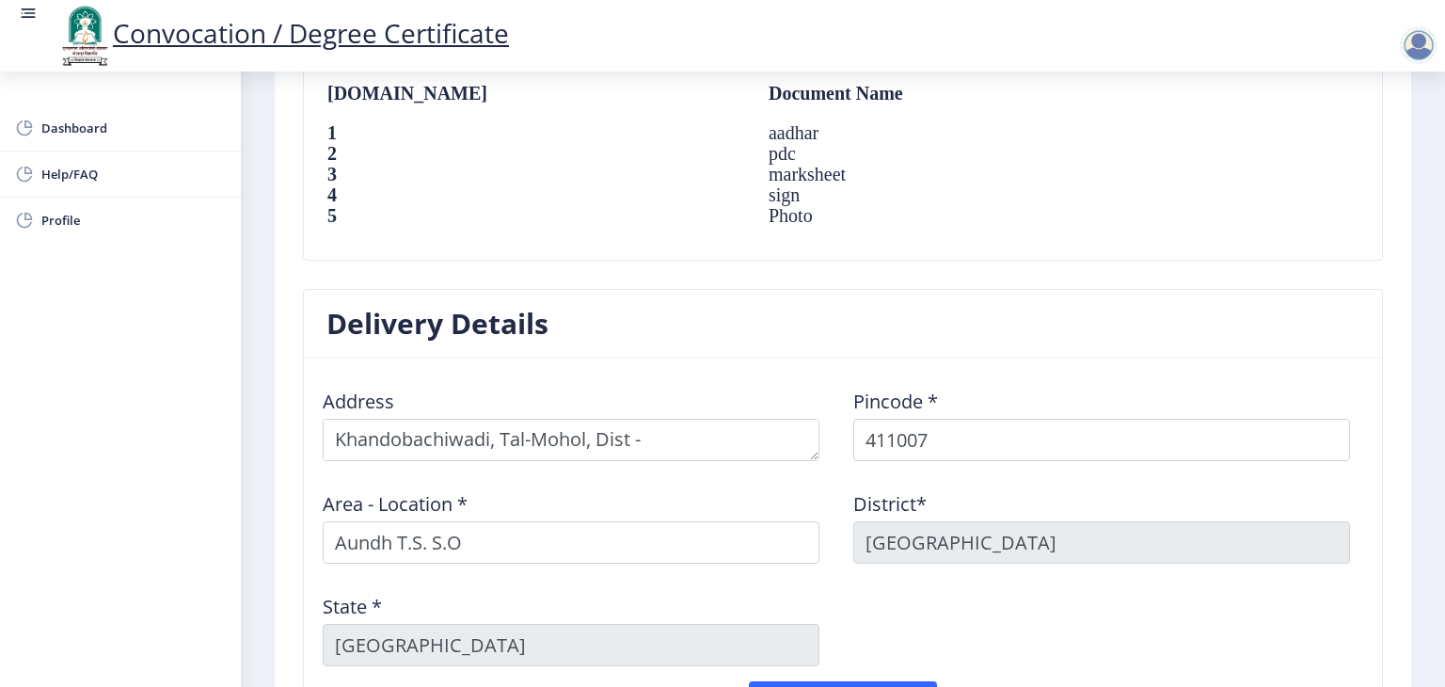
click at [825, 487] on div "Area - Location * Aundh T.S. S.O" at bounding box center [577, 520] width 531 height 88
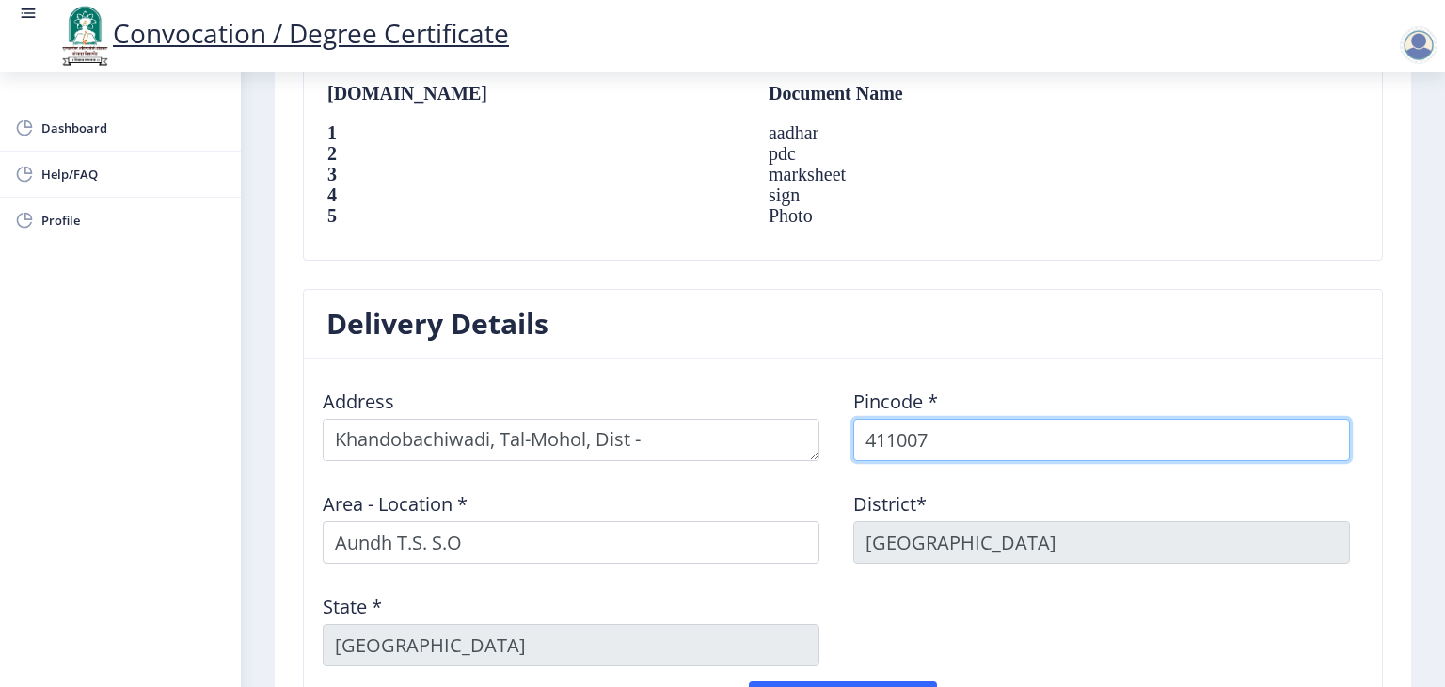
click at [905, 439] on input "411007" at bounding box center [1101, 440] width 497 height 42
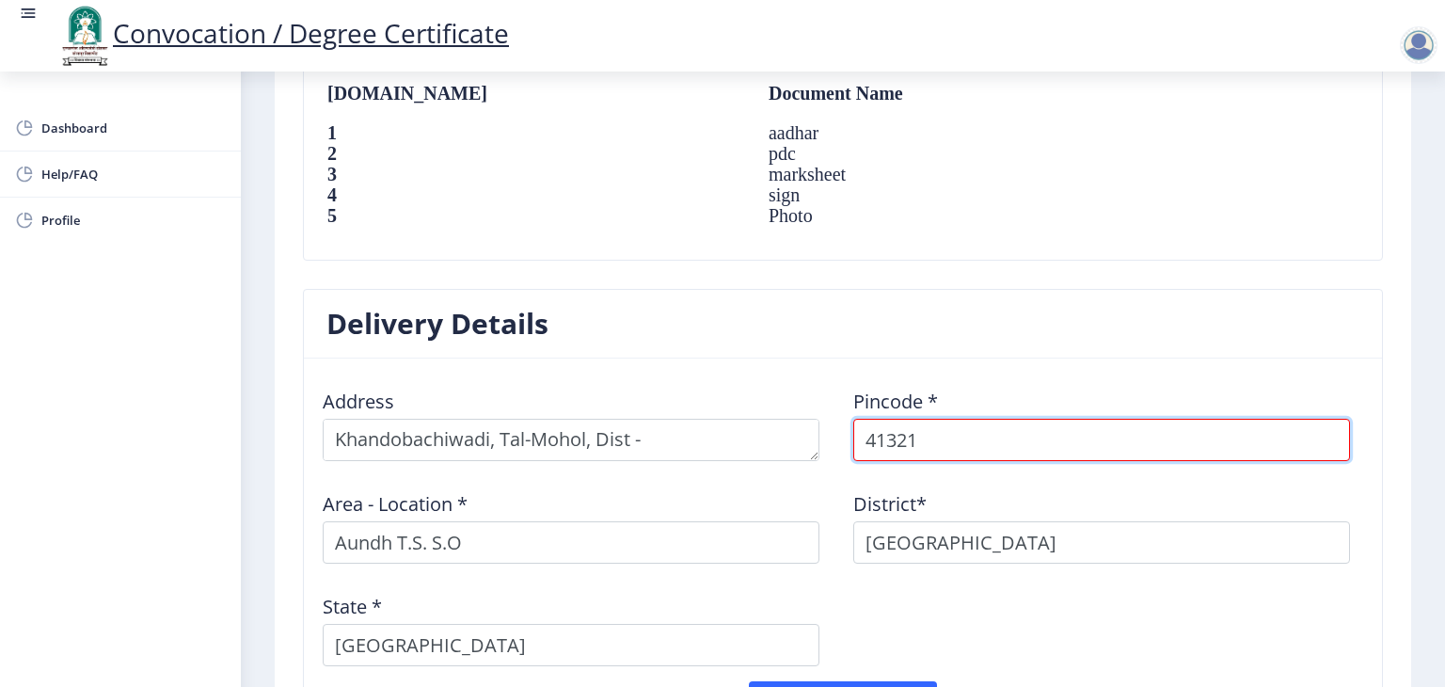
type input "413214"
select select
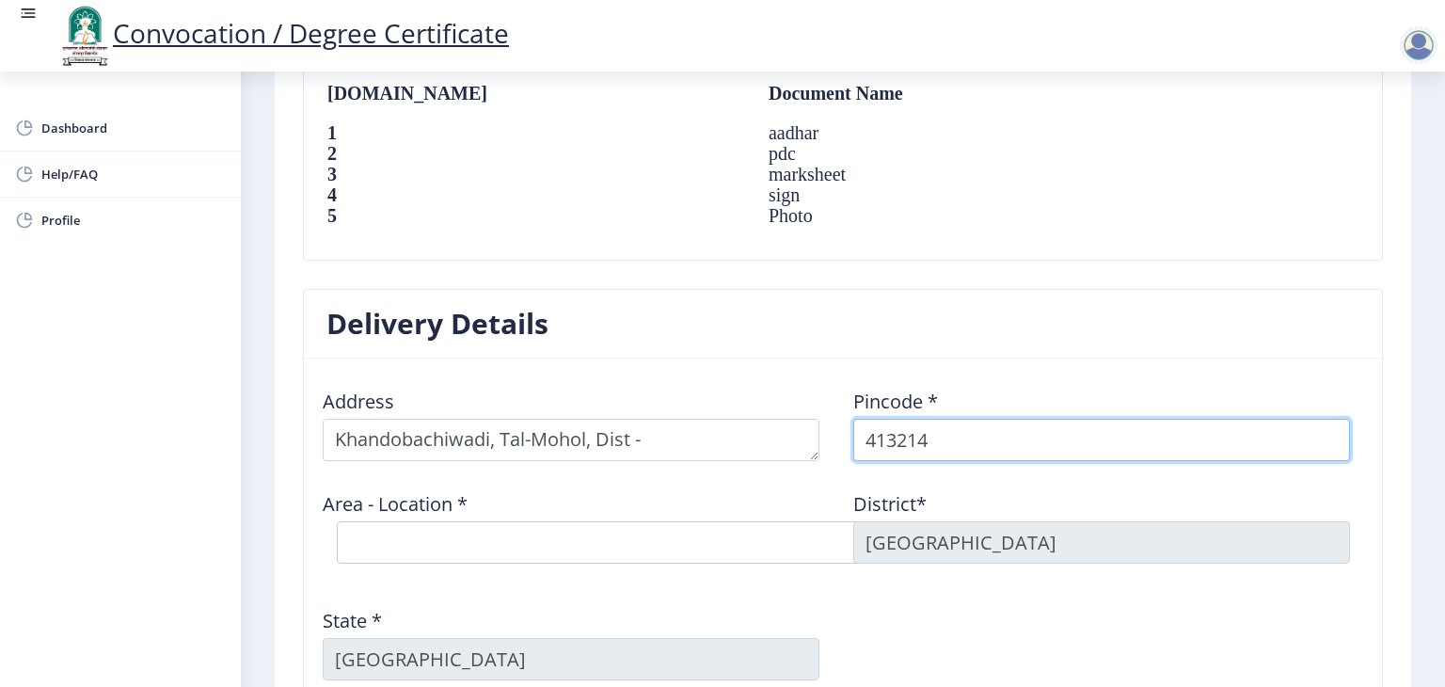
type input "413214"
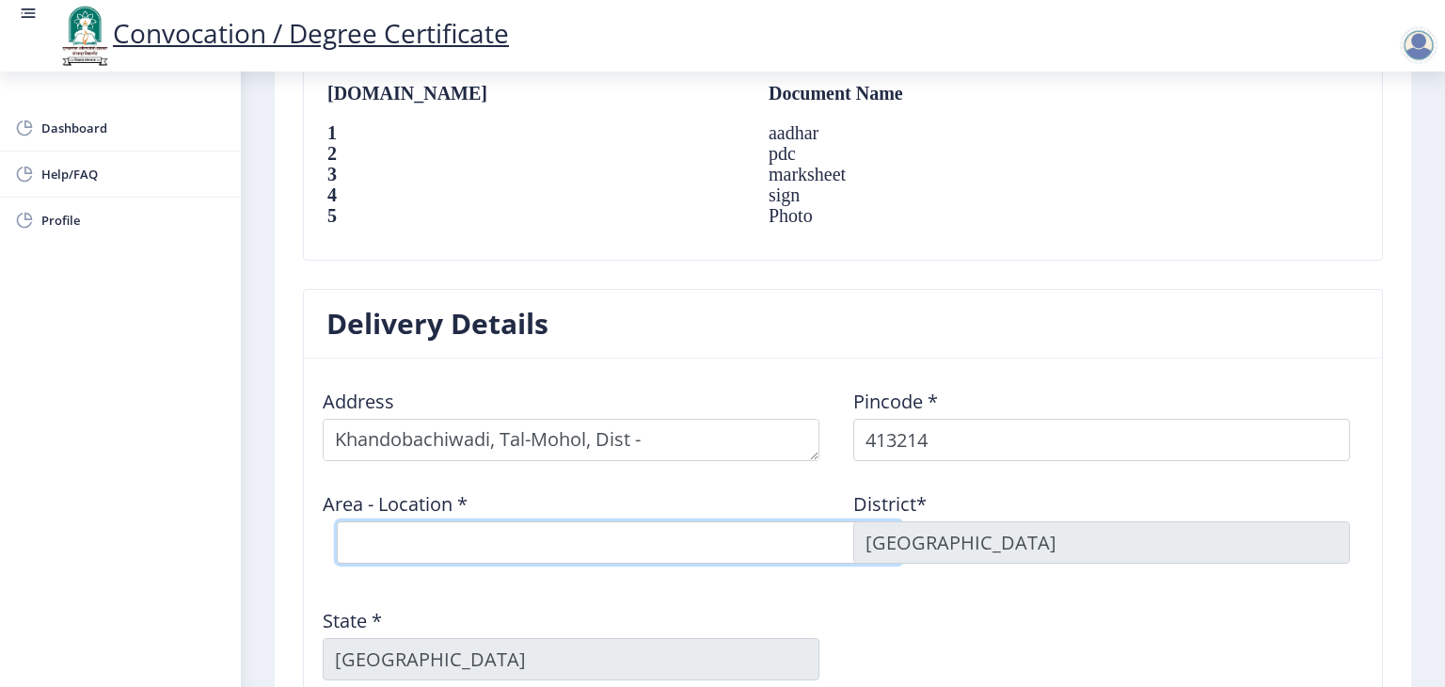
click at [498, 552] on select "Select Area Location Angar S.O Anjangaon Khilobache B.O Bitle B.O Londewadi B.O…" at bounding box center [619, 542] width 565 height 42
select select "6: Object"
click at [337, 521] on select "Select Area Location Angar S.O Anjangaon Khilobache B.O Bitle B.O Londewadi B.O…" at bounding box center [619, 542] width 565 height 42
type input "SOLAPUR"
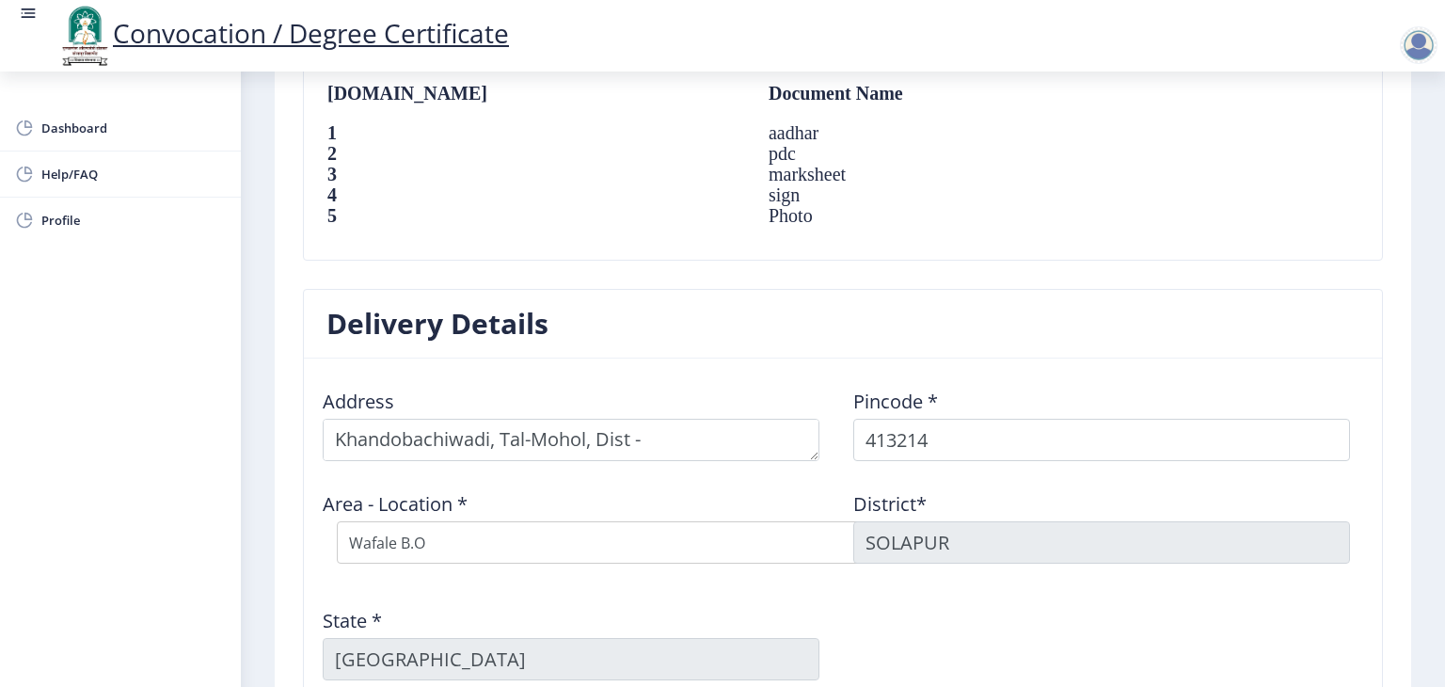
click at [970, 581] on div "Address Pincode * 413214 Area - Location * Select Area Location Angar S.O Anjan…" at bounding box center [842, 535] width 1061 height 322
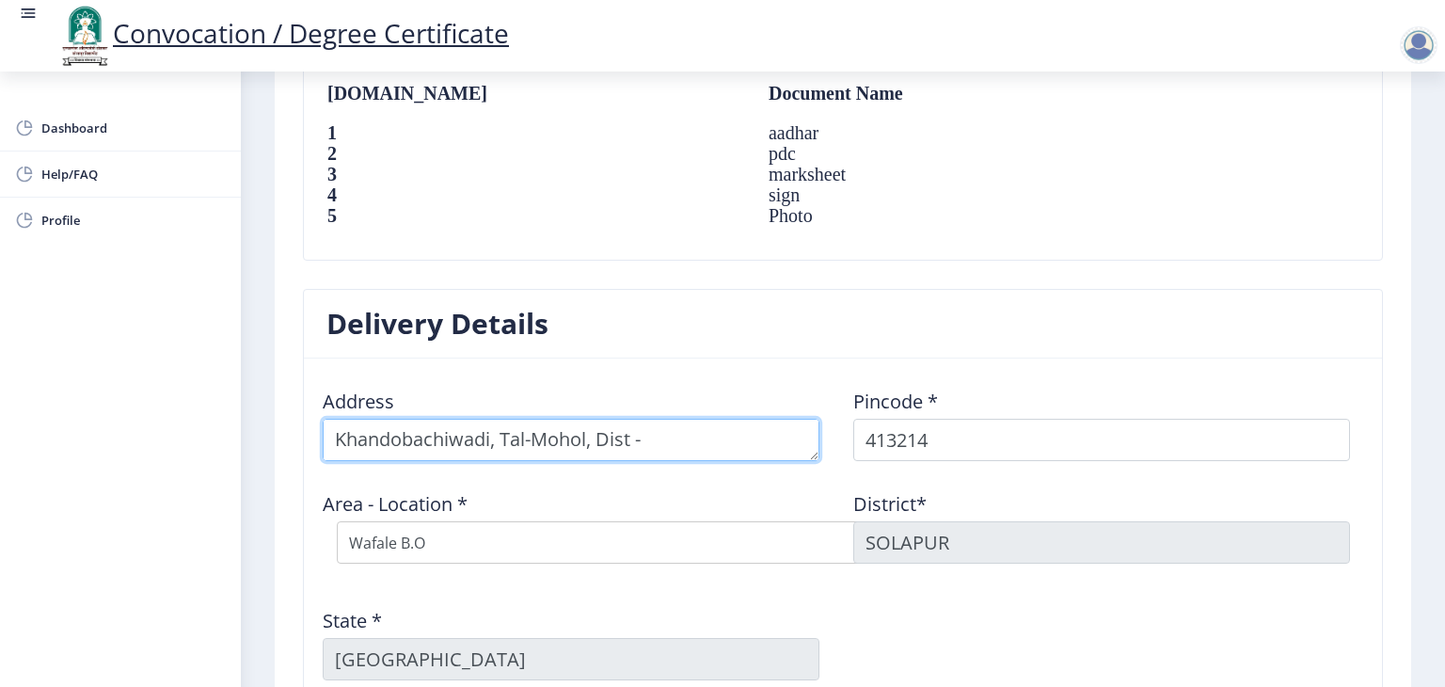
click at [496, 435] on textarea at bounding box center [571, 440] width 497 height 42
type textarea "Khandobachiwadi, Shinde Vasti, Tal-Mohol, Dist - Solapur"
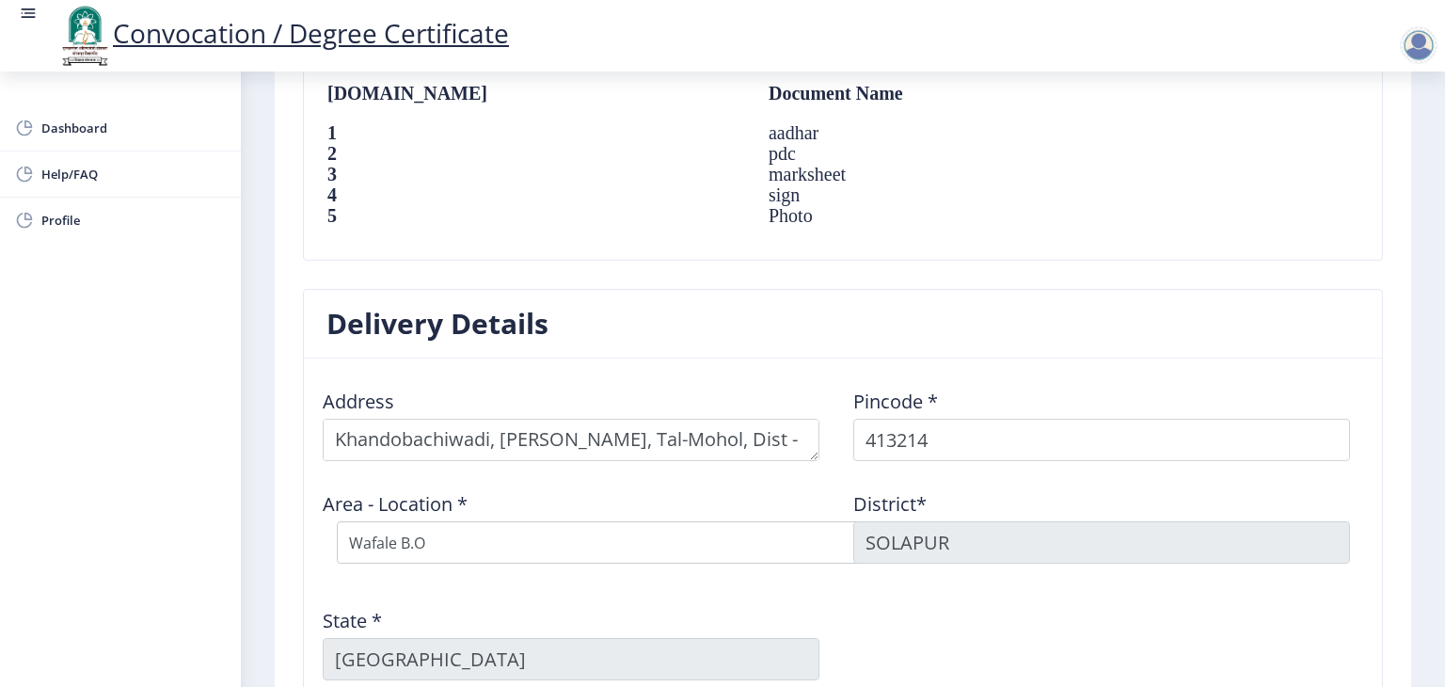
click at [831, 477] on div "Area - Location * Select Area Location Angar S.O Anjangaon Khilobache B.O Bitle…" at bounding box center [577, 527] width 531 height 102
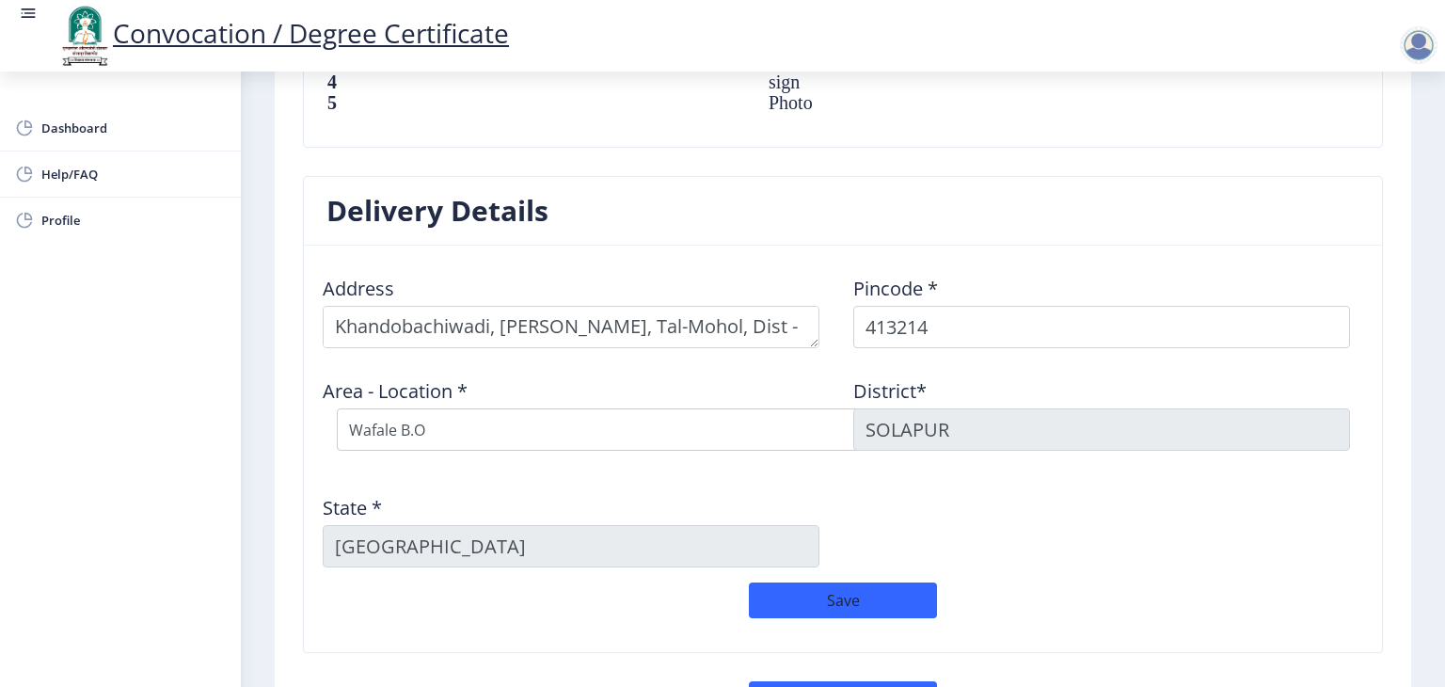
scroll to position [1581, 0]
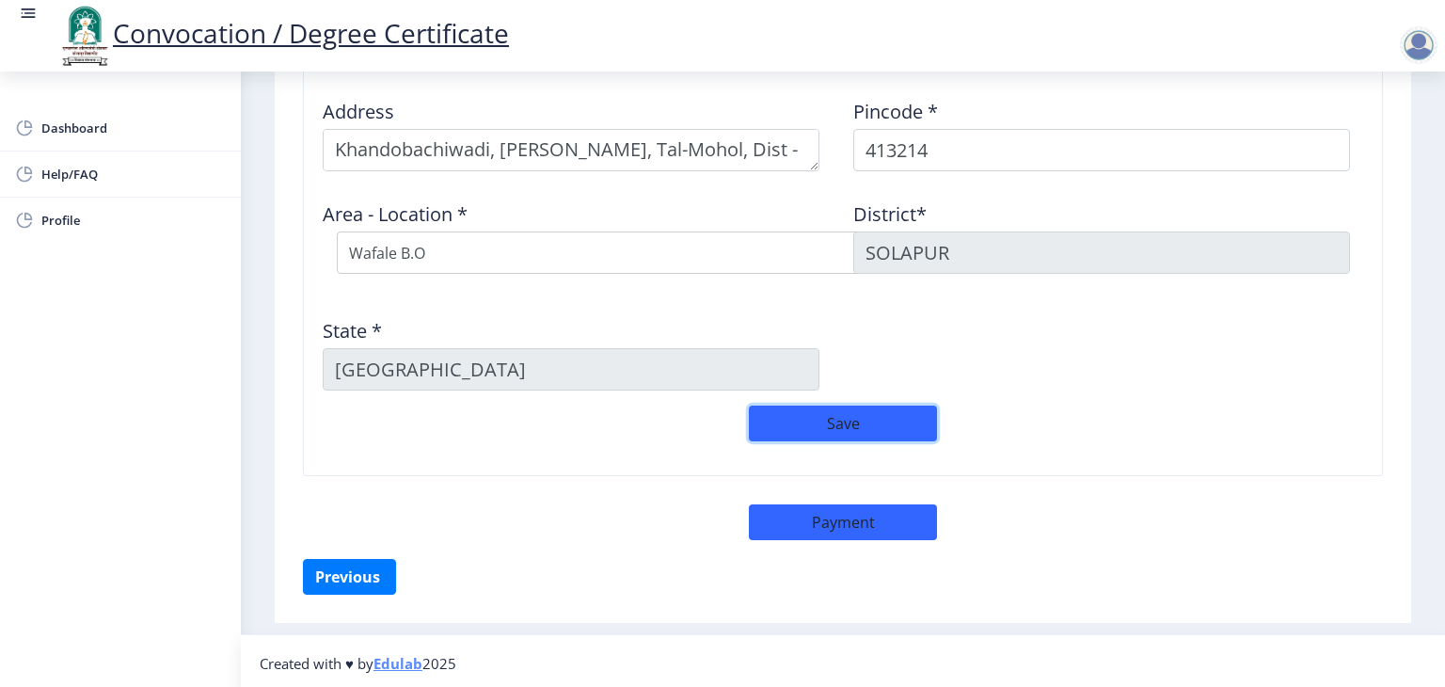
click at [887, 412] on button "Save" at bounding box center [843, 424] width 188 height 36
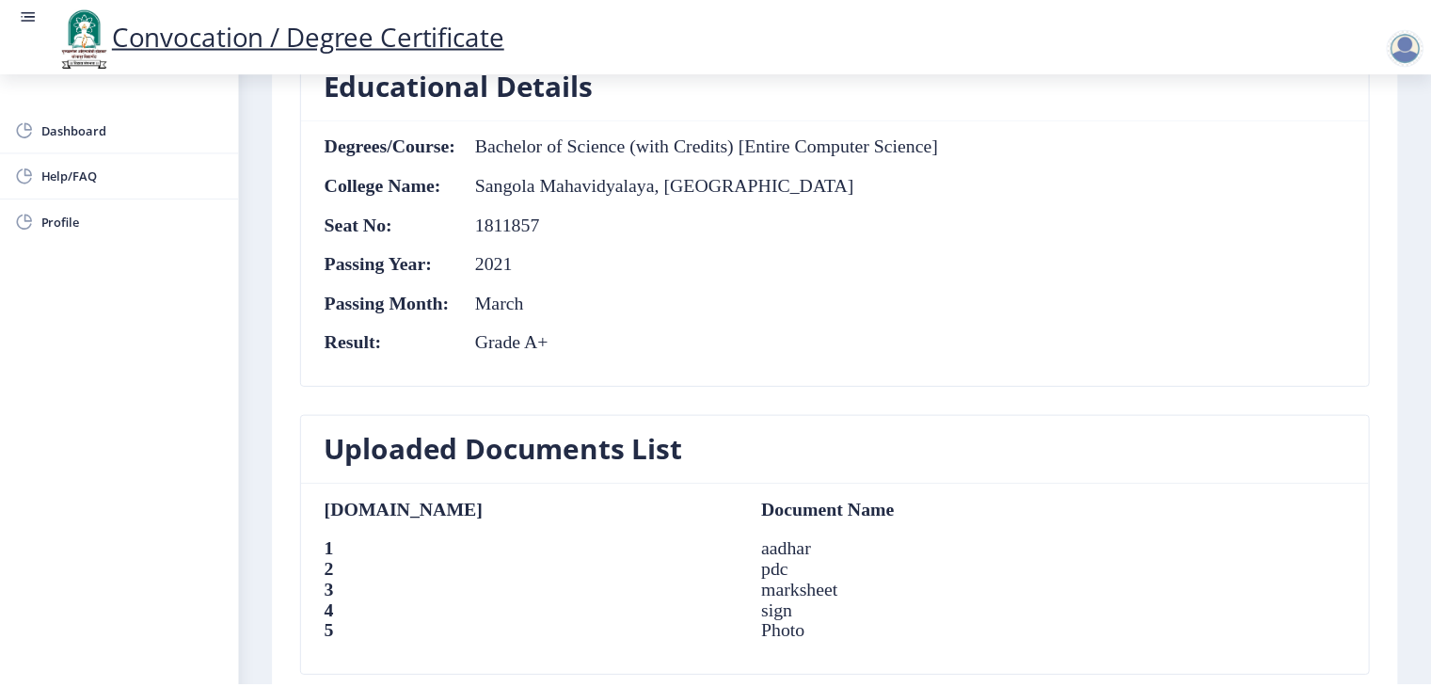
scroll to position [1566, 0]
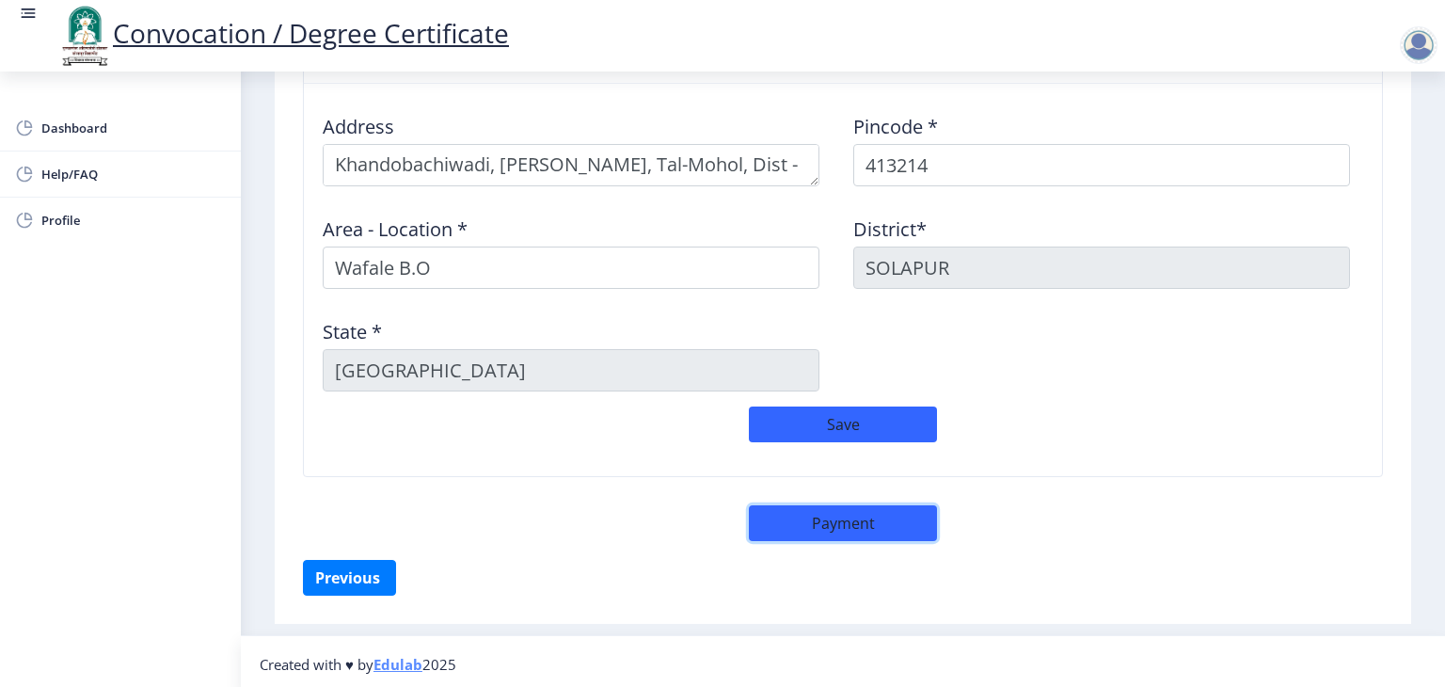
click at [846, 527] on button "Payment" at bounding box center [843, 523] width 188 height 36
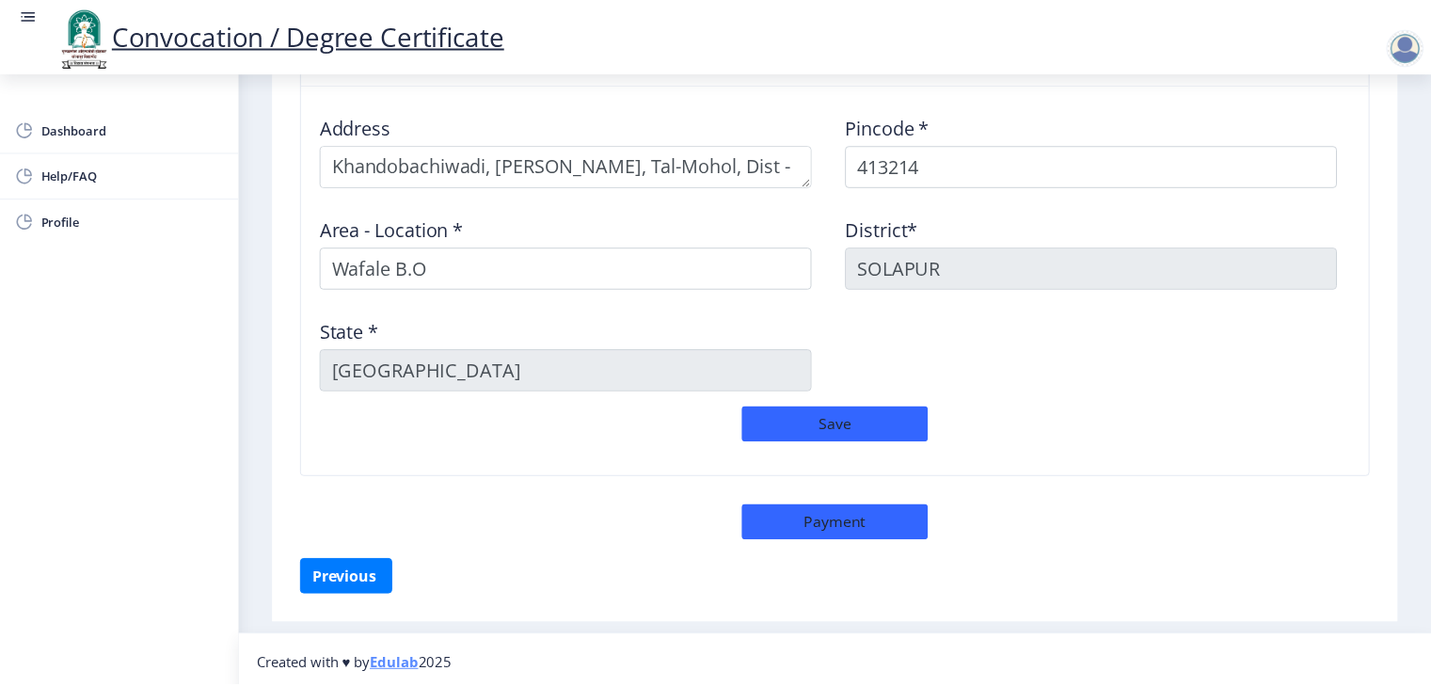
select select "sealed"
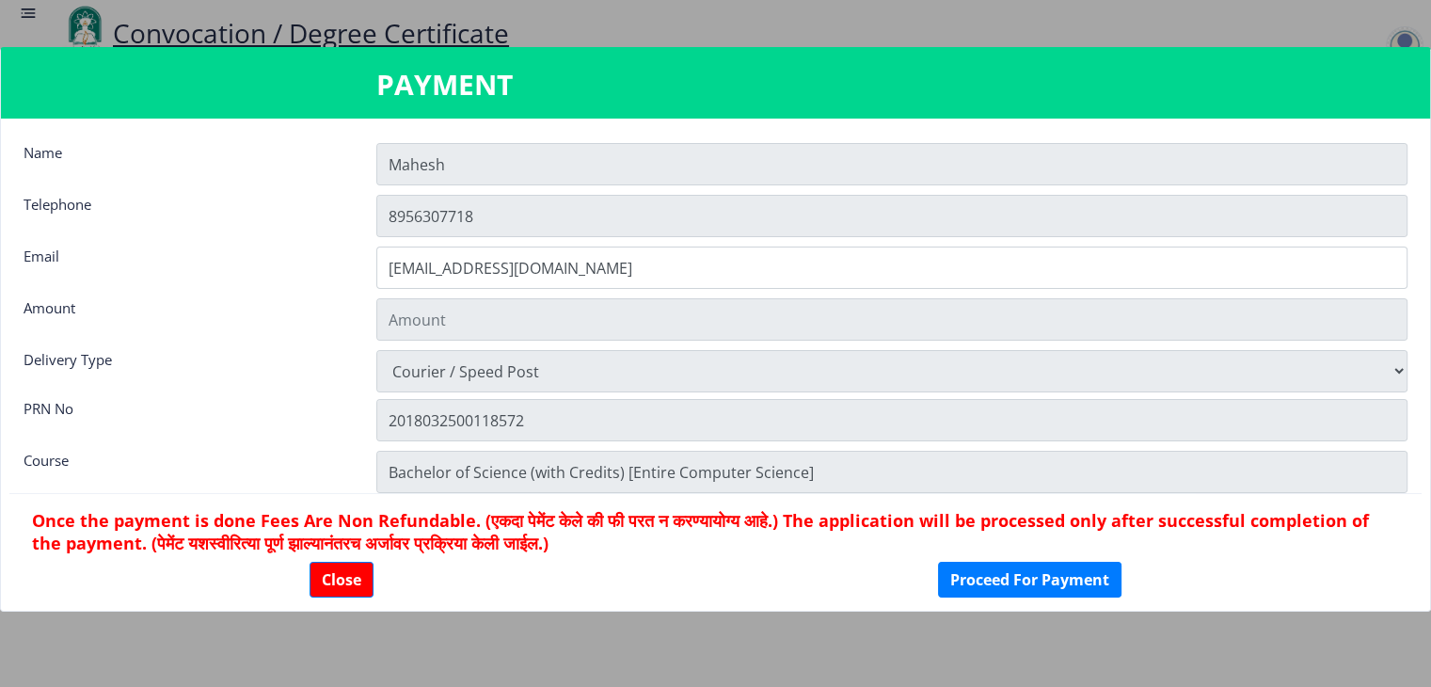
type input "2885"
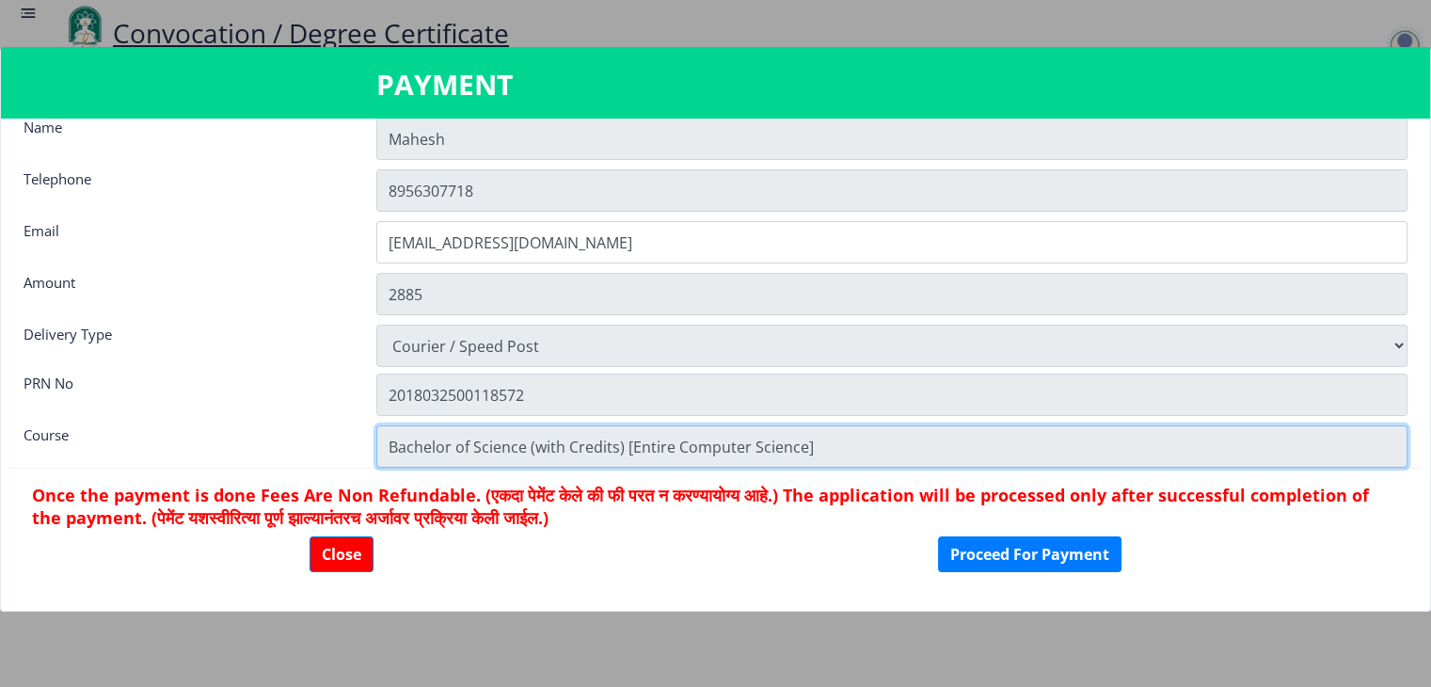
click at [966, 441] on input "Bachelor of Science (with Credits) [Entire Computer Science]" at bounding box center [891, 446] width 1031 height 42
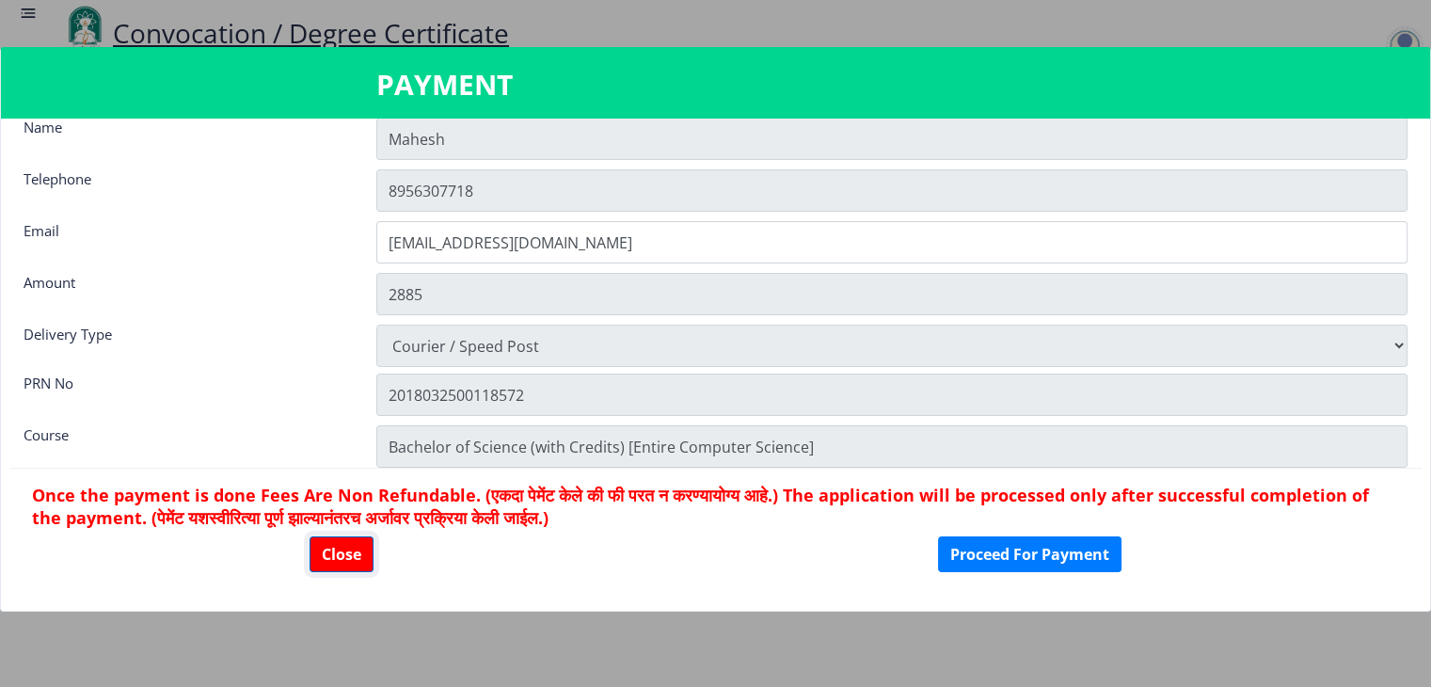
click at [337, 557] on button "Close" at bounding box center [342, 554] width 64 height 36
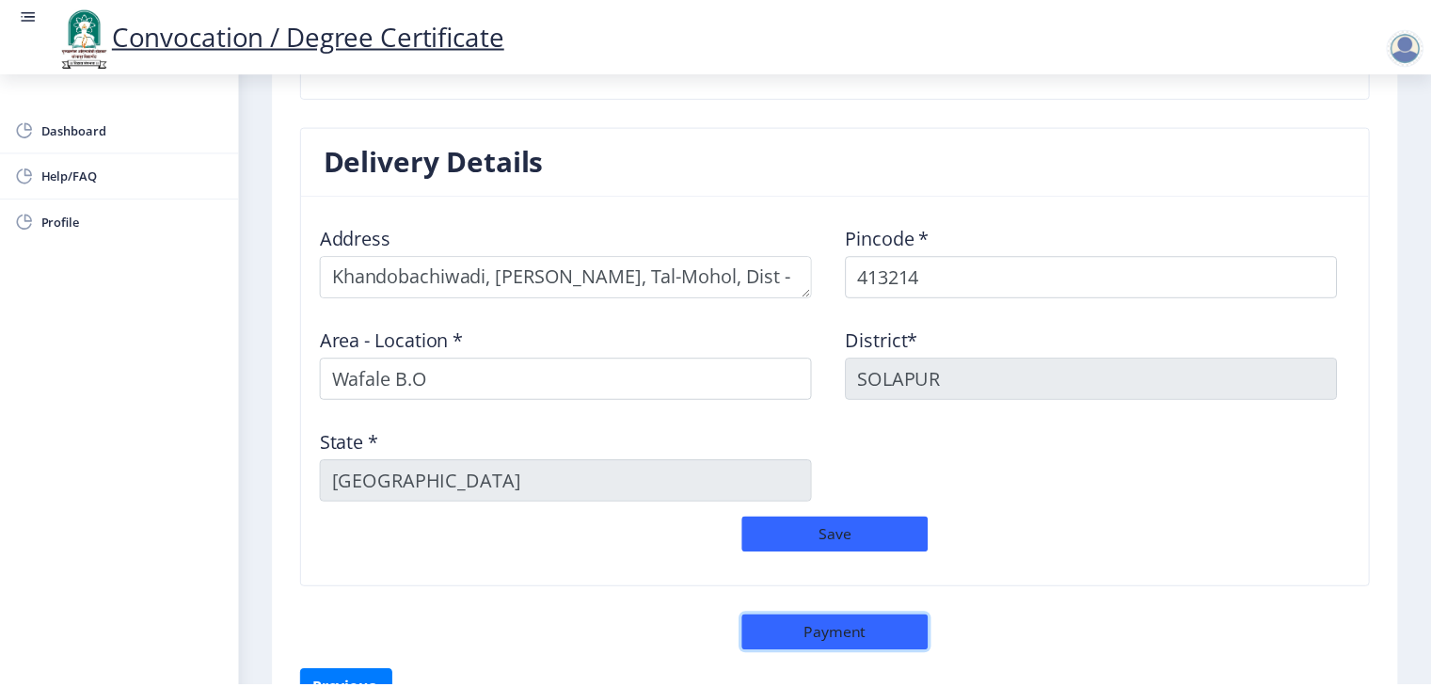
scroll to position [1566, 0]
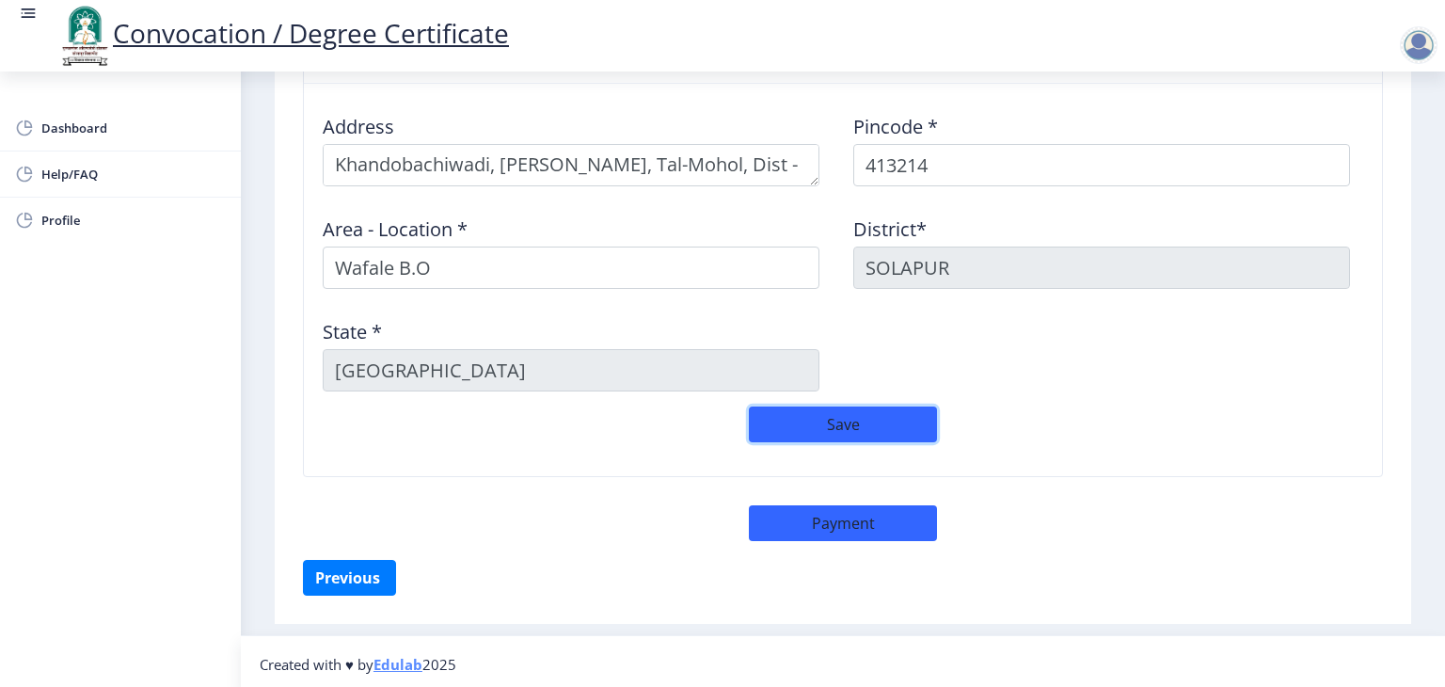
click at [882, 419] on button "Save" at bounding box center [843, 425] width 188 height 36
click at [868, 529] on button "Payment" at bounding box center [843, 523] width 188 height 36
select select "sealed"
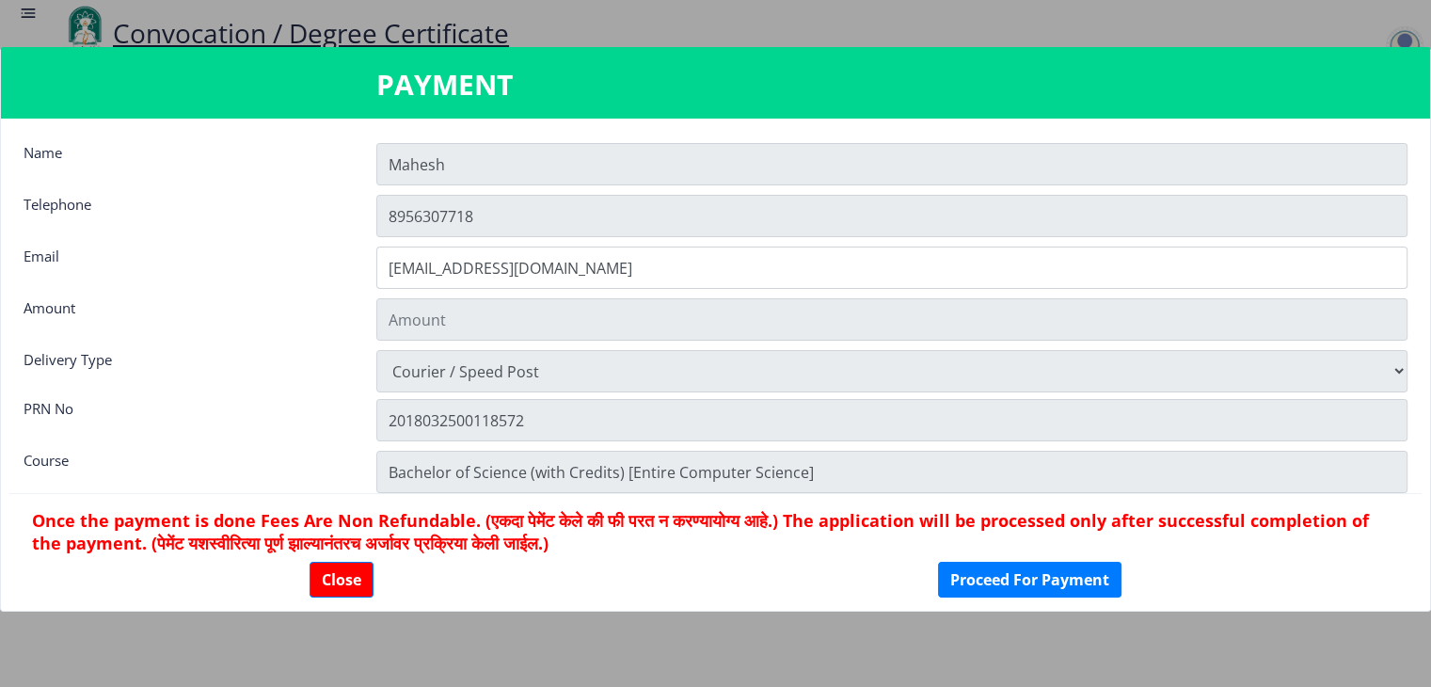
type input "2885"
click at [343, 581] on button "Close" at bounding box center [342, 580] width 64 height 36
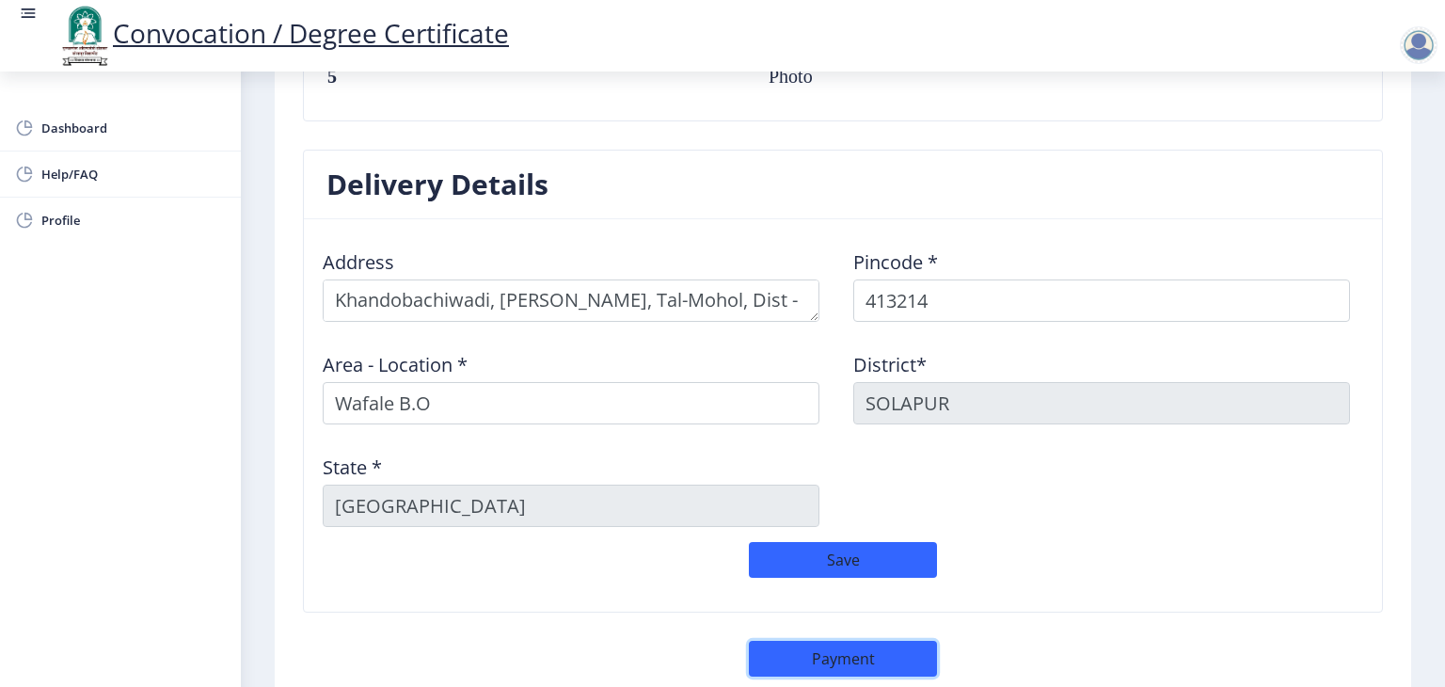
scroll to position [1427, 0]
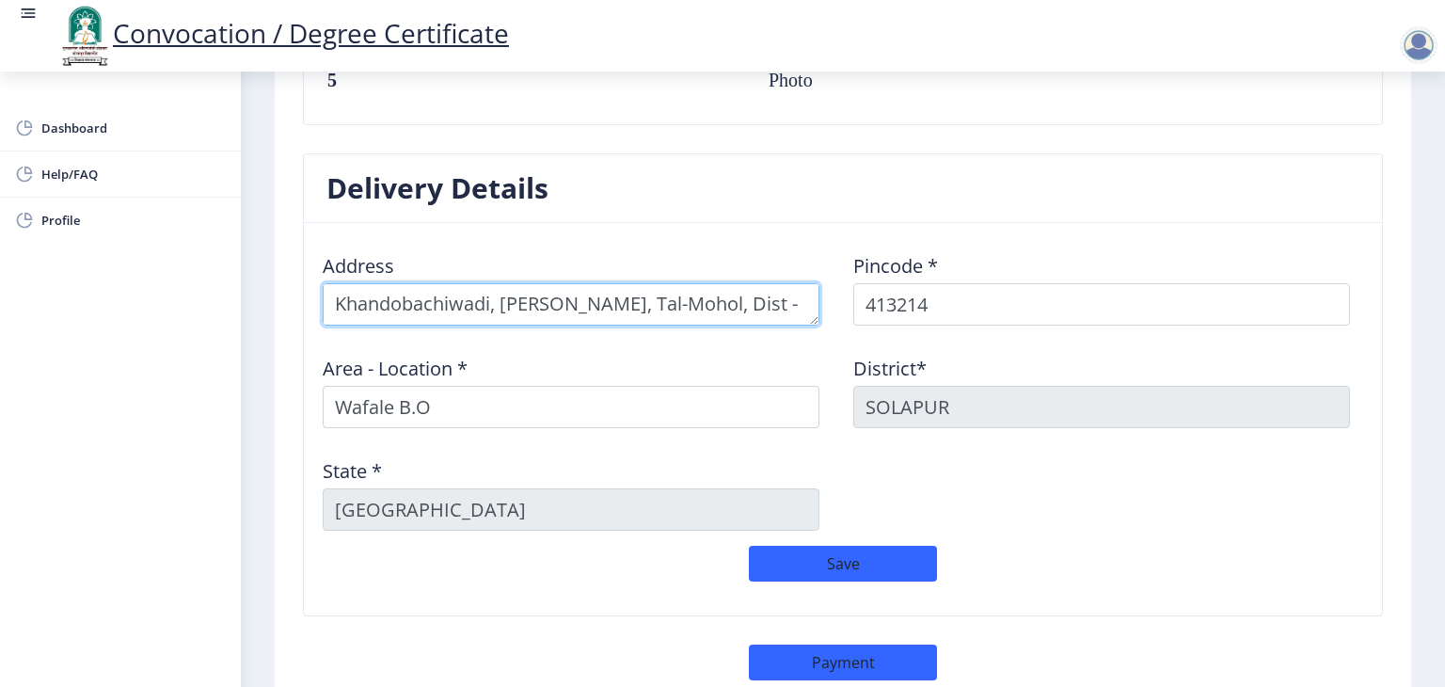
click at [767, 305] on textarea at bounding box center [571, 304] width 497 height 42
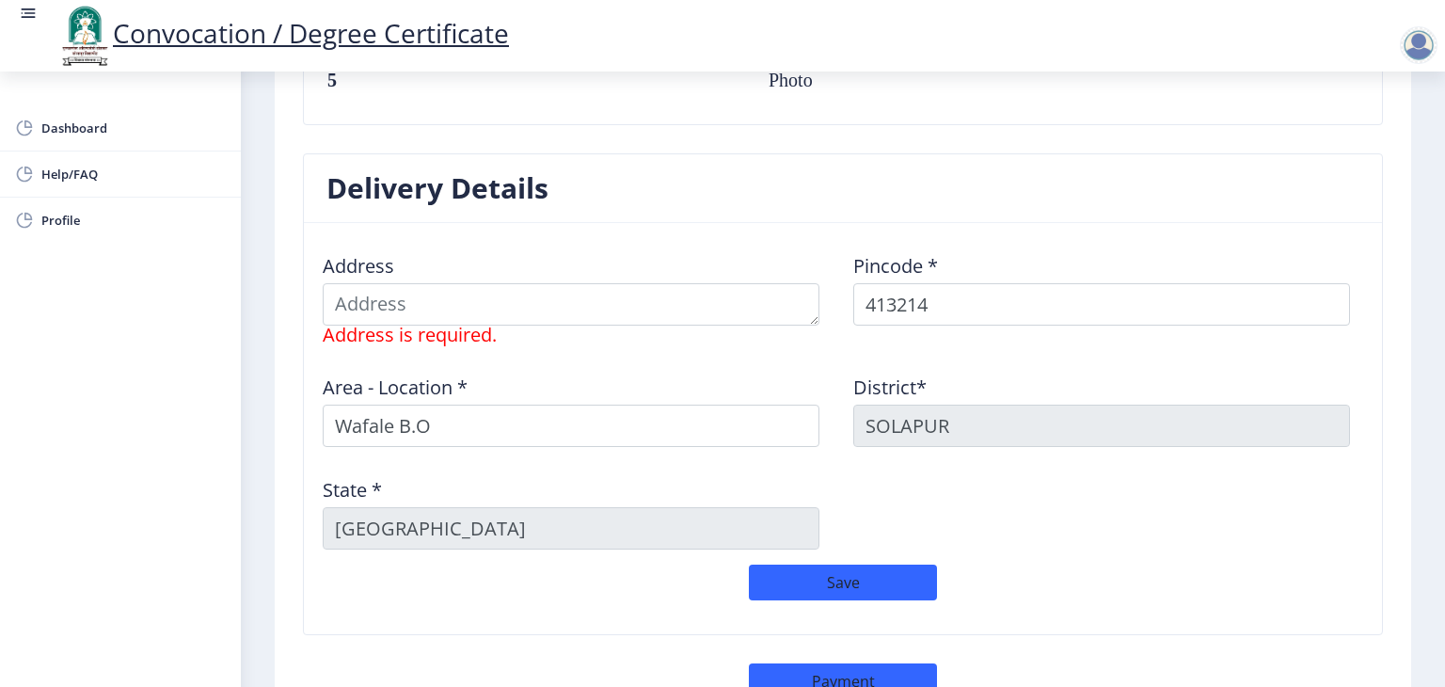
click at [769, 364] on div "Area - Location * Wafale B.O" at bounding box center [577, 403] width 531 height 88
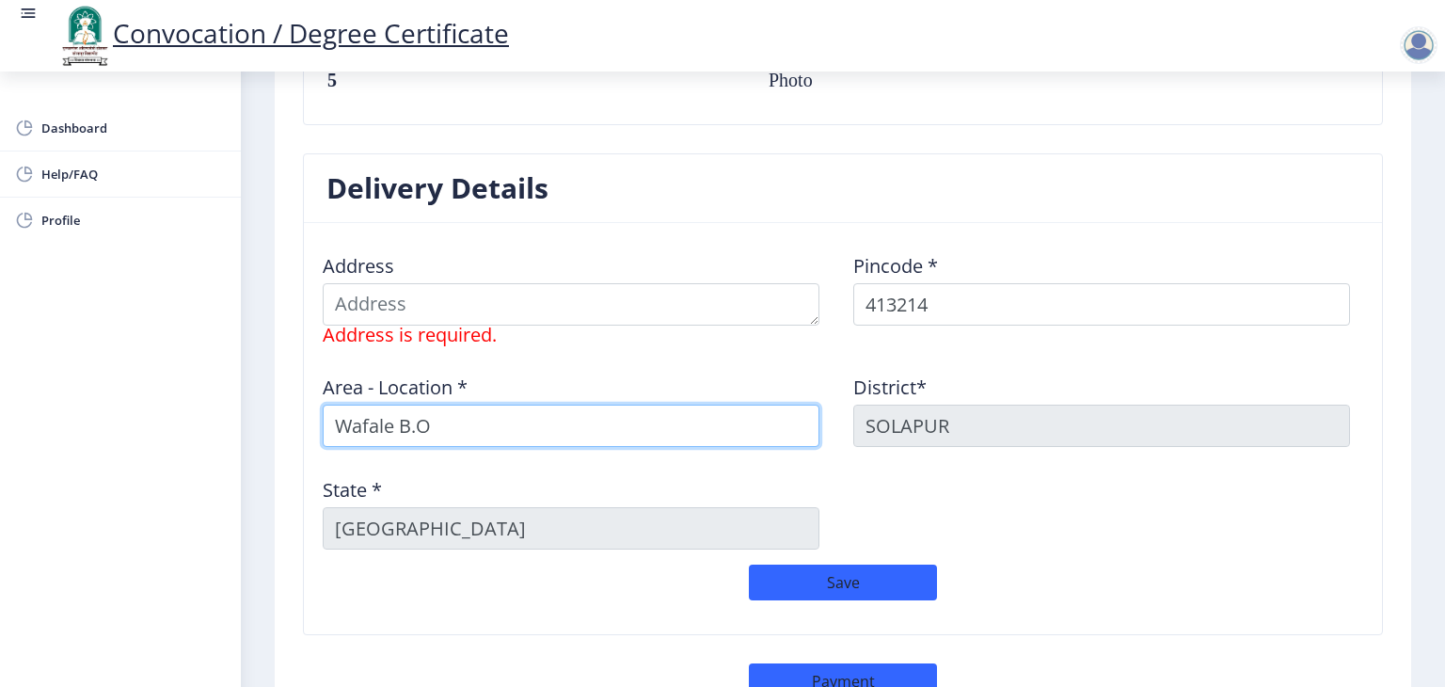
click at [467, 411] on input "Wafale B.O" at bounding box center [571, 426] width 497 height 42
type input "W"
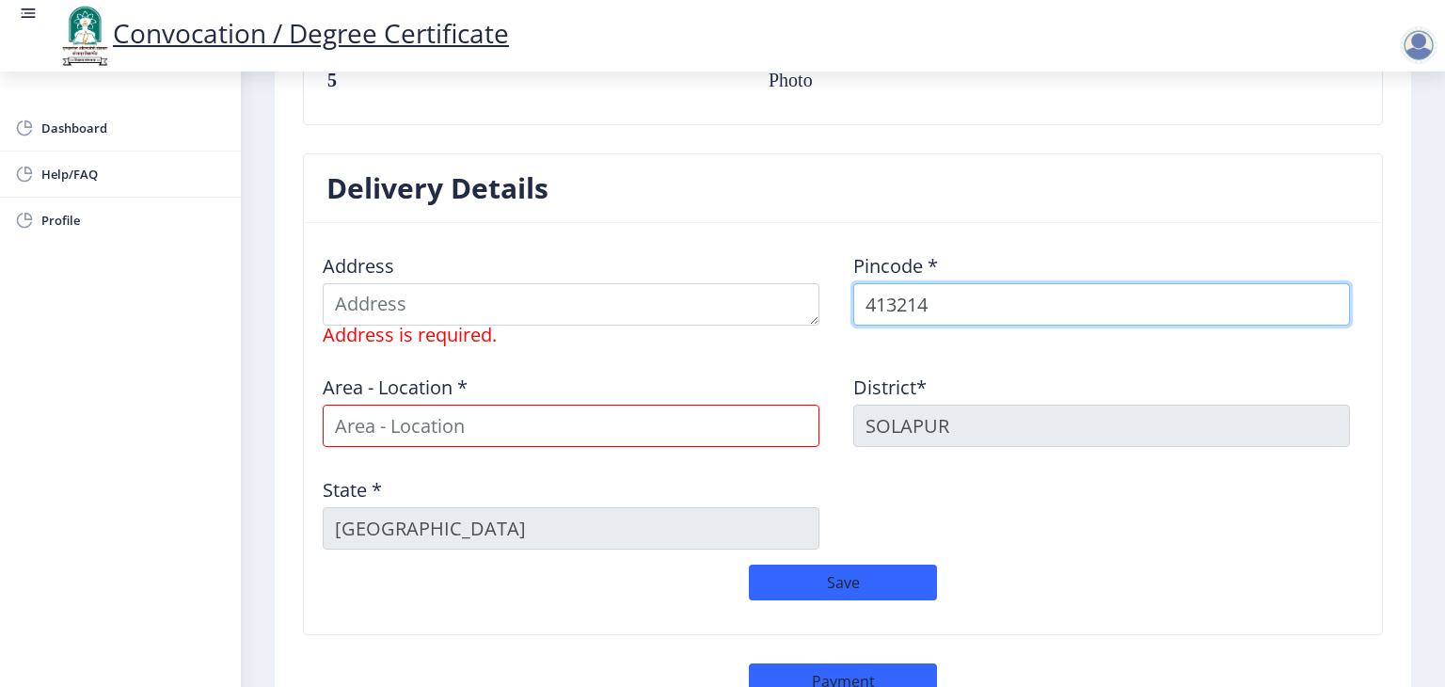
click at [945, 287] on input "413214" at bounding box center [1101, 304] width 497 height 42
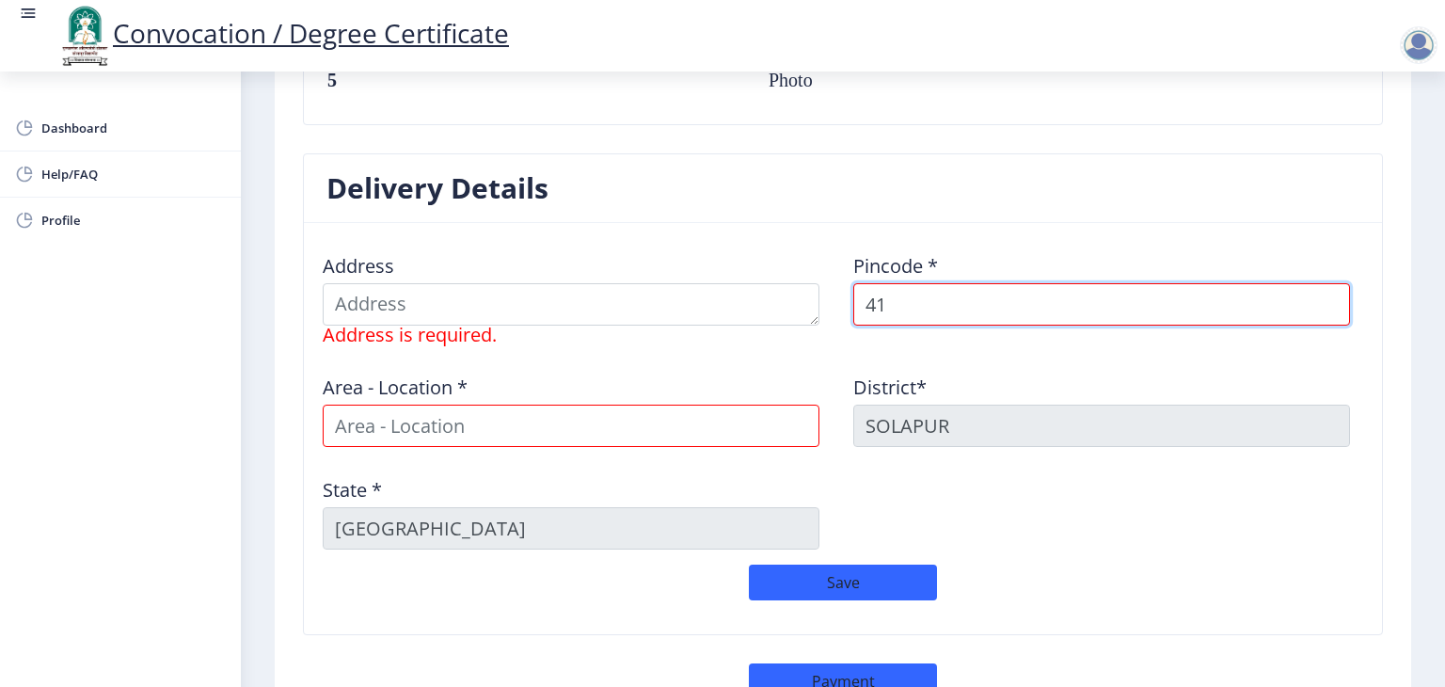
type input "4"
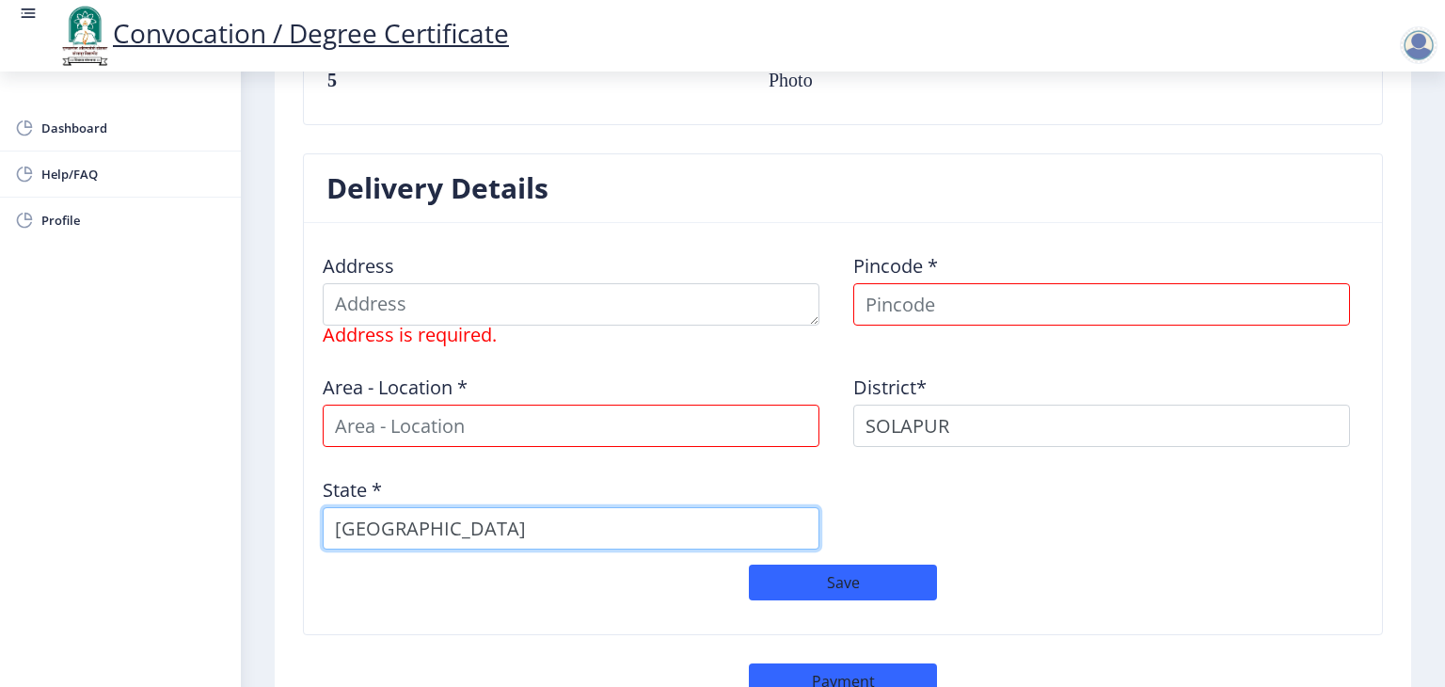
click at [546, 527] on input "Maharashtra" at bounding box center [571, 528] width 497 height 42
type input "M"
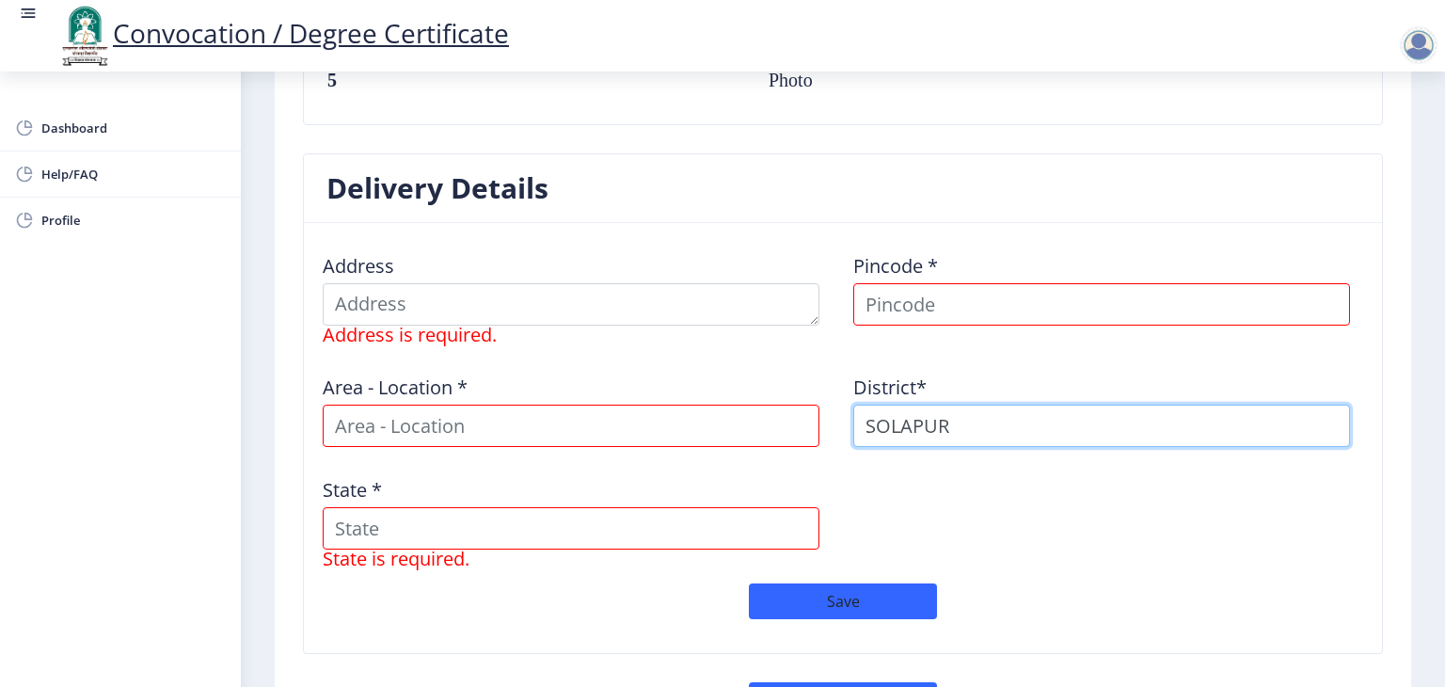
click at [969, 419] on input "SOLAPUR" at bounding box center [1101, 426] width 497 height 42
type input "S"
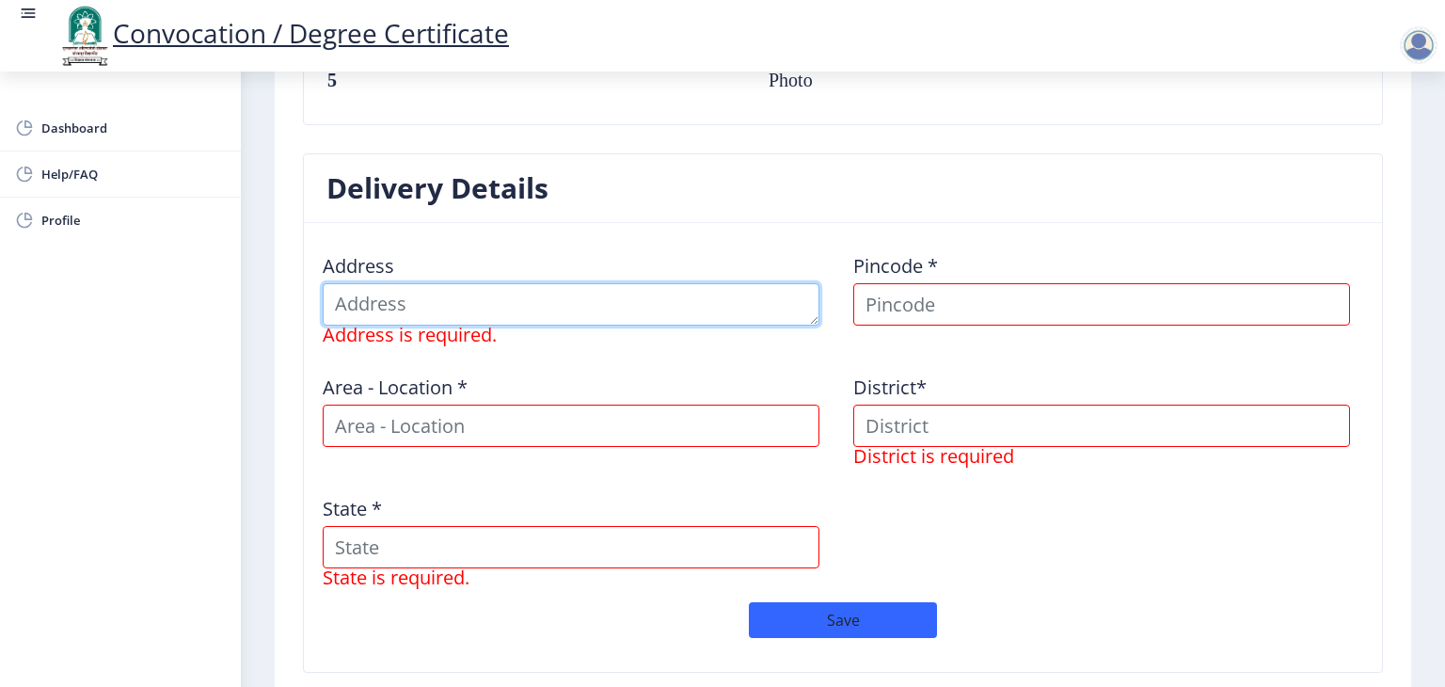
click at [567, 307] on textarea at bounding box center [571, 304] width 497 height 42
type textarea "Parihar chowk, Udit Appartment , Aundh , Maharashtra - 411007"
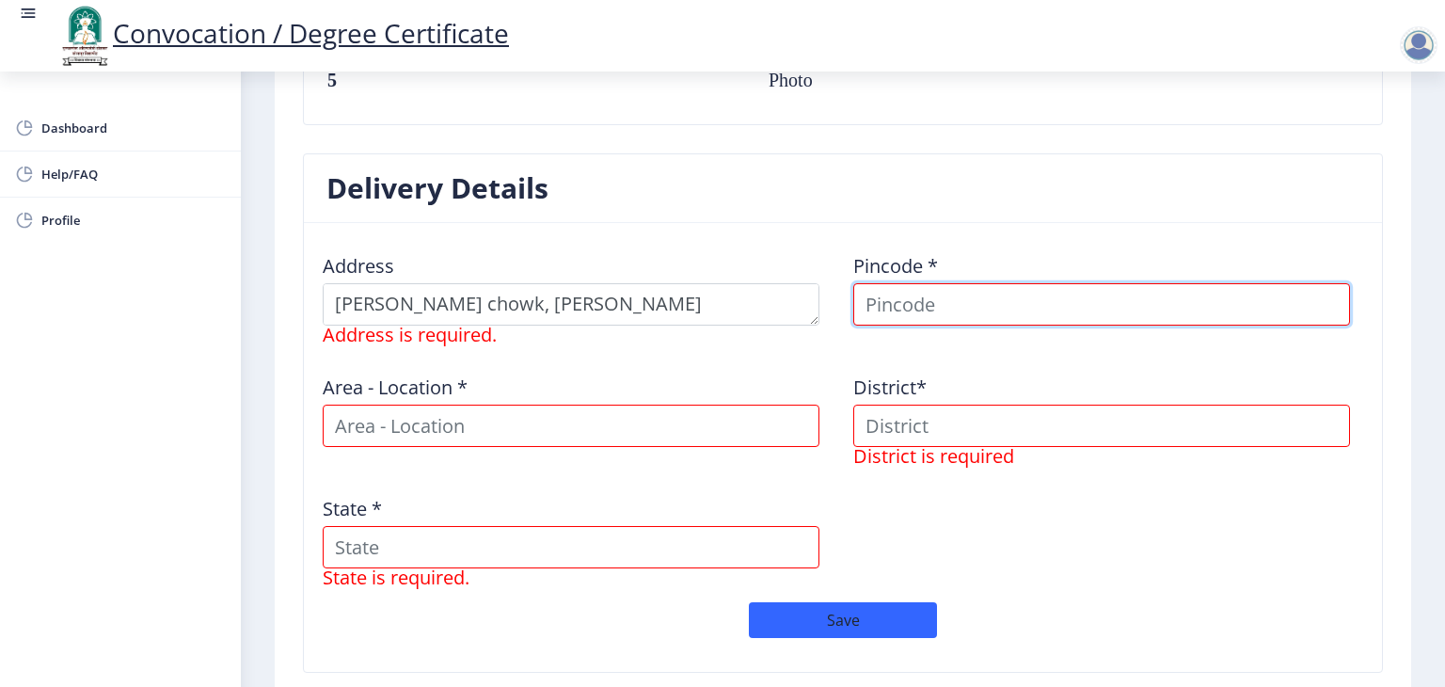
type input "Mahesh"
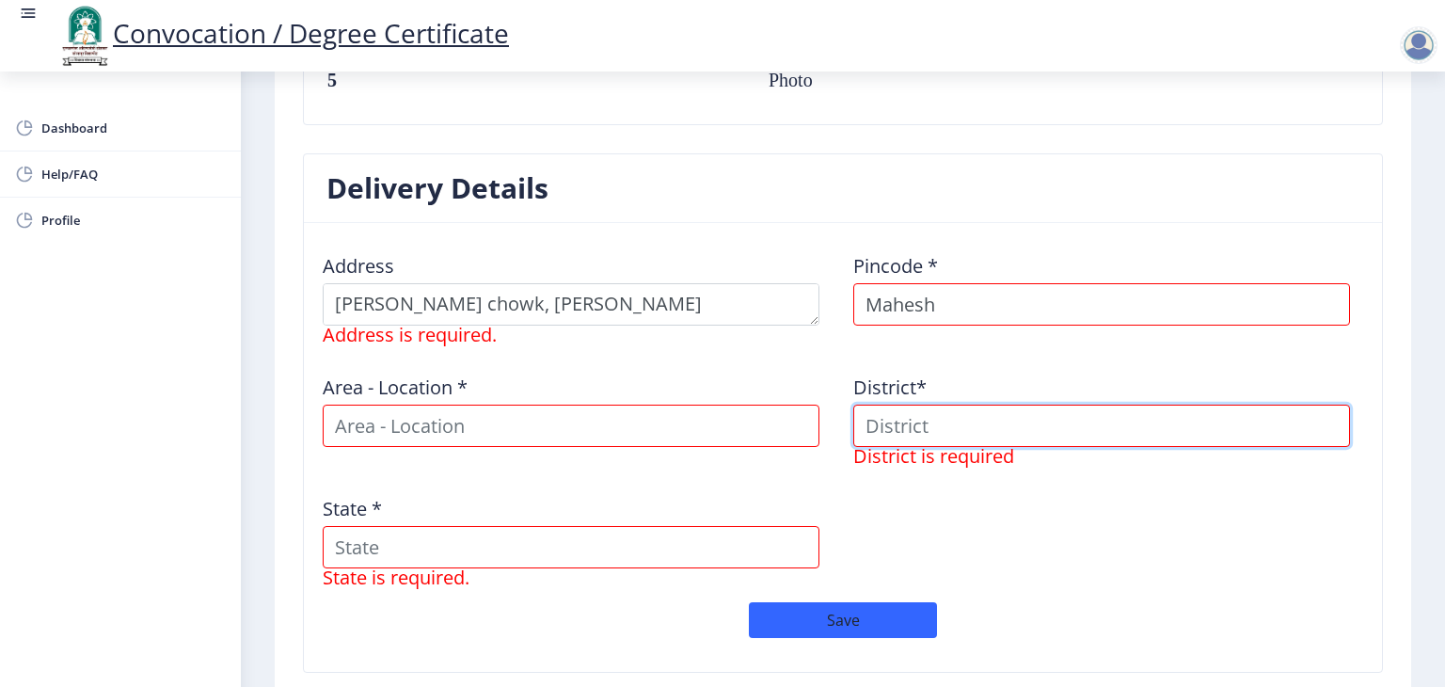
type input "Mahesh"
type input "Maharashtra"
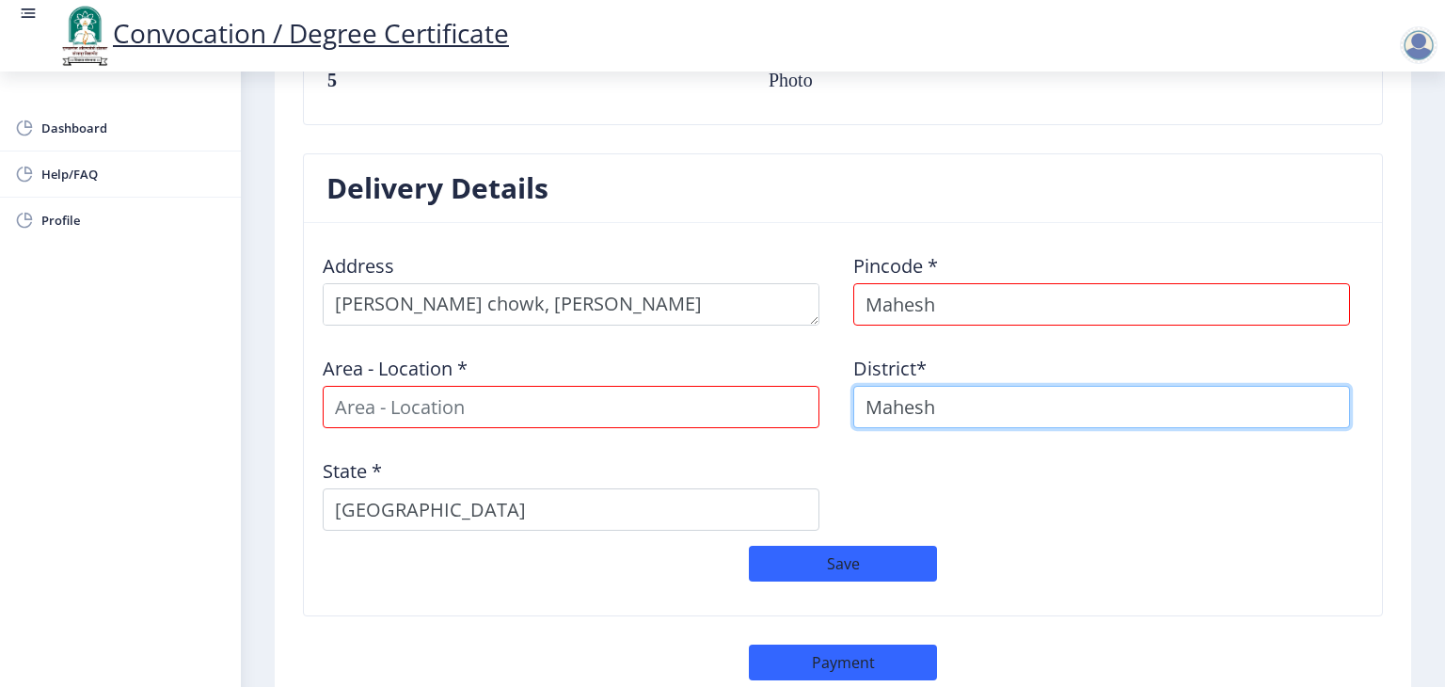
click at [893, 402] on input "Mahesh" at bounding box center [1101, 407] width 497 height 42
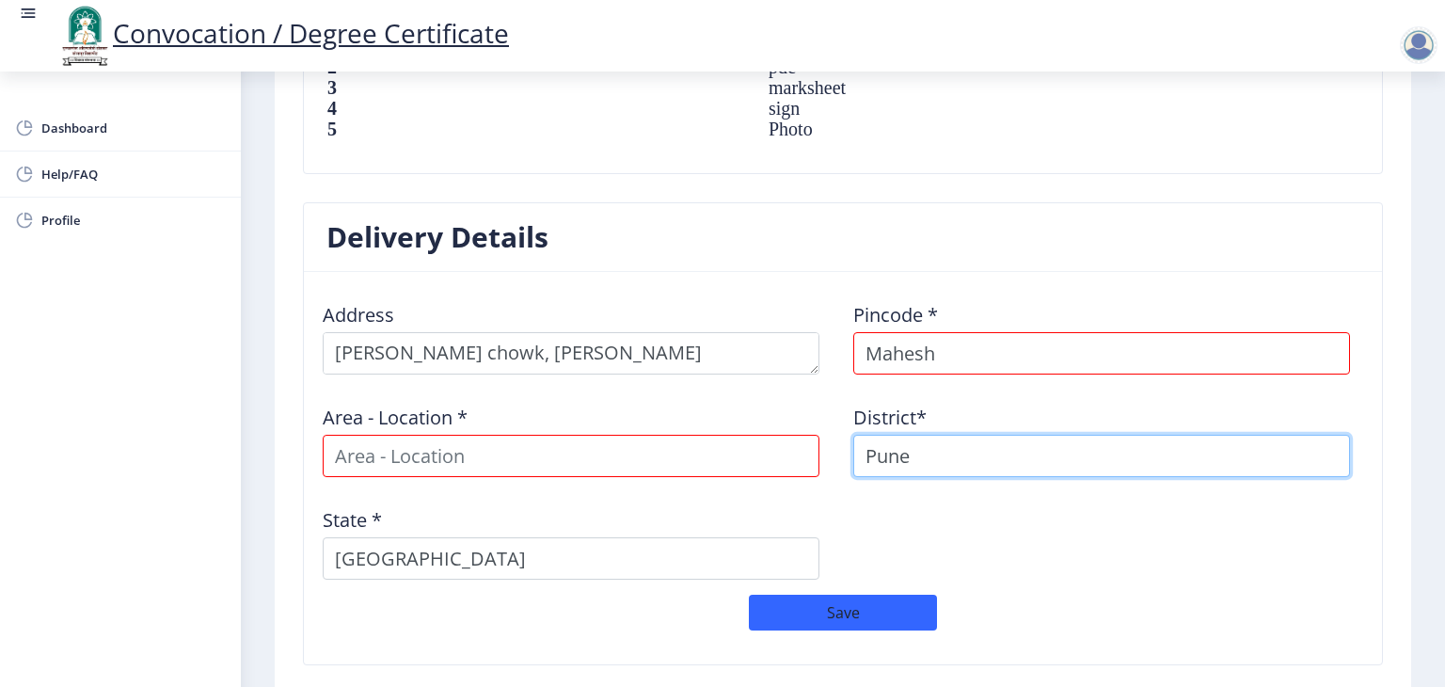
scroll to position [1383, 0]
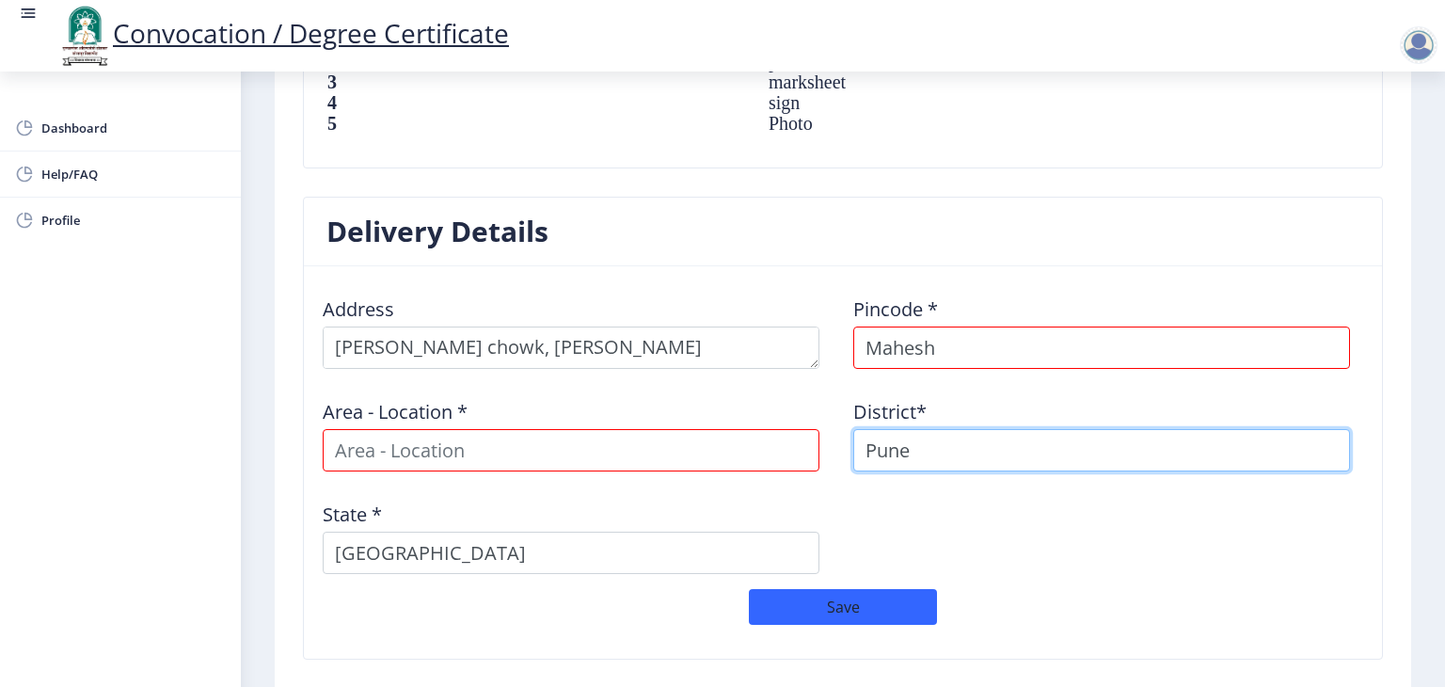
type input "Pune"
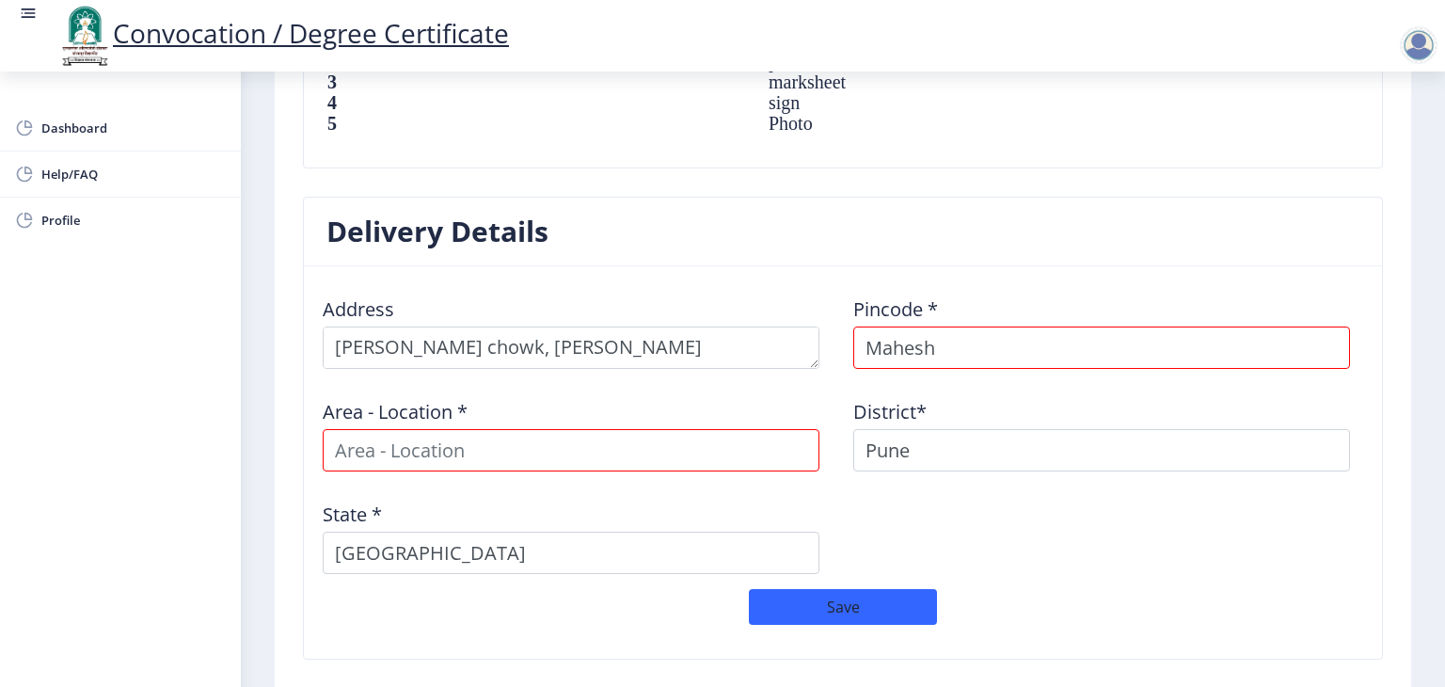
click at [830, 471] on div "Address Pincode * Mahesh Area - Location * District* Pune State * Maharashtra" at bounding box center [842, 435] width 1061 height 308
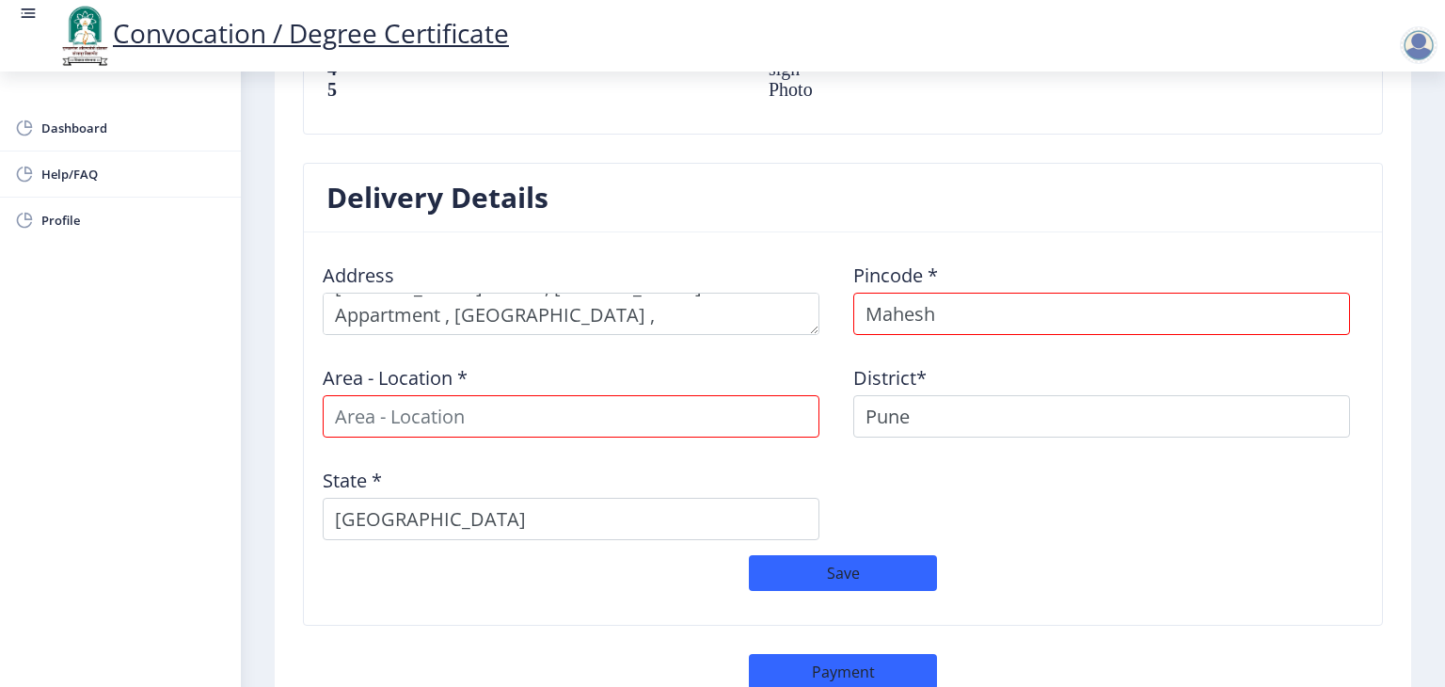
scroll to position [0, 0]
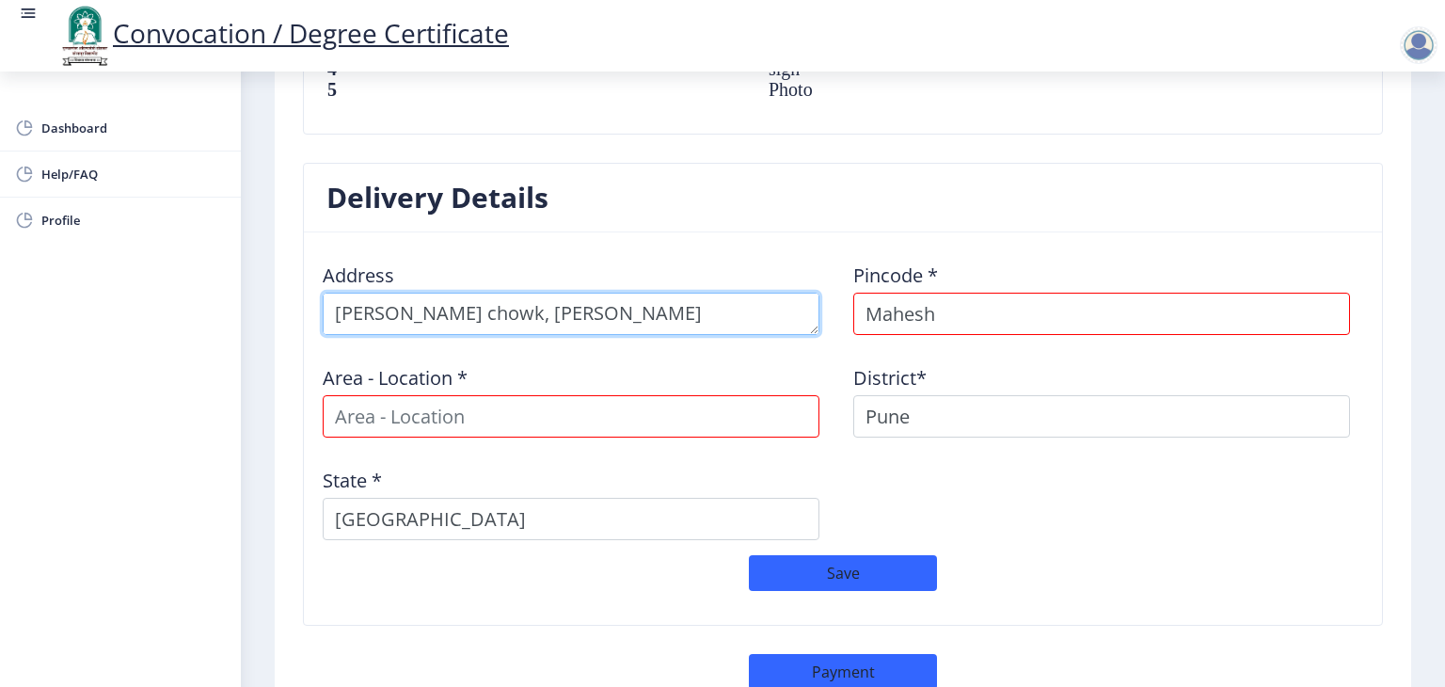
click at [471, 311] on textarea at bounding box center [571, 314] width 497 height 42
click at [623, 313] on textarea at bounding box center [571, 314] width 497 height 42
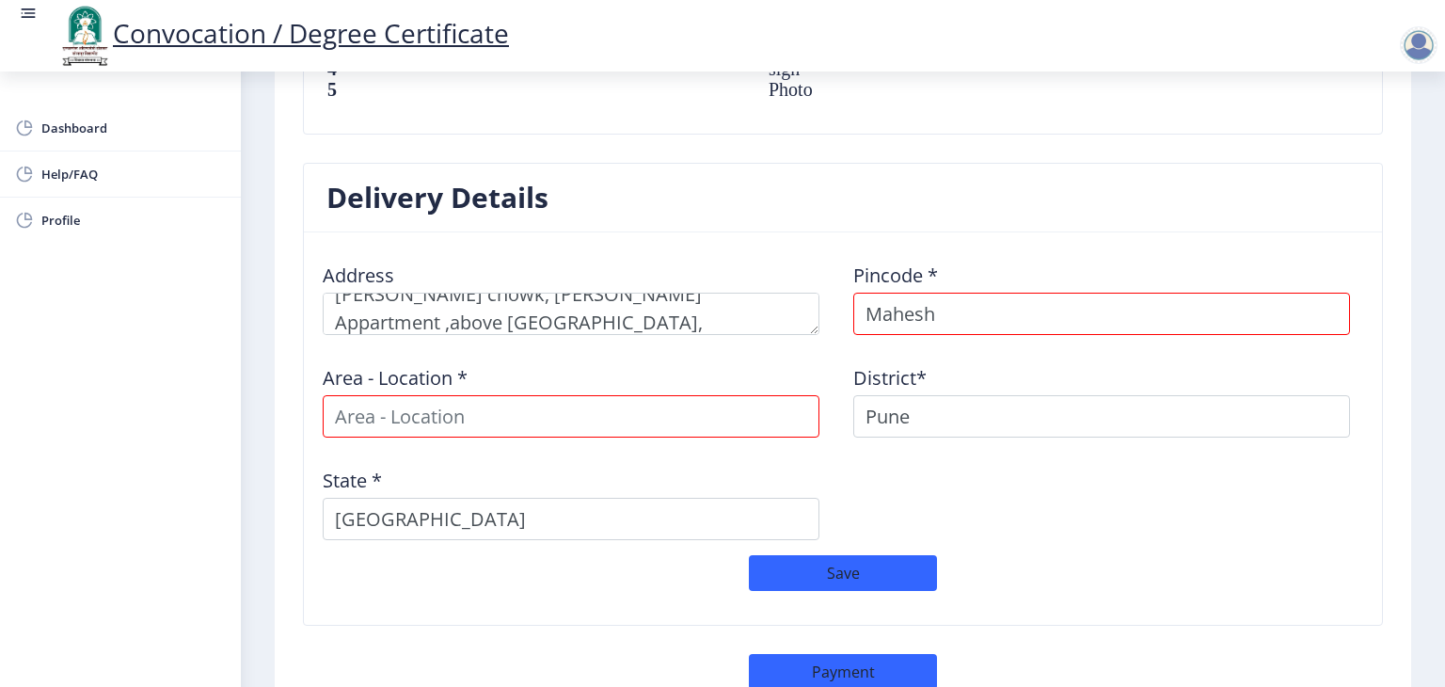
click at [844, 363] on div "District* Pune" at bounding box center [1108, 394] width 531 height 88
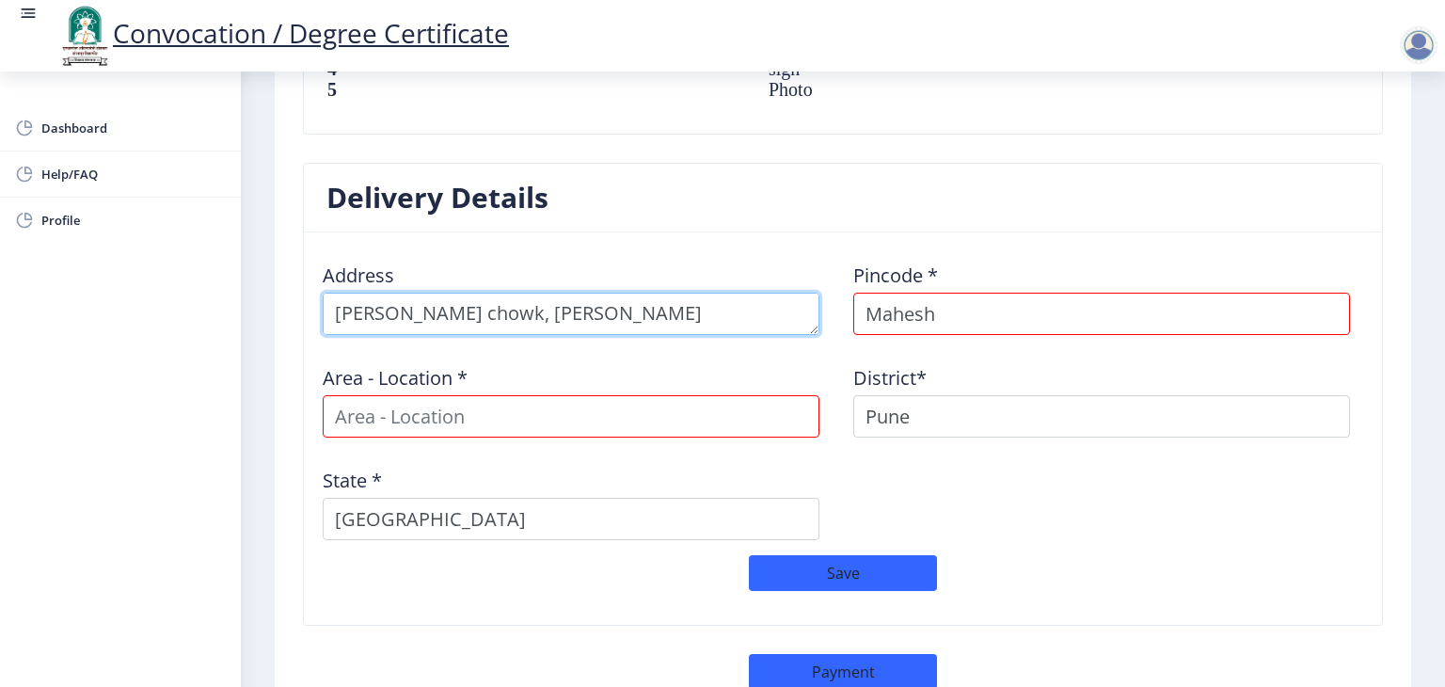
click at [625, 315] on textarea at bounding box center [571, 314] width 497 height 42
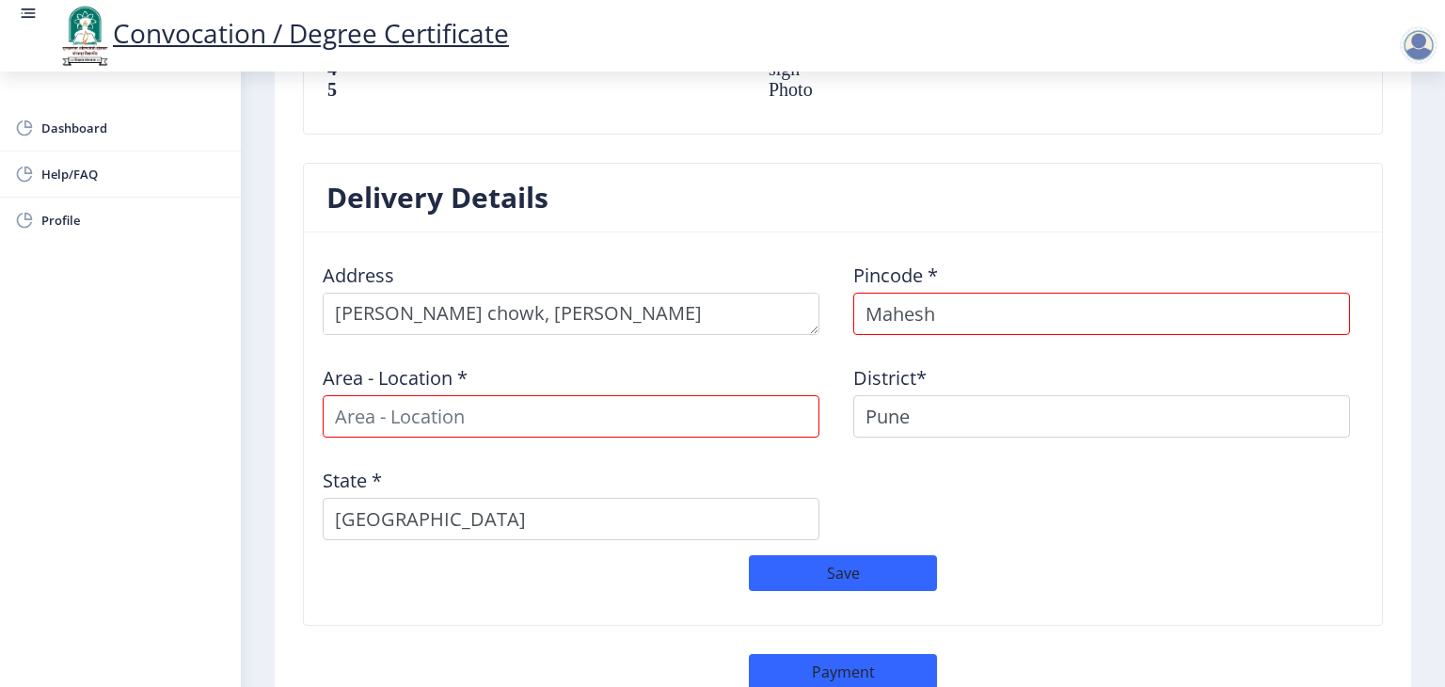
click at [832, 366] on div "Area - Location *" at bounding box center [577, 394] width 531 height 88
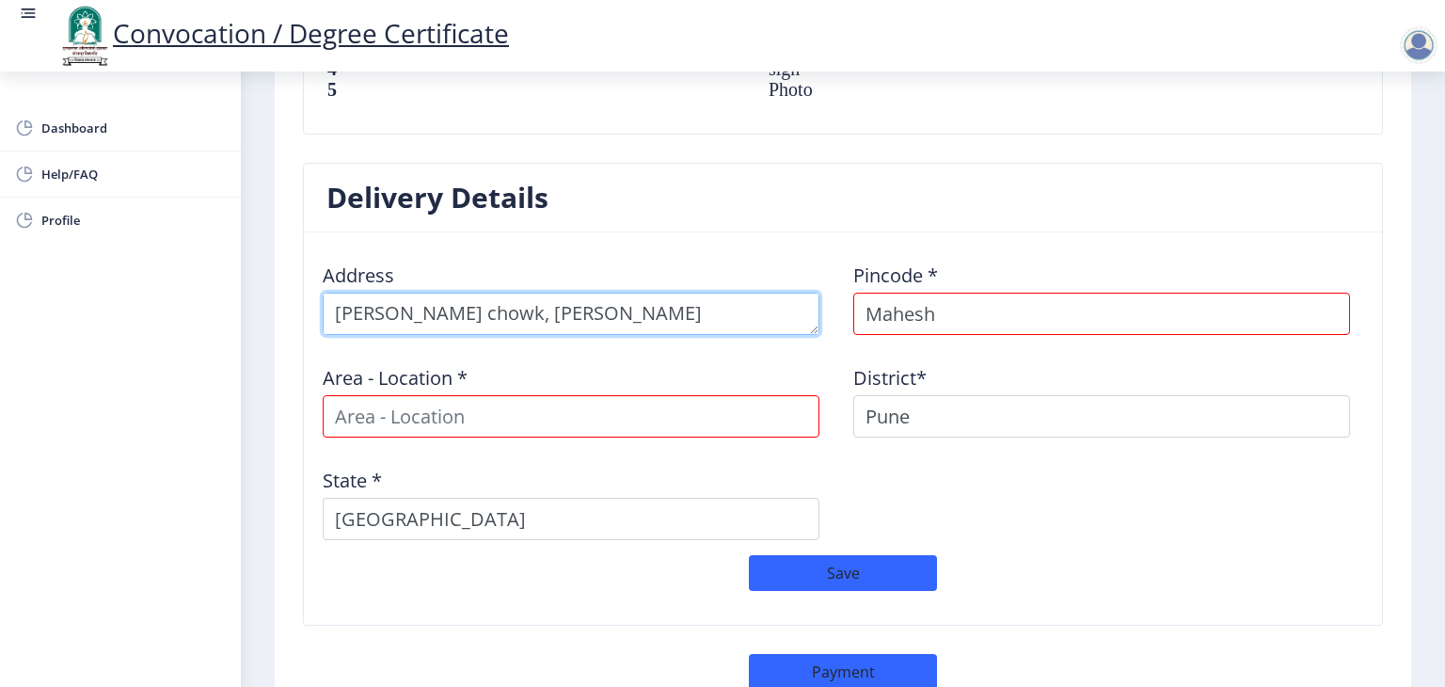
click at [637, 309] on textarea at bounding box center [571, 314] width 497 height 42
click at [698, 310] on textarea at bounding box center [571, 314] width 497 height 42
type textarea "Parihar chowk, Udit Appartment , Above radhika hotel, Aundh , Maharashtra - 411…"
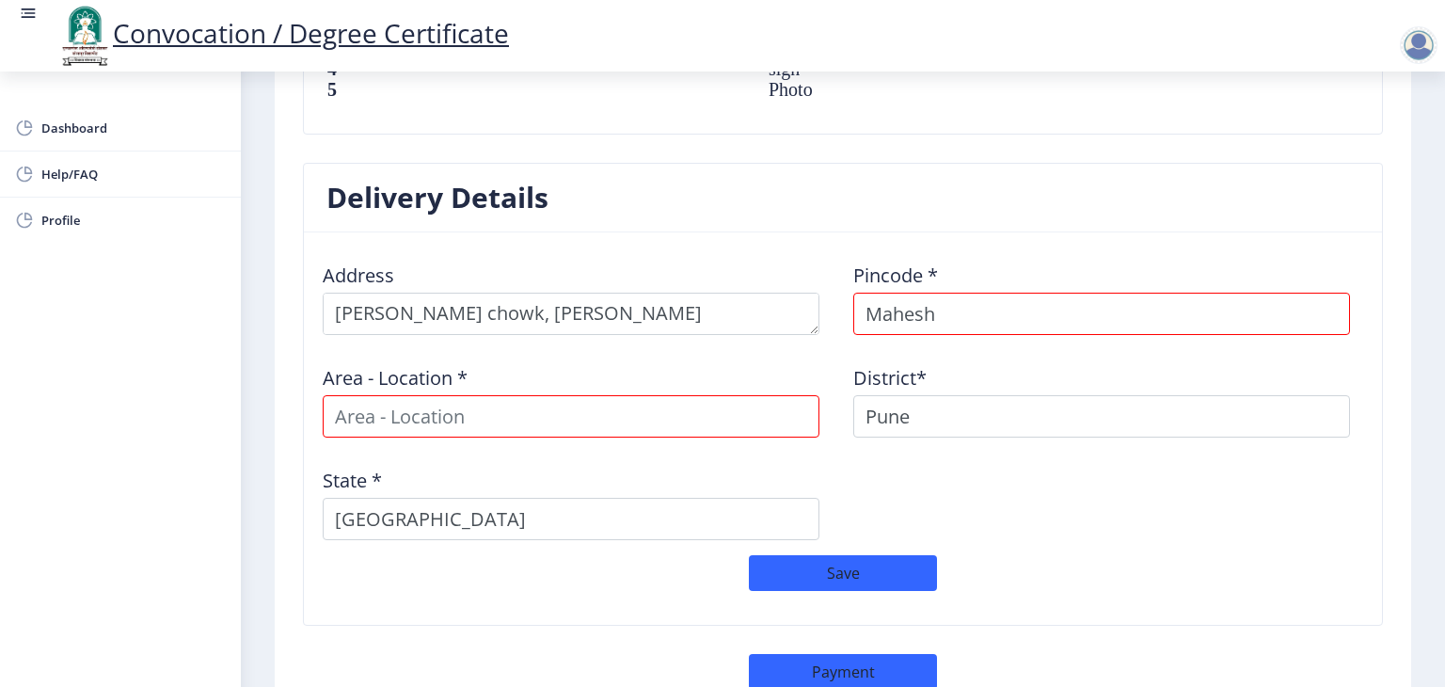
click at [829, 353] on div "Area - Location *" at bounding box center [577, 394] width 531 height 88
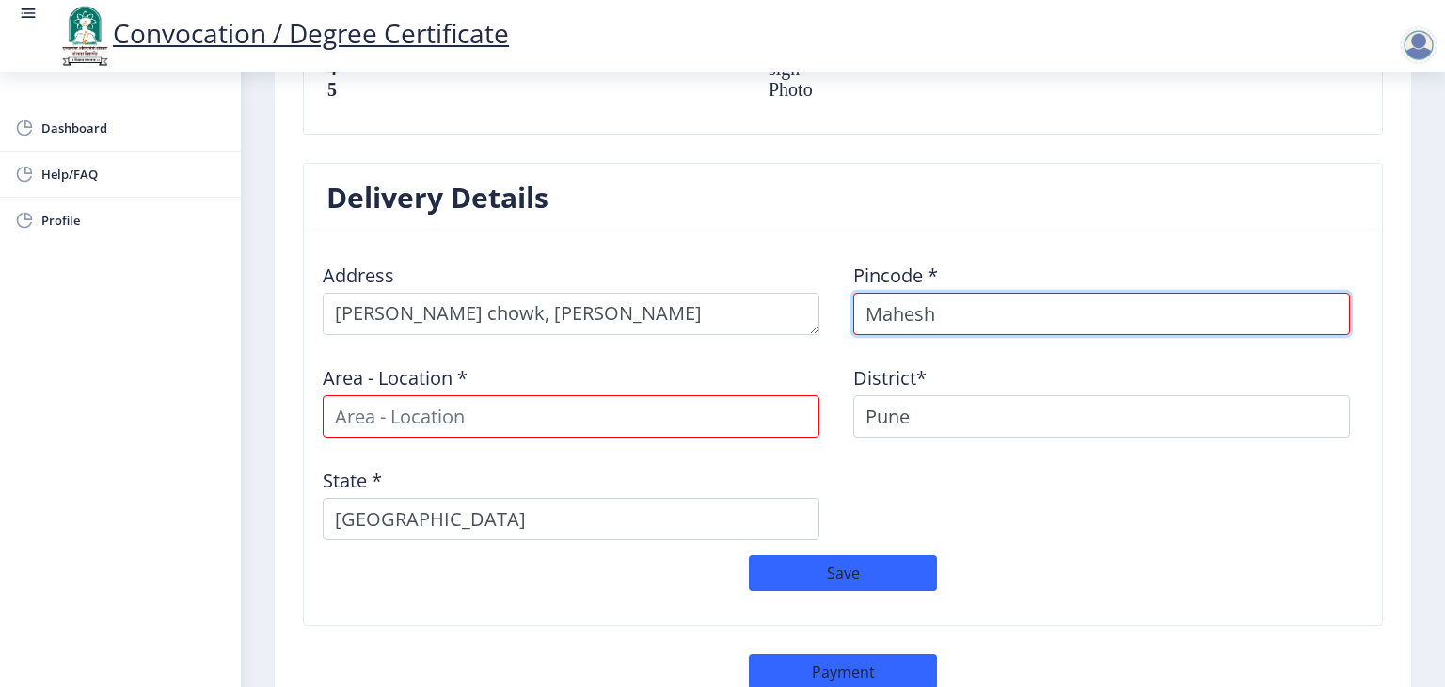
click at [897, 310] on input "Mahesh" at bounding box center [1101, 314] width 497 height 42
type input "411007"
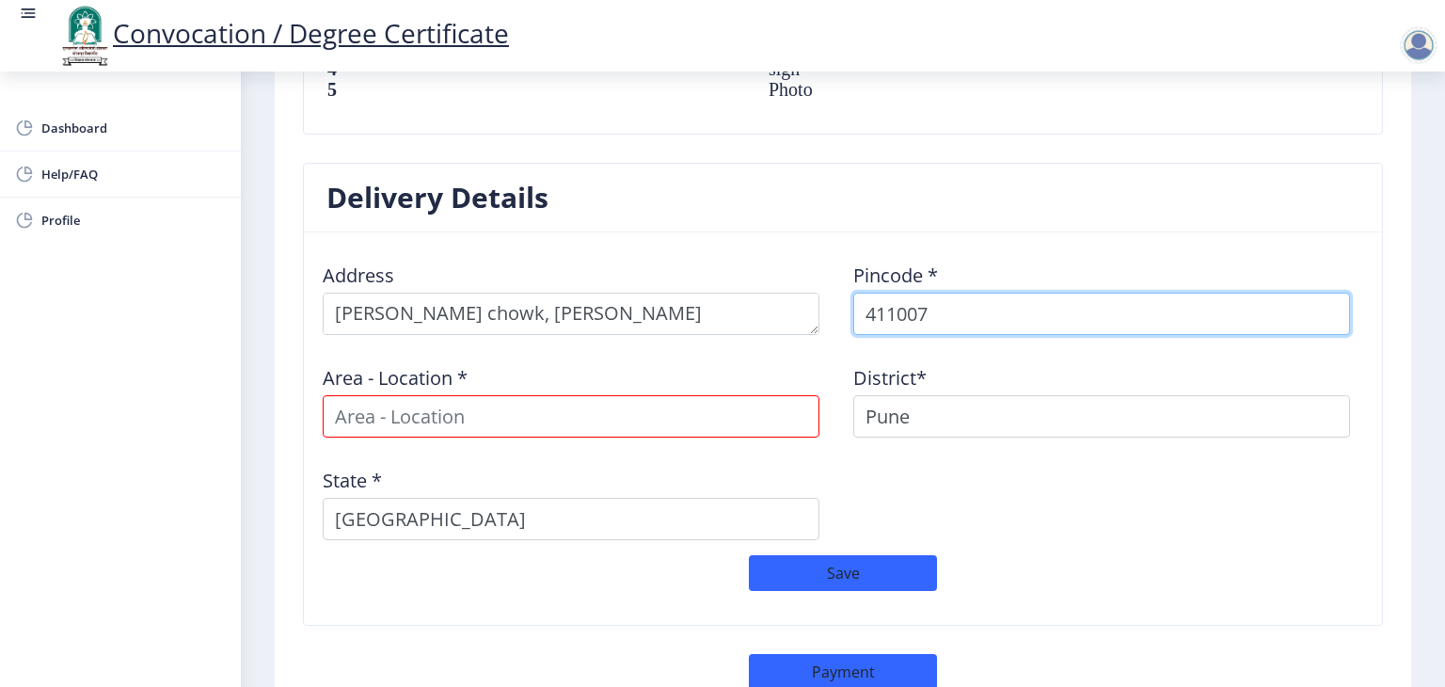
select select
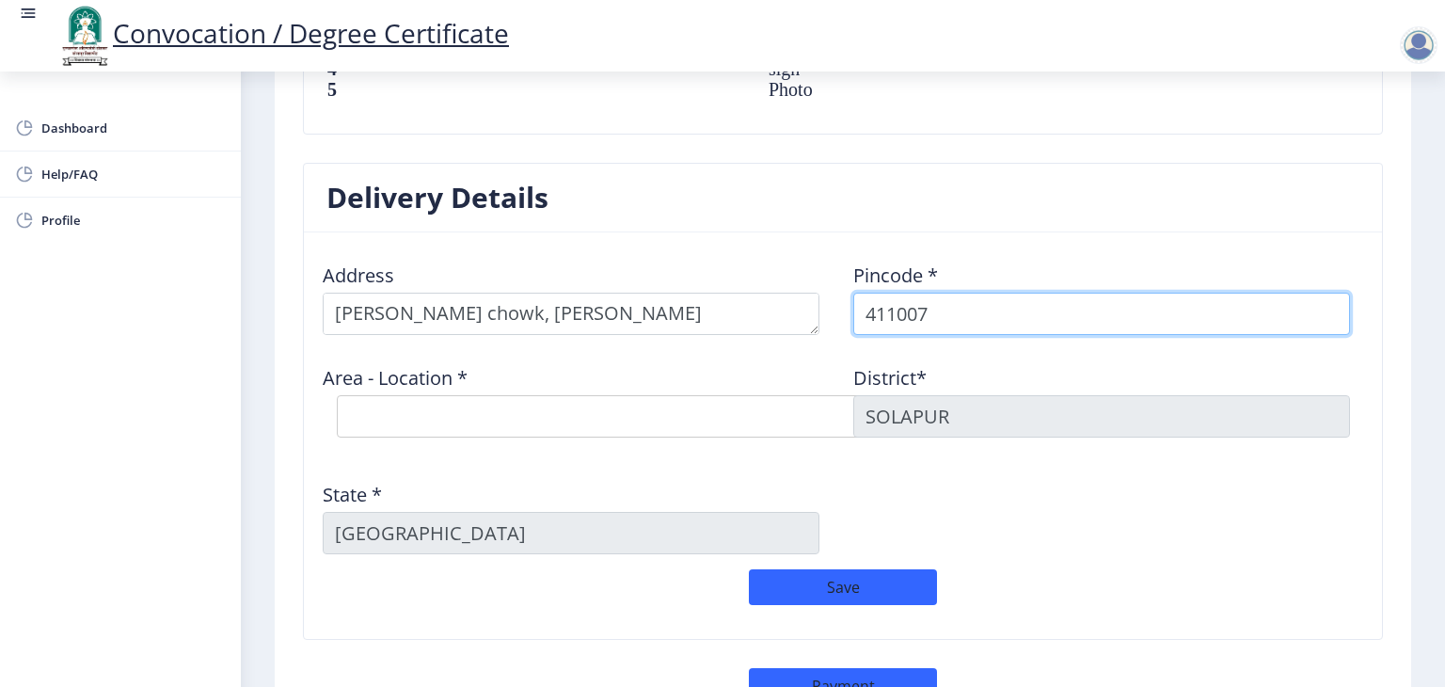
type input "411007"
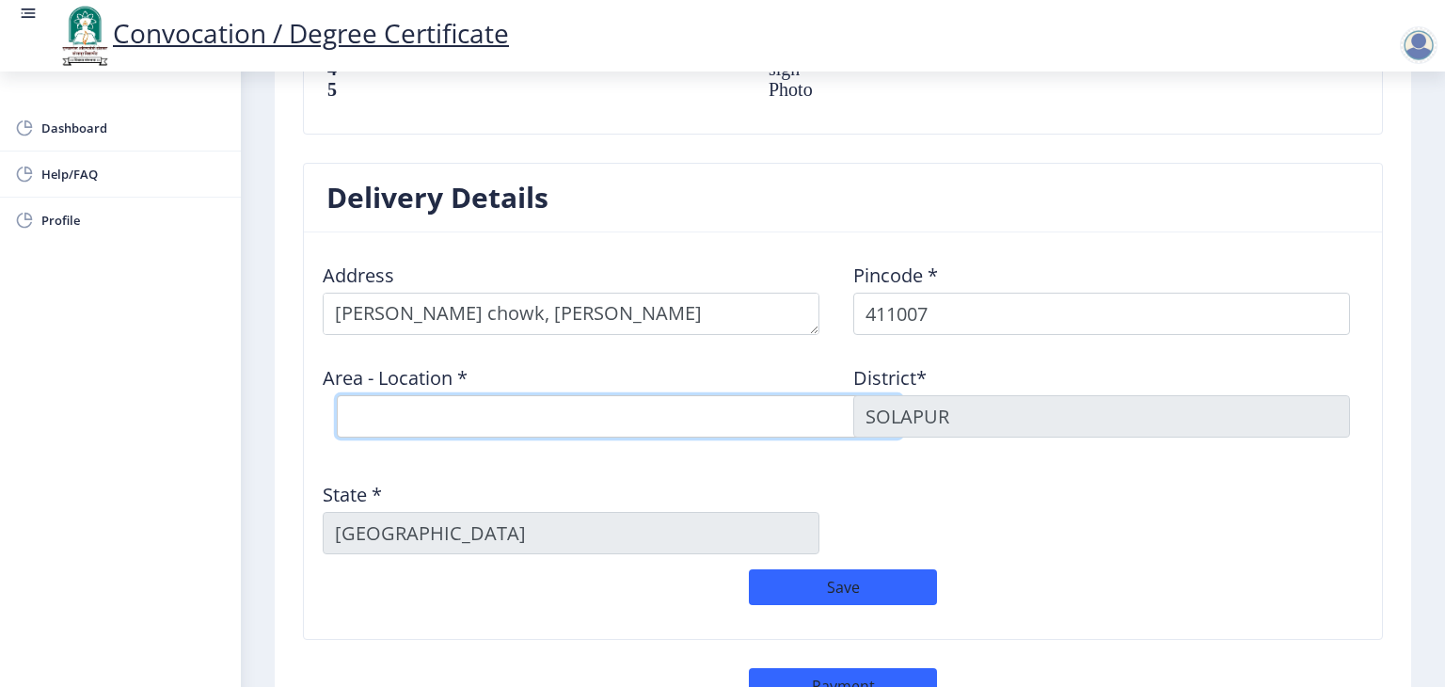
click at [544, 407] on select "Select Area Location Aundh T.S. S.O Ganeshkhind S.O" at bounding box center [619, 416] width 565 height 42
select select "1: Object"
click at [337, 395] on select "Select Area Location Aundh T.S. S.O Ganeshkhind S.O" at bounding box center [619, 416] width 565 height 42
type input "PUNE"
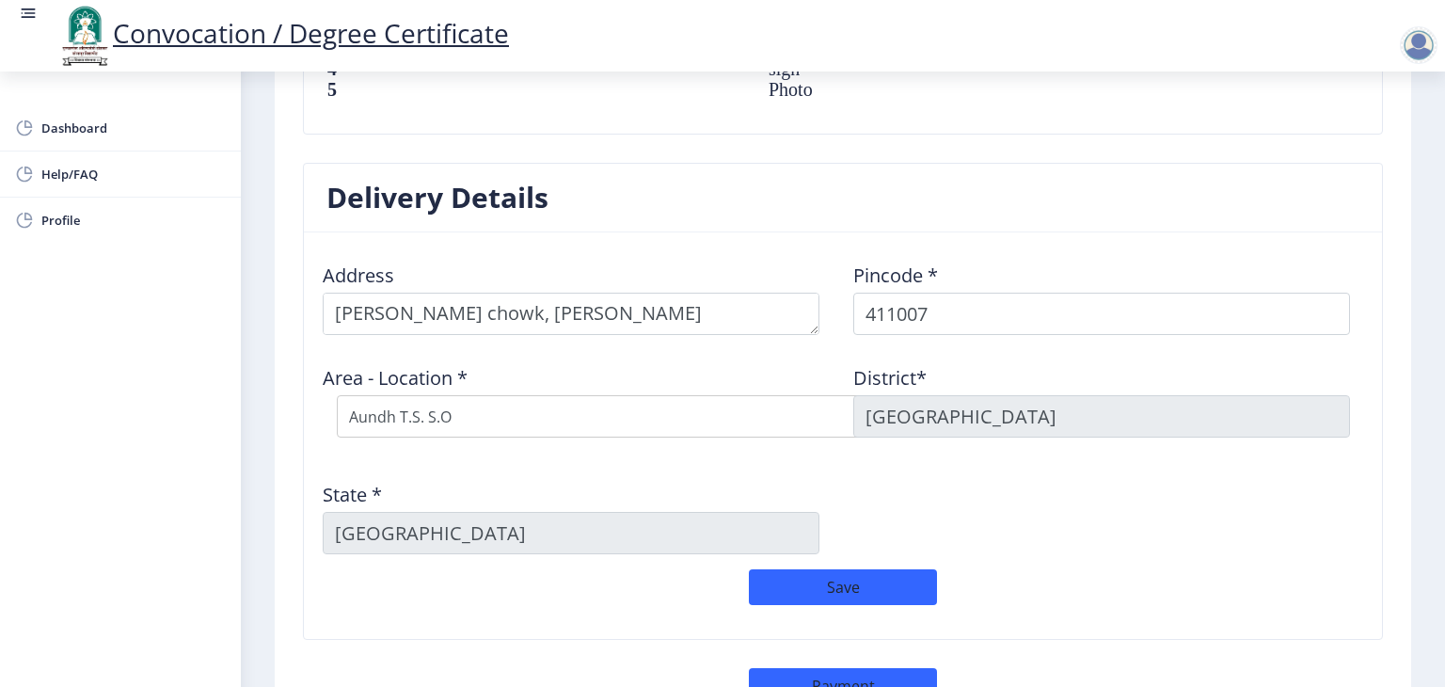
click at [883, 462] on div "Address Pincode * 411007 Area - Location * Select Area Location Aundh T.S. S.O …" at bounding box center [842, 408] width 1061 height 322
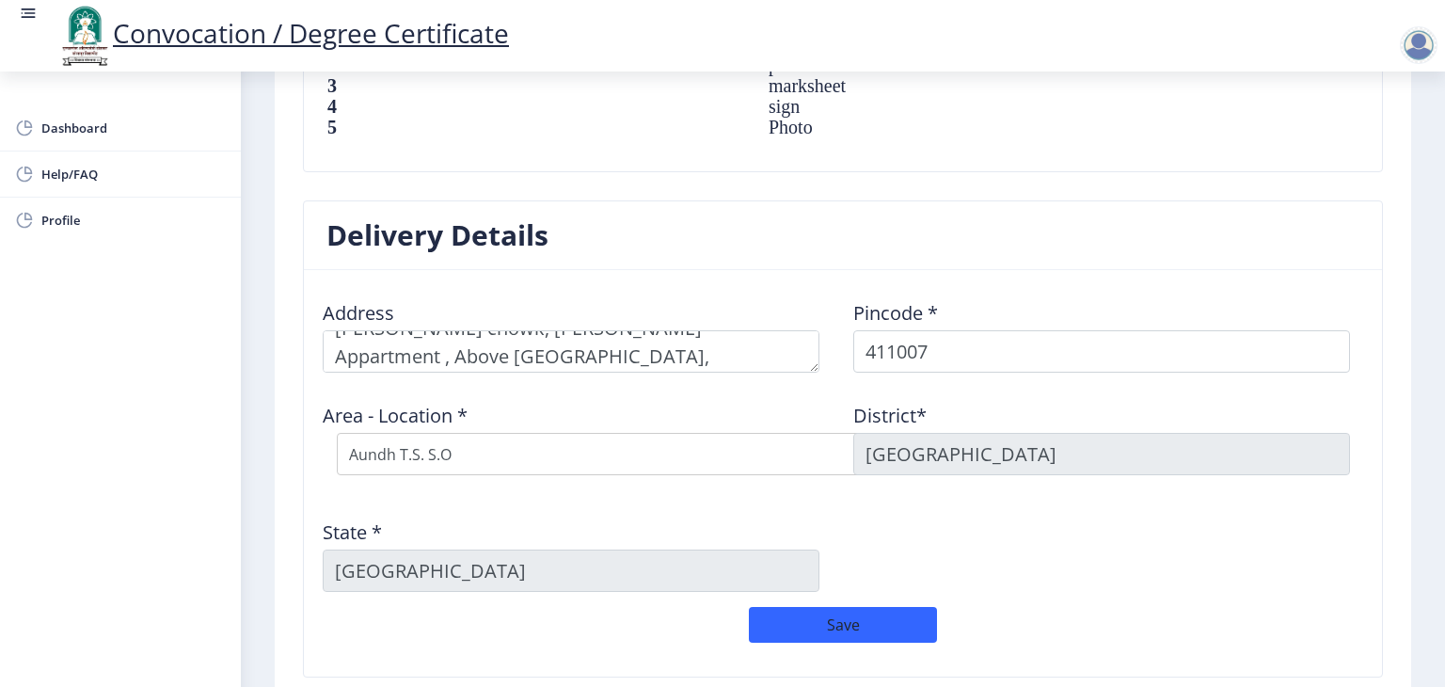
scroll to position [26, 0]
click at [809, 399] on div "Area - Location * Select Area Location Aundh T.S. S.O Ganeshkhind S.O" at bounding box center [577, 439] width 531 height 102
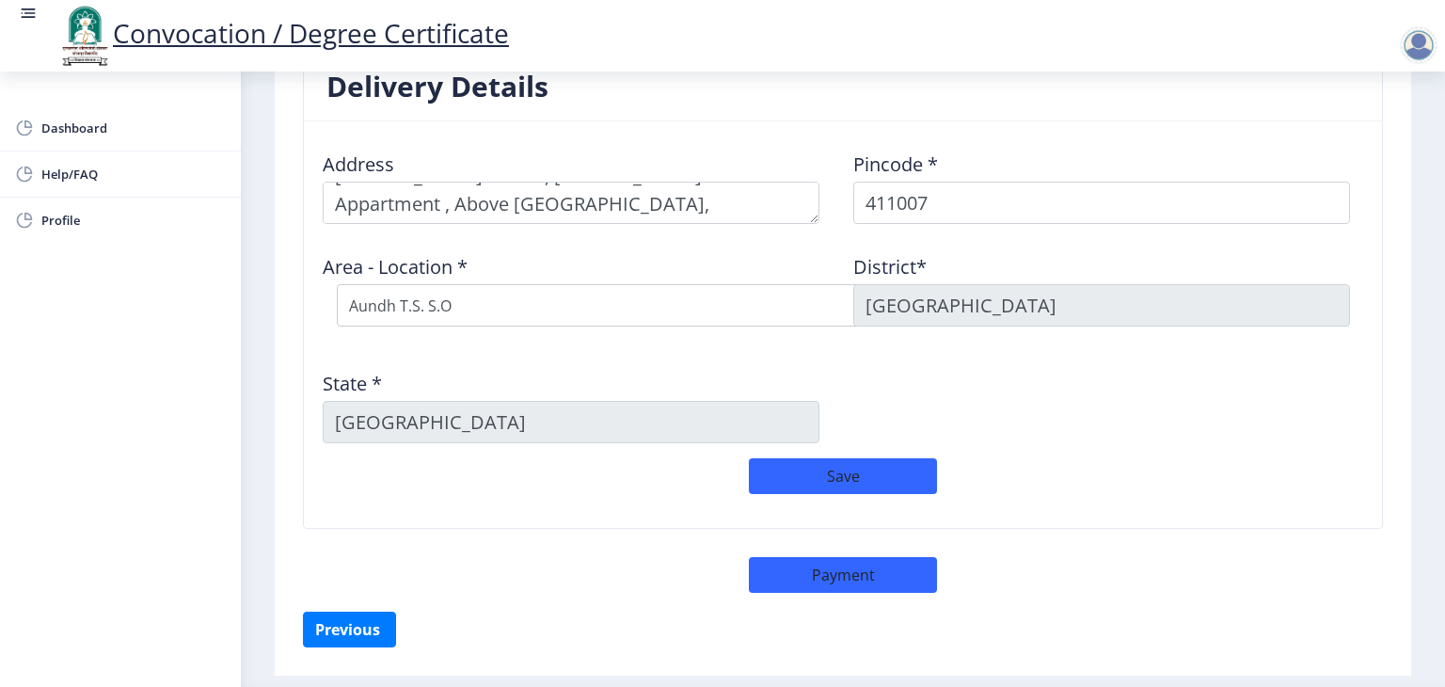
scroll to position [1530, 0]
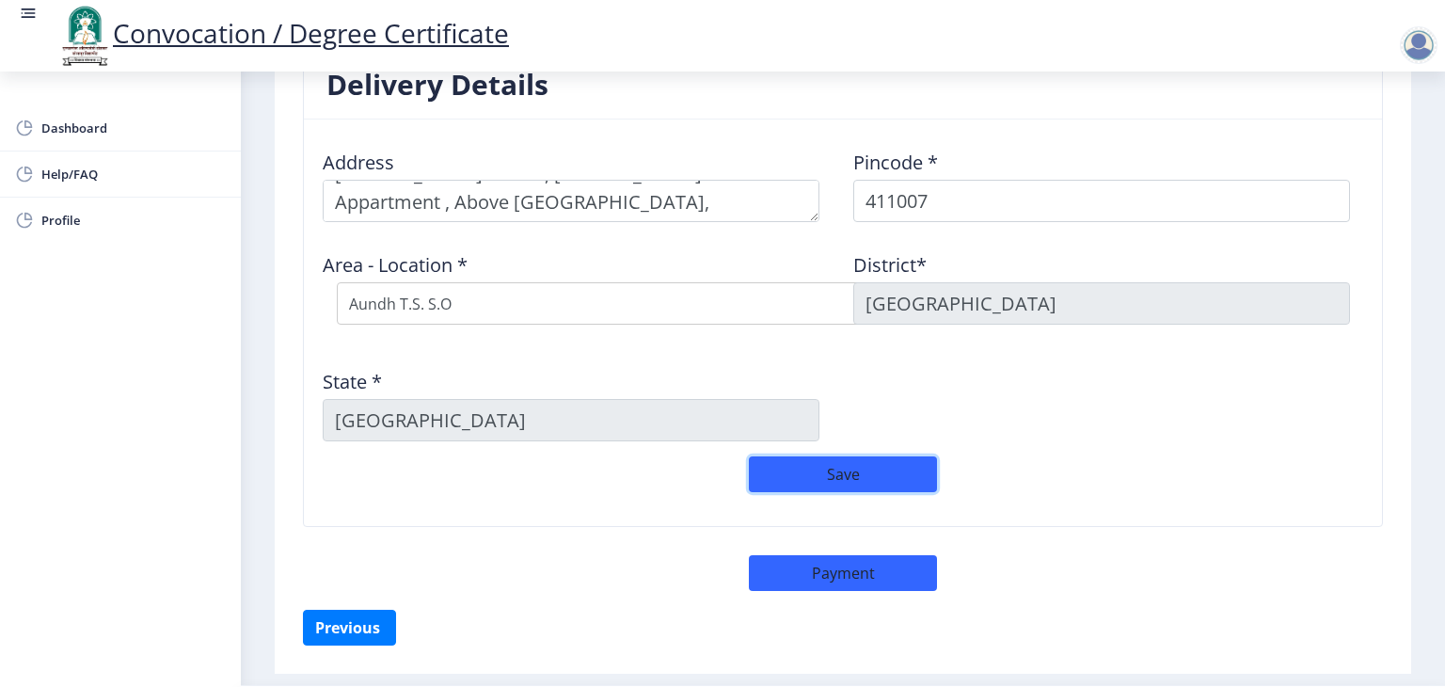
click at [871, 477] on button "Save" at bounding box center [843, 474] width 188 height 36
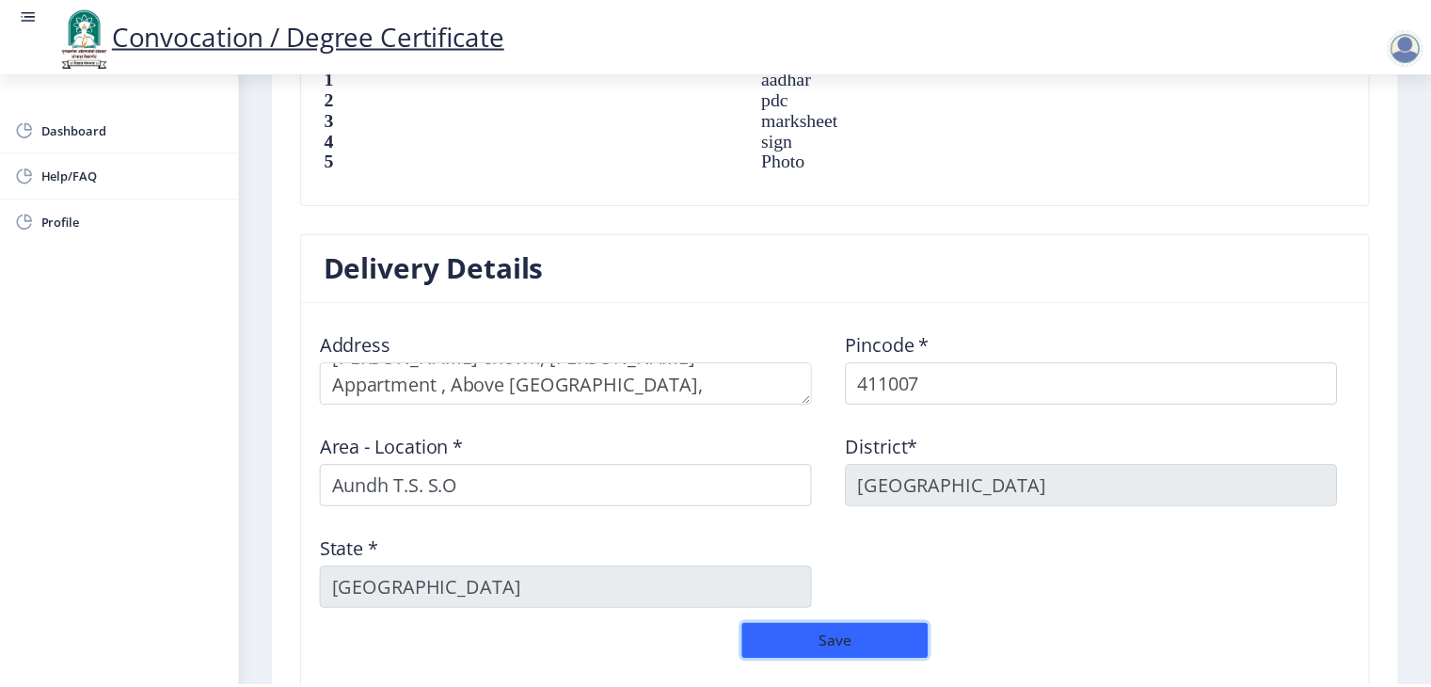
scroll to position [1566, 0]
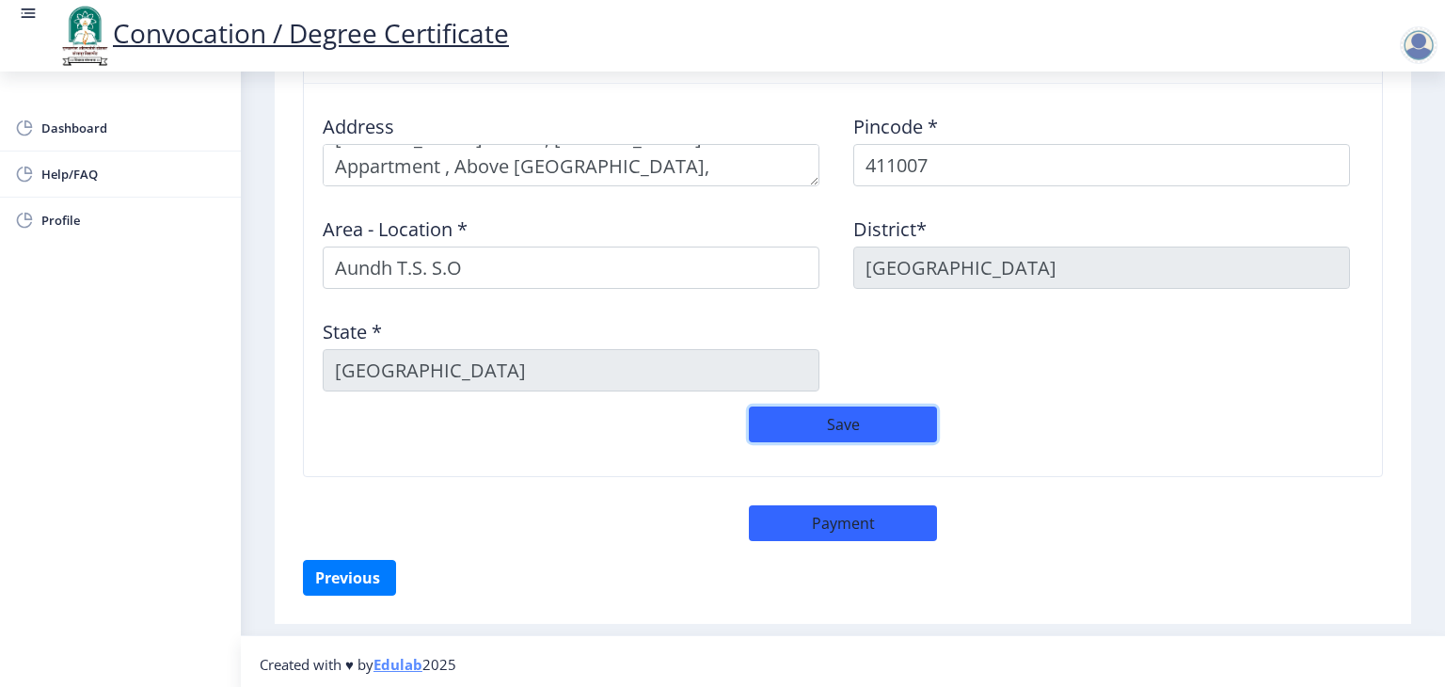
click at [859, 425] on button "Save" at bounding box center [843, 425] width 188 height 36
click at [846, 526] on button "Payment" at bounding box center [843, 523] width 188 height 36
select select "sealed"
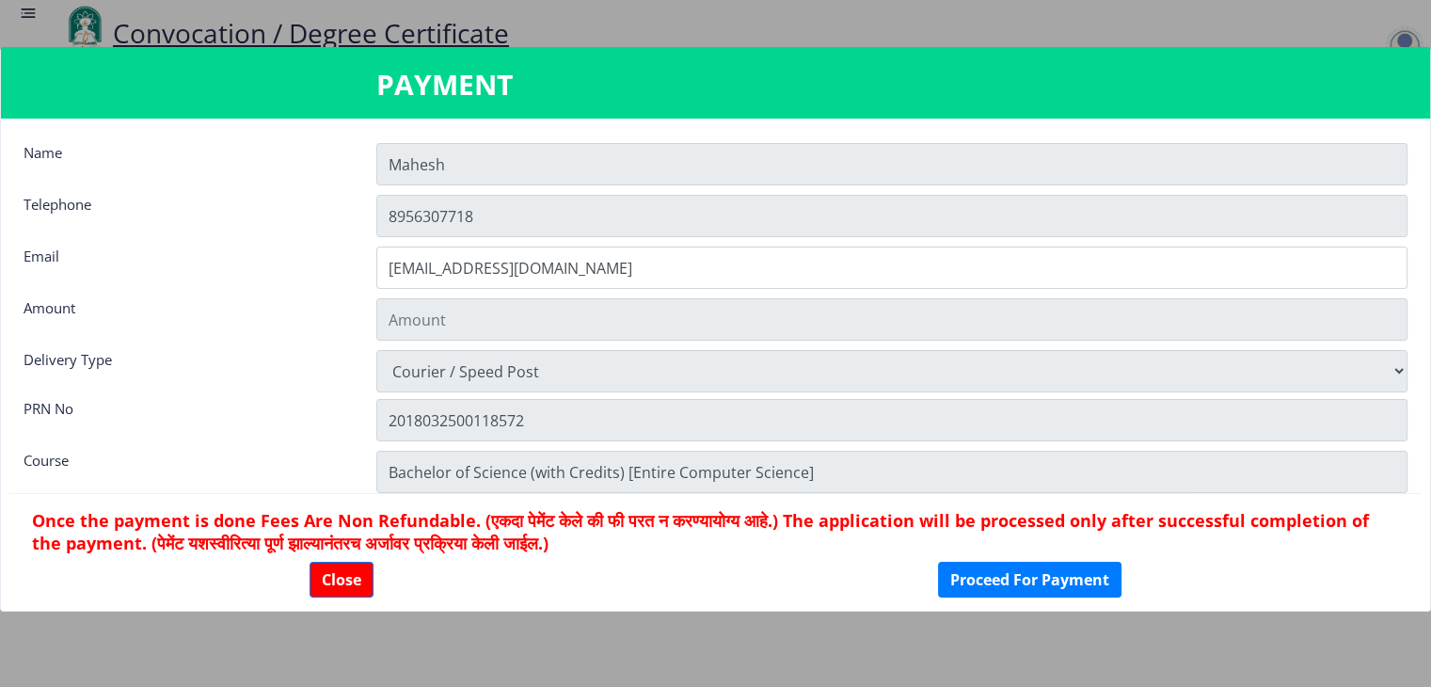
type input "2885"
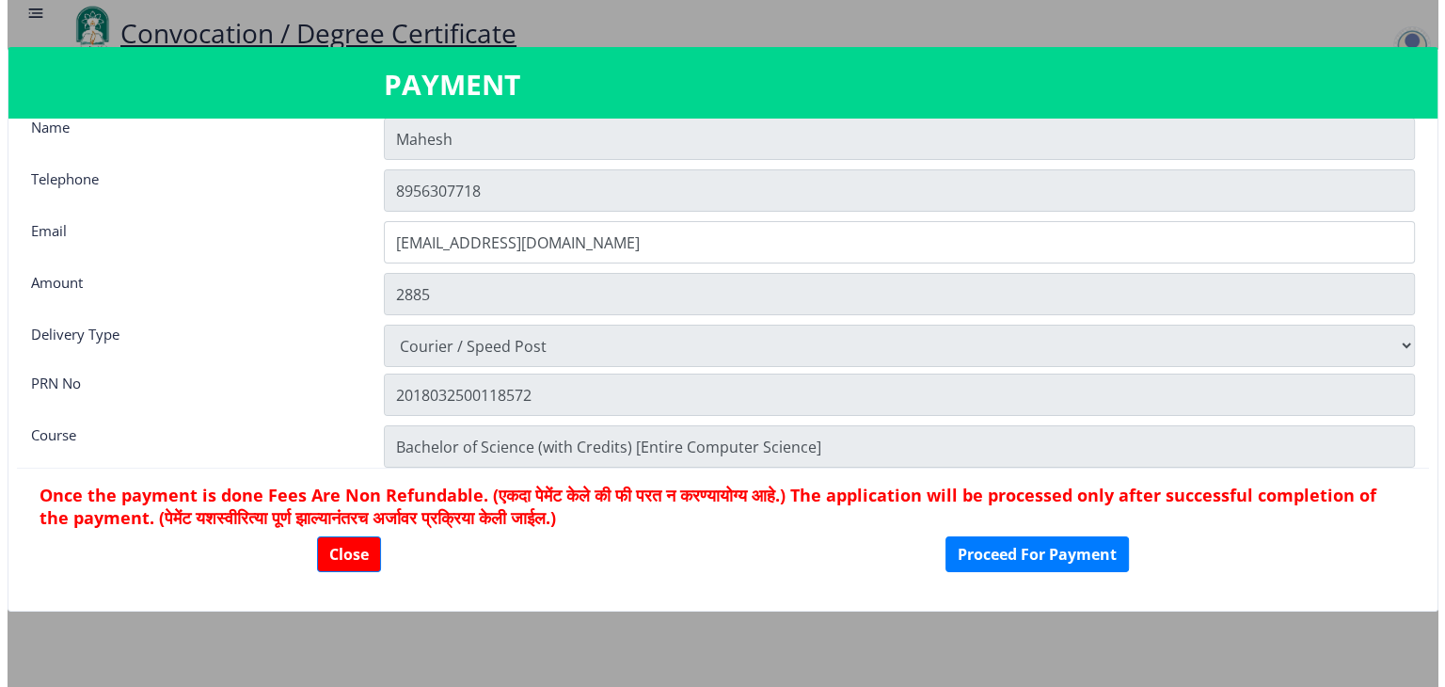
scroll to position [24, 0]
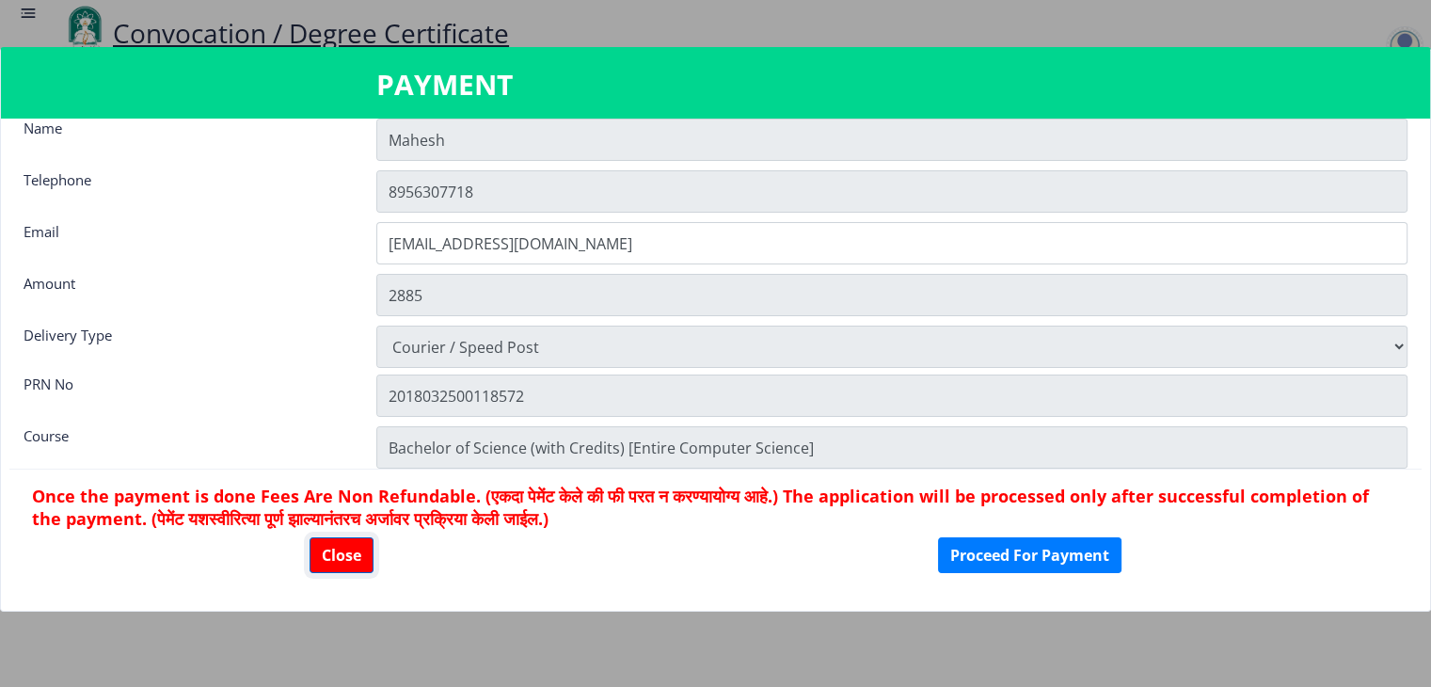
click at [339, 557] on button "Close" at bounding box center [342, 555] width 64 height 36
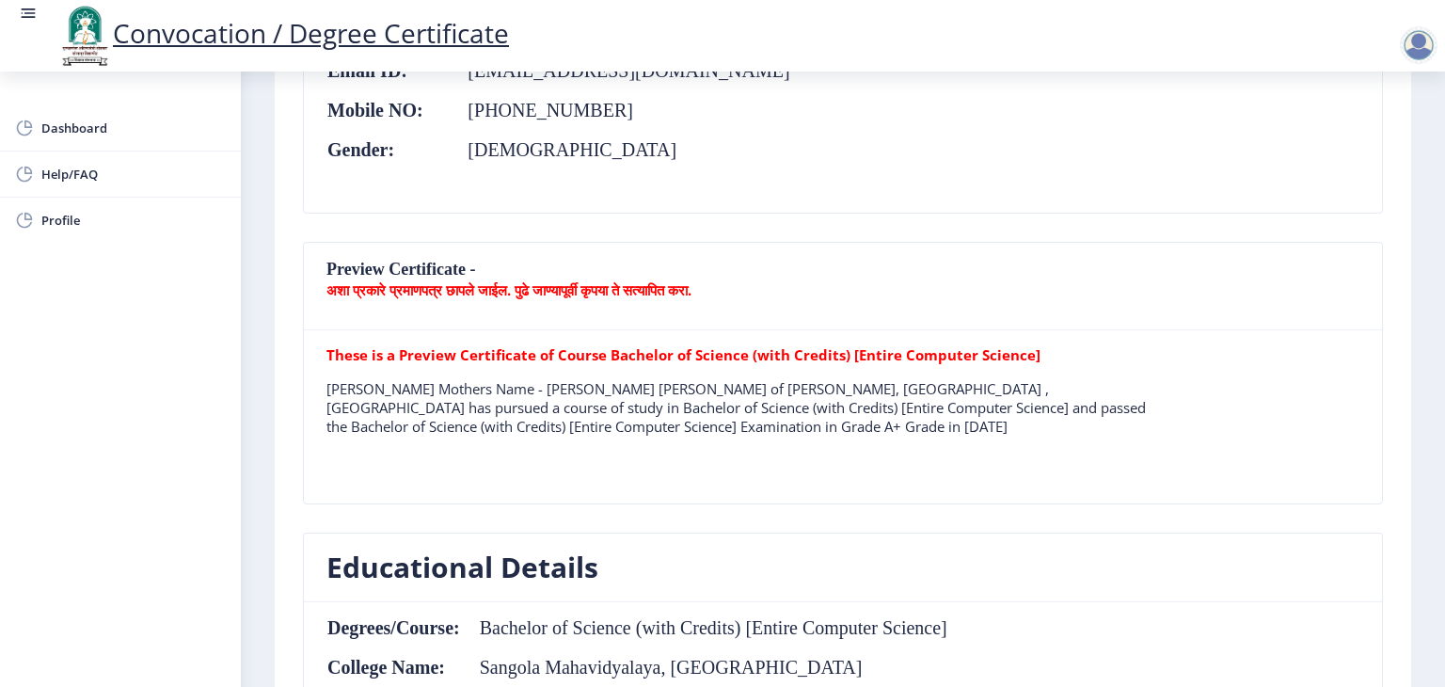
scroll to position [0, 0]
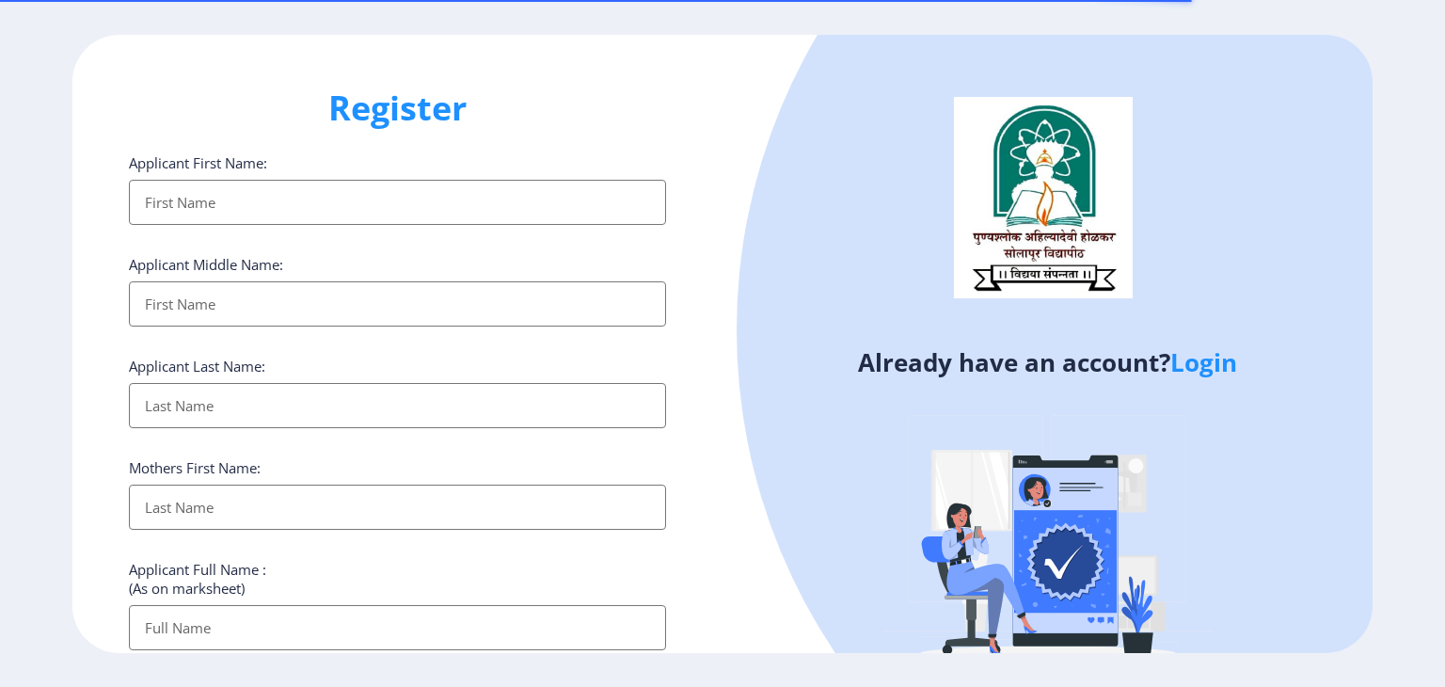
select select
